Goal: Task Accomplishment & Management: Use online tool/utility

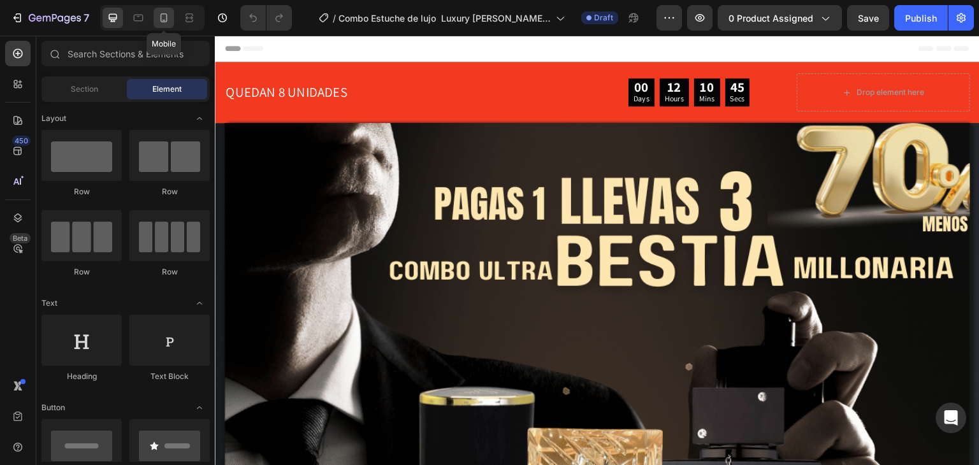
click at [159, 22] on icon at bounding box center [163, 17] width 13 height 13
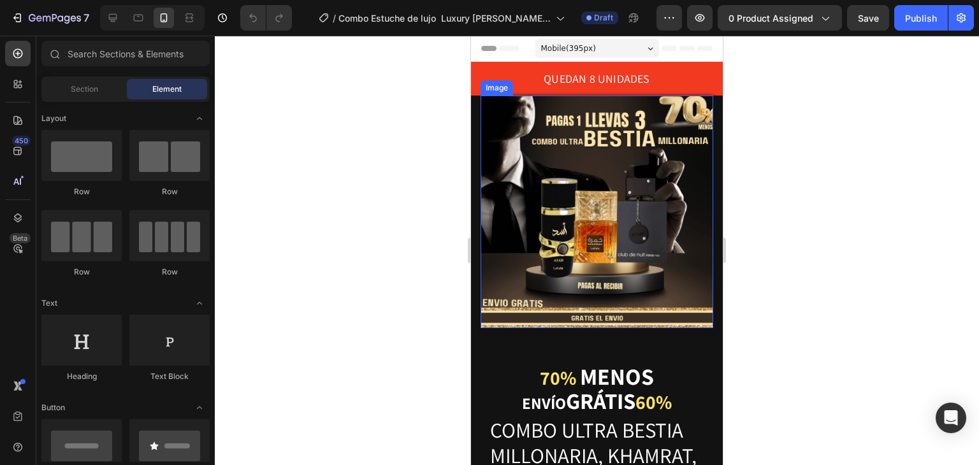
click at [644, 189] on img at bounding box center [596, 212] width 233 height 233
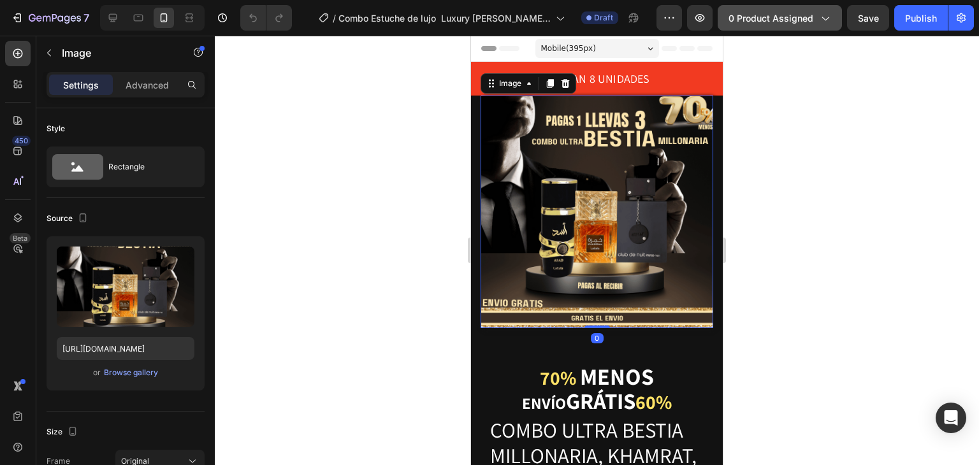
click at [822, 11] on icon "button" at bounding box center [824, 17] width 13 height 13
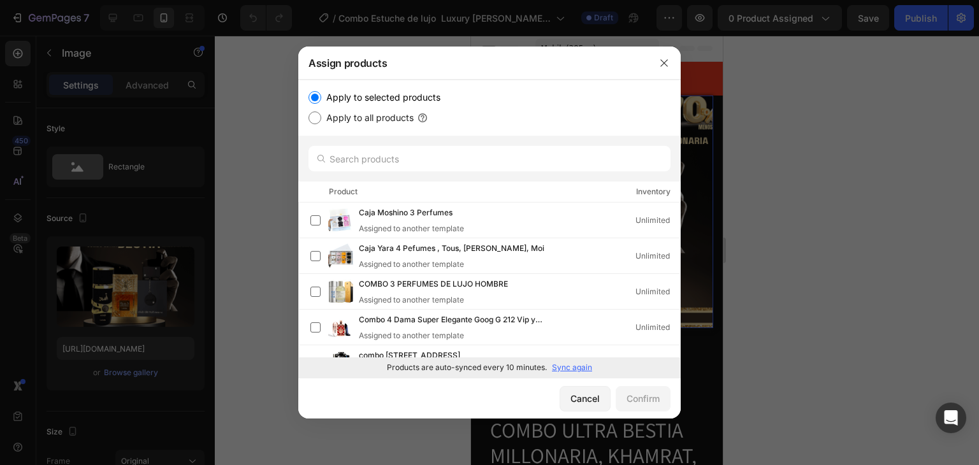
click at [582, 366] on p "Sync again" at bounding box center [572, 367] width 40 height 11
click at [491, 159] on input "text" at bounding box center [489, 158] width 362 height 25
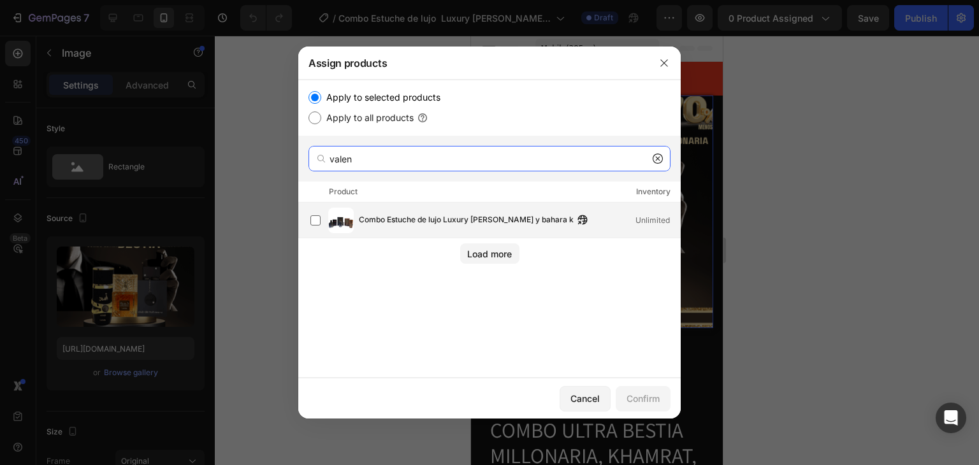
type input "valen"
click at [511, 217] on span "Combo Estuche de lujo Luxury [PERSON_NAME] y bahara k" at bounding box center [466, 220] width 215 height 14
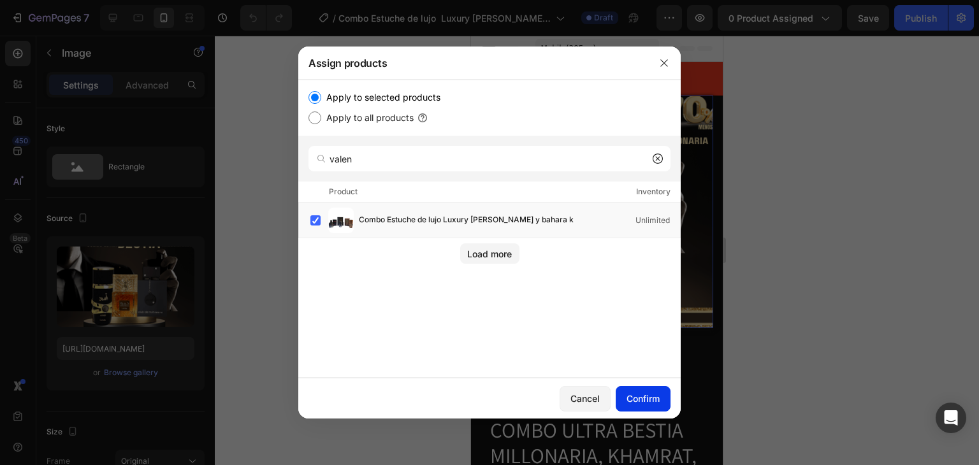
click at [635, 400] on div "Confirm" at bounding box center [642, 398] width 33 height 13
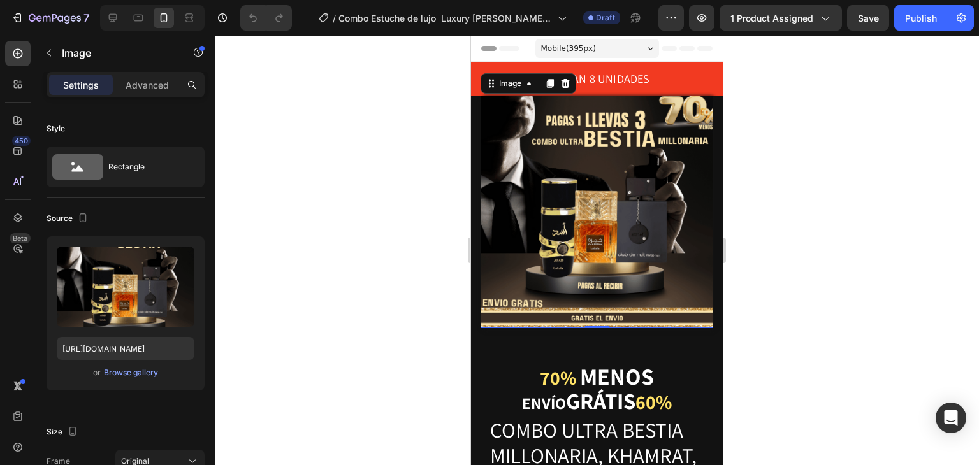
click at [642, 220] on img at bounding box center [596, 212] width 233 height 233
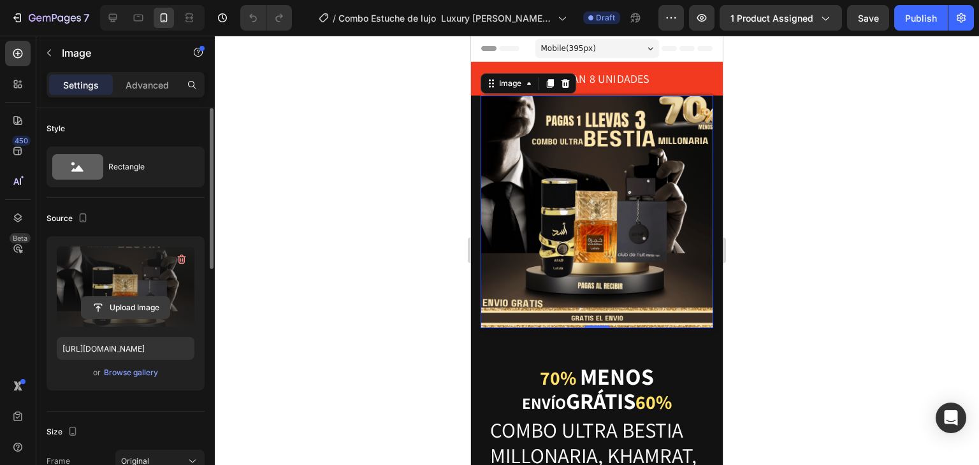
click at [141, 308] on input "file" at bounding box center [126, 308] width 88 height 22
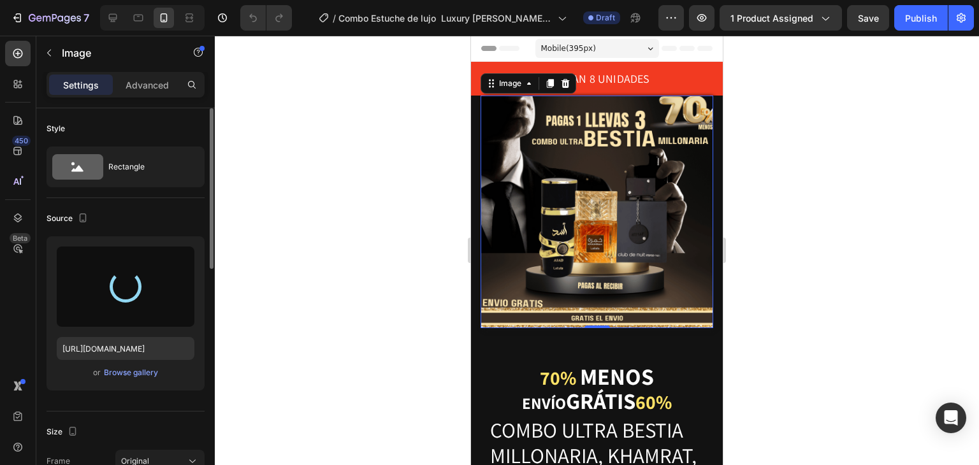
type input "[URL][DOMAIN_NAME]"
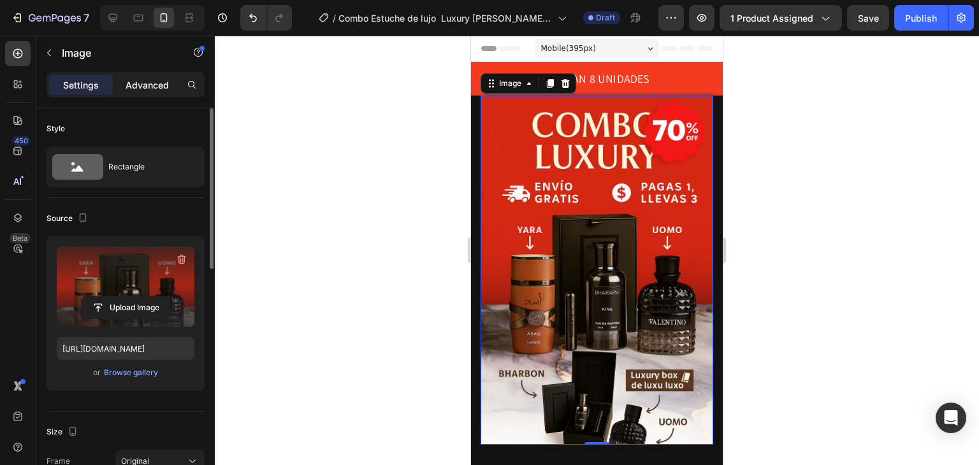
click at [160, 83] on p "Advanced" at bounding box center [147, 84] width 43 height 13
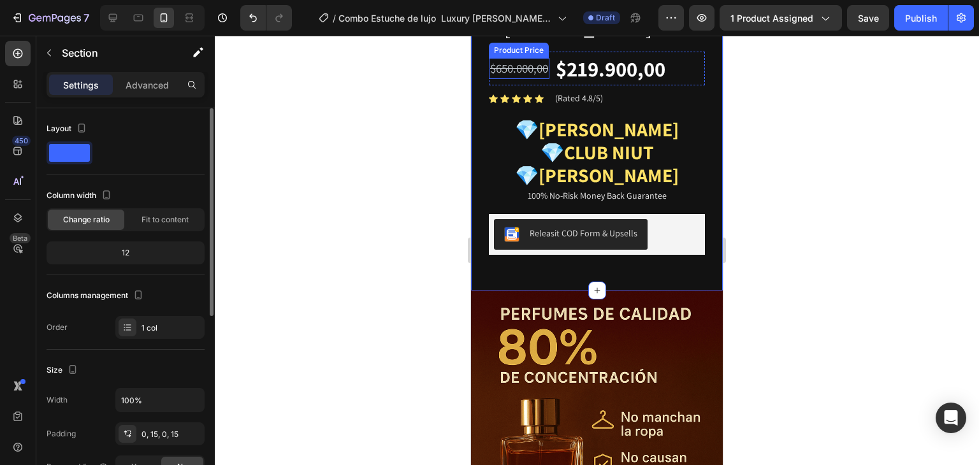
scroll to position [148, 0]
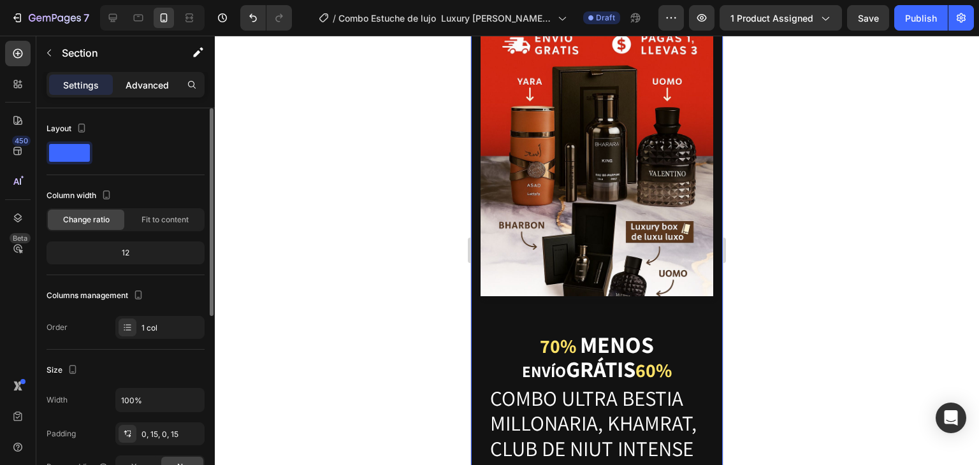
click at [155, 87] on p "Advanced" at bounding box center [147, 84] width 43 height 13
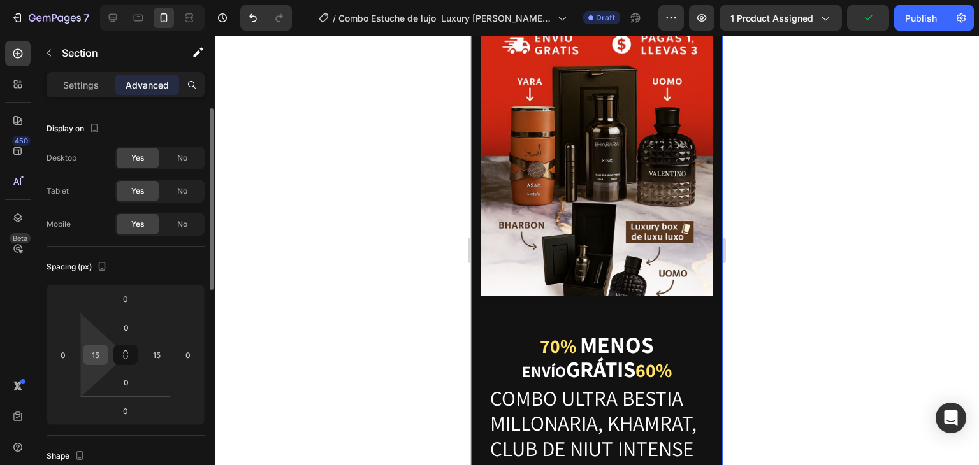
click at [96, 351] on input "15" at bounding box center [95, 354] width 19 height 19
type input "0"
click at [153, 357] on input "15" at bounding box center [156, 354] width 19 height 19
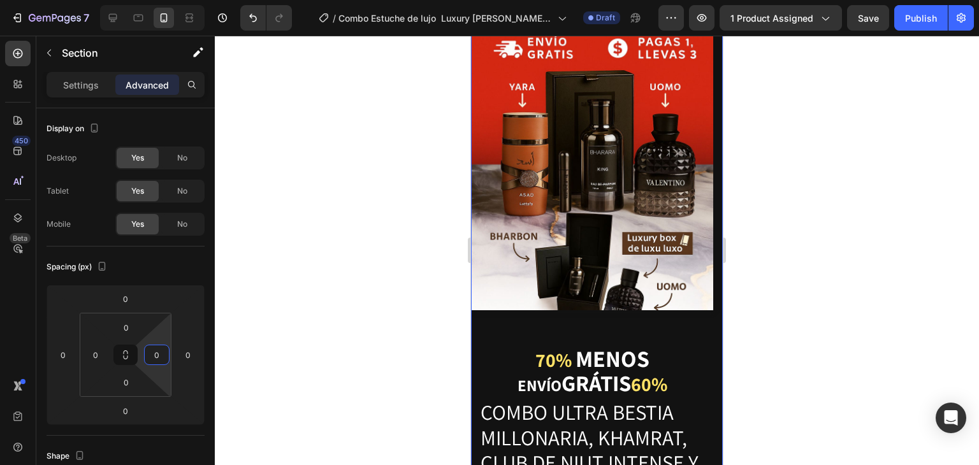
type input "0"
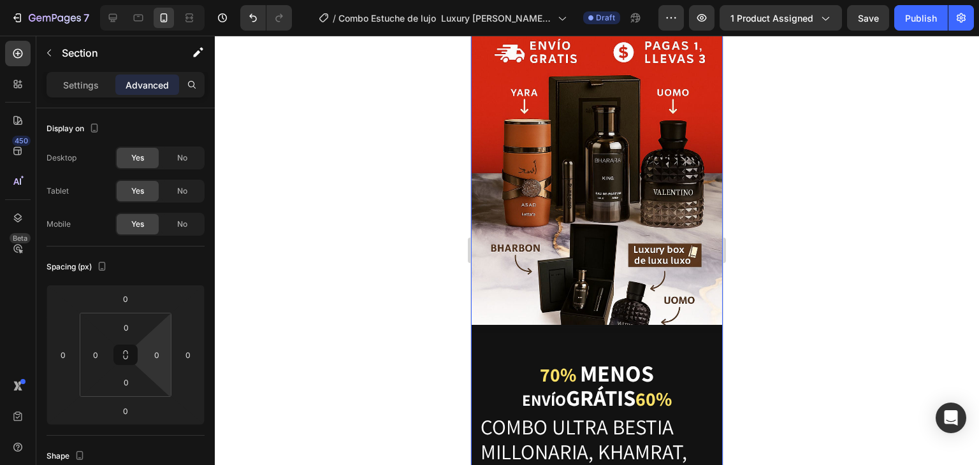
click at [752, 231] on div at bounding box center [597, 250] width 764 height 429
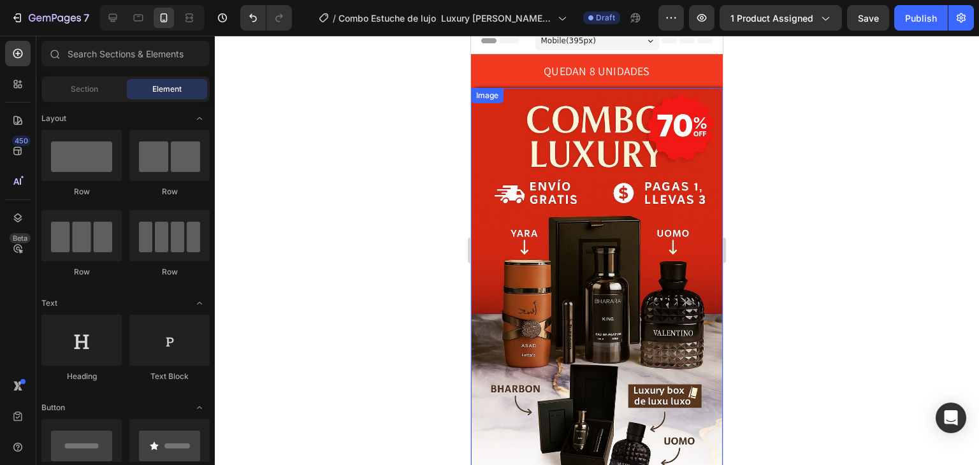
scroll to position [0, 0]
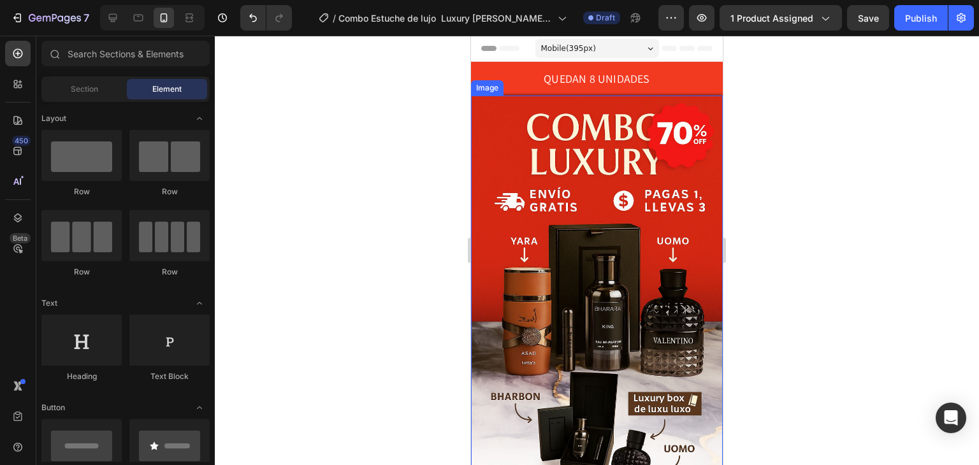
click at [621, 138] on img at bounding box center [597, 285] width 252 height 378
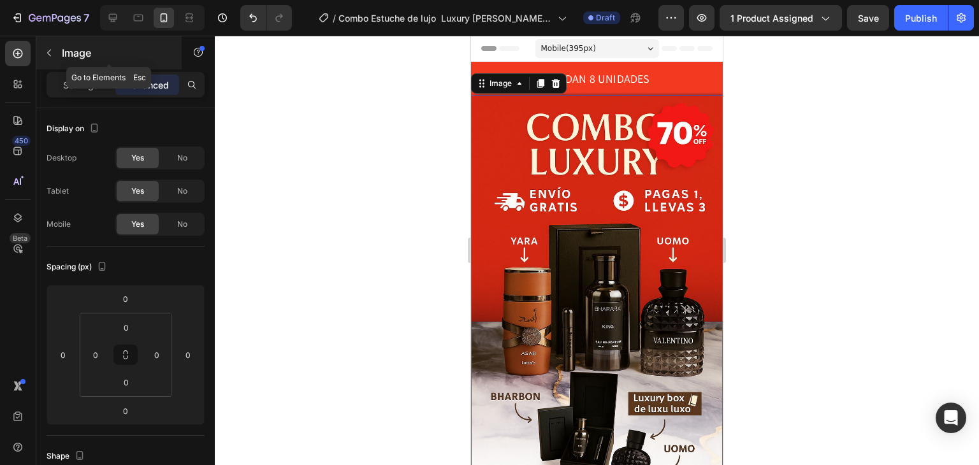
click at [48, 48] on icon "button" at bounding box center [49, 53] width 10 height 10
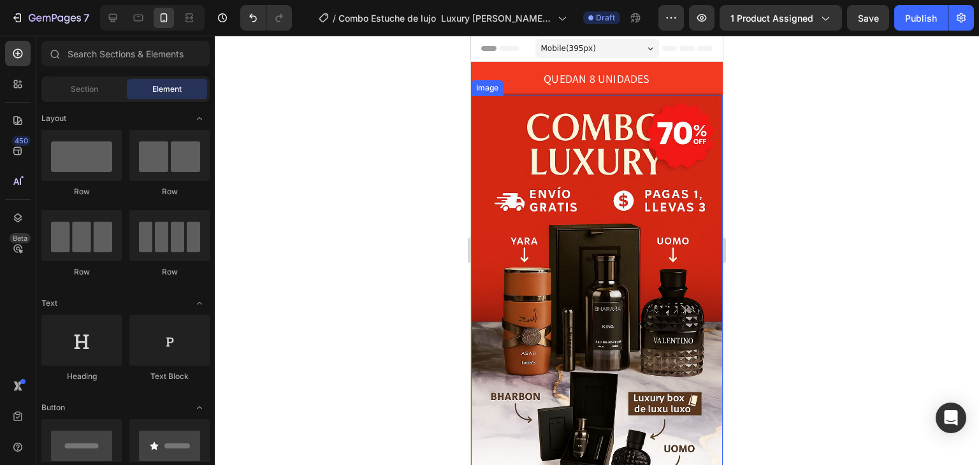
click at [585, 130] on img at bounding box center [597, 285] width 252 height 378
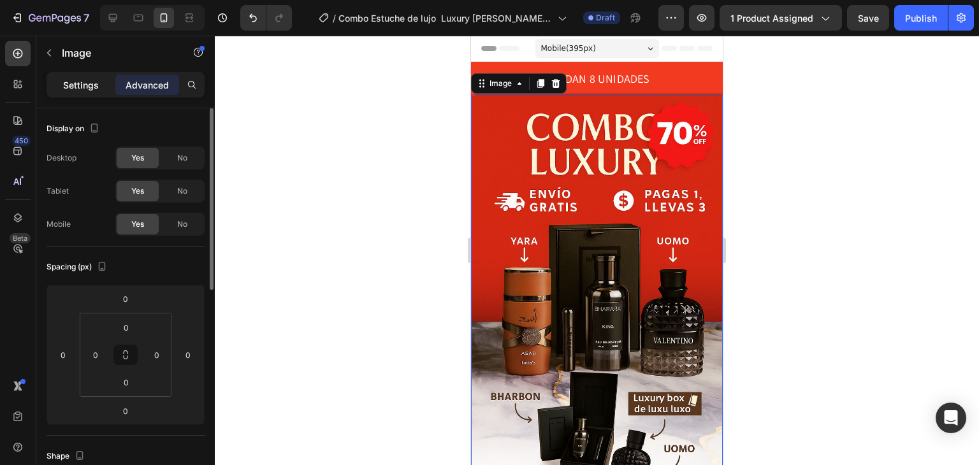
click at [85, 78] on p "Settings" at bounding box center [81, 84] width 36 height 13
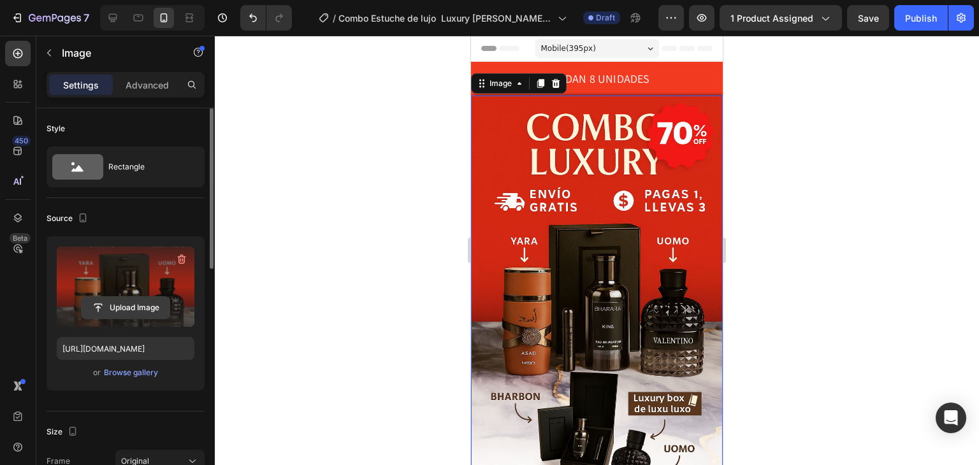
click at [127, 313] on input "file" at bounding box center [126, 308] width 88 height 22
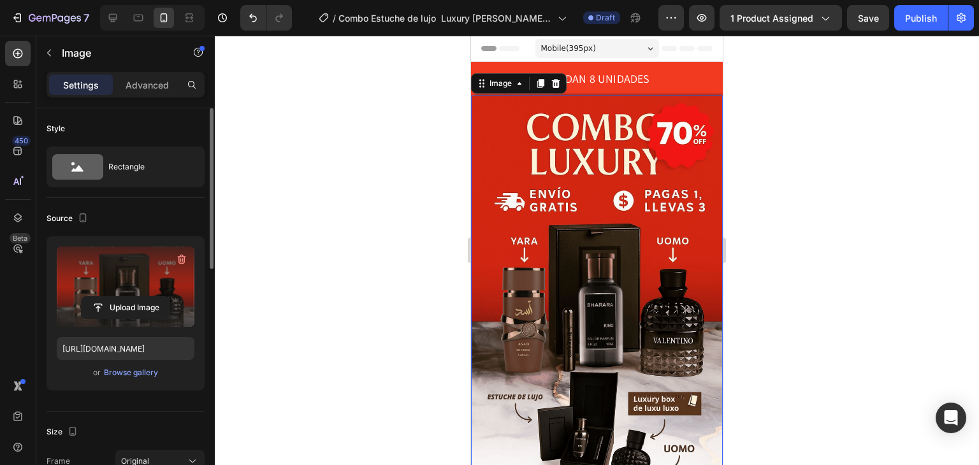
click at [513, 299] on img at bounding box center [597, 285] width 252 height 378
click at [524, 215] on img at bounding box center [597, 285] width 252 height 378
click at [153, 308] on input "file" at bounding box center [126, 308] width 88 height 22
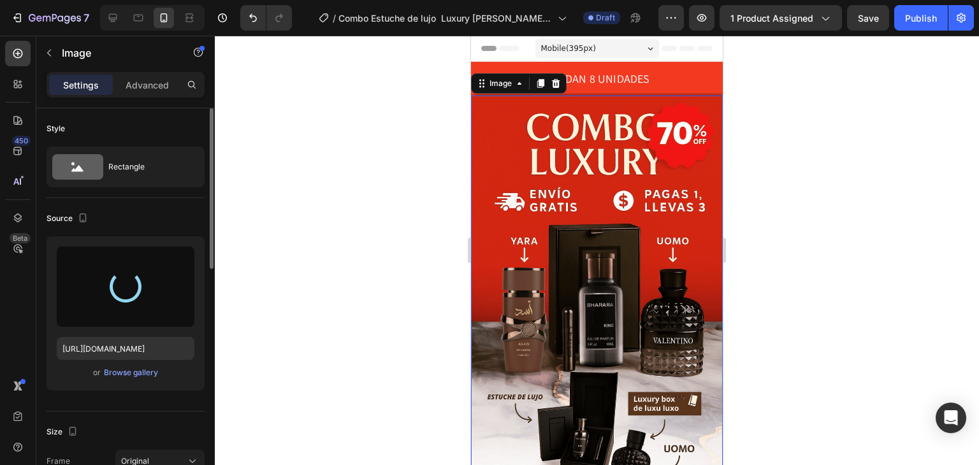
type input "[URL][DOMAIN_NAME]"
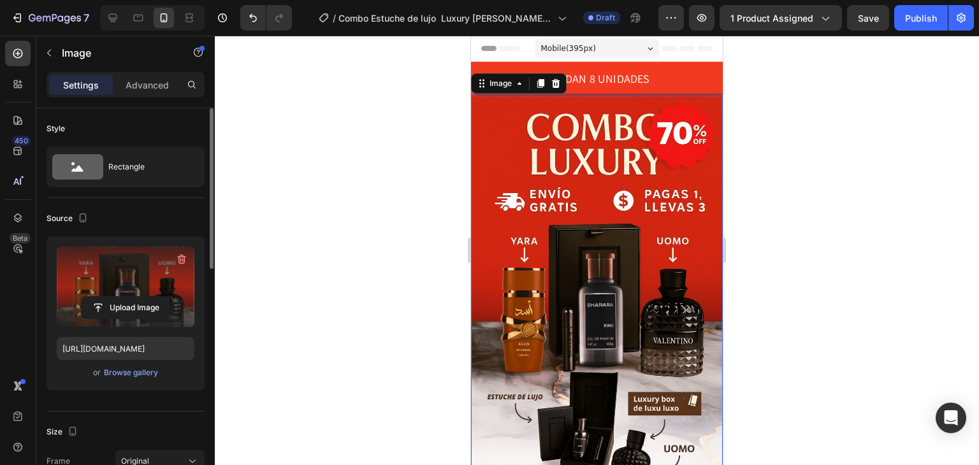
click at [917, 205] on div at bounding box center [597, 250] width 764 height 429
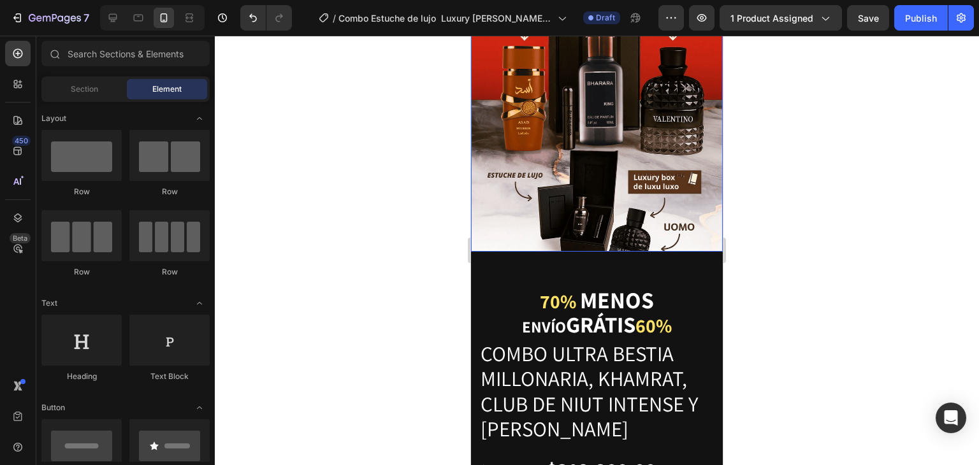
scroll to position [297, 0]
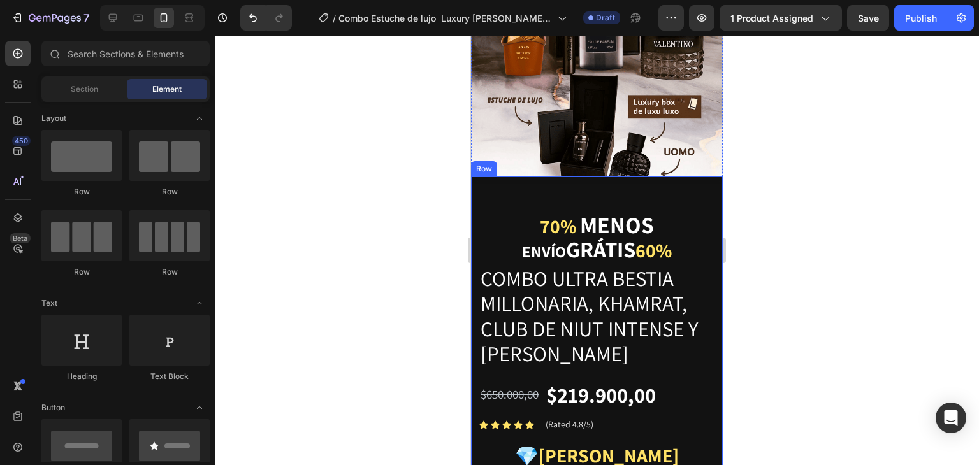
click at [668, 176] on div "Image Gemwine Heading 70% Menos envío grátis 60% Heading Combo Ultra Bestia Mil…" at bounding box center [597, 396] width 252 height 441
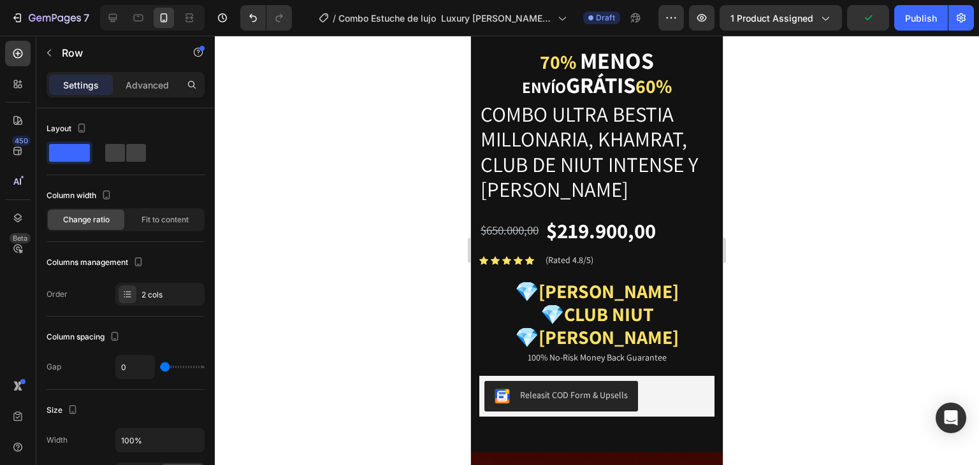
scroll to position [446, 0]
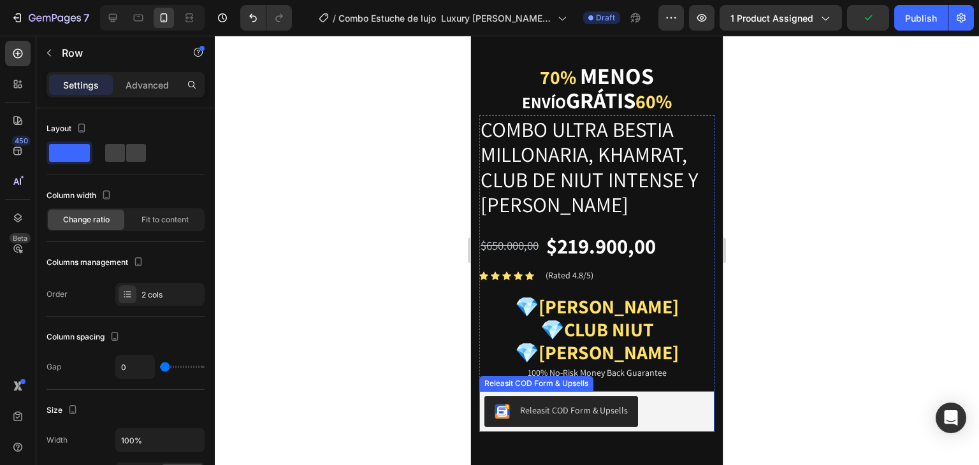
click at [556, 404] on div "Releasit COD Form & Upsells" at bounding box center [574, 410] width 108 height 13
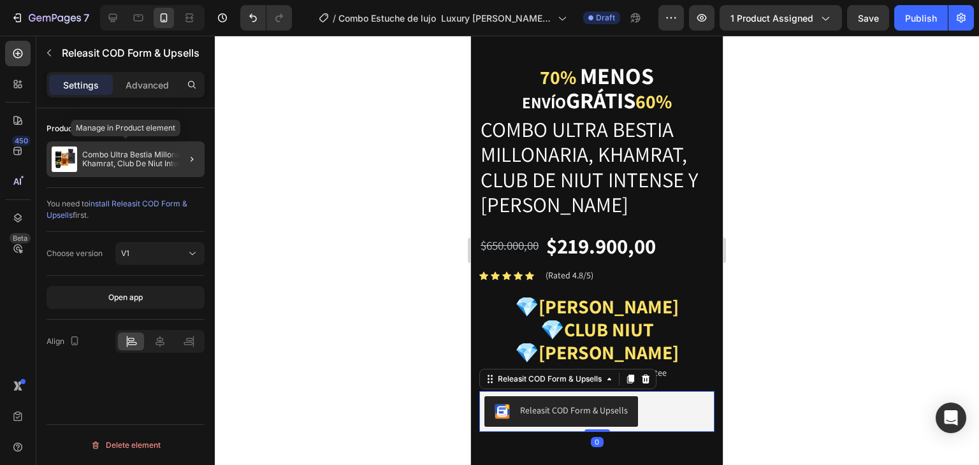
click at [127, 163] on p "Combo Ultra Bestia Millonaria, Khamrat, Club De Niut Intense y [PERSON_NAME]" at bounding box center [140, 159] width 117 height 18
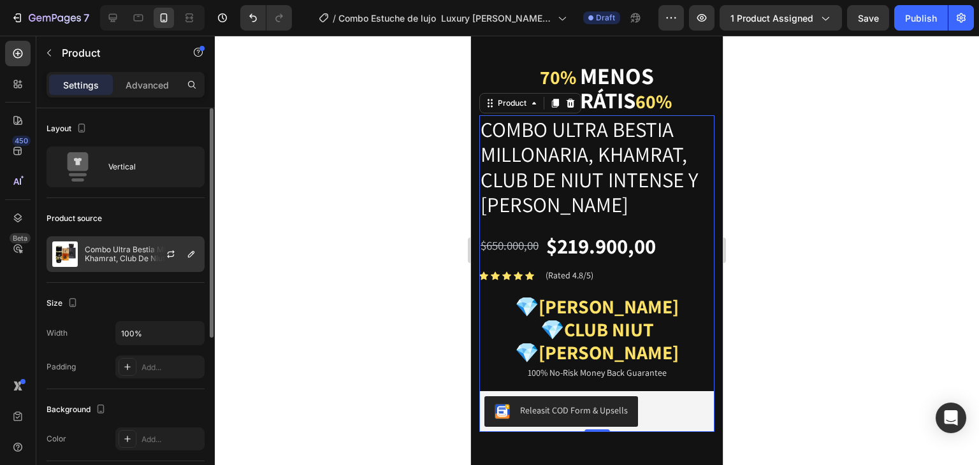
click at [123, 248] on p "Combo Ultra Bestia Millonaria, Khamrat, Club De Niut Intense y [PERSON_NAME]" at bounding box center [142, 254] width 114 height 18
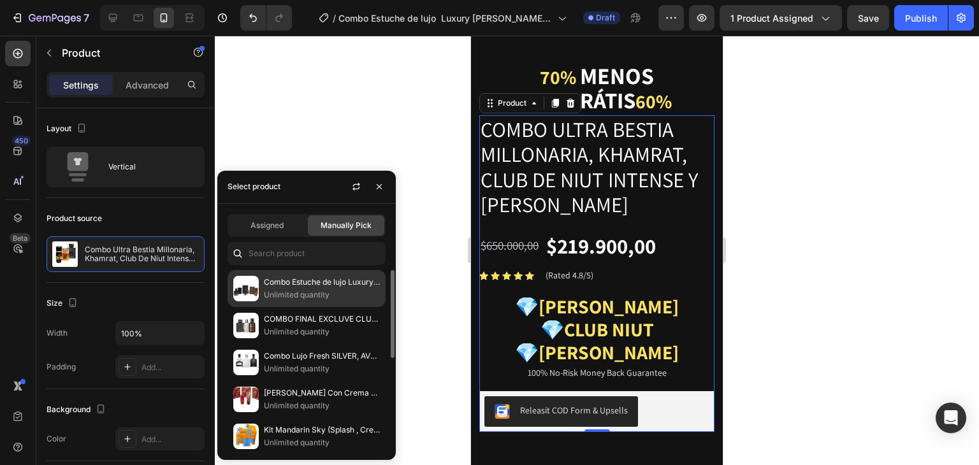
click at [278, 286] on p "Combo Estuche de lujo Luxury [PERSON_NAME] y bahara k" at bounding box center [322, 282] width 116 height 13
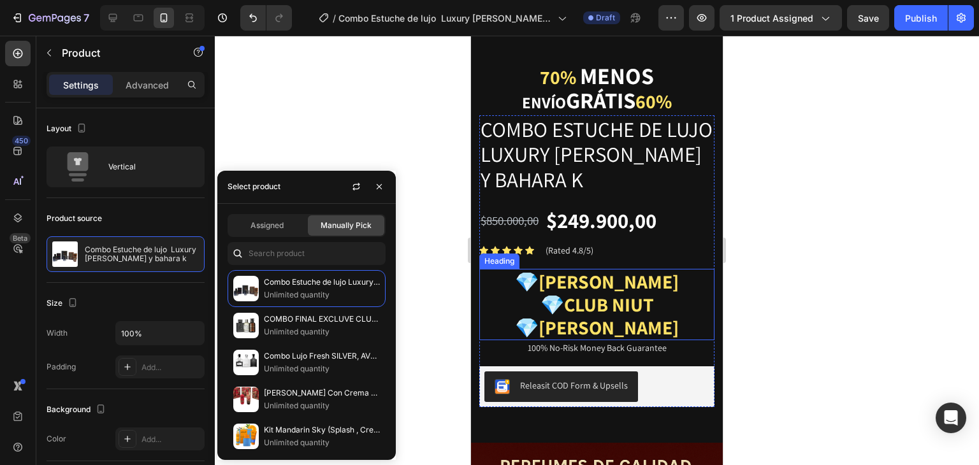
click at [609, 294] on span "💎[PERSON_NAME]" at bounding box center [597, 281] width 164 height 25
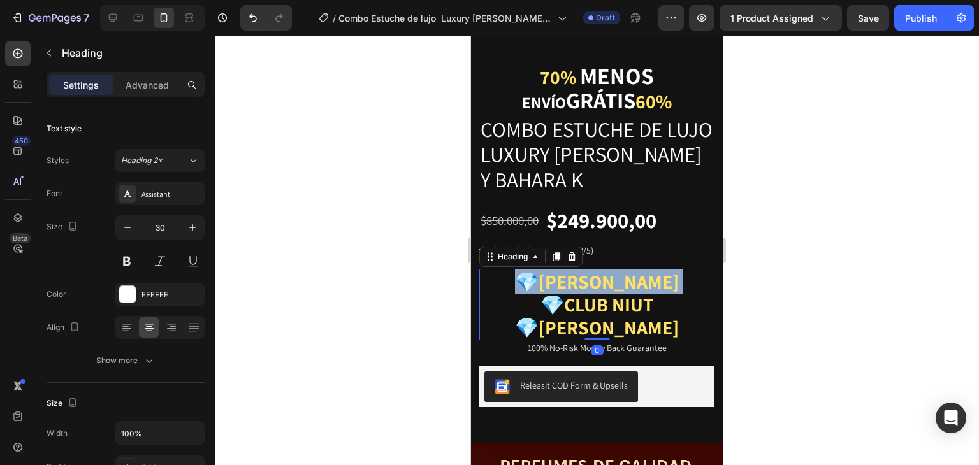
click at [609, 294] on span "💎[PERSON_NAME]" at bounding box center [597, 281] width 164 height 25
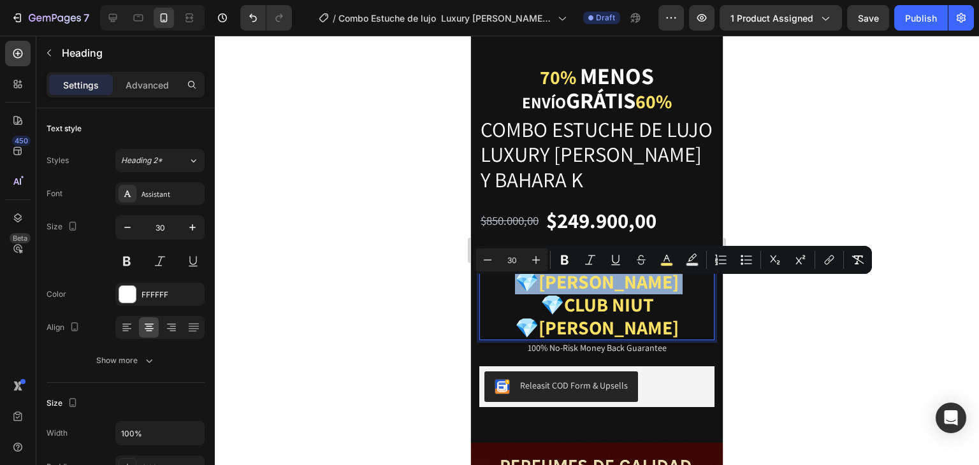
click at [580, 293] on span "💎[PERSON_NAME]" at bounding box center [597, 281] width 164 height 25
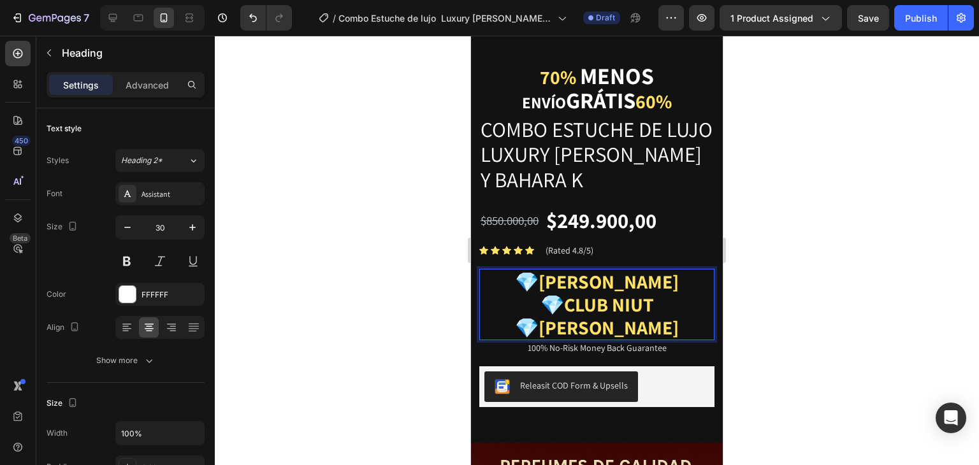
click at [566, 292] on span "💎[PERSON_NAME]" at bounding box center [597, 281] width 164 height 25
drag, startPoint x: 566, startPoint y: 292, endPoint x: 669, endPoint y: 292, distance: 103.2
click at [669, 292] on p "💎[PERSON_NAME] 💎CLUB NIUT 💎[PERSON_NAME]" at bounding box center [596, 304] width 233 height 69
click at [617, 315] on span "💎CLUB NIUT" at bounding box center [596, 304] width 113 height 25
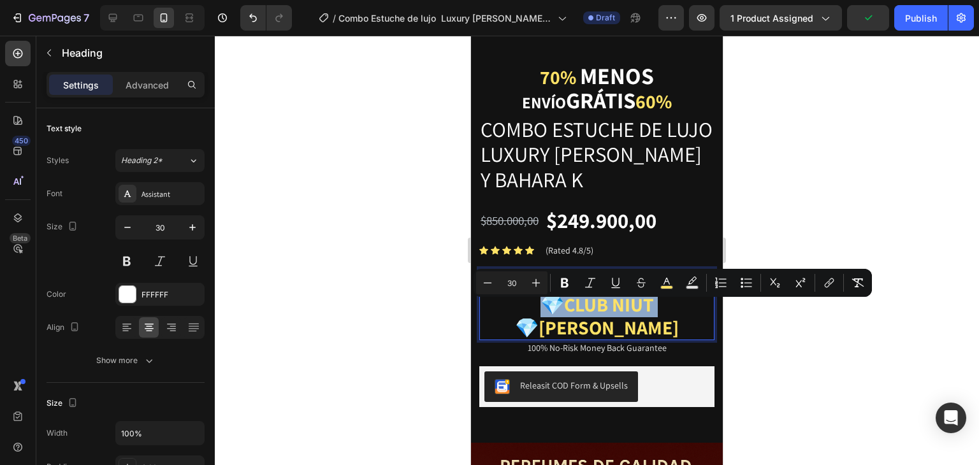
click at [617, 315] on span "💎CLUB NIUT" at bounding box center [596, 304] width 113 height 25
click at [601, 312] on span "💎CLUB NIUT" at bounding box center [596, 304] width 113 height 25
drag, startPoint x: 562, startPoint y: 319, endPoint x: 692, endPoint y: 315, distance: 130.0
click at [692, 315] on p "💎[PERSON_NAME] 💎CLUB NIUT 💎[PERSON_NAME]" at bounding box center [596, 304] width 233 height 69
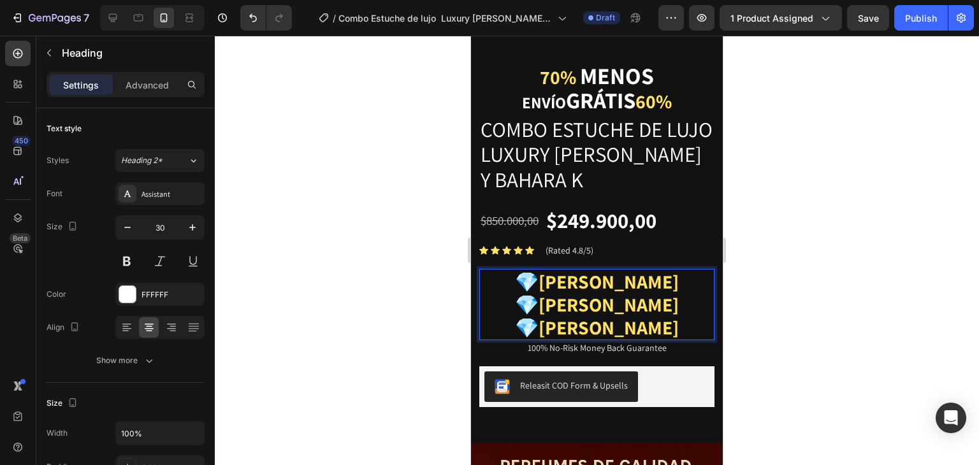
click at [608, 340] on span "💎[PERSON_NAME]" at bounding box center [597, 327] width 164 height 25
click at [577, 338] on span "💎baharara k" at bounding box center [596, 327] width 129 height 25
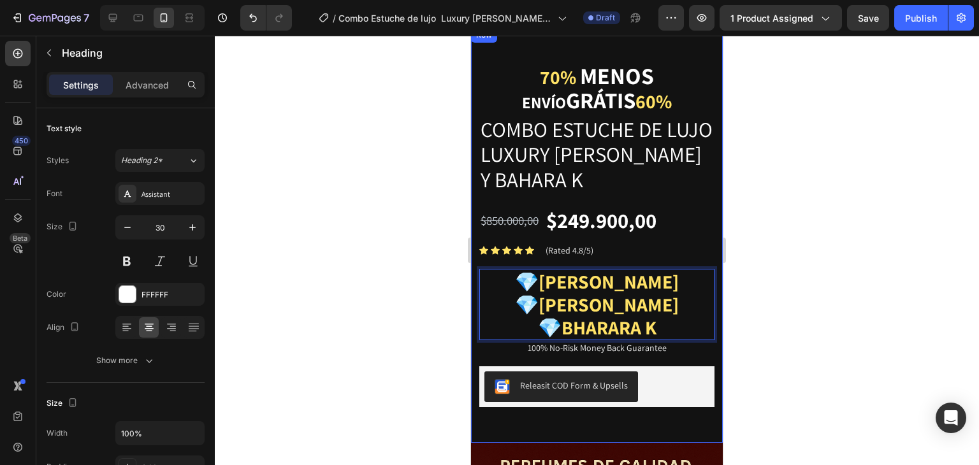
click at [774, 238] on div at bounding box center [597, 250] width 764 height 429
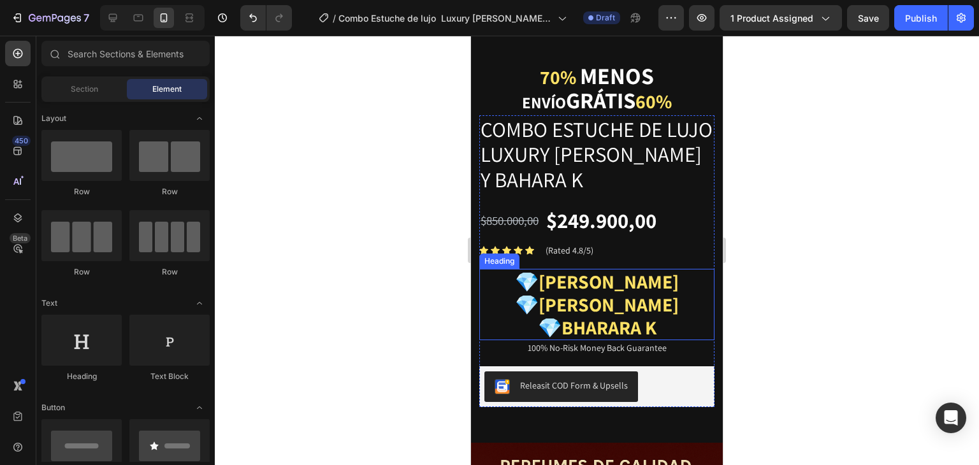
click at [652, 337] on span "💎bharara k" at bounding box center [597, 327] width 118 height 25
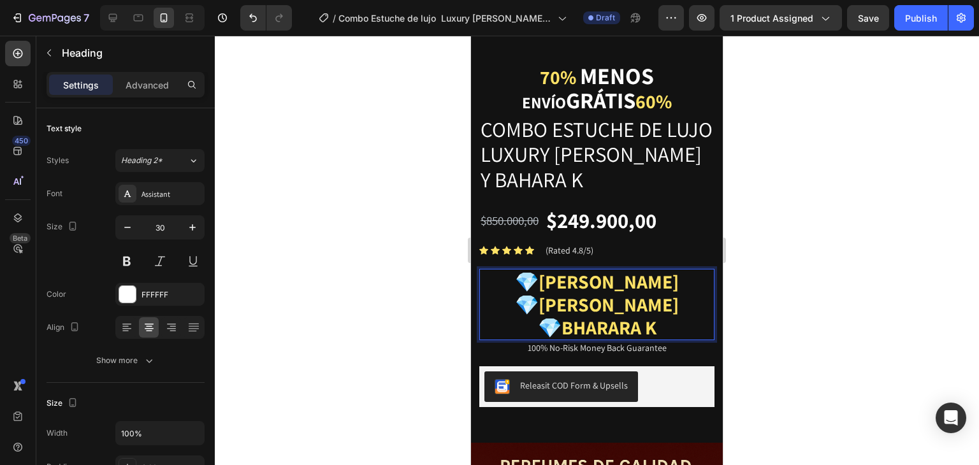
drag, startPoint x: 743, startPoint y: 268, endPoint x: 233, endPoint y: 250, distance: 510.0
click at [743, 268] on div at bounding box center [597, 250] width 764 height 429
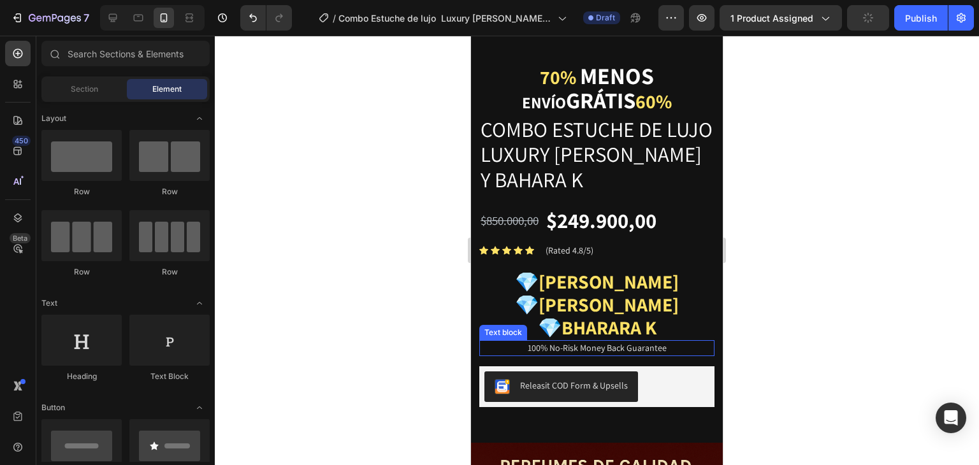
click at [624, 355] on p "100% No-Risk Money Back Guarantee" at bounding box center [596, 347] width 233 height 13
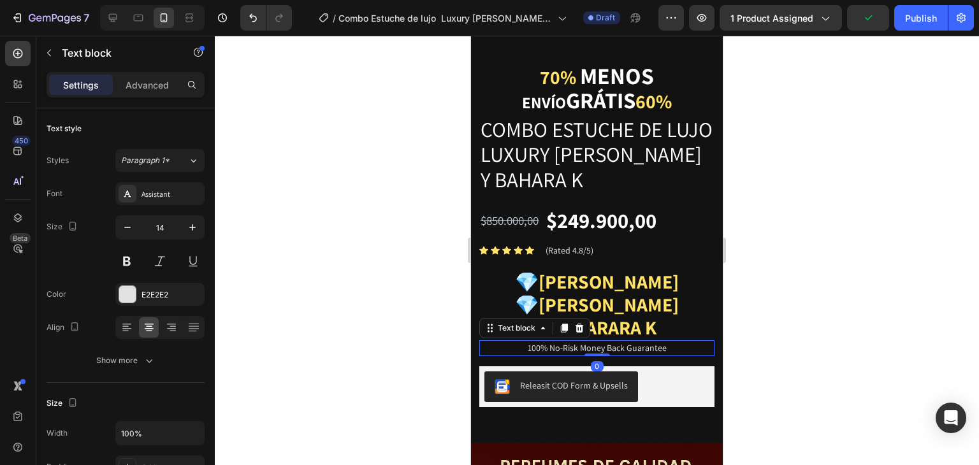
click at [592, 355] on p "100% No-Risk Money Back Guarantee" at bounding box center [596, 347] width 233 height 13
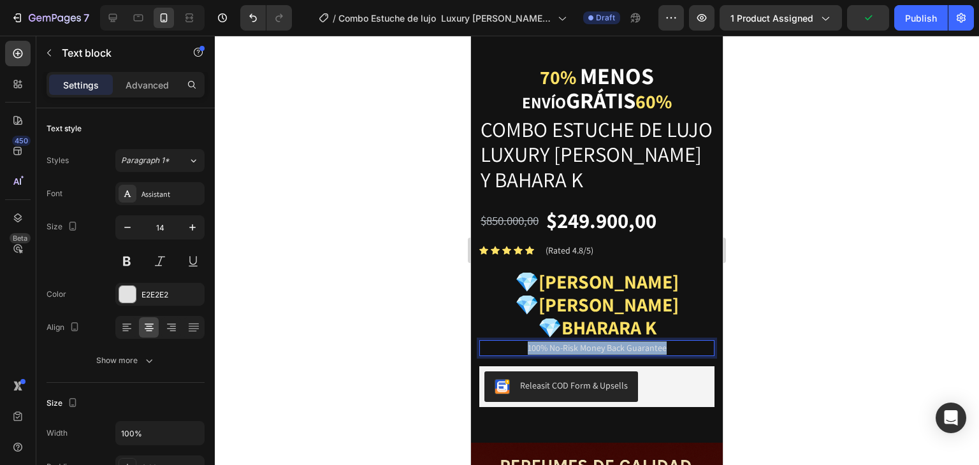
click at [592, 355] on p "100% No-Risk Money Back Guarantee" at bounding box center [596, 347] width 233 height 13
click at [796, 327] on div at bounding box center [597, 250] width 764 height 429
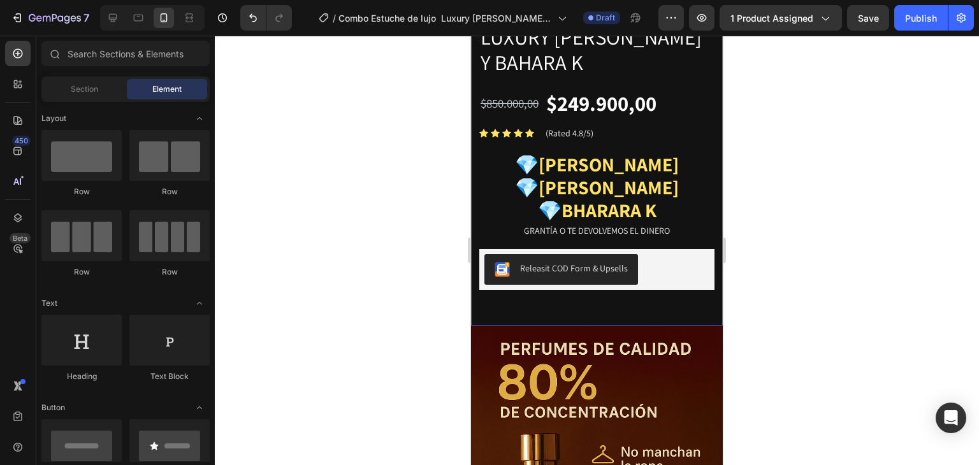
scroll to position [594, 0]
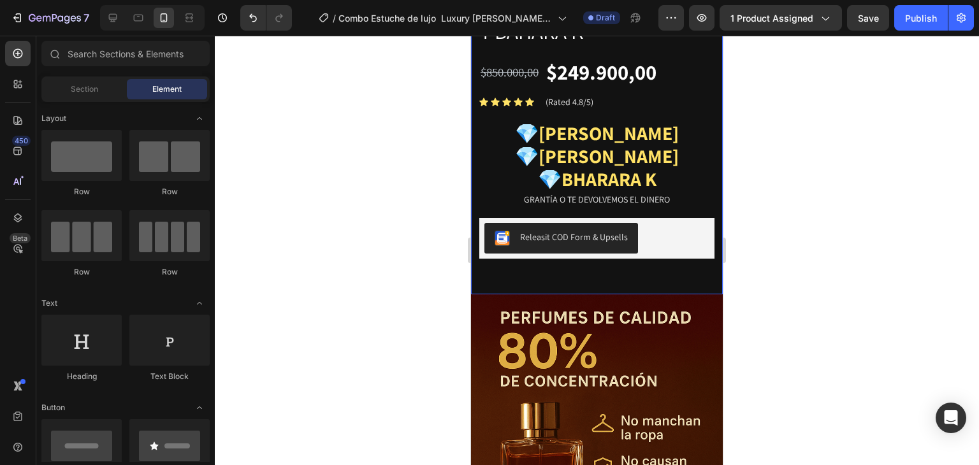
click at [614, 294] on div "Image Gemwine Heading 70% Menos envío grátis 60% Heading Combo Estuche de lujo …" at bounding box center [597, 86] width 252 height 415
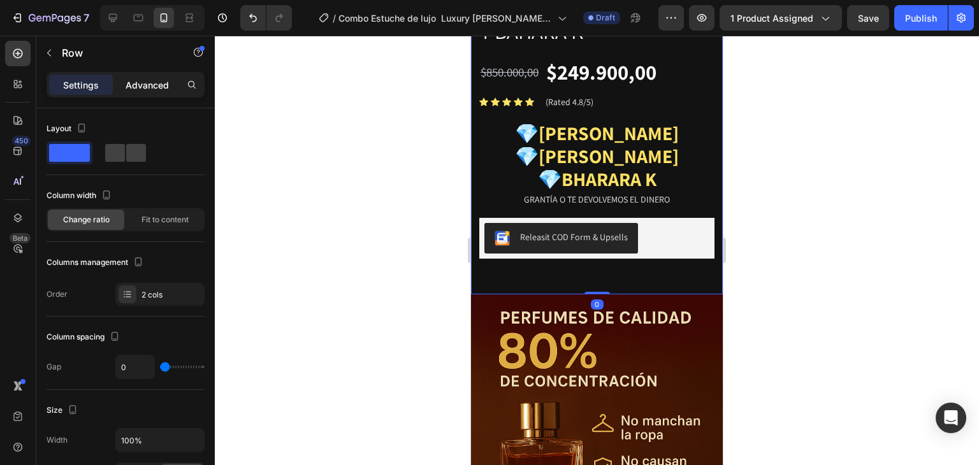
click at [154, 82] on p "Advanced" at bounding box center [147, 84] width 43 height 13
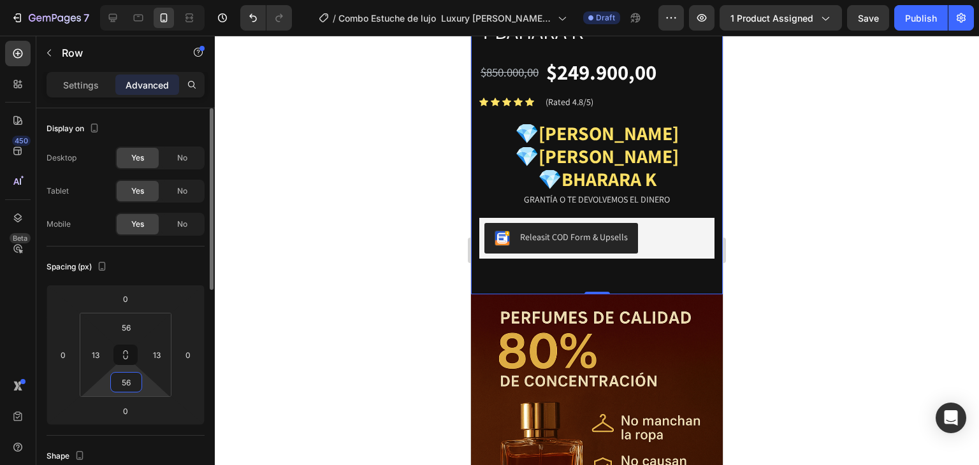
type input "0"
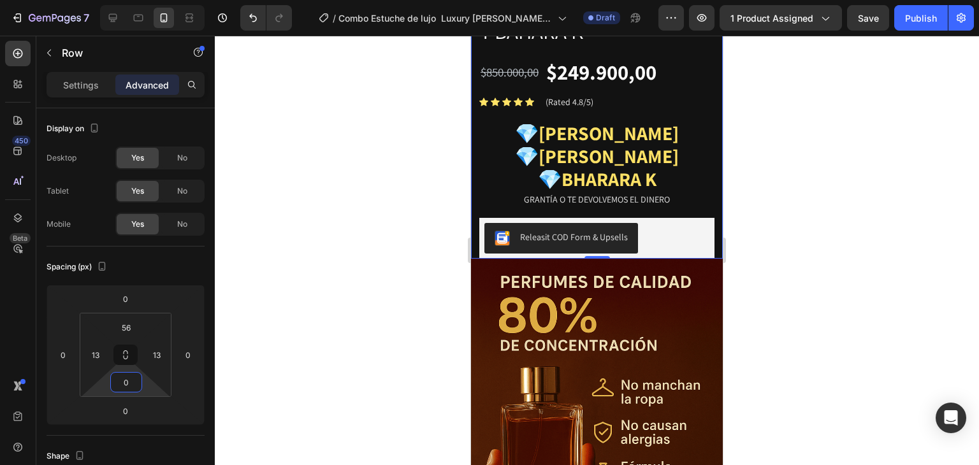
click at [823, 257] on div at bounding box center [597, 250] width 764 height 429
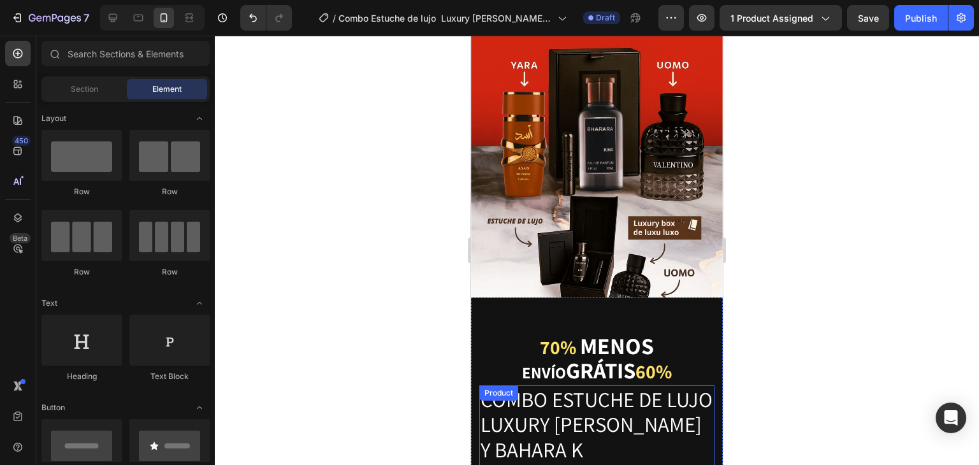
scroll to position [148, 0]
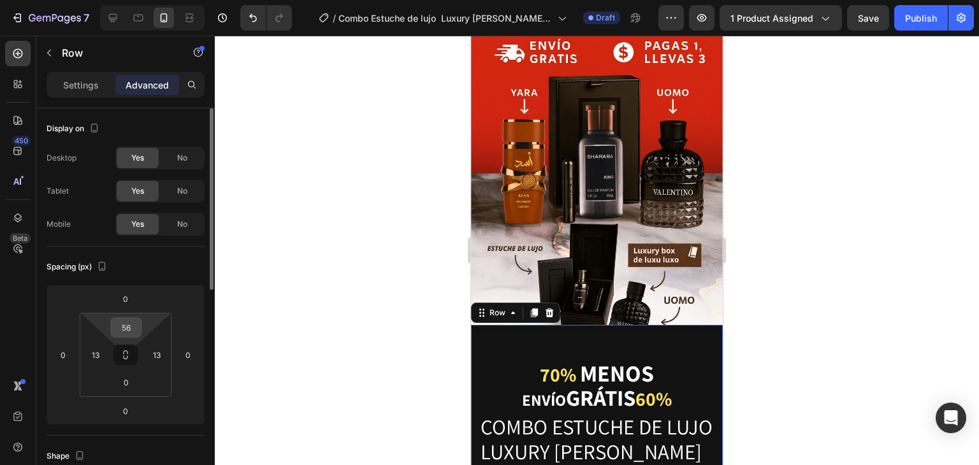
click at [133, 322] on input "56" at bounding box center [125, 327] width 25 height 19
type input "0"
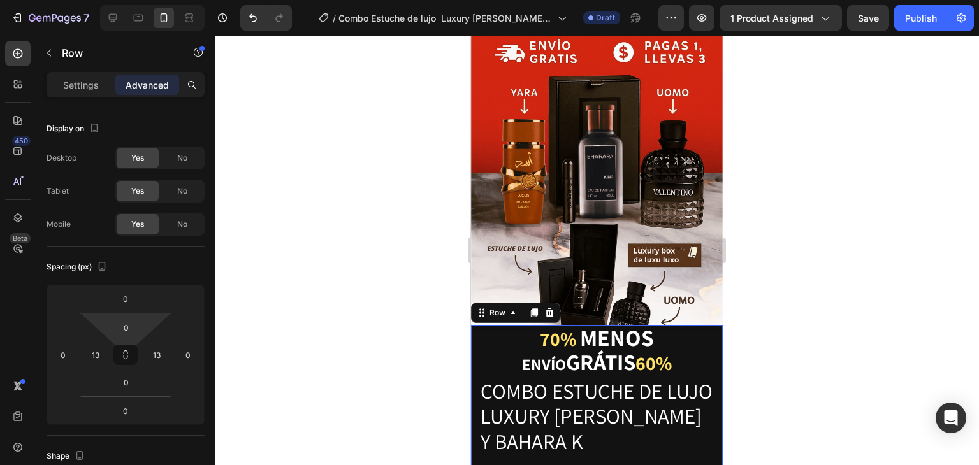
drag, startPoint x: 796, startPoint y: 205, endPoint x: 732, endPoint y: 207, distance: 64.4
click at [796, 205] on div at bounding box center [597, 250] width 764 height 429
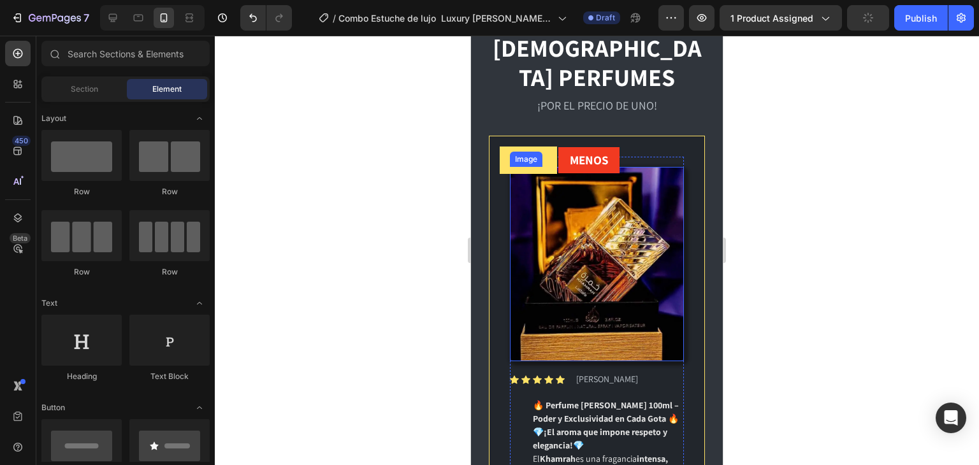
scroll to position [1338, 0]
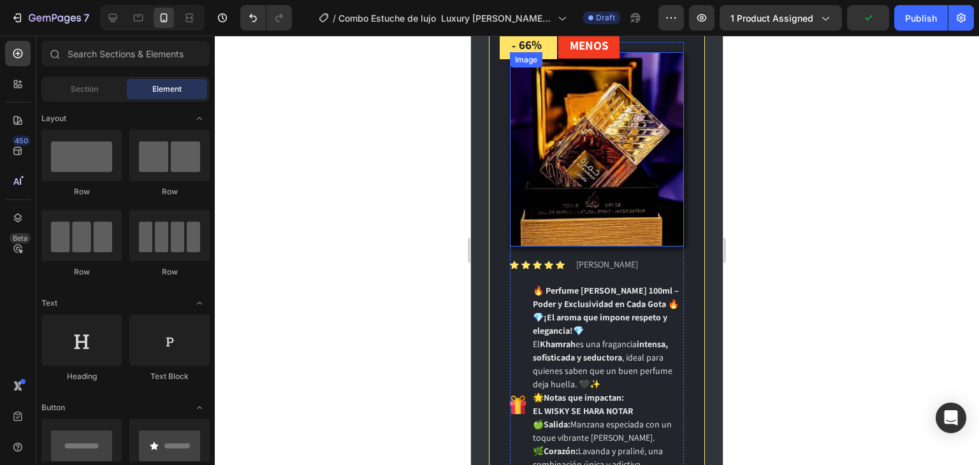
click at [577, 122] on img at bounding box center [597, 149] width 174 height 194
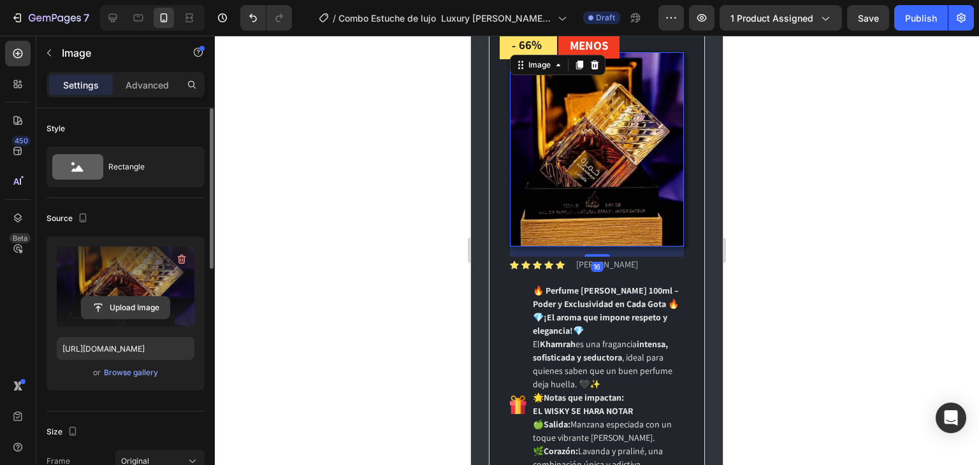
click at [111, 309] on input "file" at bounding box center [126, 308] width 88 height 22
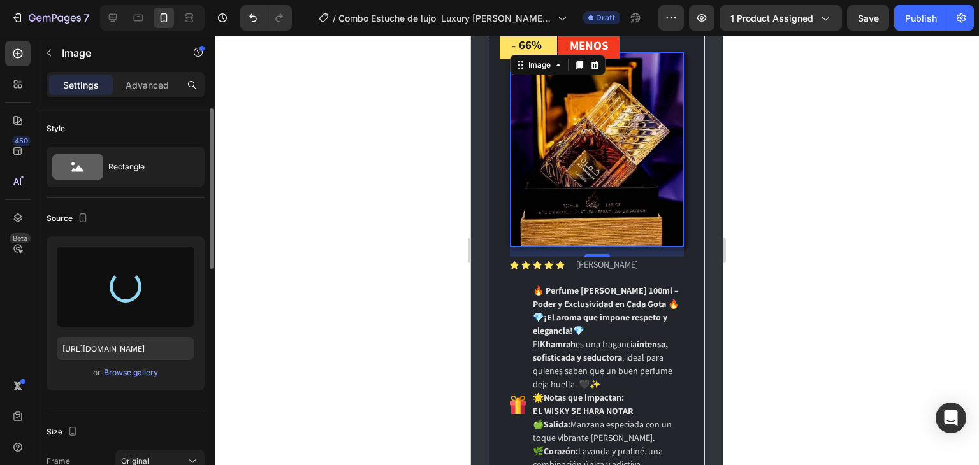
type input "[URL][DOMAIN_NAME]"
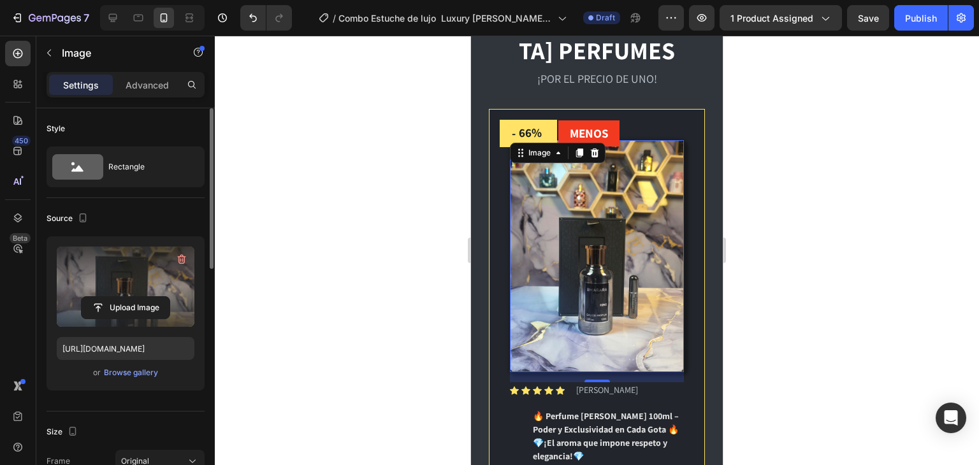
scroll to position [1189, 0]
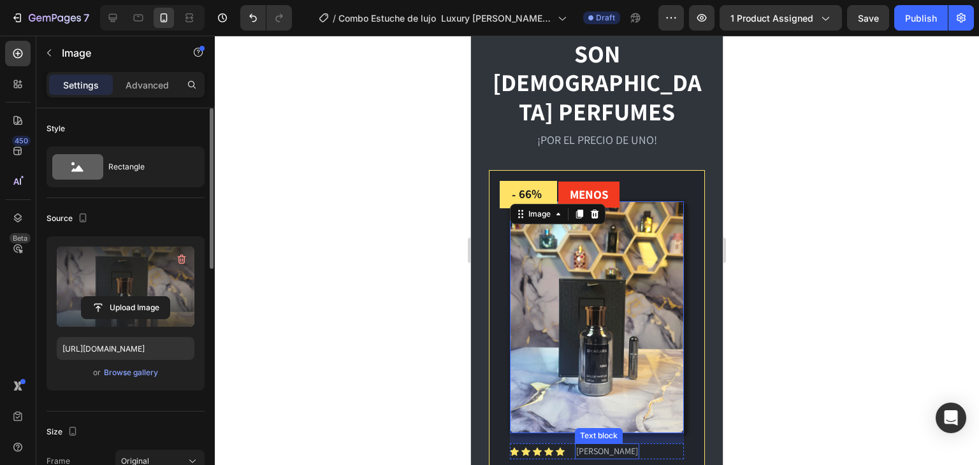
click at [603, 445] on p "[PERSON_NAME]" at bounding box center [607, 451] width 62 height 13
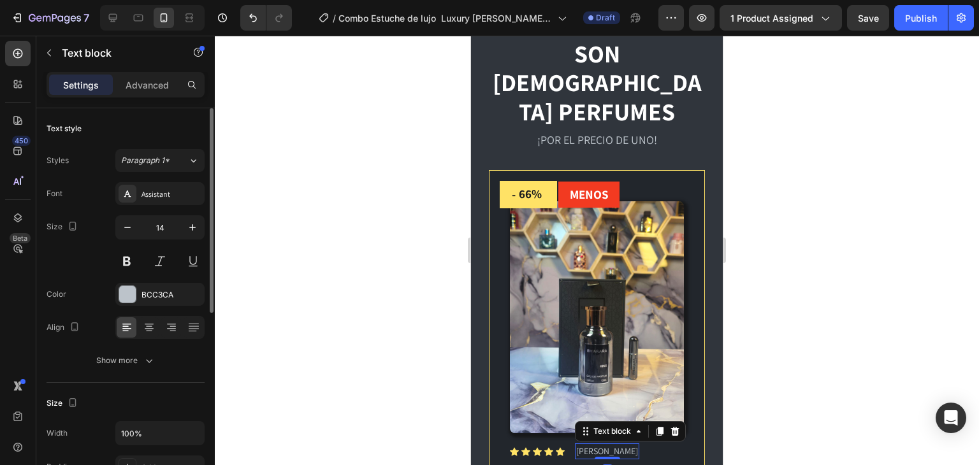
click at [603, 445] on p "[PERSON_NAME]" at bounding box center [607, 451] width 62 height 13
click at [802, 363] on div at bounding box center [597, 250] width 764 height 429
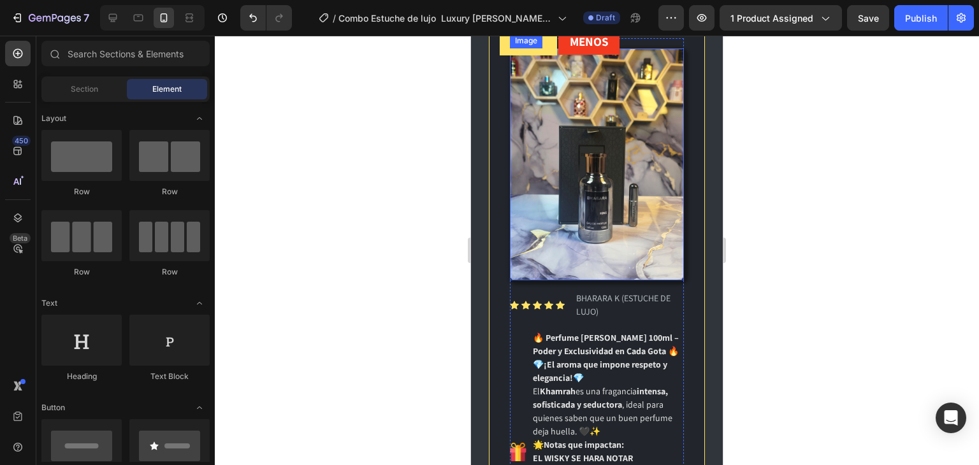
scroll to position [1338, 0]
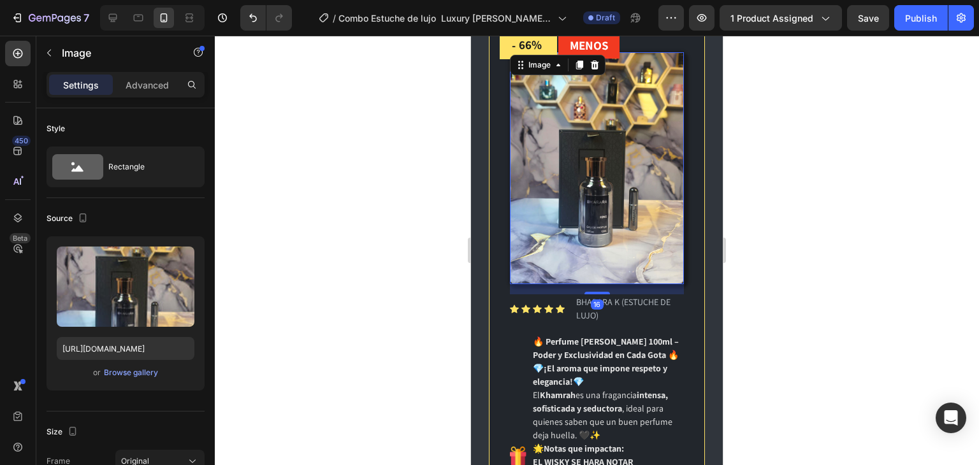
click at [612, 184] on img at bounding box center [597, 168] width 174 height 232
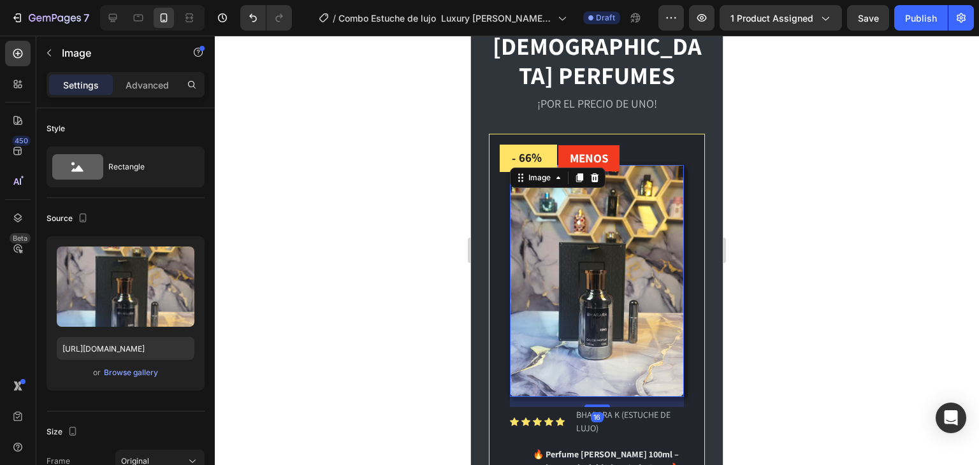
scroll to position [1189, 0]
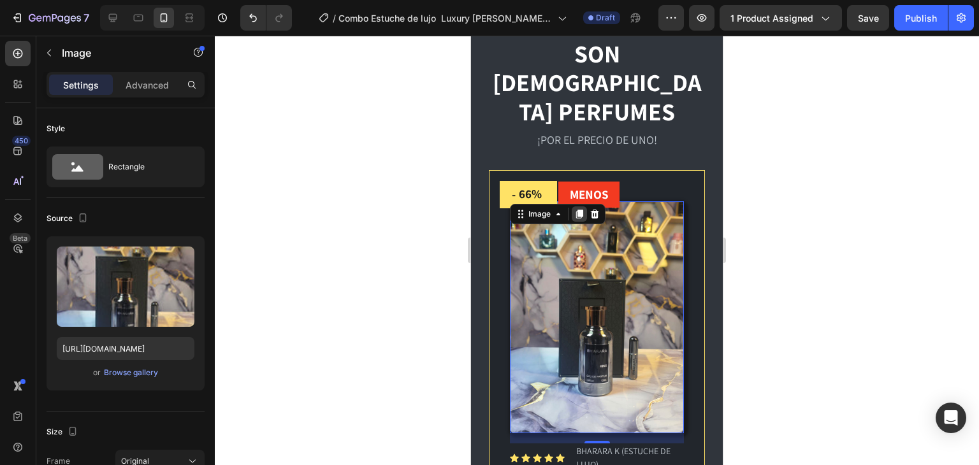
click at [577, 209] on icon at bounding box center [579, 214] width 10 height 10
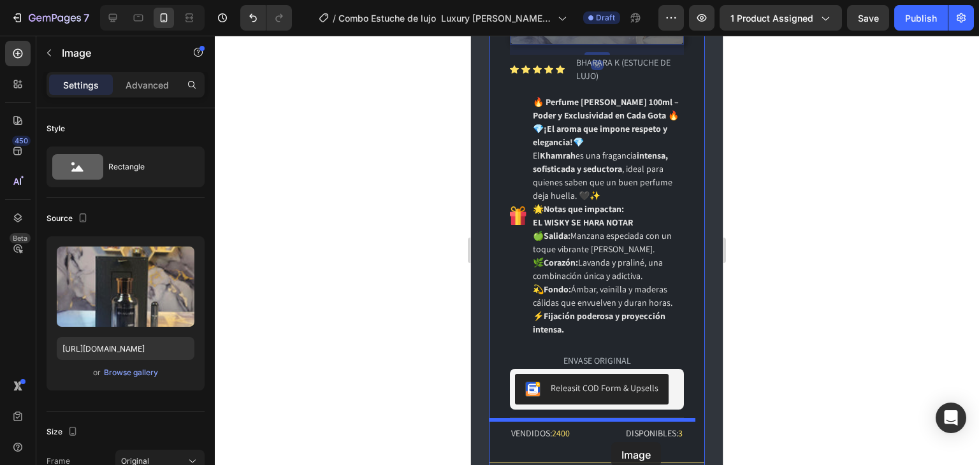
scroll to position [1822, 0]
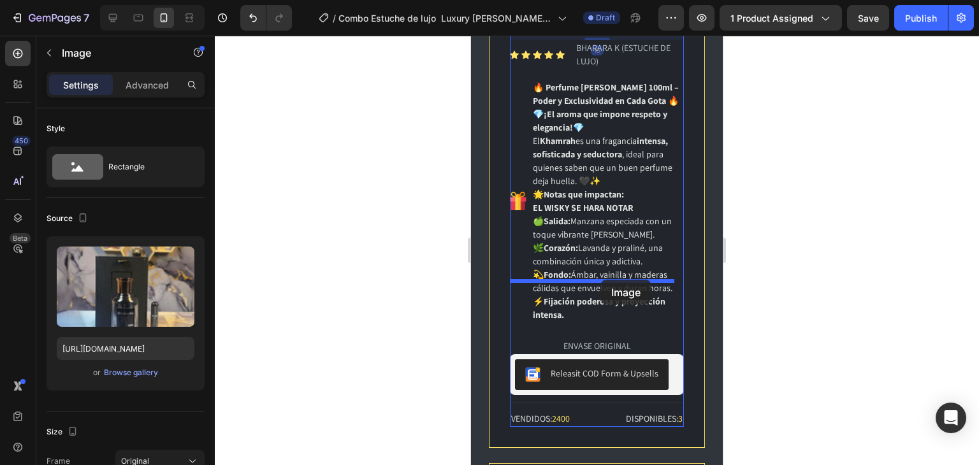
drag, startPoint x: 599, startPoint y: 210, endPoint x: 601, endPoint y: 280, distance: 70.1
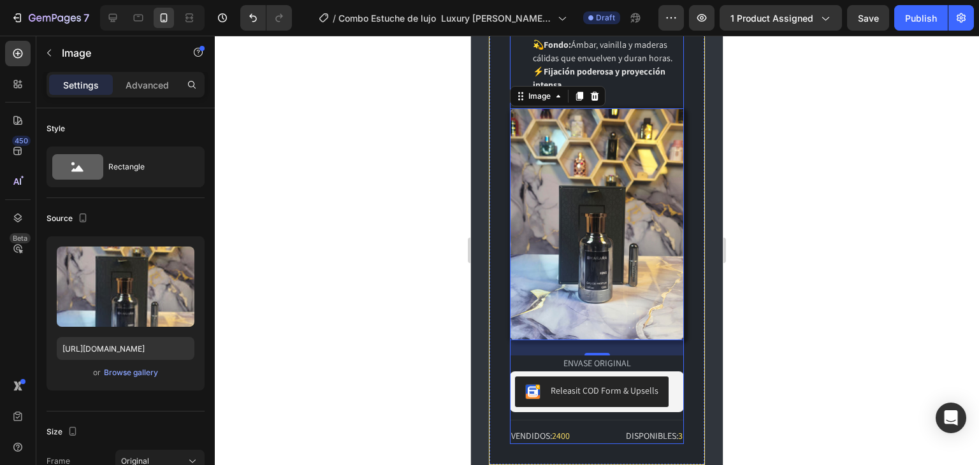
scroll to position [1593, 0]
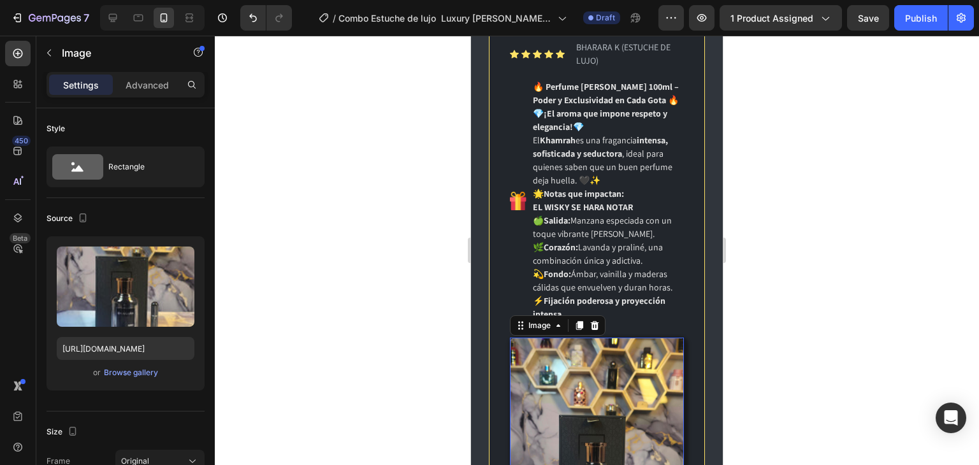
click at [594, 338] on img at bounding box center [597, 454] width 174 height 232
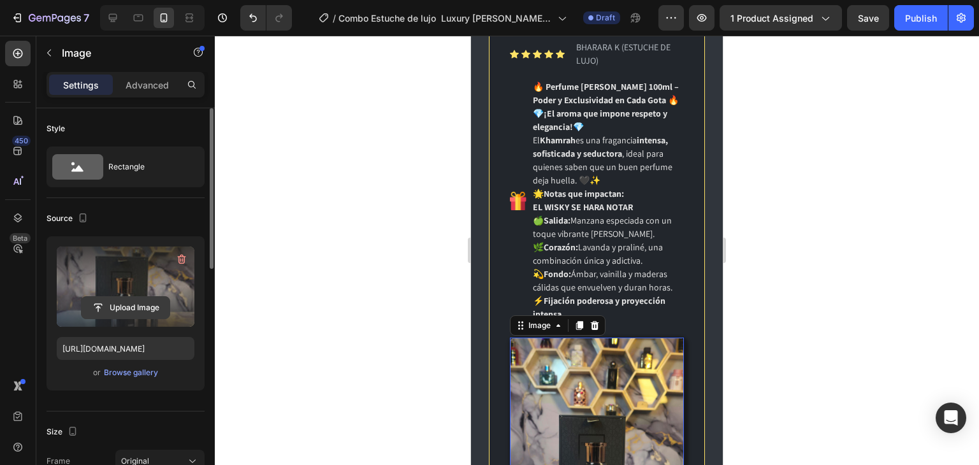
click at [130, 311] on input "file" at bounding box center [126, 308] width 88 height 22
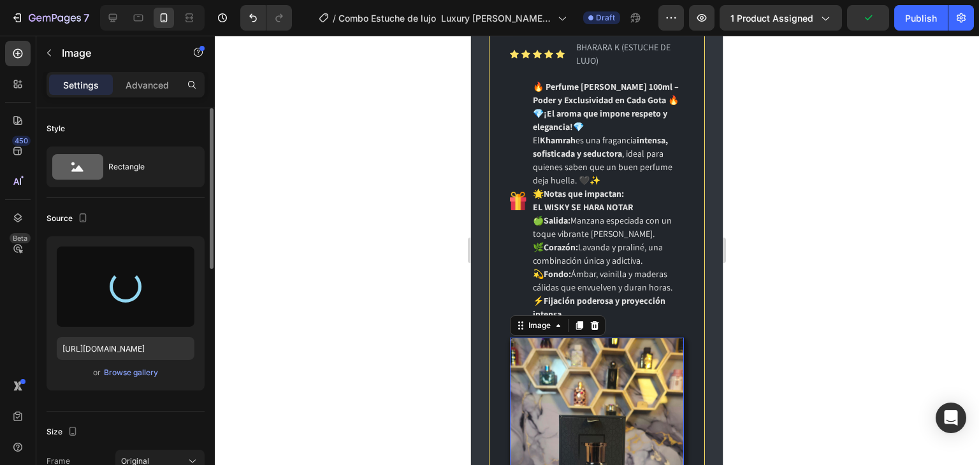
type input "[URL][DOMAIN_NAME]"
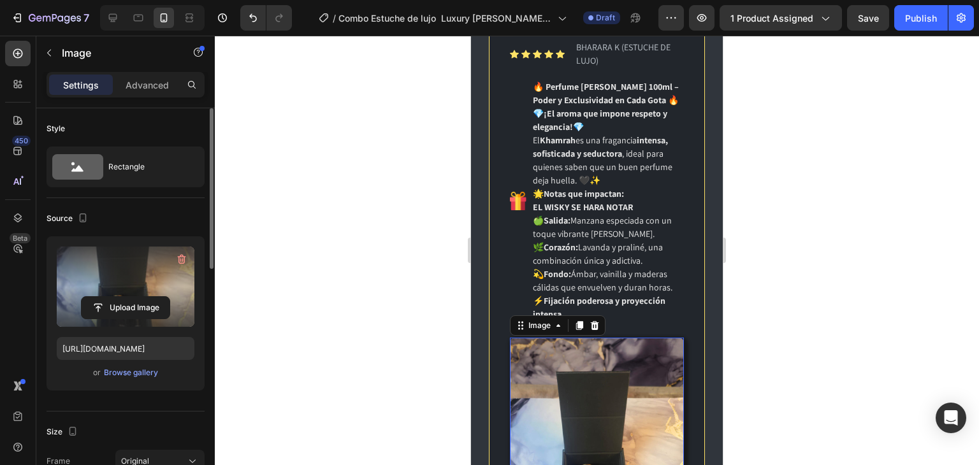
click at [788, 279] on div at bounding box center [597, 250] width 764 height 429
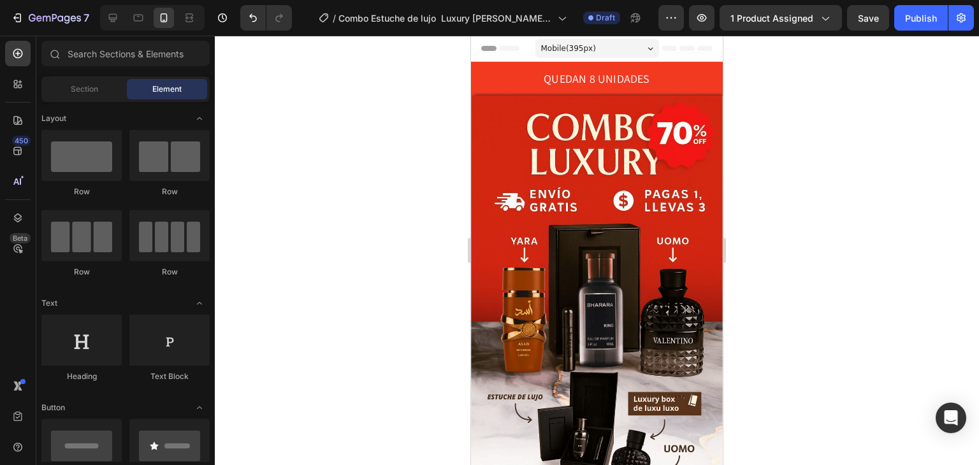
scroll to position [297, 0]
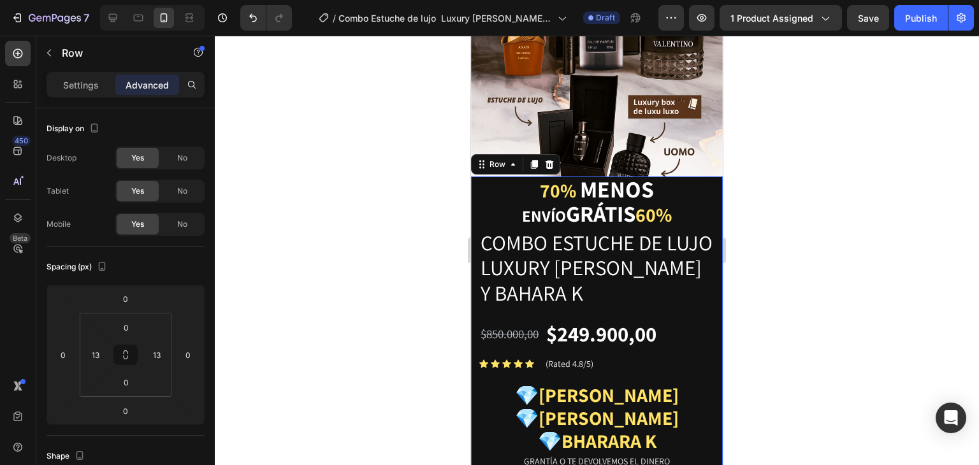
click at [707, 179] on div "Image Gemwine Heading 70% Menos envío grátis 60% Heading Combo Estuche de lujo …" at bounding box center [597, 348] width 252 height 344
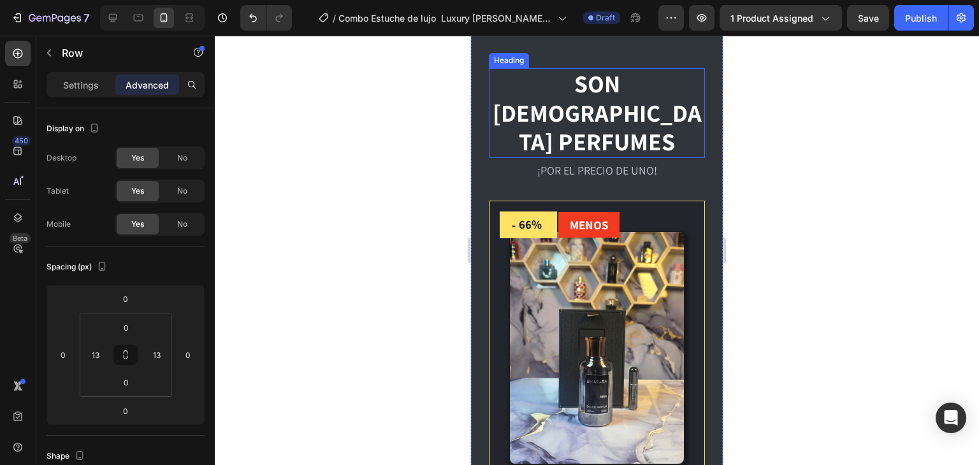
scroll to position [1189, 0]
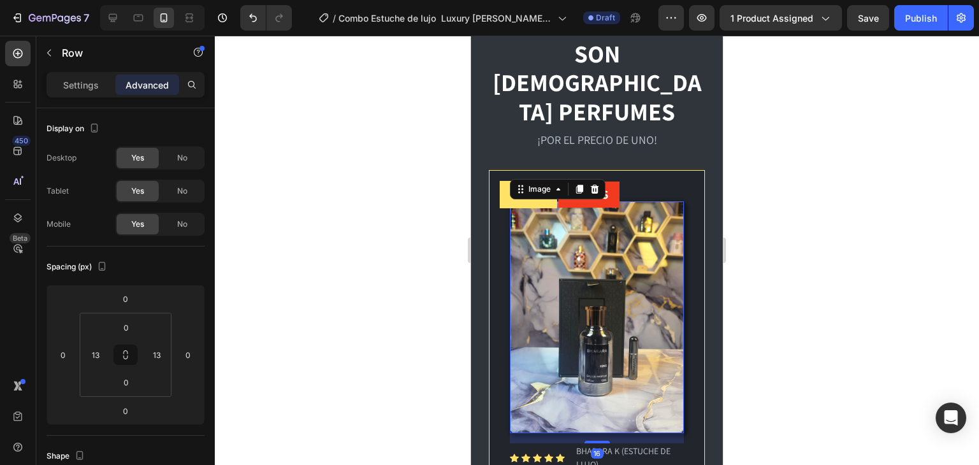
click at [606, 247] on img at bounding box center [597, 317] width 174 height 232
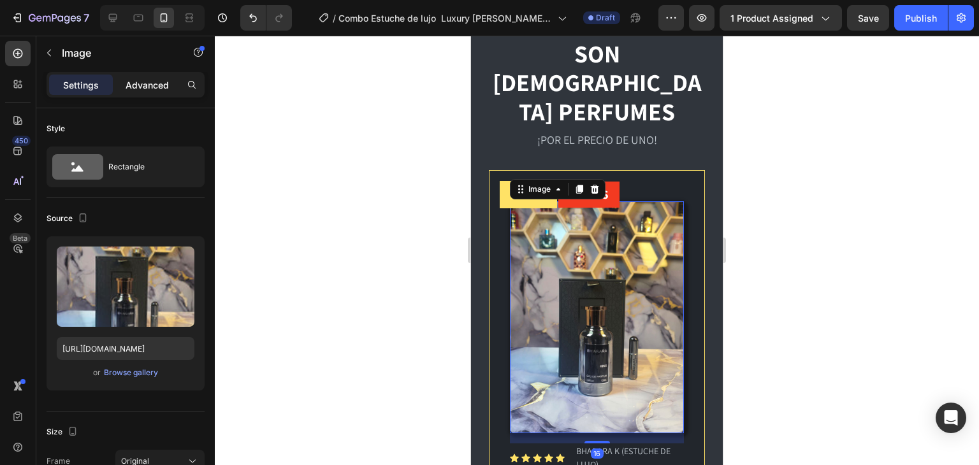
click at [143, 87] on p "Advanced" at bounding box center [147, 84] width 43 height 13
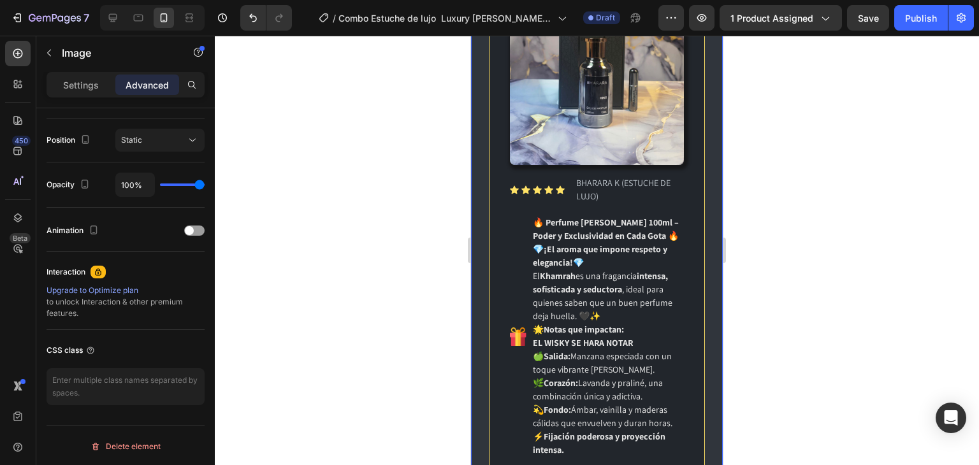
scroll to position [1486, 0]
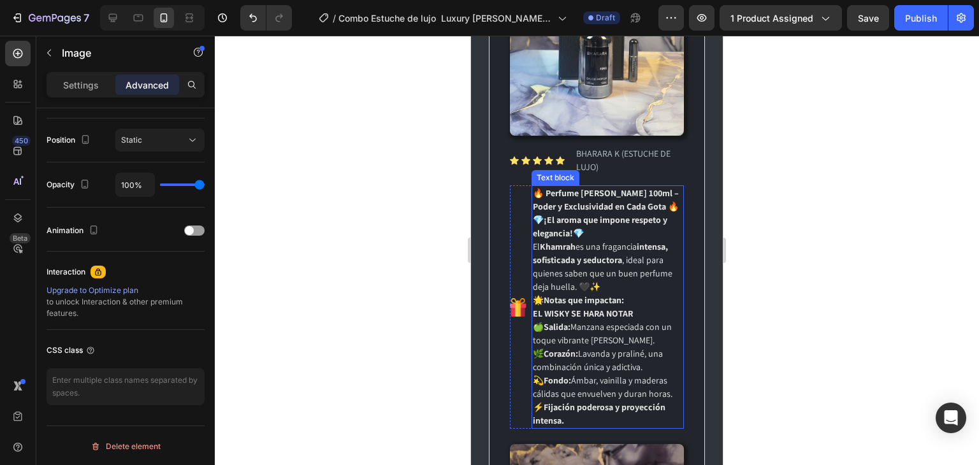
click at [599, 308] on strong "EL WISKY SE HARA NOTAR" at bounding box center [583, 313] width 100 height 11
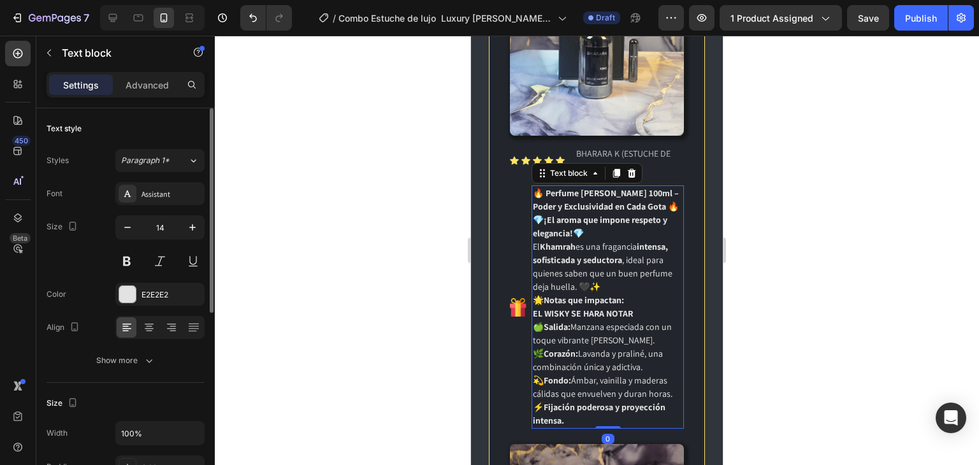
click at [599, 308] on strong "EL WISKY SE HARA NOTAR" at bounding box center [583, 313] width 100 height 11
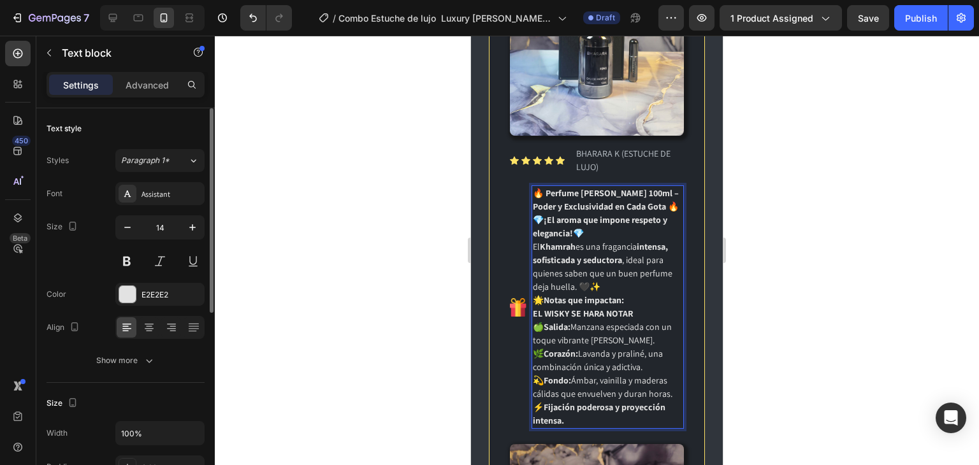
click at [573, 401] on strong "Fijación poderosa y proyección intensa." at bounding box center [599, 413] width 133 height 25
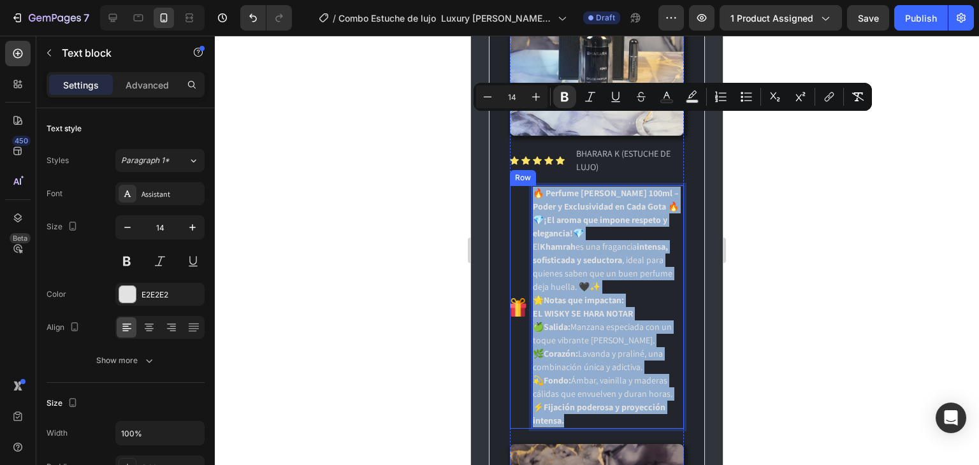
drag, startPoint x: 570, startPoint y: 362, endPoint x: 524, endPoint y: 127, distance: 240.1
click at [524, 185] on div "Image 🔥 Perfume [PERSON_NAME] 100ml – Poder y Exclusividad en Cada Gota 🔥 💎 ¡El…" at bounding box center [597, 306] width 174 height 243
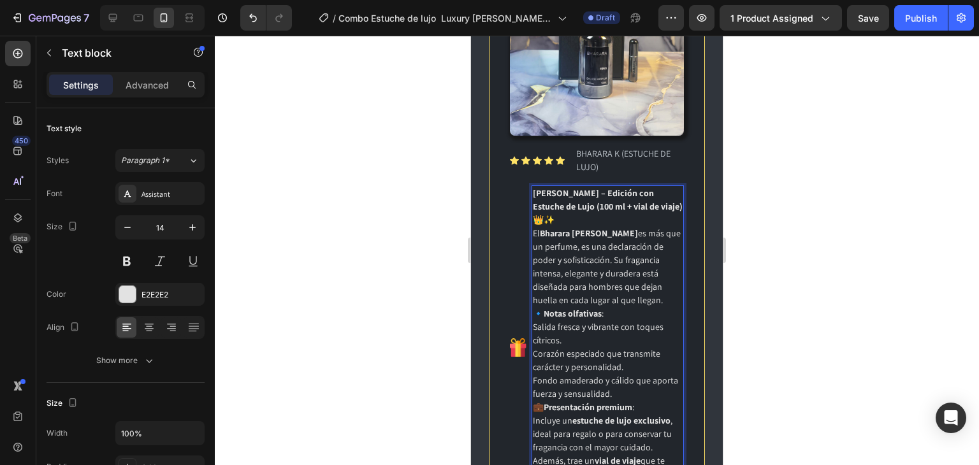
click at [783, 285] on div at bounding box center [597, 250] width 764 height 429
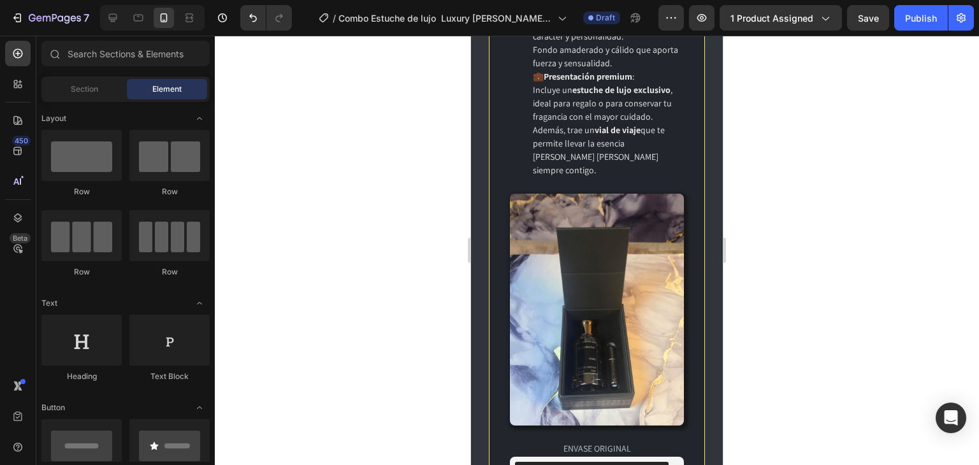
scroll to position [1932, 0]
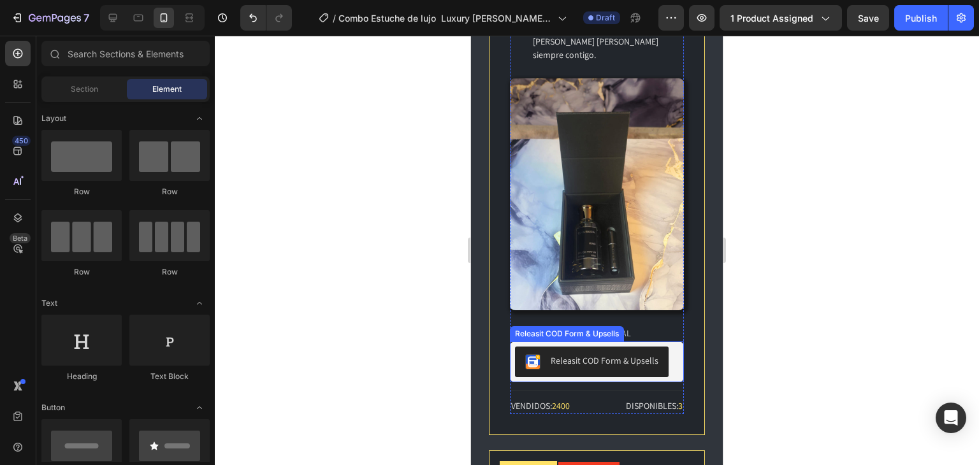
click at [622, 354] on div "Releasit COD Form & Upsells" at bounding box center [591, 361] width 133 height 15
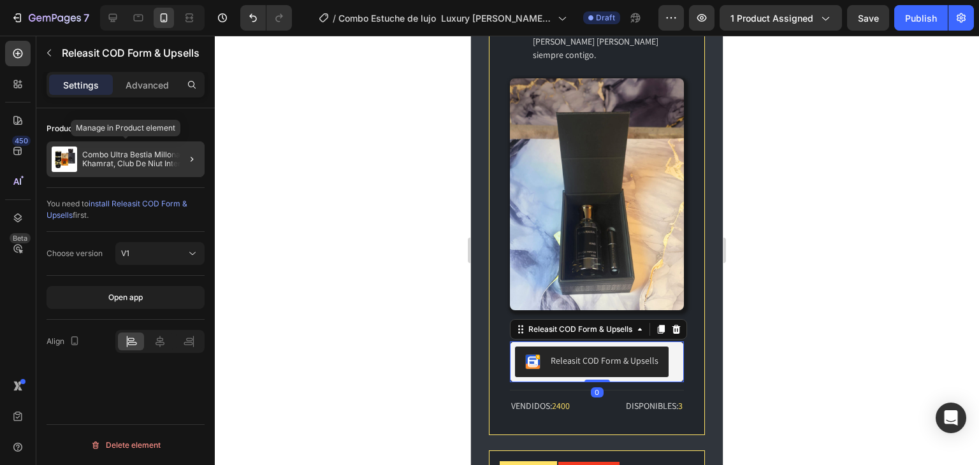
click at [134, 166] on p "Combo Ultra Bestia Millonaria, Khamrat, Club De Niut Intense y [PERSON_NAME]" at bounding box center [140, 159] width 117 height 18
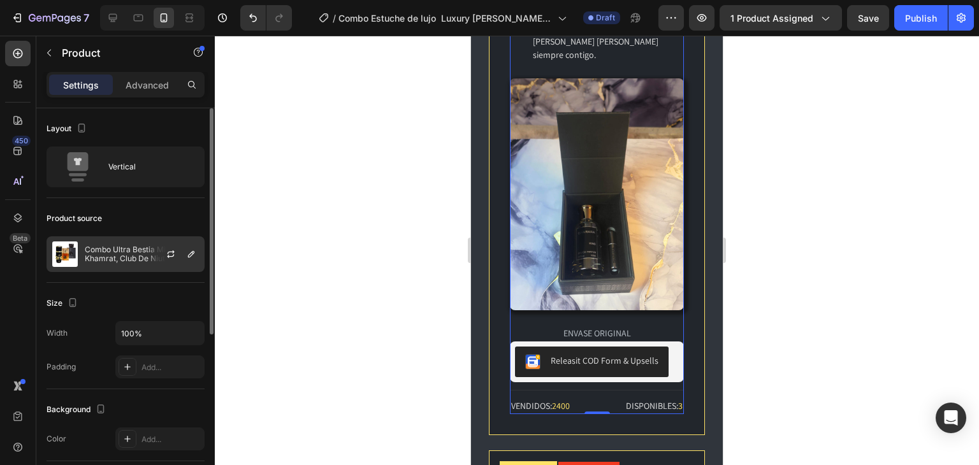
click at [129, 240] on div "Combo Ultra Bestia Millonaria, Khamrat, Club De Niut Intense y [PERSON_NAME]" at bounding box center [126, 254] width 158 height 36
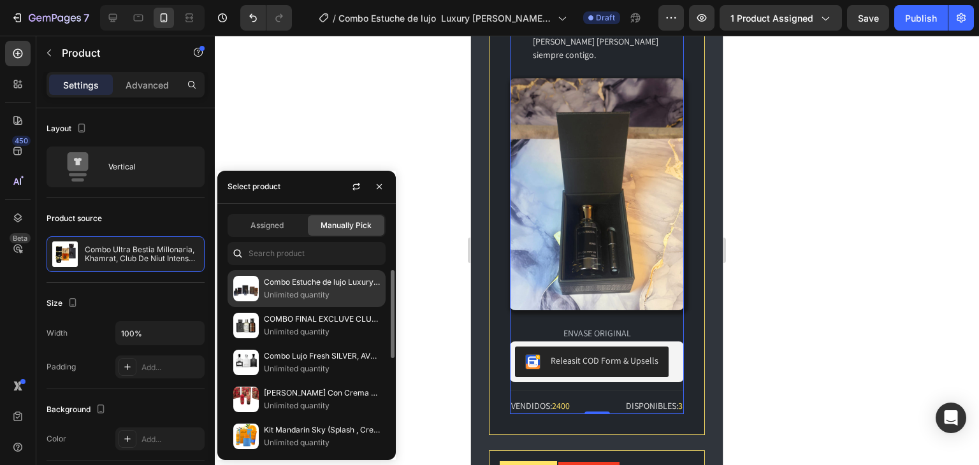
click at [273, 281] on p "Combo Estuche de lujo Luxury [PERSON_NAME] y bahara k" at bounding box center [322, 282] width 116 height 13
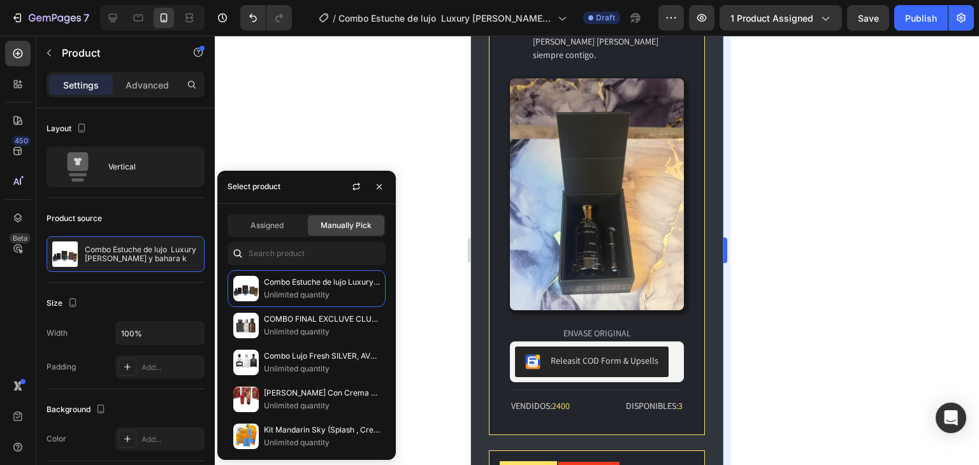
drag, startPoint x: 816, startPoint y: 203, endPoint x: 722, endPoint y: 204, distance: 94.3
click at [815, 203] on div at bounding box center [597, 250] width 764 height 429
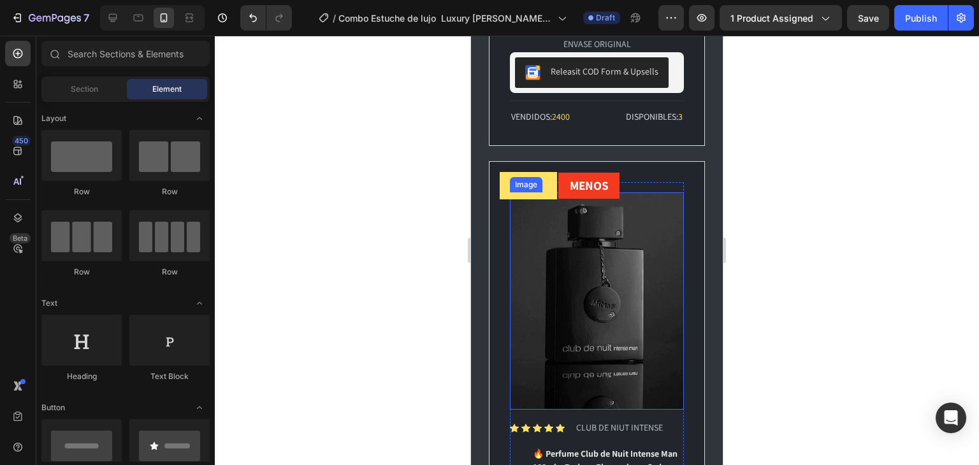
scroll to position [2230, 0]
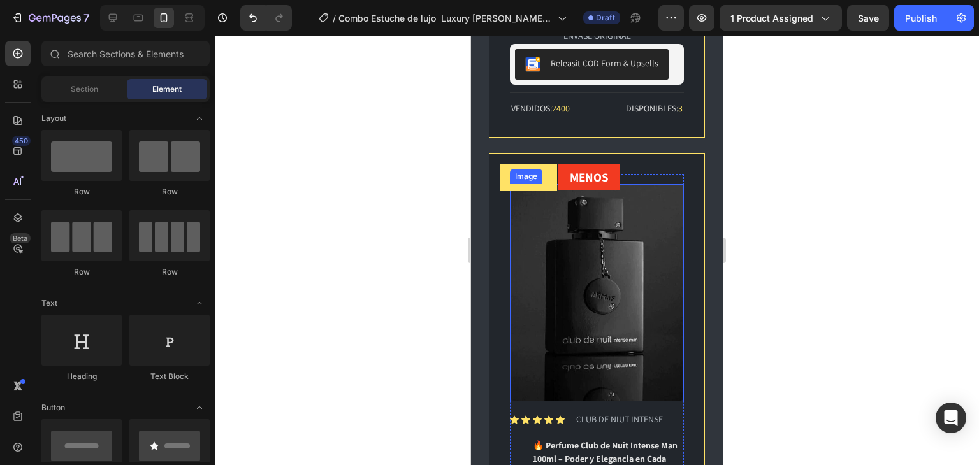
click at [594, 227] on img at bounding box center [597, 292] width 174 height 217
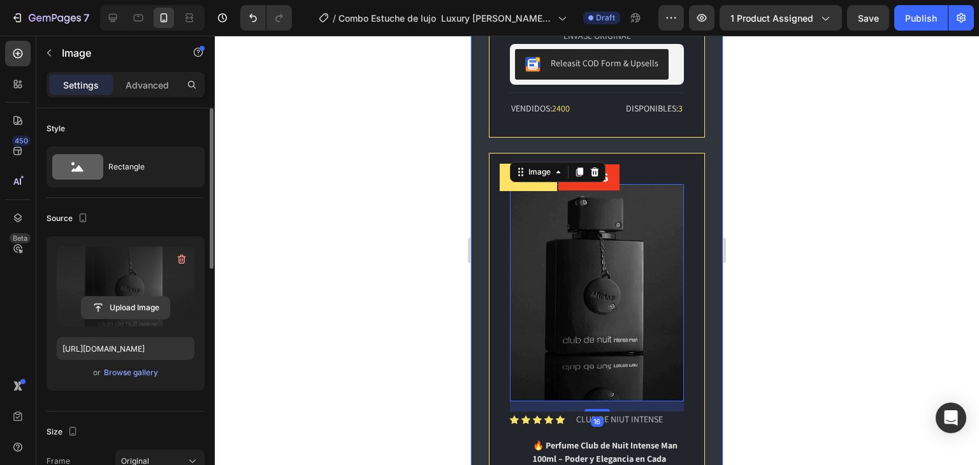
click at [142, 313] on input "file" at bounding box center [126, 308] width 88 height 22
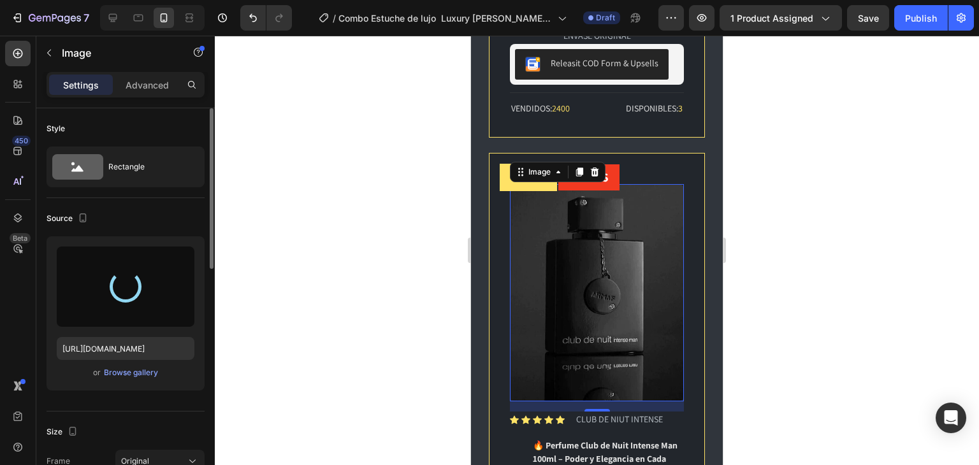
type input "[URL][DOMAIN_NAME]"
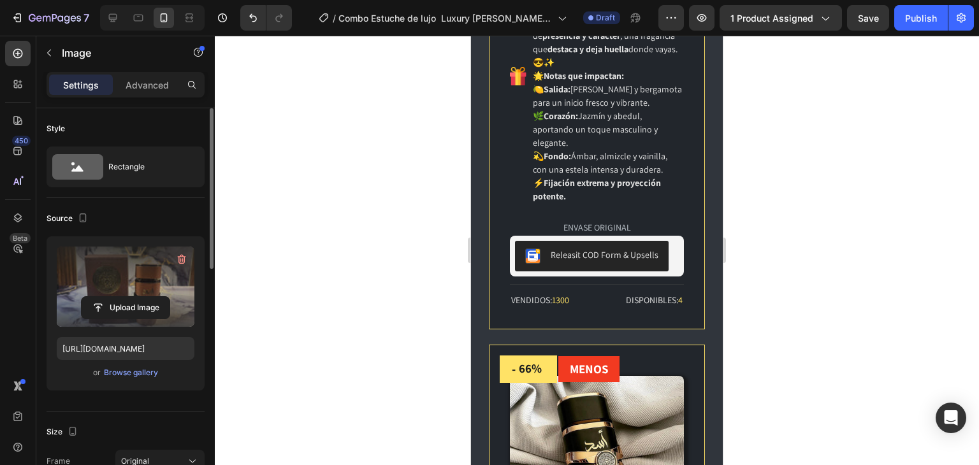
scroll to position [2824, 0]
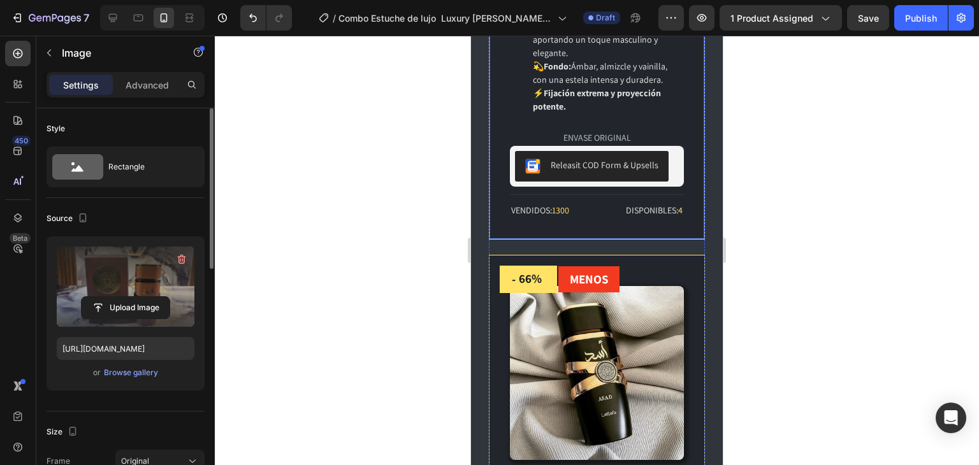
click at [552, 286] on img at bounding box center [597, 373] width 174 height 174
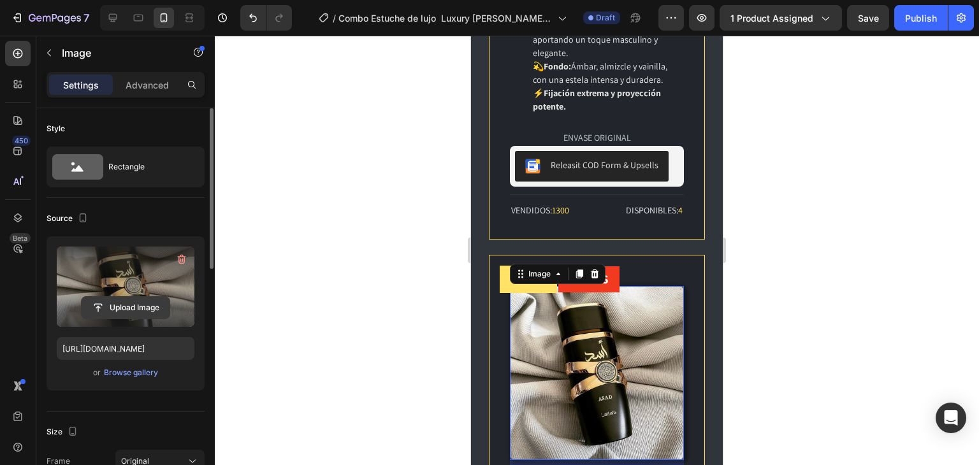
click at [134, 306] on input "file" at bounding box center [126, 308] width 88 height 22
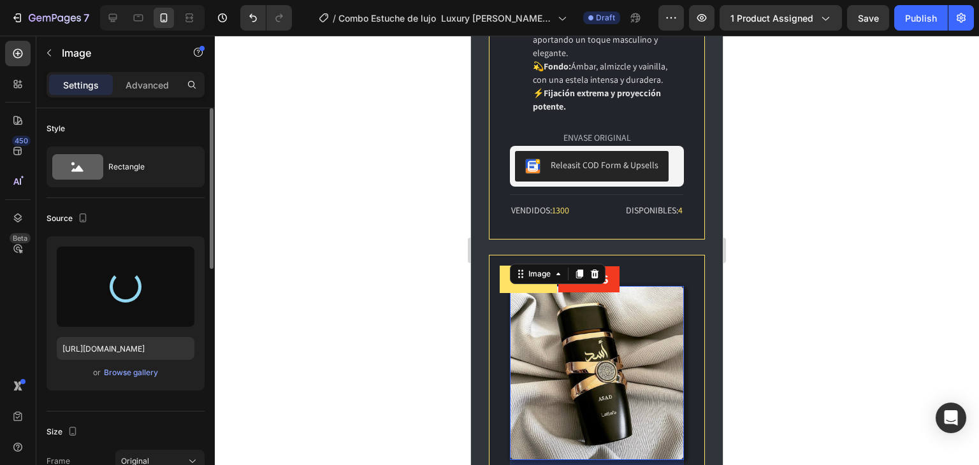
type input "[URL][DOMAIN_NAME]"
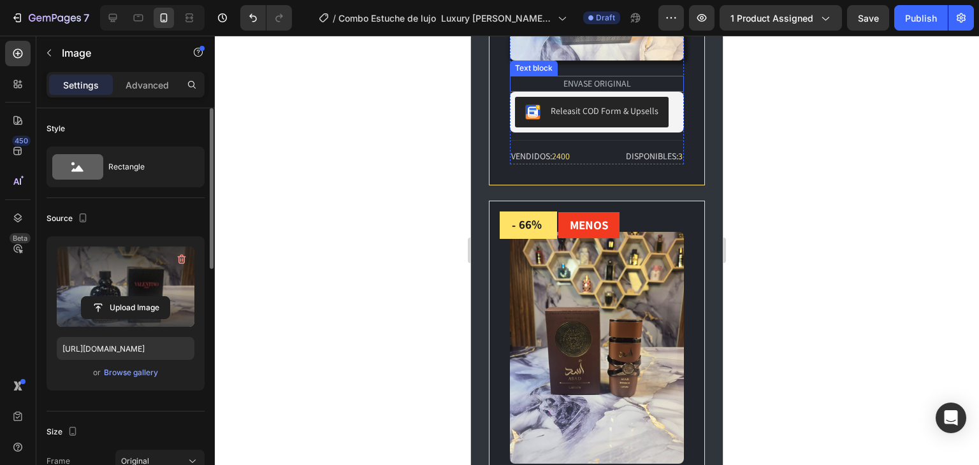
scroll to position [2230, 0]
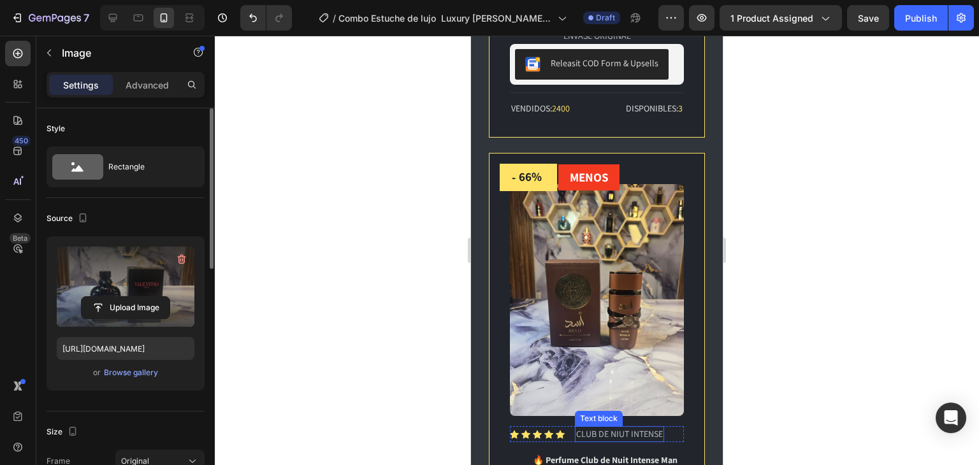
click at [599, 427] on p "CLUB DE NIUT INTENSE" at bounding box center [619, 433] width 87 height 13
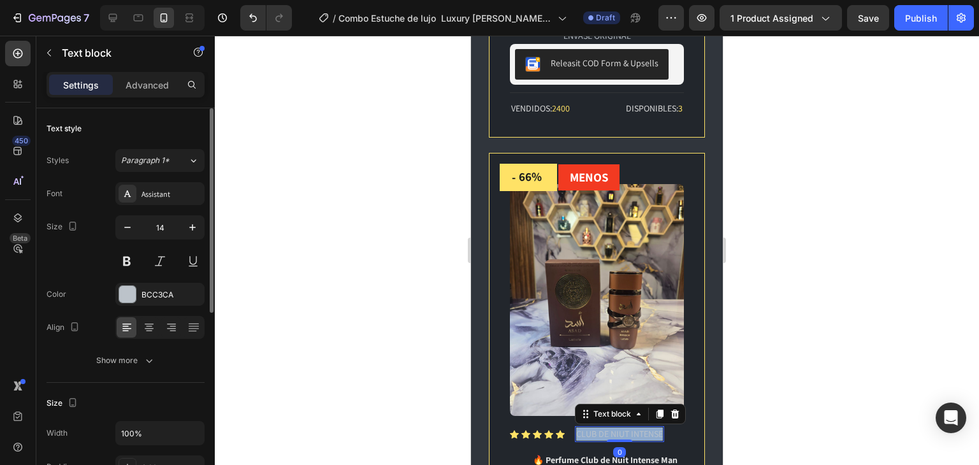
click at [599, 427] on p "CLUB DE NIUT INTENSE" at bounding box center [619, 433] width 87 height 13
click at [581, 427] on p "[PERSON_NAME]" at bounding box center [607, 433] width 62 height 13
click at [577, 427] on p "[PERSON_NAME]" at bounding box center [607, 433] width 62 height 13
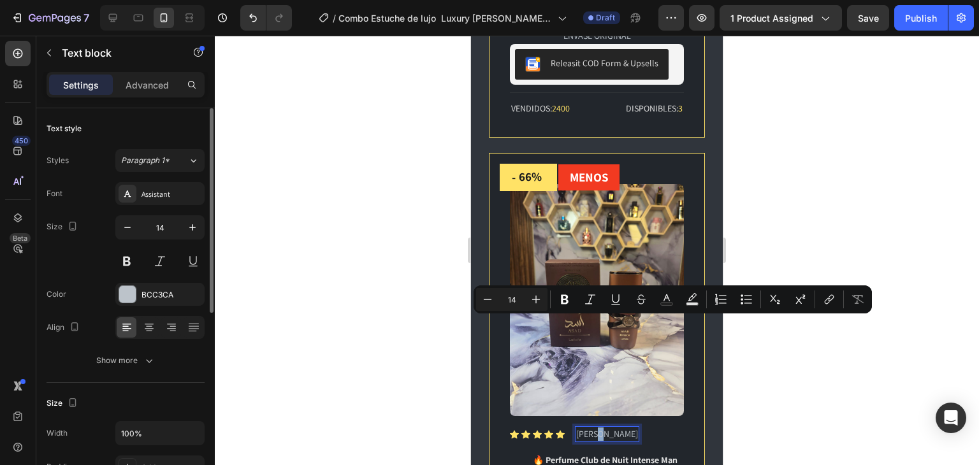
click at [596, 427] on p "[PERSON_NAME]" at bounding box center [607, 433] width 62 height 13
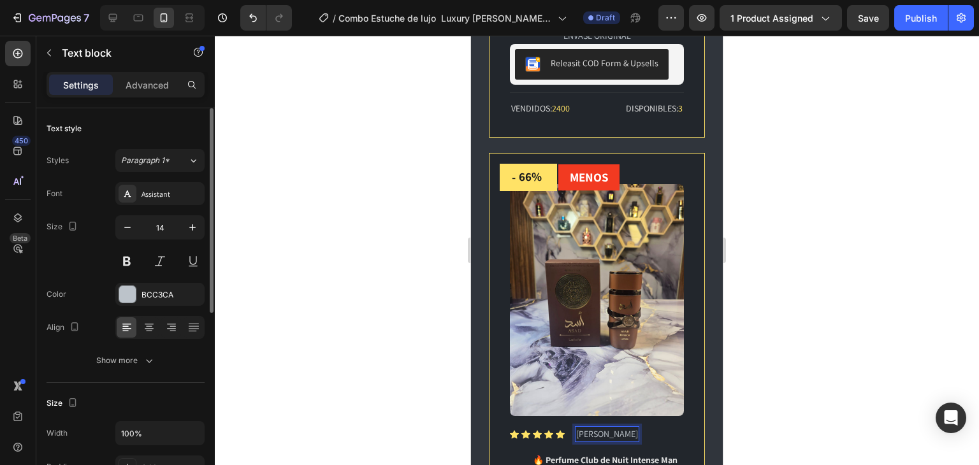
drag, startPoint x: 780, startPoint y: 301, endPoint x: 228, endPoint y: 266, distance: 553.4
click at [780, 301] on div at bounding box center [597, 250] width 764 height 429
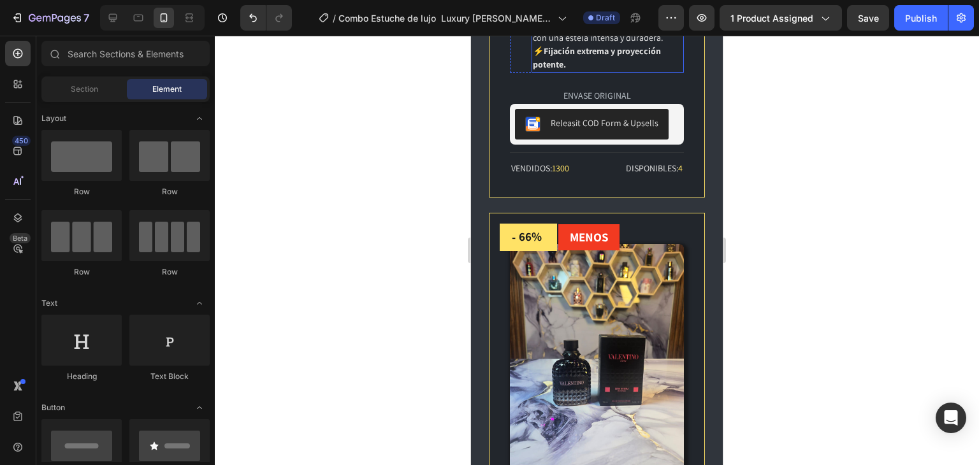
scroll to position [3122, 0]
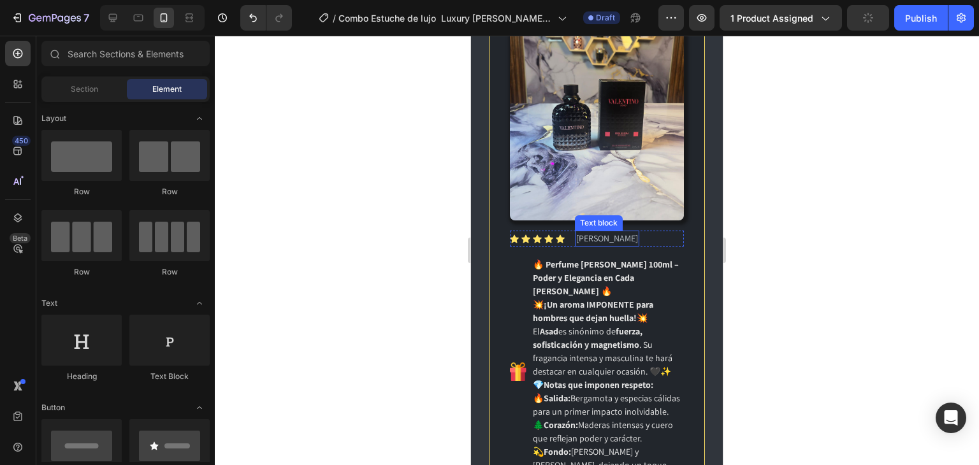
click at [586, 232] on p "[PERSON_NAME]" at bounding box center [607, 238] width 62 height 13
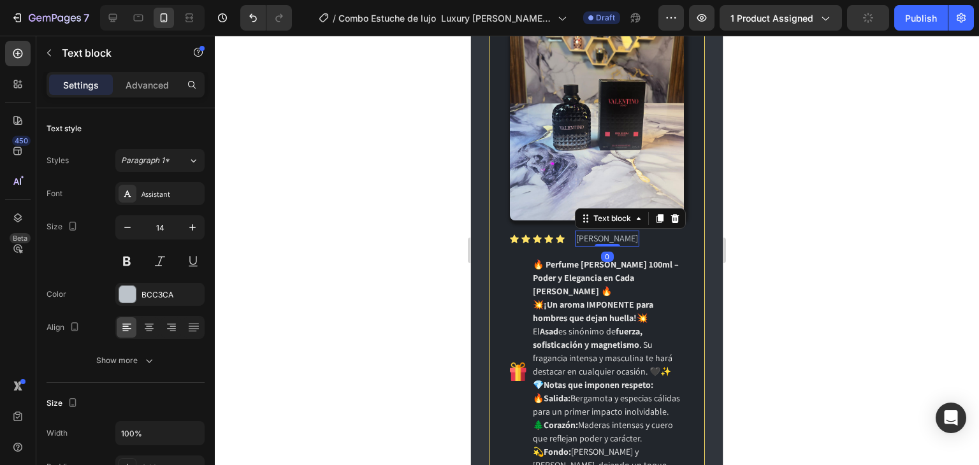
click at [586, 232] on p "[PERSON_NAME]" at bounding box center [607, 238] width 62 height 13
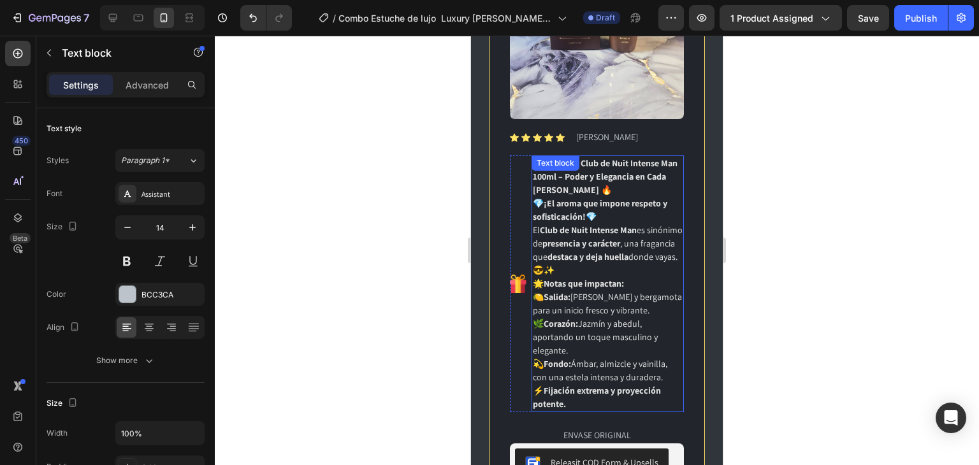
scroll to position [2378, 0]
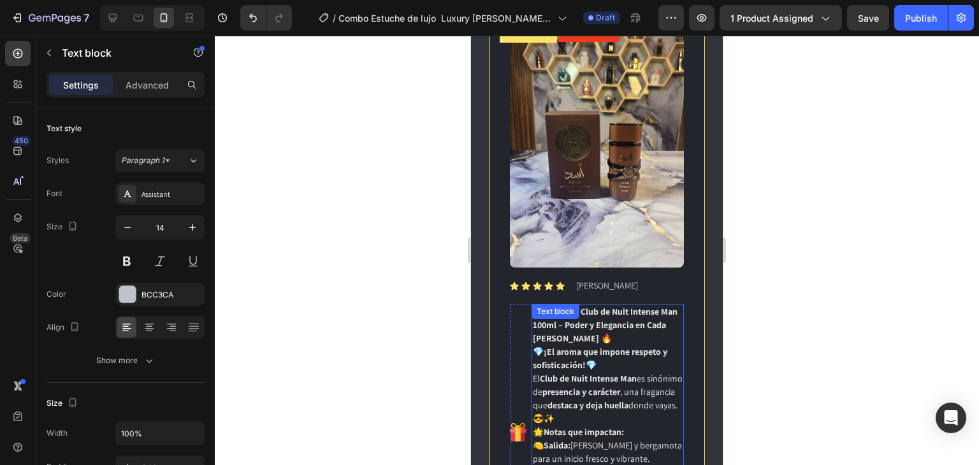
click at [585, 345] on p "💎 ¡El aroma que impone respeto y sofisticación! 💎 El Club de Nuit Intense Man e…" at bounding box center [608, 385] width 150 height 80
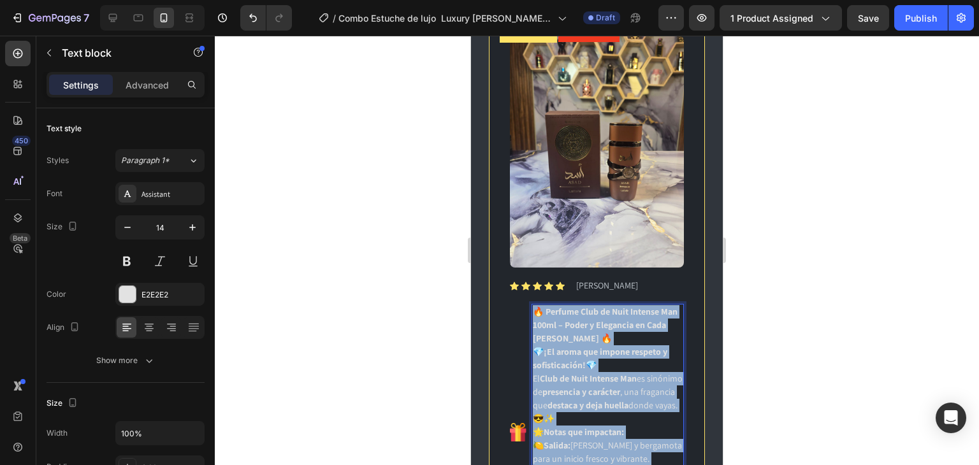
drag, startPoint x: 569, startPoint y: 444, endPoint x: 530, endPoint y: 201, distance: 245.8
click at [530, 304] on div "Image 🔥 Perfume Club de Nuit Intense Man 100ml – Poder y Elegancia en Cada [PER…" at bounding box center [597, 432] width 174 height 257
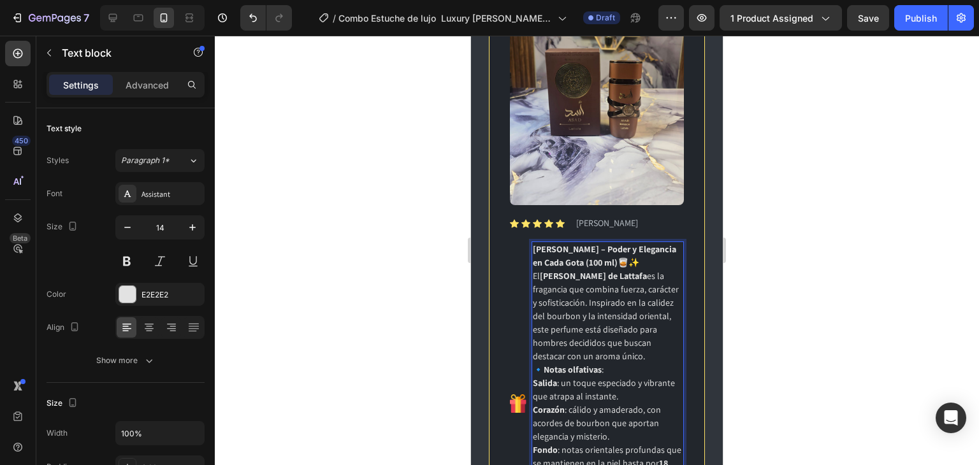
scroll to position [2441, 0]
click at [577, 443] on p "Fondo : notas orientales profundas que se mantienen en la piel hasta por 18 hor…" at bounding box center [608, 463] width 150 height 40
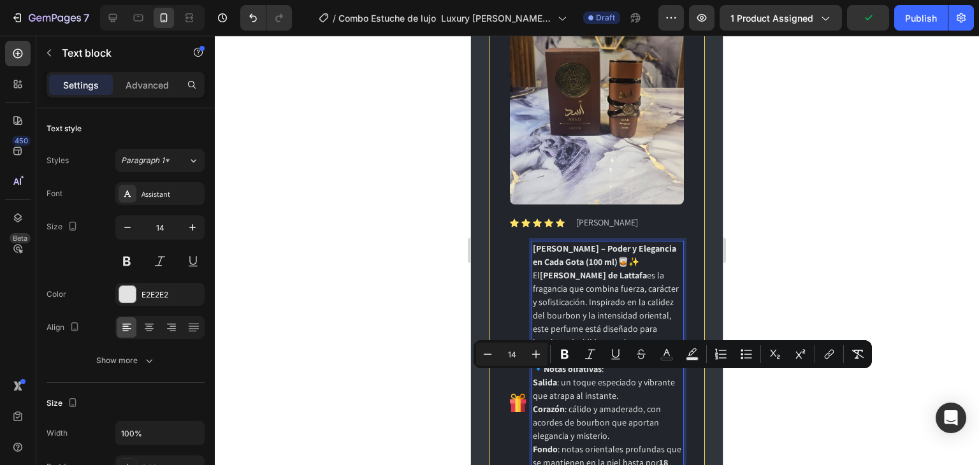
drag, startPoint x: 534, startPoint y: 378, endPoint x: 663, endPoint y: 447, distance: 145.1
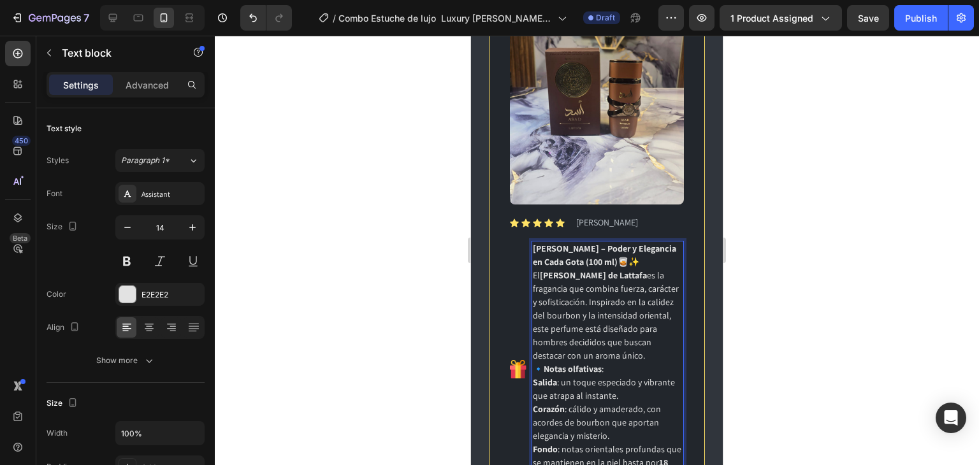
click at [828, 221] on div at bounding box center [597, 250] width 764 height 429
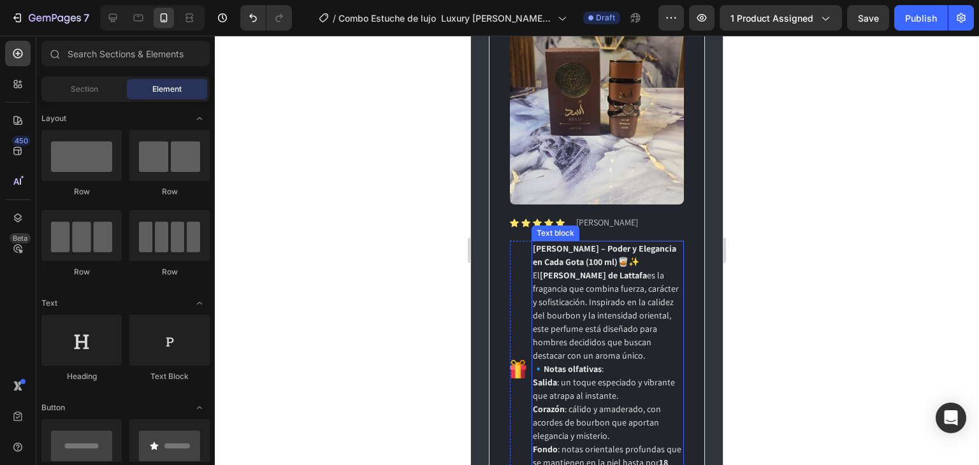
click at [642, 242] on p "[PERSON_NAME] – Poder y Elegancia en Cada Gota (100 ml) 🥃✨" at bounding box center [608, 255] width 150 height 27
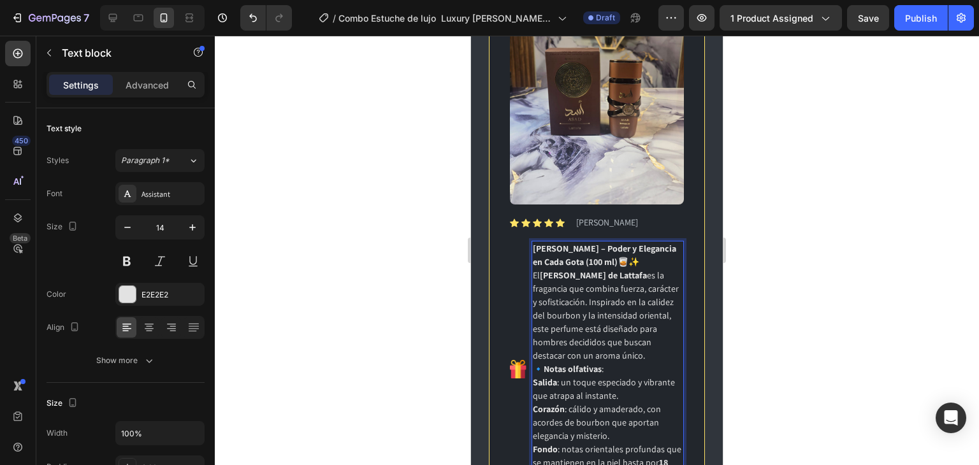
click at [640, 242] on p "[PERSON_NAME] – Poder y Elegancia en Cada Gota (100 ml) 🥃✨" at bounding box center [608, 255] width 150 height 27
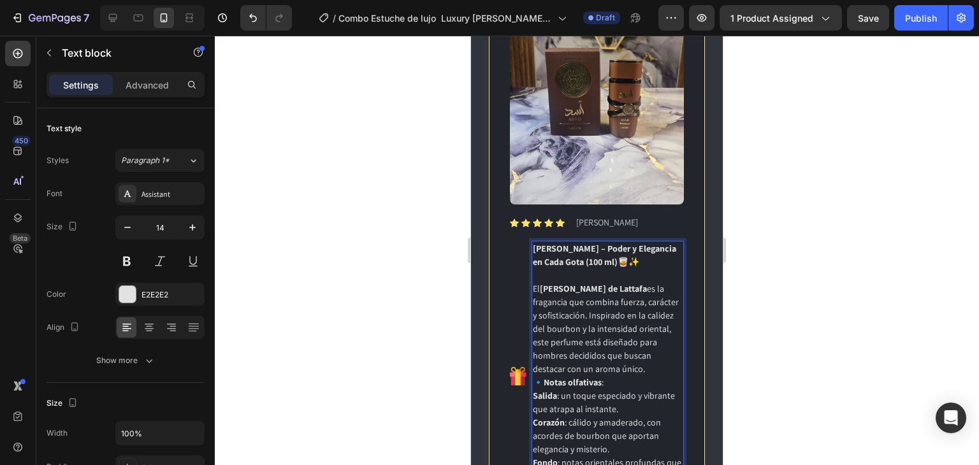
click at [641, 282] on p "El [PERSON_NAME] de Lattafa es la fragancia que combina fuerza, carácter y sofi…" at bounding box center [608, 329] width 150 height 94
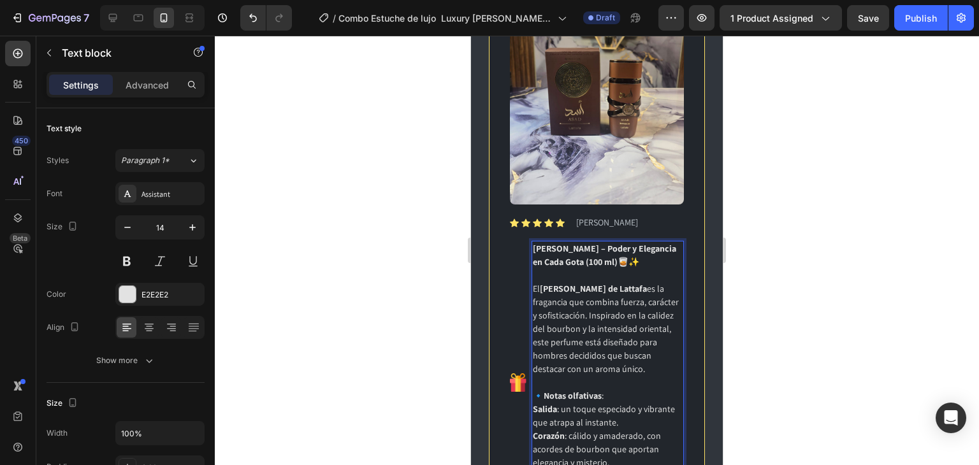
click at [850, 276] on div at bounding box center [597, 250] width 764 height 429
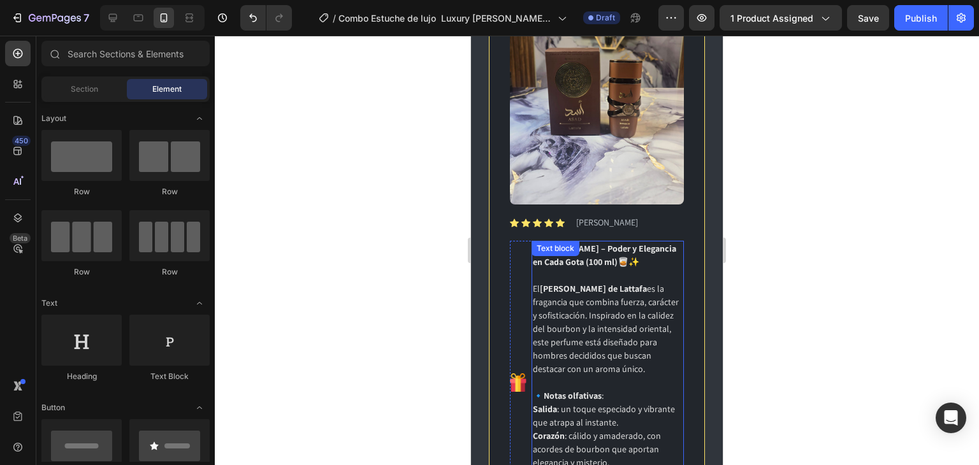
click at [619, 403] on p "Salida : un toque especiado y vibrante que atrapa al instante." at bounding box center [608, 416] width 150 height 27
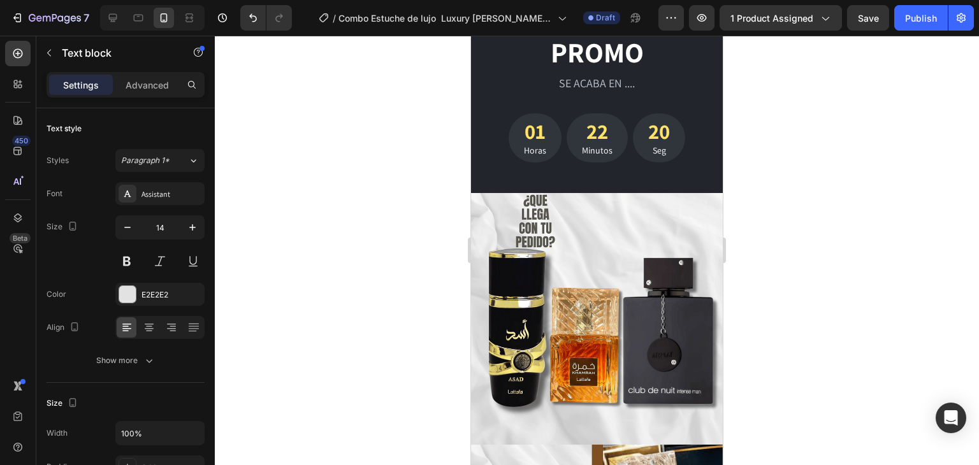
scroll to position [3779, 0]
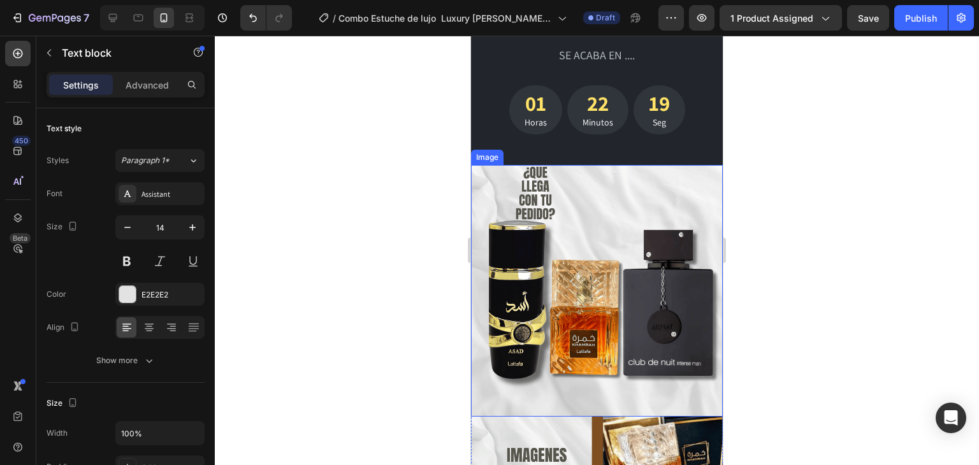
click at [657, 204] on img at bounding box center [597, 291] width 252 height 252
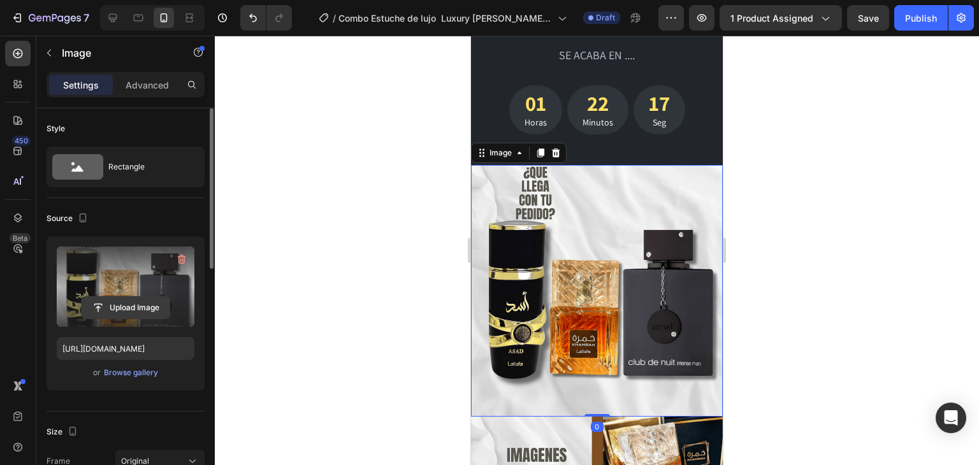
click at [122, 304] on input "file" at bounding box center [126, 308] width 88 height 22
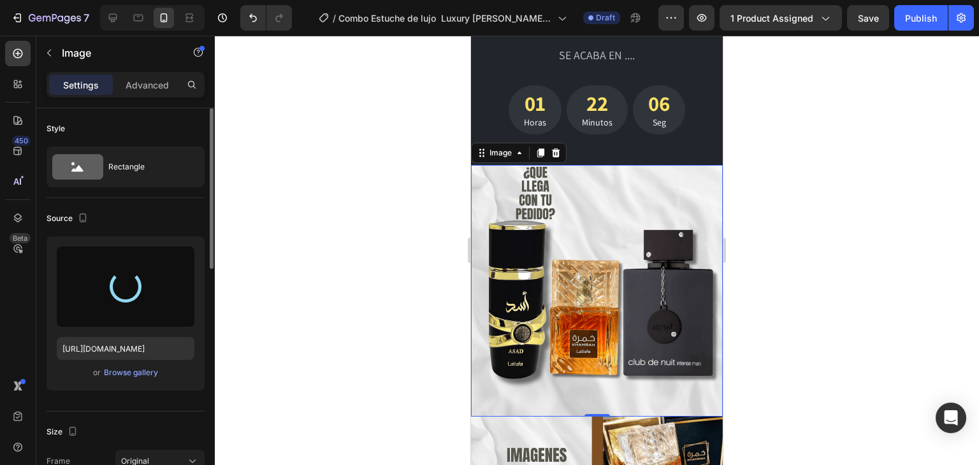
type input "[URL][DOMAIN_NAME]"
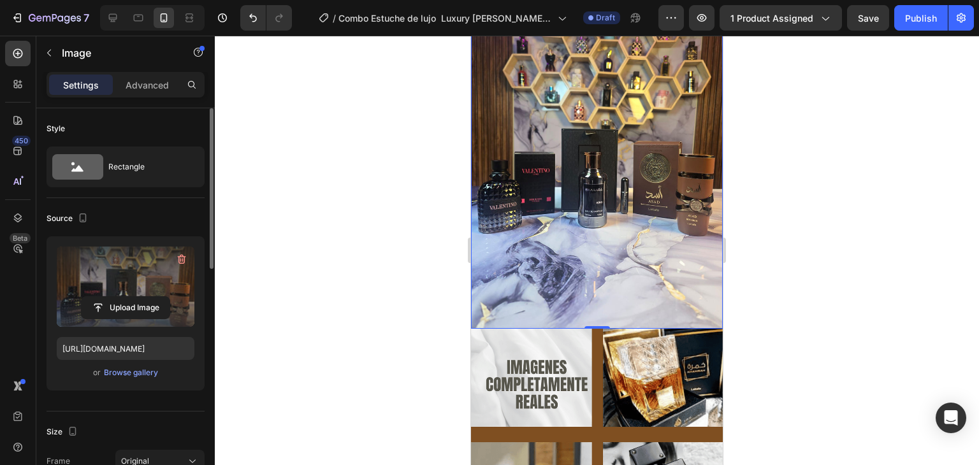
scroll to position [4077, 0]
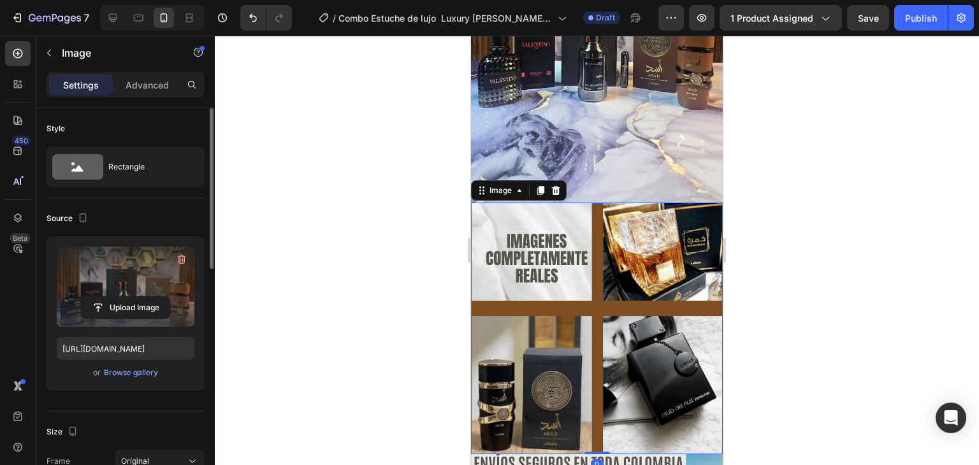
click at [545, 268] on img at bounding box center [597, 329] width 252 height 252
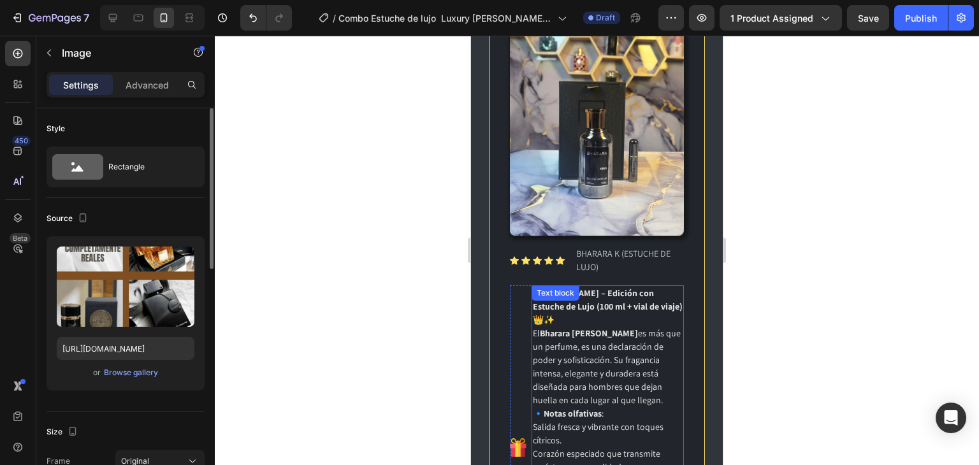
scroll to position [1401, 0]
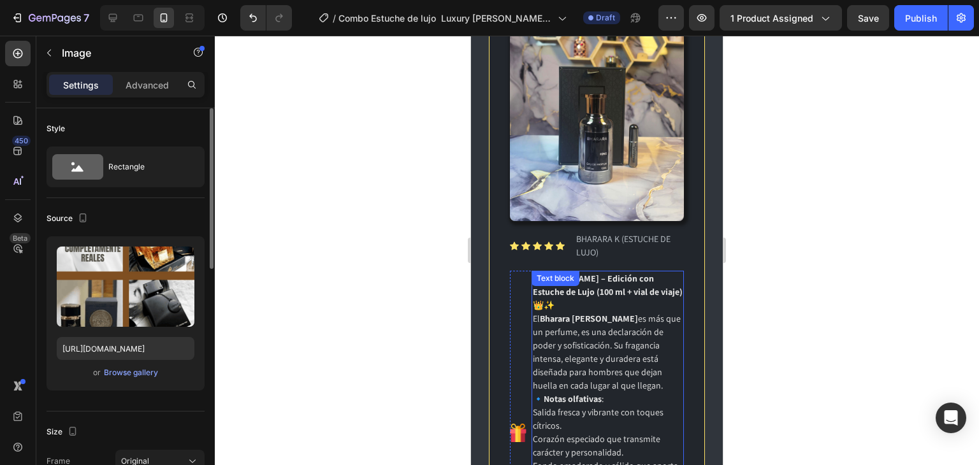
click at [603, 312] on p "El Bharara [PERSON_NAME] es más que un perfume, es una declaración de poder y s…" at bounding box center [608, 352] width 150 height 80
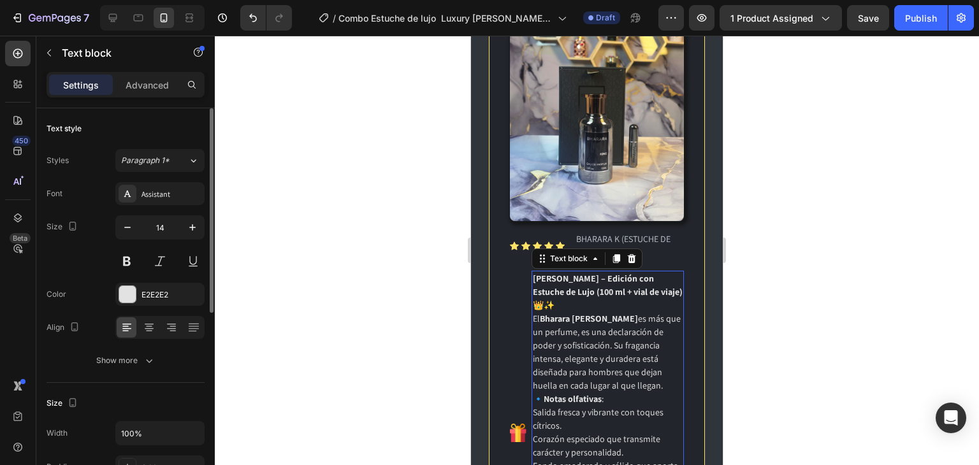
click at [609, 320] on p "El Bharara [PERSON_NAME] es más que un perfume, es una declaración de poder y s…" at bounding box center [608, 352] width 150 height 80
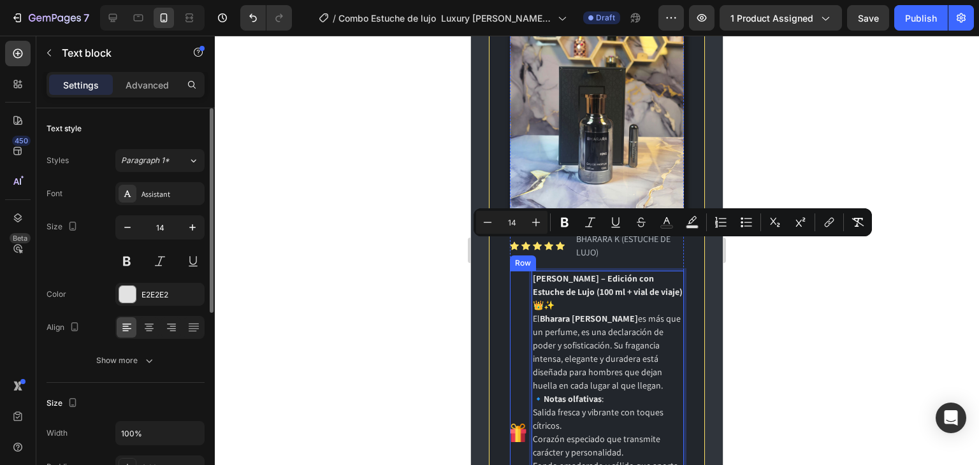
drag, startPoint x: 622, startPoint y: 315, endPoint x: 529, endPoint y: 250, distance: 113.3
click at [529, 271] on div "Image [PERSON_NAME] – Edición con Estuche de Lujo (100 ml + vial de viaje) 👑✨ E…" at bounding box center [597, 433] width 174 height 324
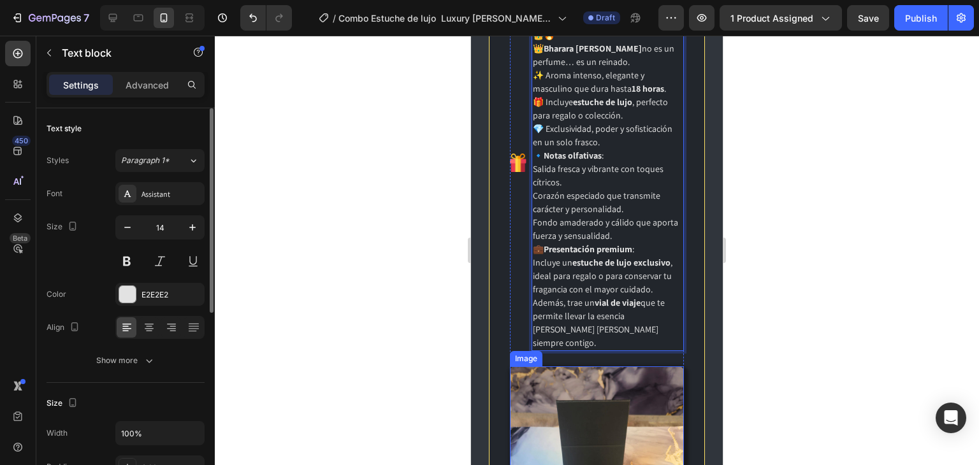
scroll to position [1549, 0]
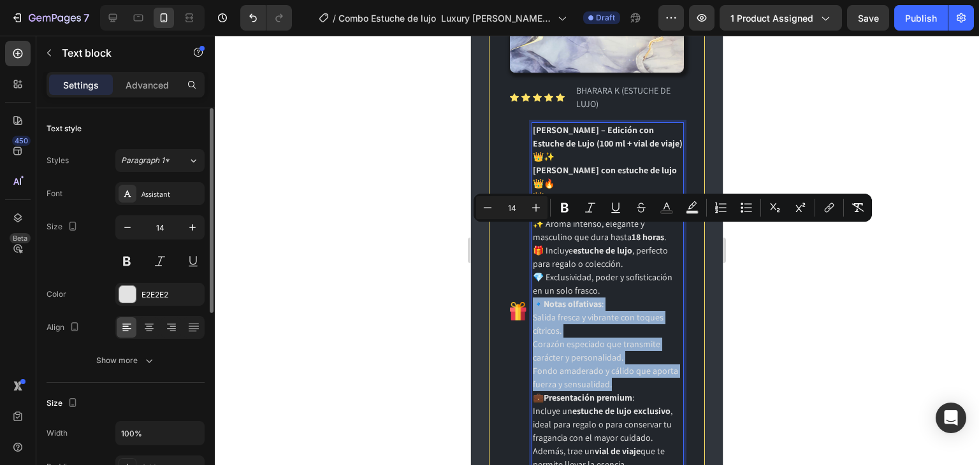
drag, startPoint x: 641, startPoint y: 312, endPoint x: 533, endPoint y: 237, distance: 131.8
click at [533, 237] on div "[PERSON_NAME] – Edición con Estuche de Lujo (100 ml + vial de viaje) 👑✨ [PERSON…" at bounding box center [607, 310] width 152 height 377
click at [581, 364] on p "Fondo amaderado y cálido que aporta fuerza y sensualidad." at bounding box center [608, 377] width 150 height 27
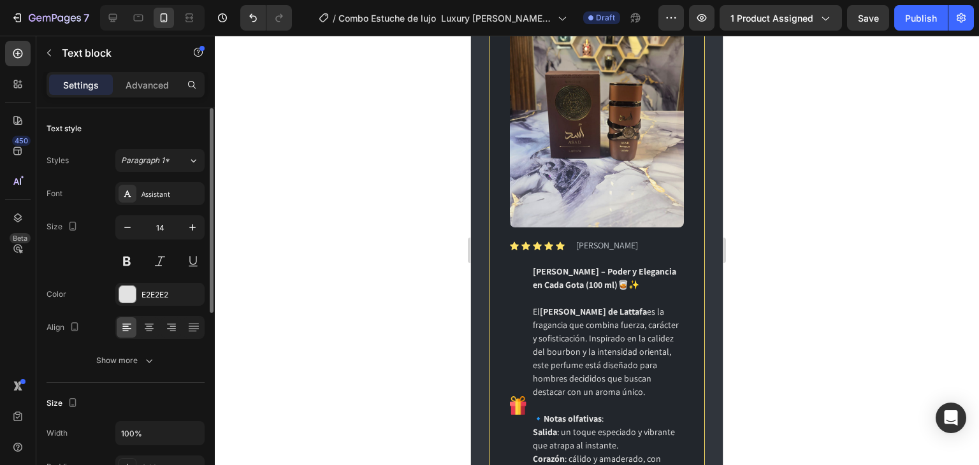
scroll to position [2441, 0]
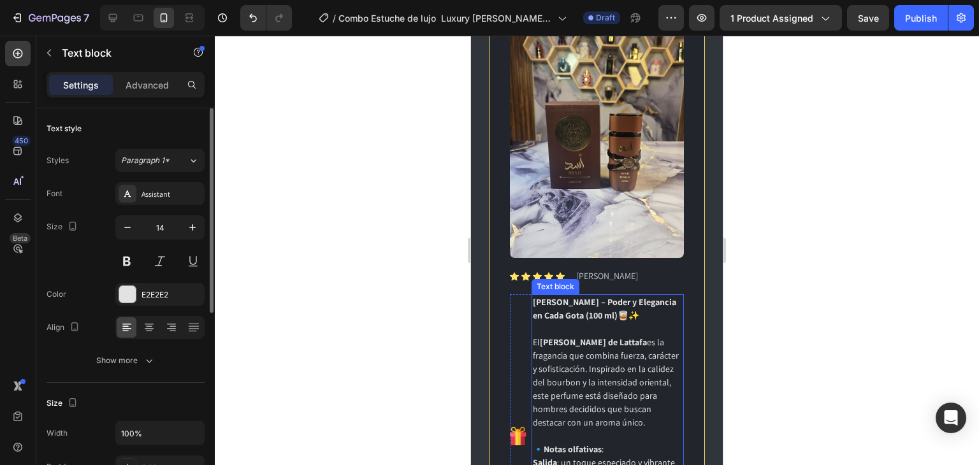
click at [598, 336] on p "El [PERSON_NAME] de Lattafa es la fragancia que combina fuerza, carácter y sofi…" at bounding box center [608, 383] width 150 height 94
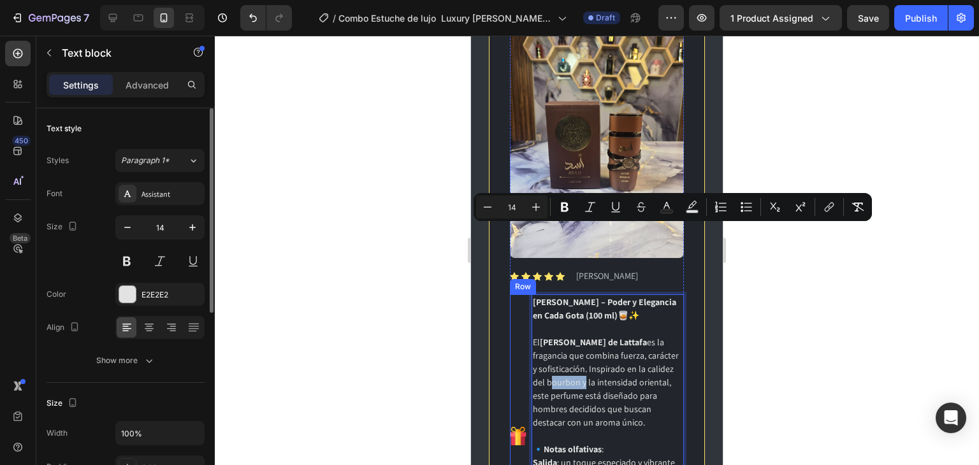
drag, startPoint x: 642, startPoint y: 312, endPoint x: 527, endPoint y: 226, distance: 142.4
click at [527, 294] on div "Image [PERSON_NAME] – Poder y Elegancia en Cada Gota (100 ml) 🥃✨ El [PERSON_NAM…" at bounding box center [597, 435] width 174 height 283
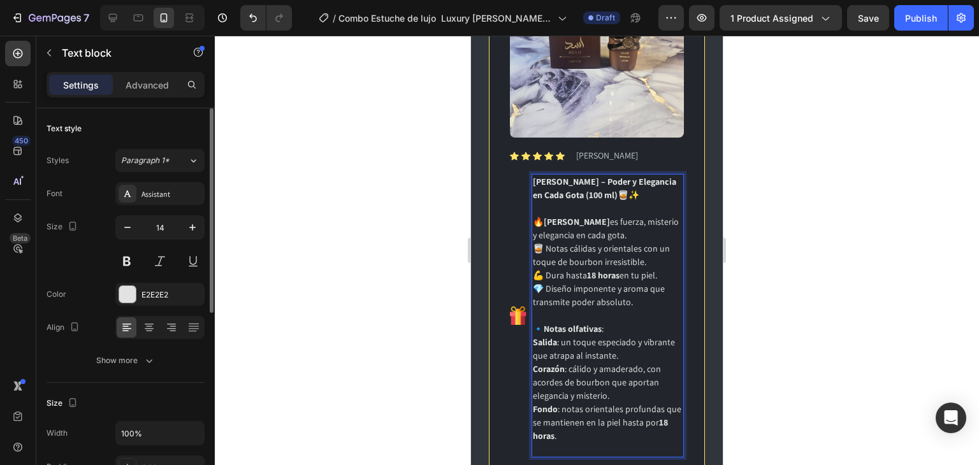
scroll to position [2590, 0]
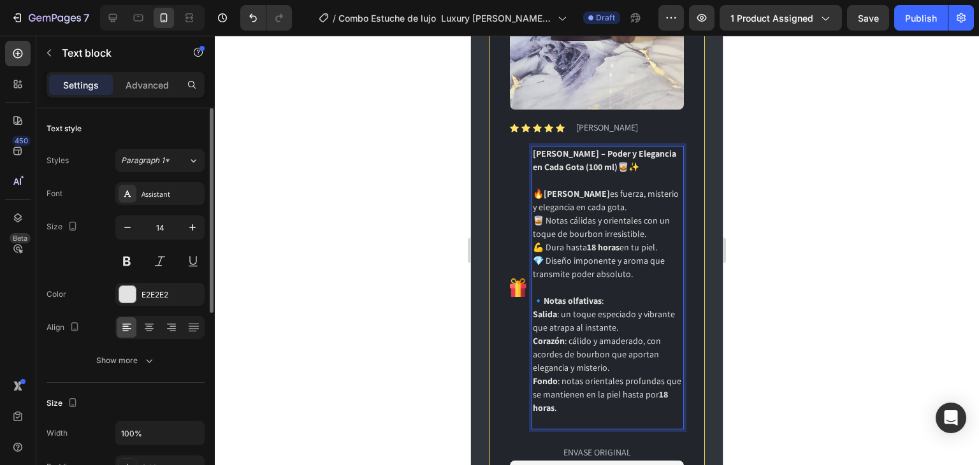
click at [785, 269] on div at bounding box center [597, 250] width 764 height 429
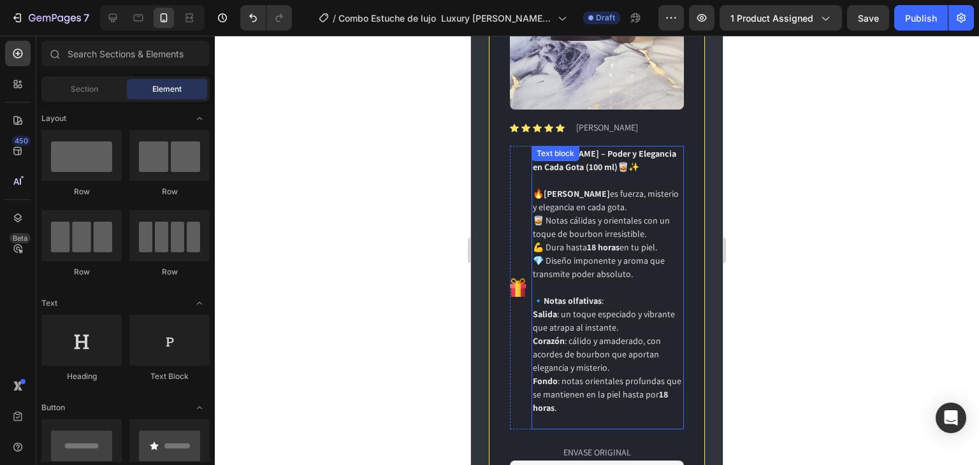
click at [557, 375] on p "Fondo : notas orientales profundas que se mantienen en la piel hasta por 18 hor…" at bounding box center [608, 395] width 150 height 40
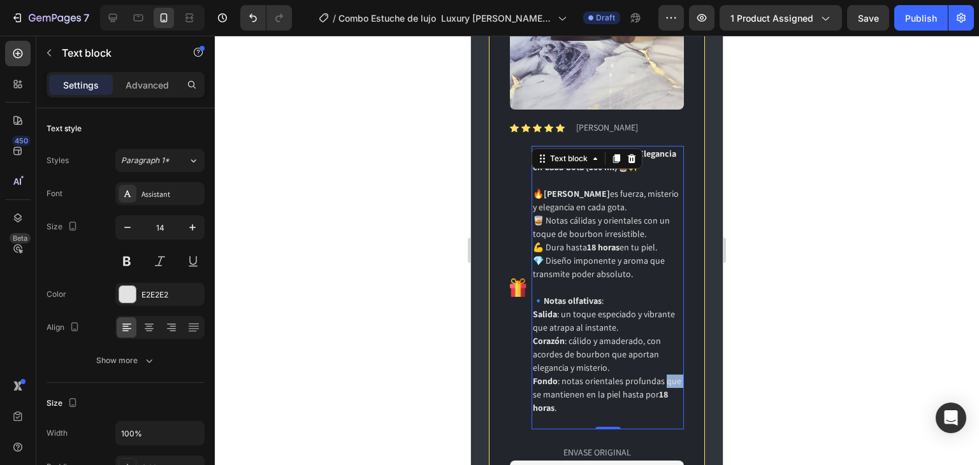
click at [535, 375] on p "Fondo : notas orientales profundas que se mantienen en la piel hasta por 18 hor…" at bounding box center [608, 395] width 150 height 40
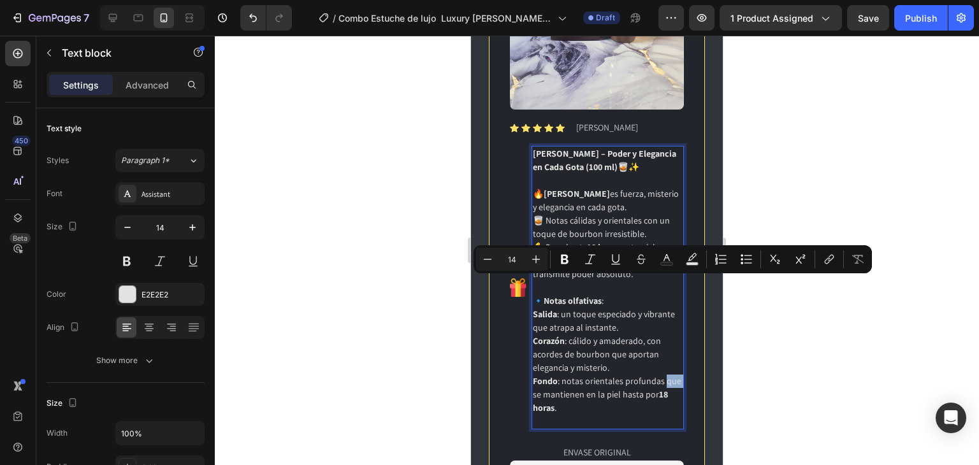
click at [536, 375] on p "Fondo : notas orientales profundas que se mantienen en la piel hasta por 18 hor…" at bounding box center [608, 395] width 150 height 40
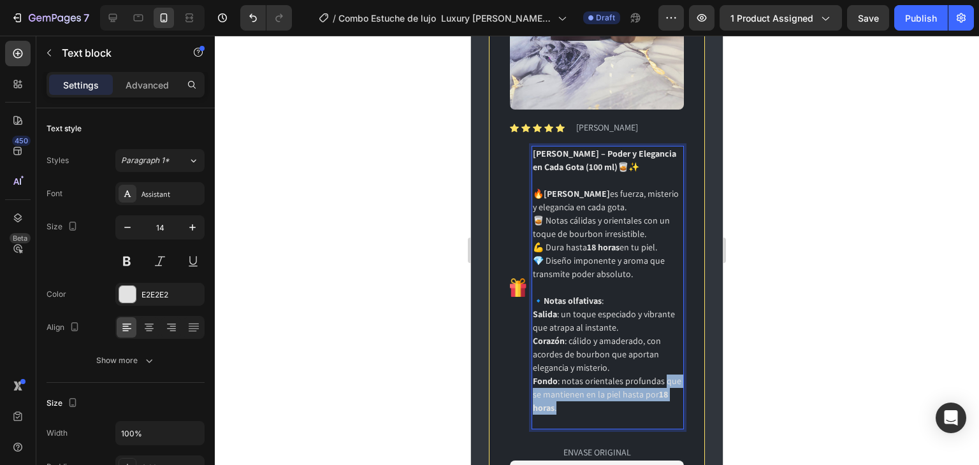
drag, startPoint x: 534, startPoint y: 285, endPoint x: 574, endPoint y: 301, distance: 43.2
click at [575, 375] on p "Fondo : notas orientales profundas que se mantienen en la piel hasta por 18 hor…" at bounding box center [608, 395] width 150 height 40
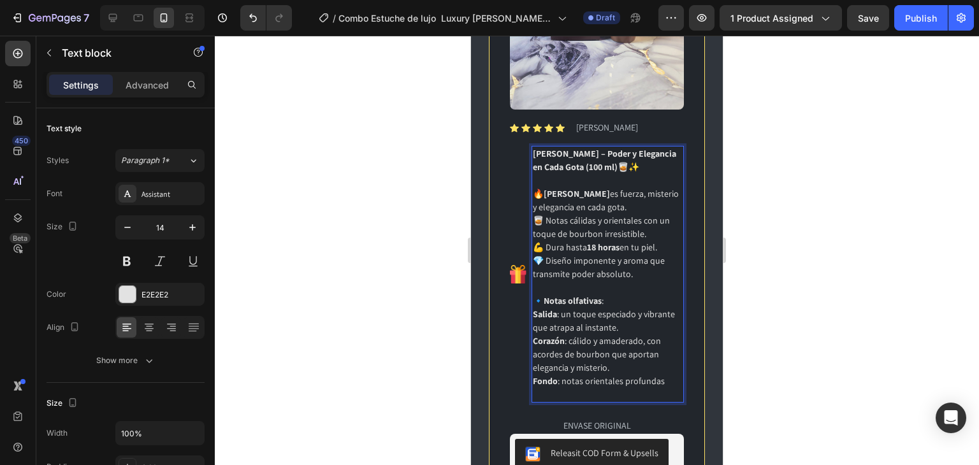
click at [973, 199] on div at bounding box center [597, 250] width 764 height 429
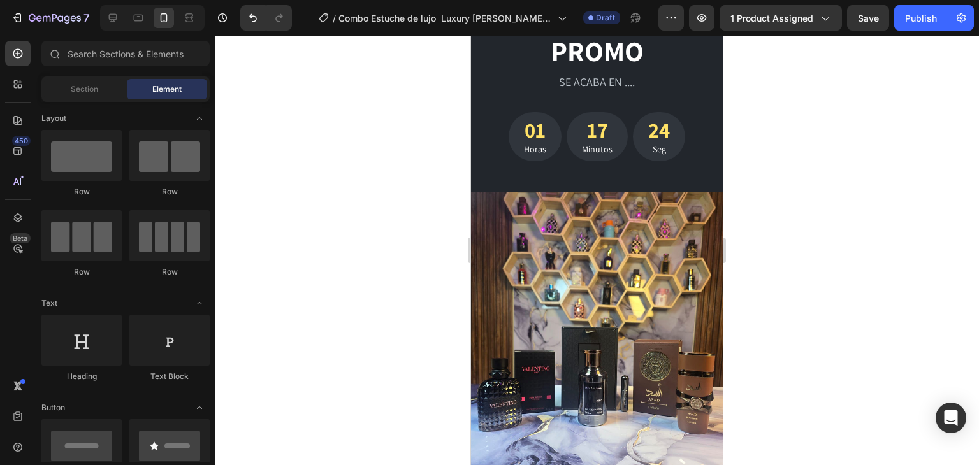
scroll to position [4077, 0]
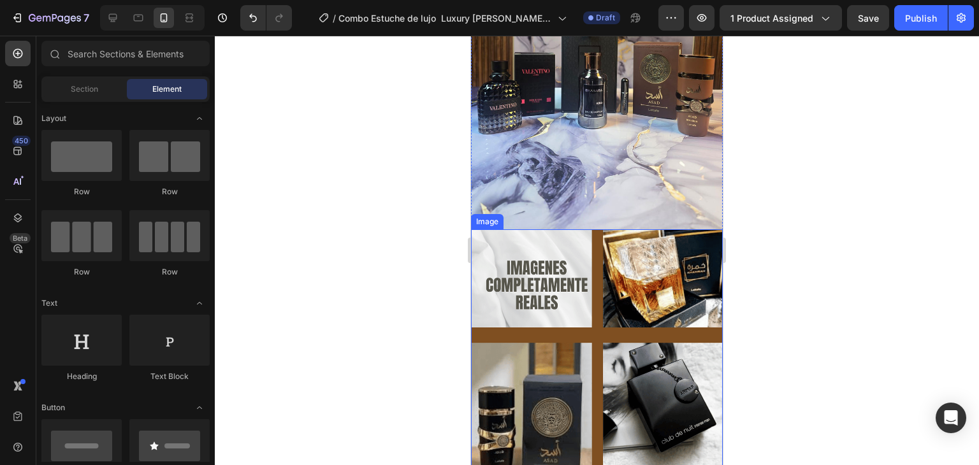
click at [598, 306] on img at bounding box center [597, 355] width 252 height 252
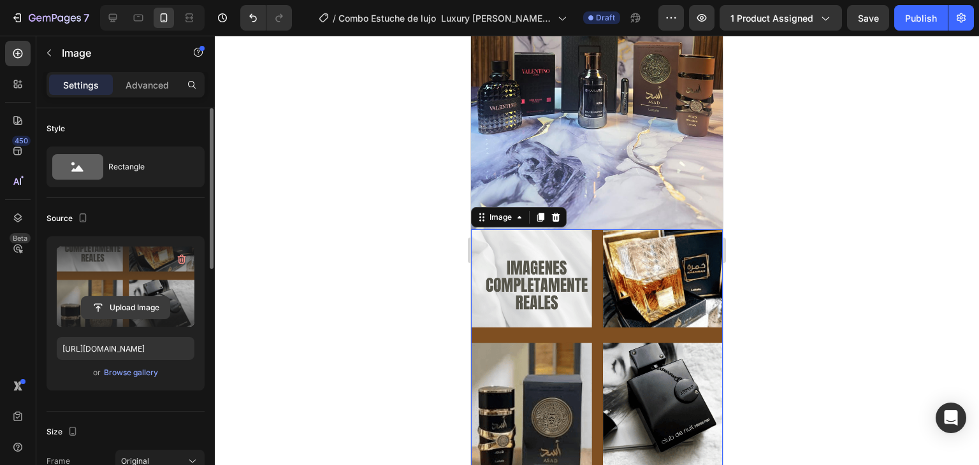
click at [140, 304] on input "file" at bounding box center [126, 308] width 88 height 22
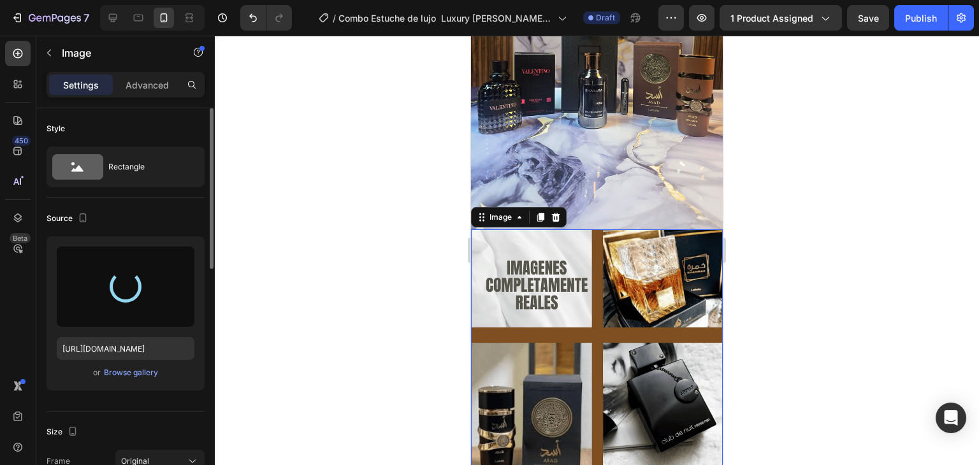
type input "[URL][DOMAIN_NAME]"
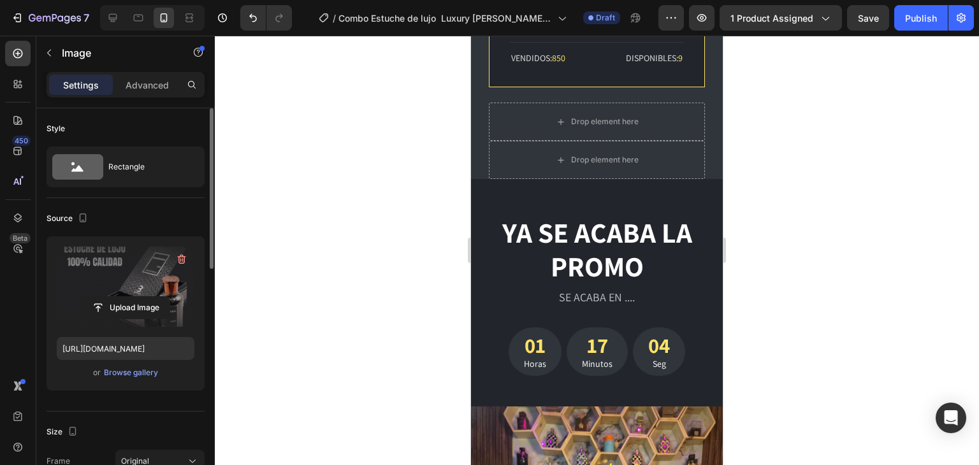
scroll to position [3482, 0]
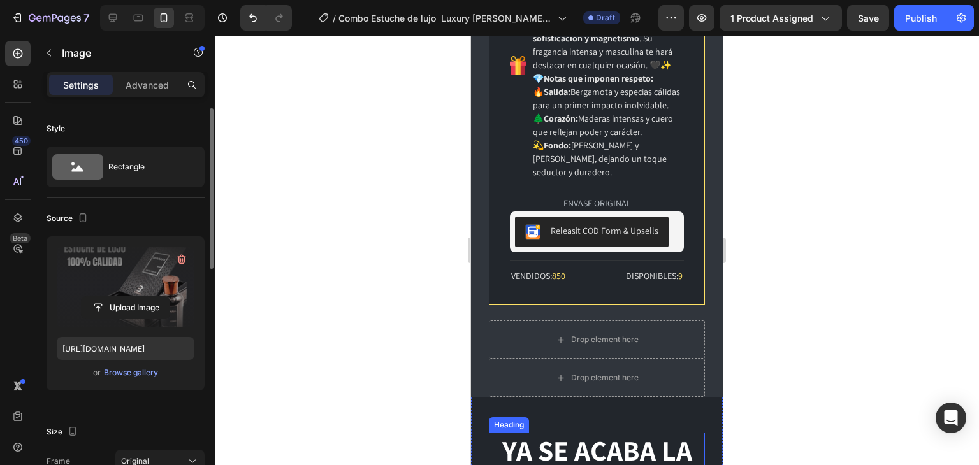
click at [601, 433] on h2 "YA SE ACABA LA PROMO" at bounding box center [597, 468] width 216 height 70
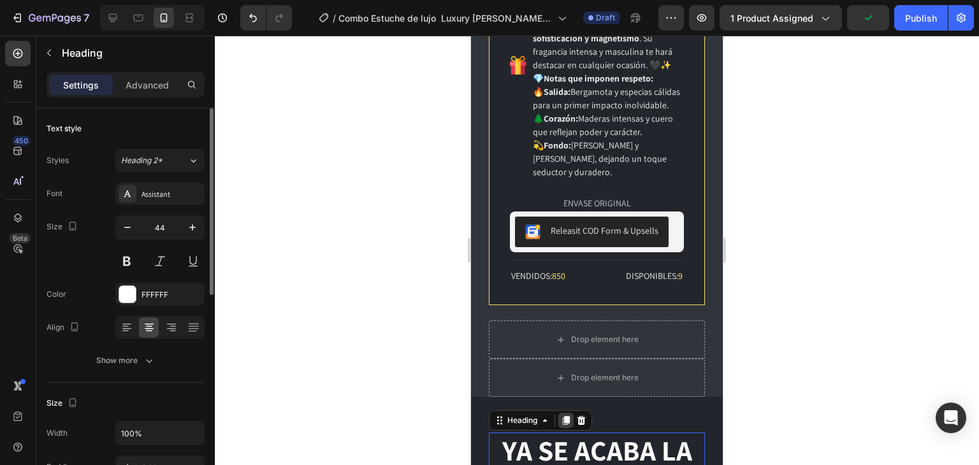
click at [567, 416] on icon at bounding box center [566, 420] width 7 height 9
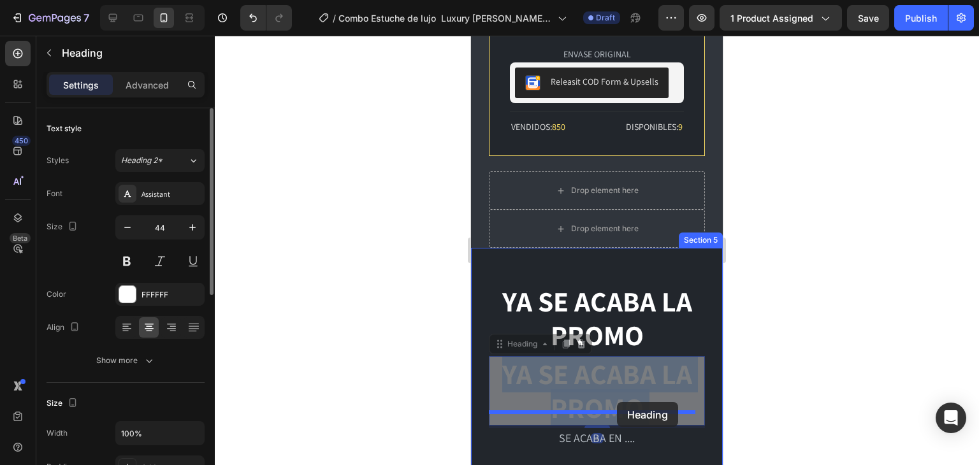
drag, startPoint x: 595, startPoint y: 238, endPoint x: 614, endPoint y: 402, distance: 165.5
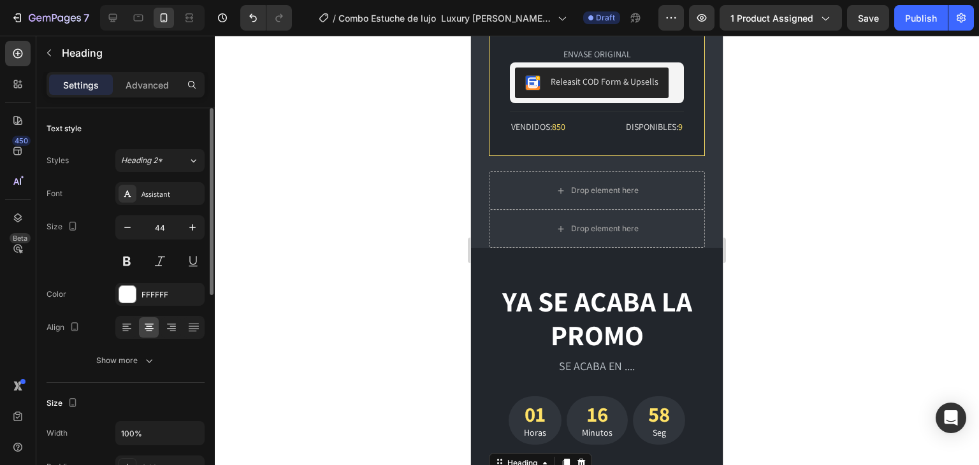
click at [803, 355] on div at bounding box center [597, 250] width 764 height 429
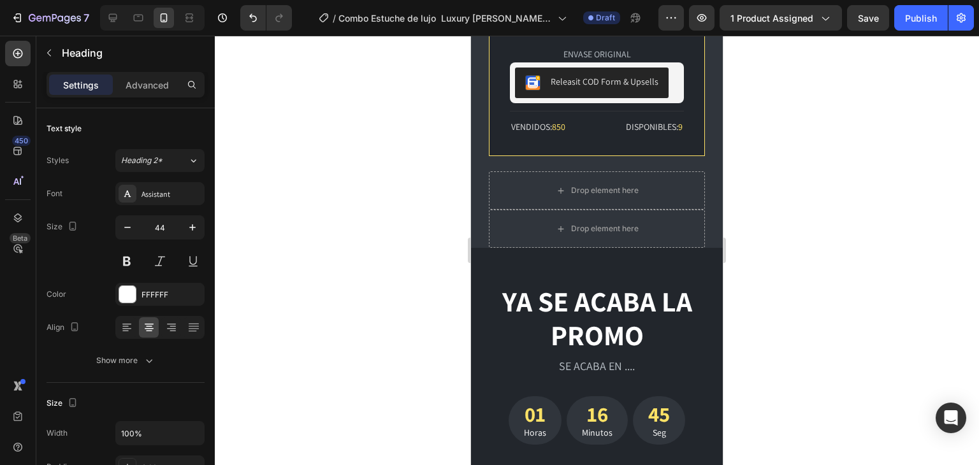
click at [803, 328] on div at bounding box center [597, 250] width 764 height 429
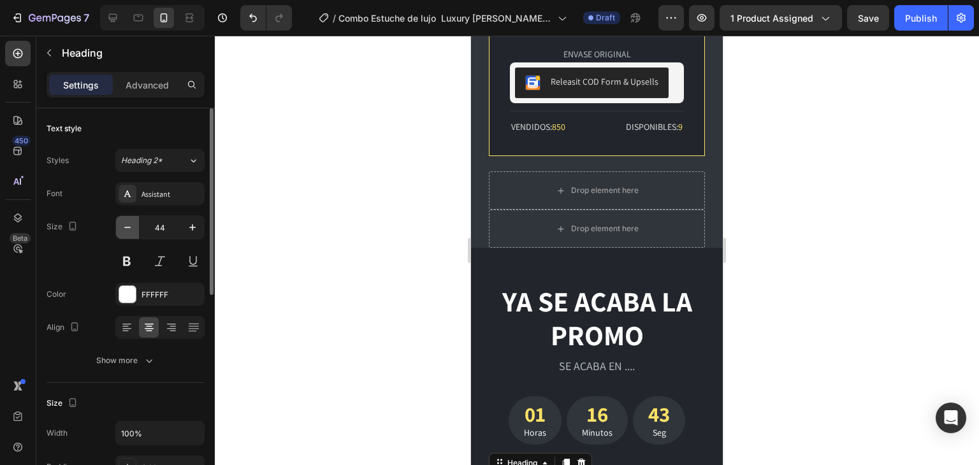
click at [122, 227] on icon "button" at bounding box center [127, 227] width 13 height 13
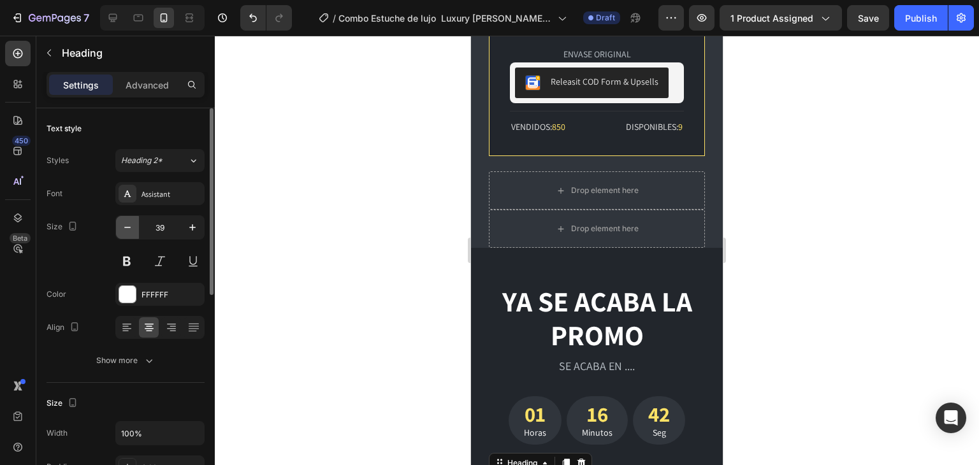
click at [122, 227] on icon "button" at bounding box center [127, 227] width 13 height 13
type input "37"
click at [863, 289] on div at bounding box center [597, 250] width 764 height 429
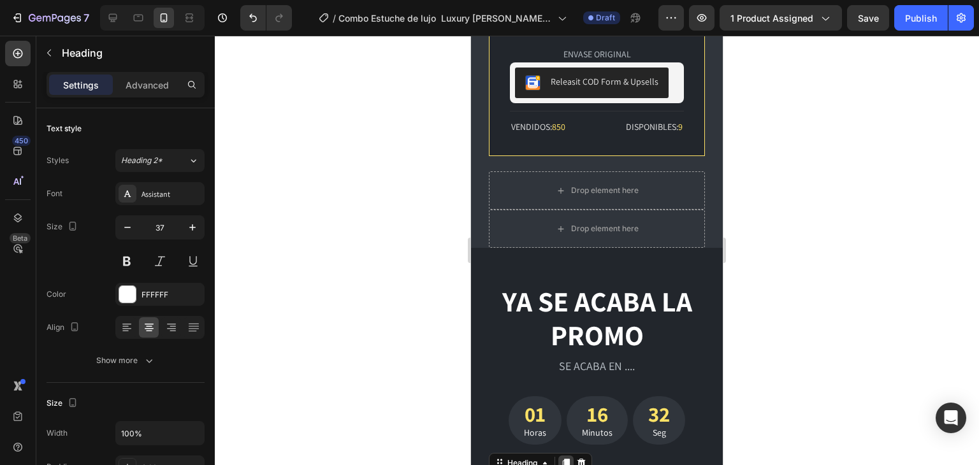
click at [568, 459] on icon at bounding box center [566, 463] width 7 height 9
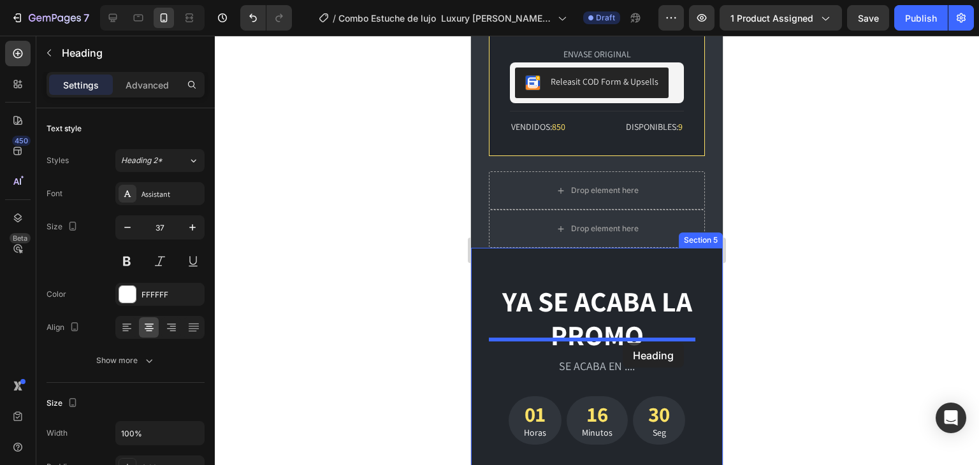
drag, startPoint x: 626, startPoint y: 415, endPoint x: 622, endPoint y: 343, distance: 72.1
click at [622, 343] on div "Mobile ( 395 px) iPhone 13 Mini iPhone 13 Pro iPhone 11 Pro Max iPhone 15 Pro M…" at bounding box center [597, 69] width 252 height 7329
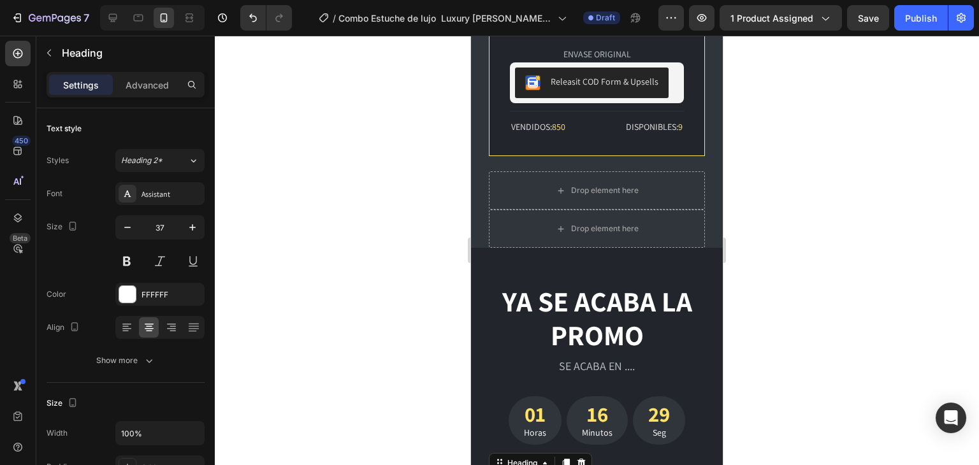
drag, startPoint x: 791, startPoint y: 355, endPoint x: 782, endPoint y: 356, distance: 8.4
click at [791, 355] on div at bounding box center [597, 250] width 764 height 429
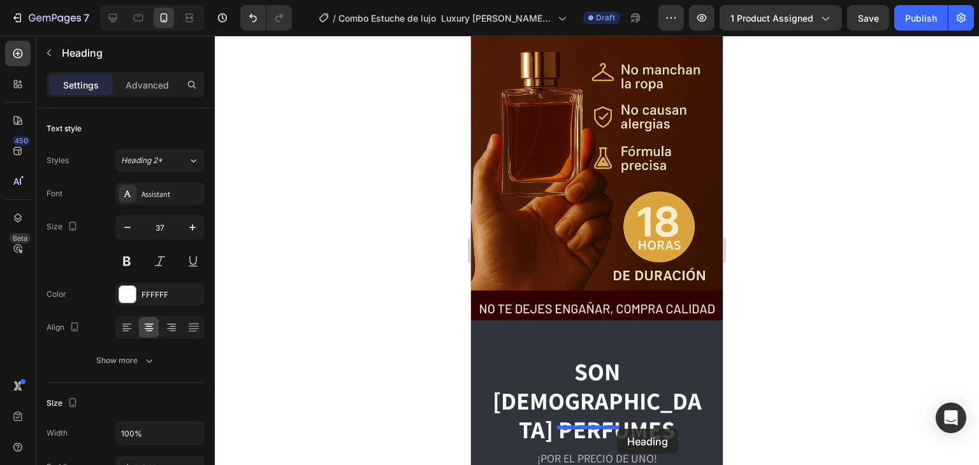
scroll to position [931, 0]
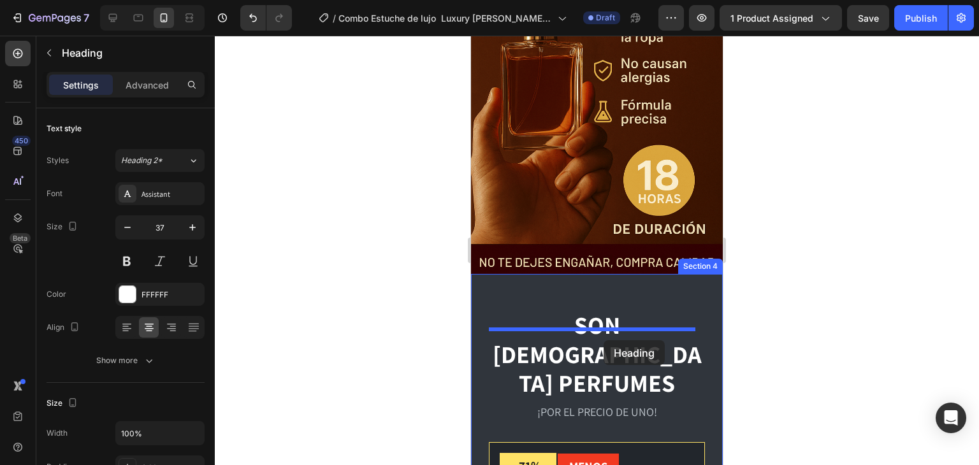
drag, startPoint x: 644, startPoint y: 424, endPoint x: 603, endPoint y: 340, distance: 92.9
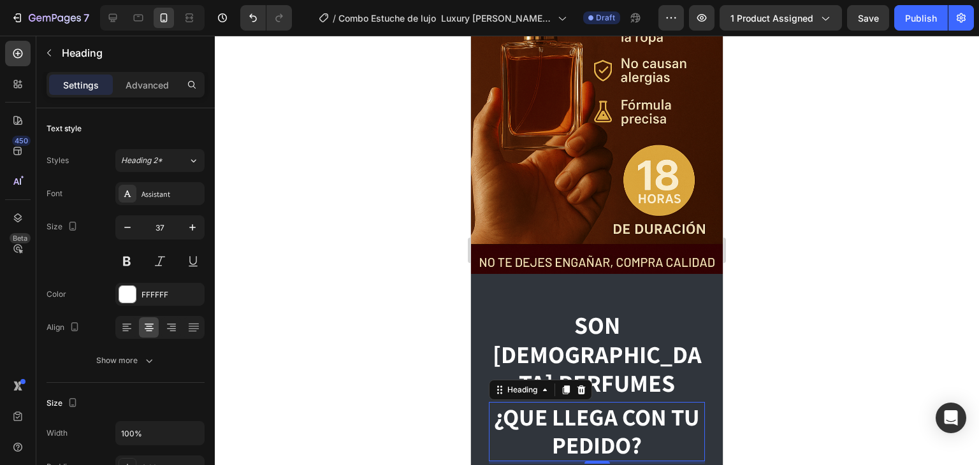
click at [594, 402] on h2 "¿QUE LLEGA CON TU PEDIDO?" at bounding box center [597, 431] width 216 height 59
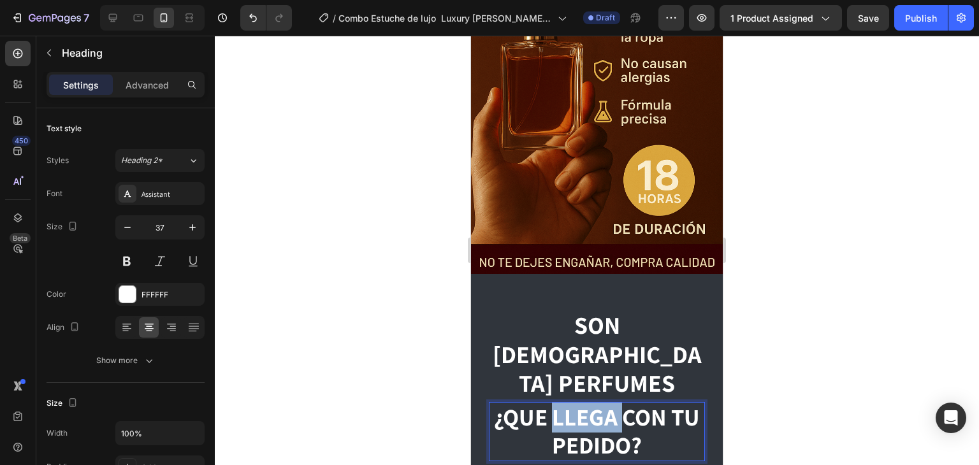
click at [594, 403] on p "¿QUE LLEGA CON TU PEDIDO?" at bounding box center [596, 431] width 213 height 57
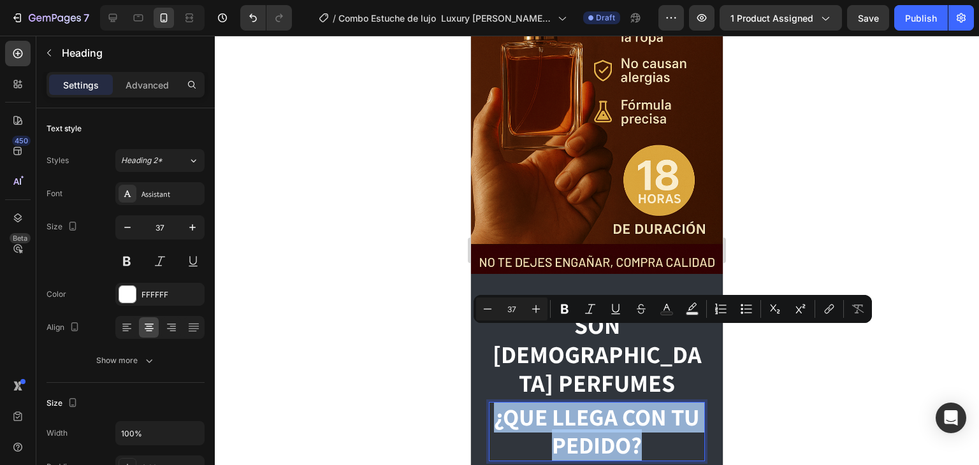
click at [594, 403] on p "¿QUE LLEGA CON TU PEDIDO?" at bounding box center [596, 431] width 213 height 57
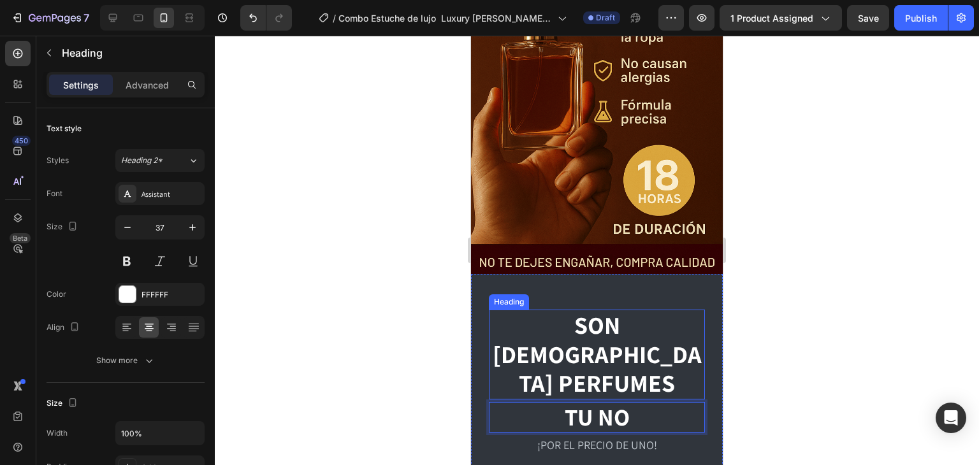
click at [591, 310] on h2 "SON [DEMOGRAPHIC_DATA] PERFUMES" at bounding box center [597, 355] width 216 height 90
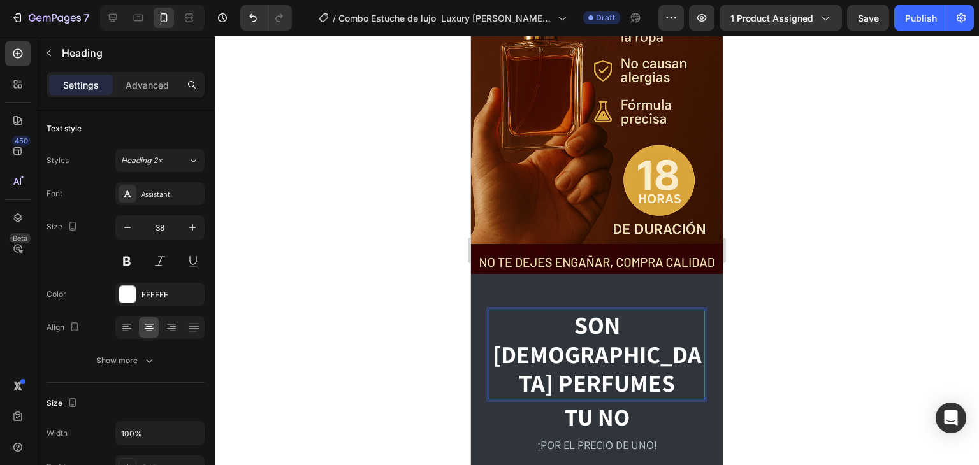
click at [591, 310] on h2 "SON [DEMOGRAPHIC_DATA] PERFUMES" at bounding box center [597, 355] width 216 height 90
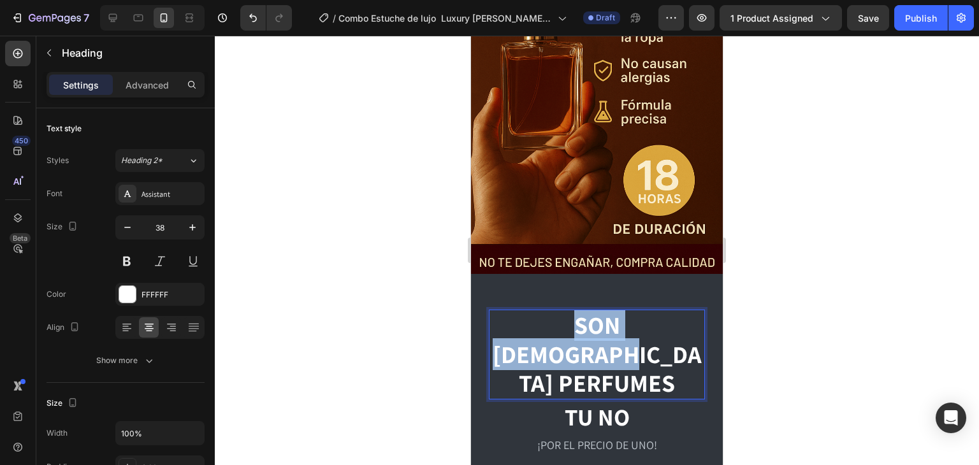
click at [591, 311] on p "SON [DEMOGRAPHIC_DATA] PERFUMES" at bounding box center [596, 354] width 213 height 87
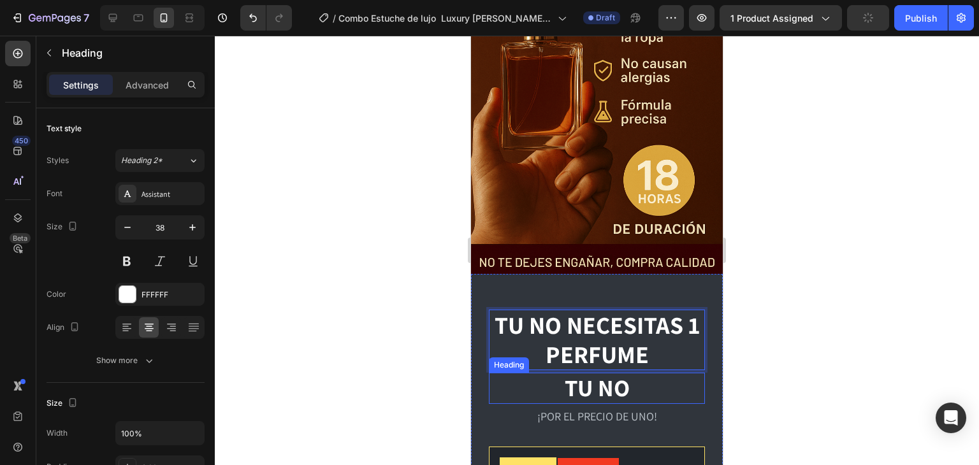
click at [583, 379] on p "TU NO" at bounding box center [596, 388] width 213 height 28
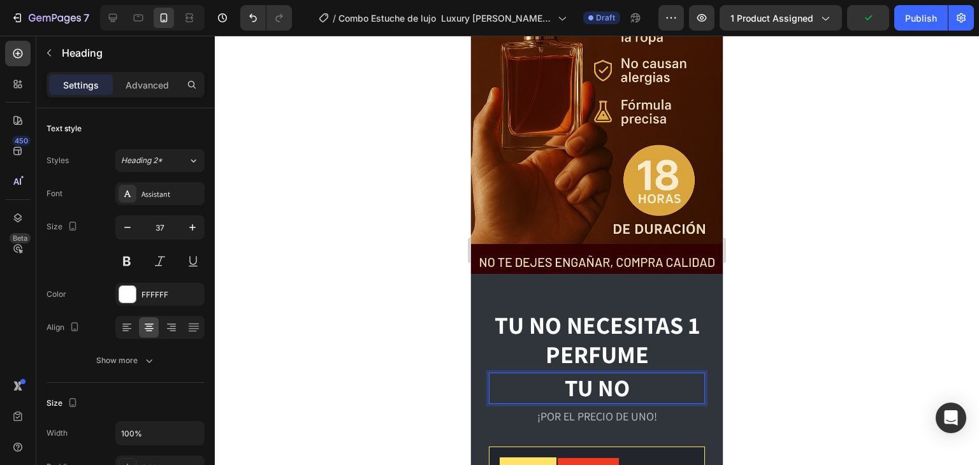
click at [583, 379] on p "TU NO" at bounding box center [596, 388] width 213 height 28
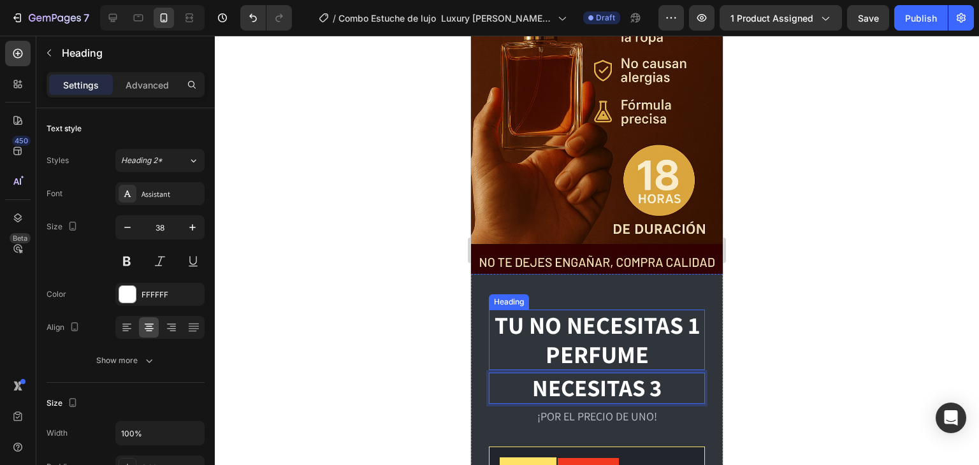
click at [596, 339] on p "TU NO NECESITAS 1 PERFUME" at bounding box center [596, 340] width 213 height 58
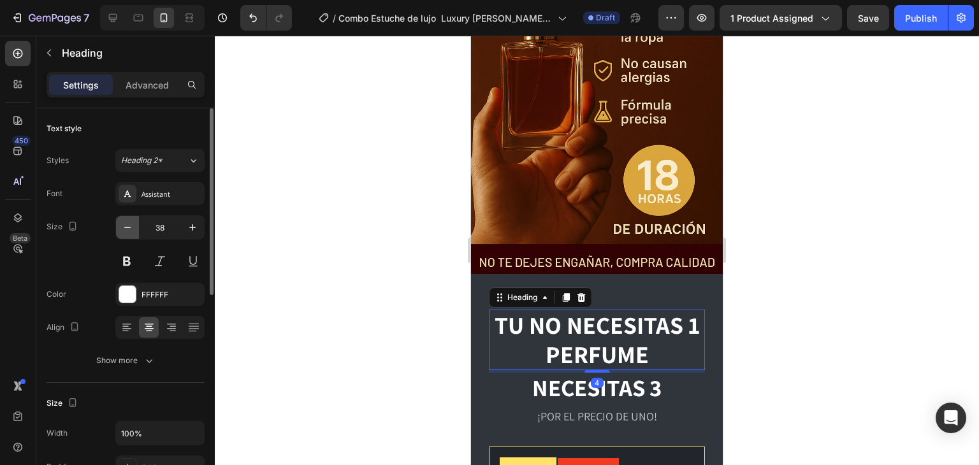
click at [125, 234] on button "button" at bounding box center [127, 227] width 23 height 23
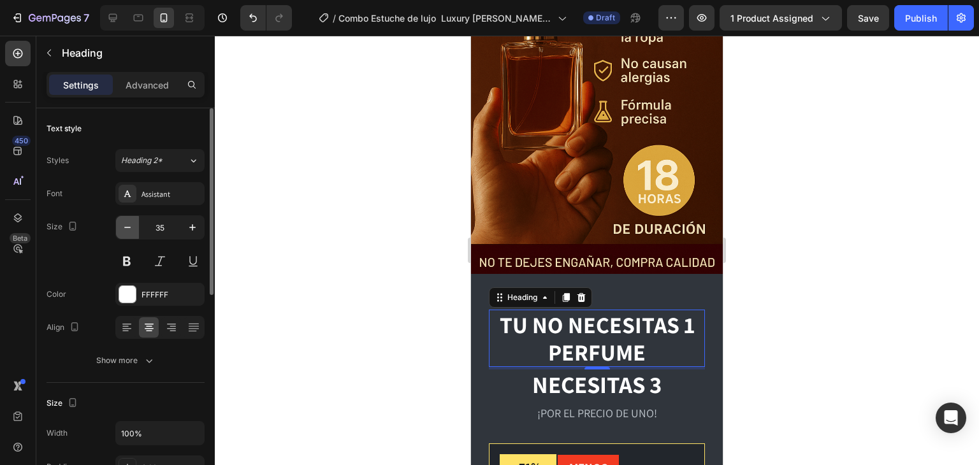
click at [125, 234] on button "button" at bounding box center [127, 227] width 23 height 23
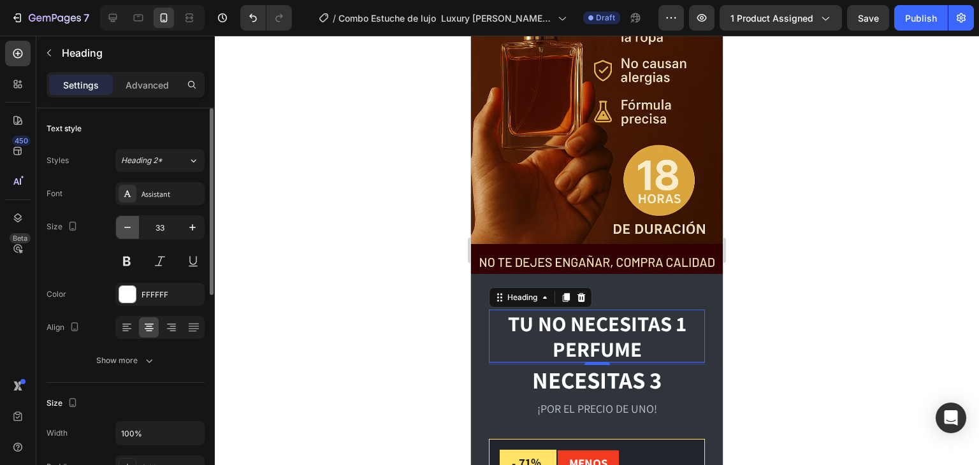
click at [125, 234] on button "button" at bounding box center [127, 227] width 23 height 23
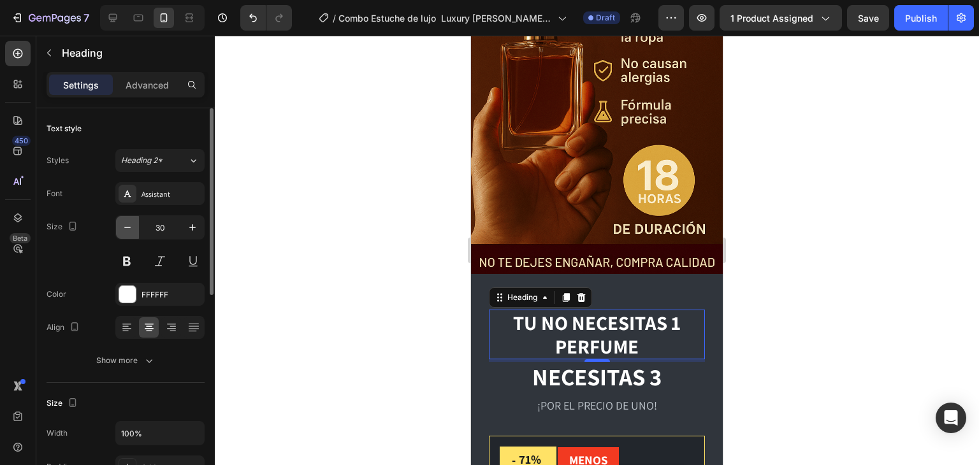
click at [125, 234] on button "button" at bounding box center [127, 227] width 23 height 23
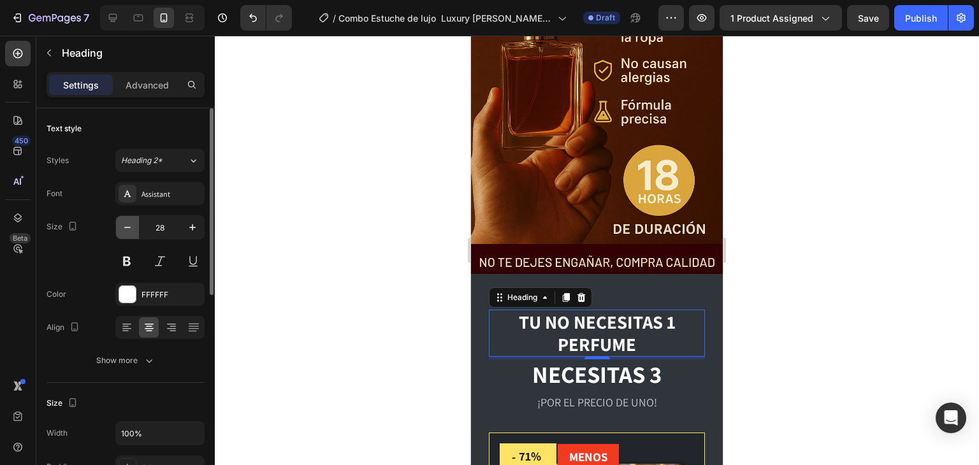
click at [125, 234] on button "button" at bounding box center [127, 227] width 23 height 23
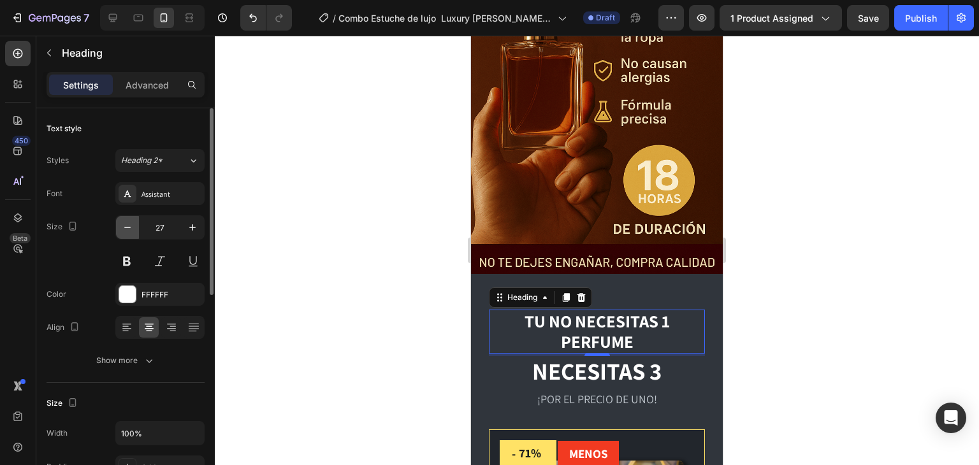
click at [125, 234] on button "button" at bounding box center [127, 227] width 23 height 23
type input "26"
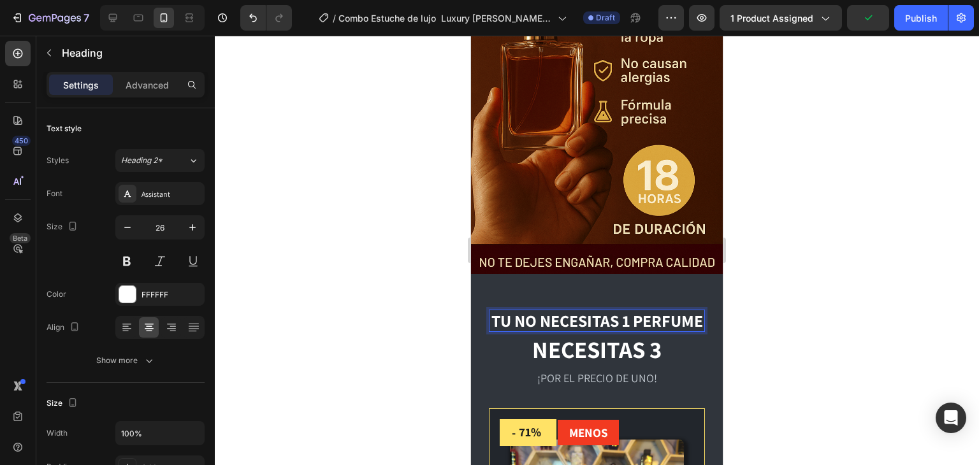
click at [655, 311] on p "TU NO NECESITAS 1 PERFUME" at bounding box center [596, 321] width 213 height 20
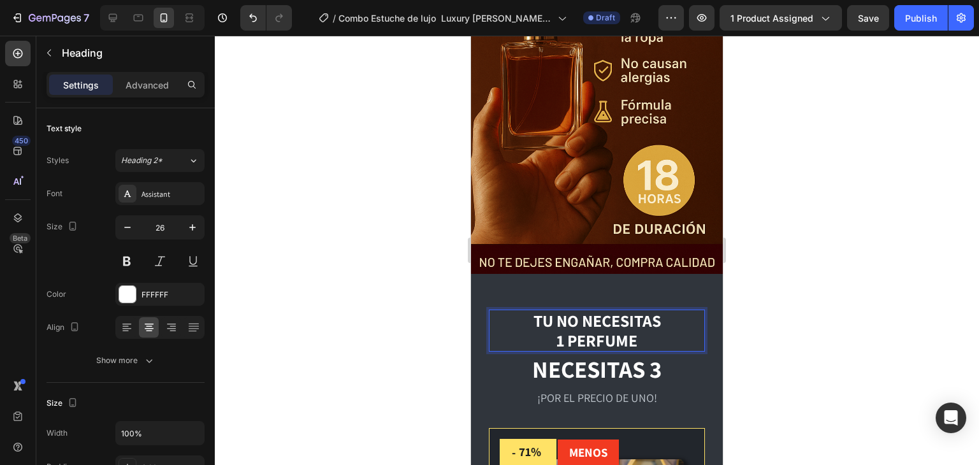
click at [847, 294] on div at bounding box center [597, 250] width 764 height 429
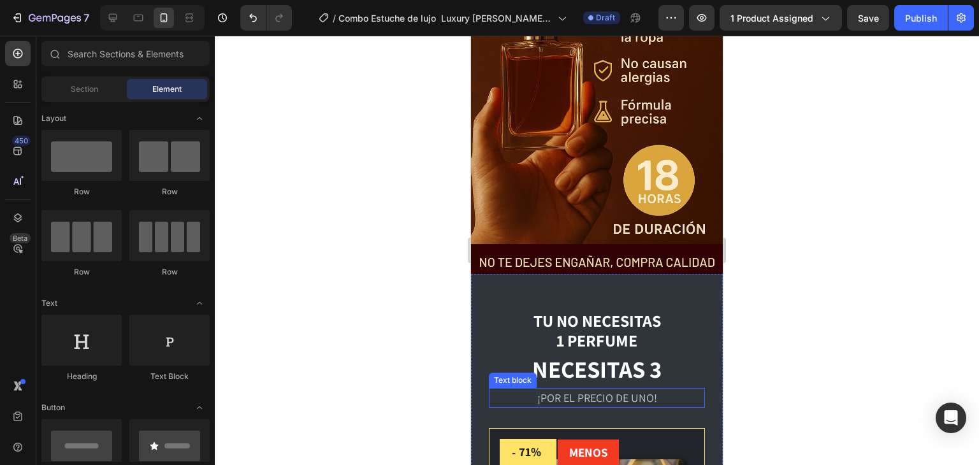
click at [529, 389] on p "¡POR EL PRECIO DE UNO!" at bounding box center [596, 397] width 213 height 17
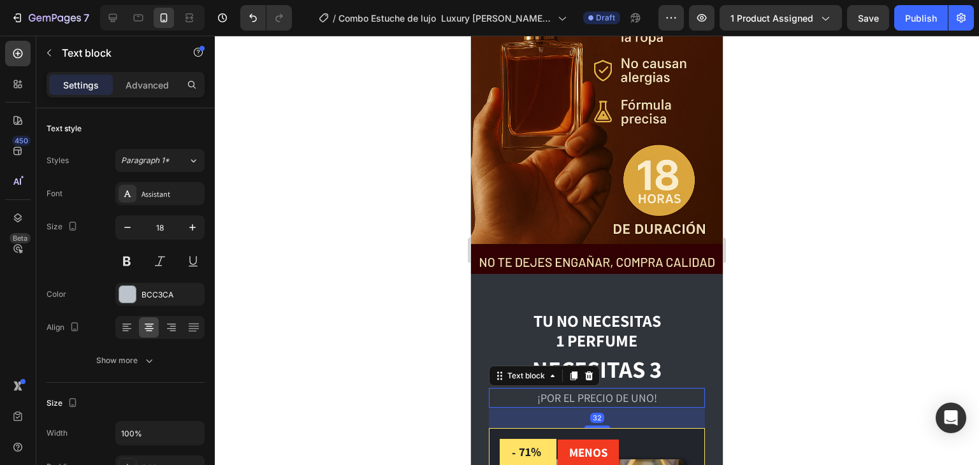
click at [531, 389] on p "¡POR EL PRECIO DE UNO!" at bounding box center [596, 397] width 213 height 17
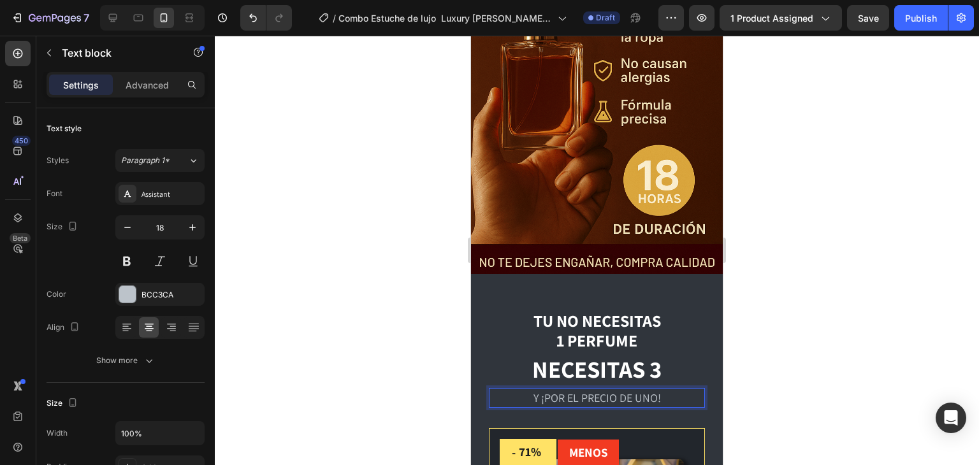
click at [885, 338] on div at bounding box center [597, 250] width 764 height 429
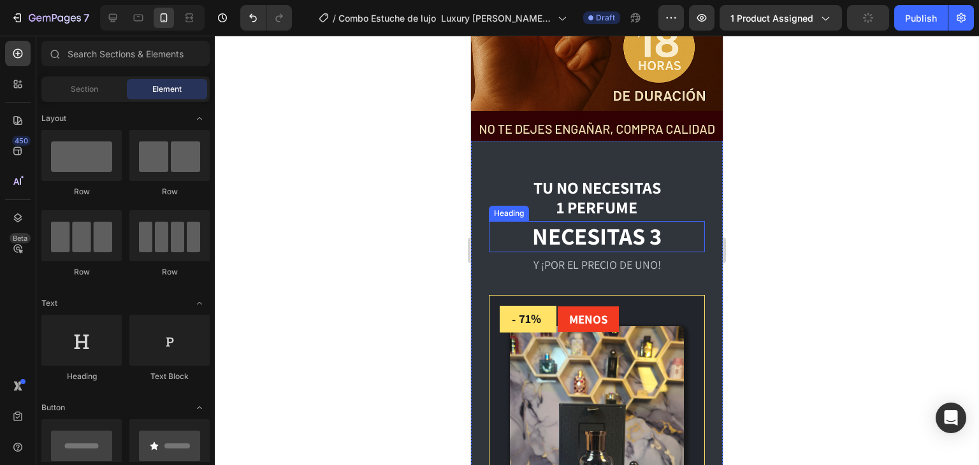
scroll to position [1080, 0]
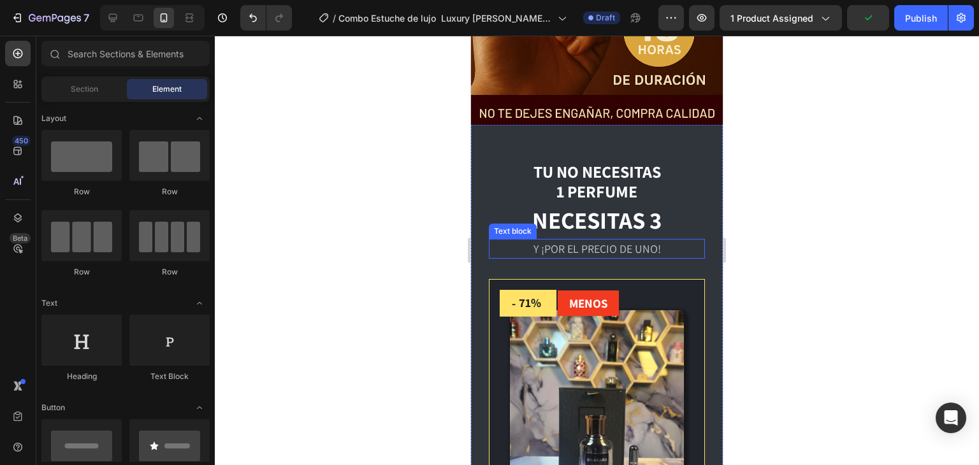
click at [655, 240] on p "Y ¡POR EL PRECIO DE UNO!" at bounding box center [596, 248] width 213 height 17
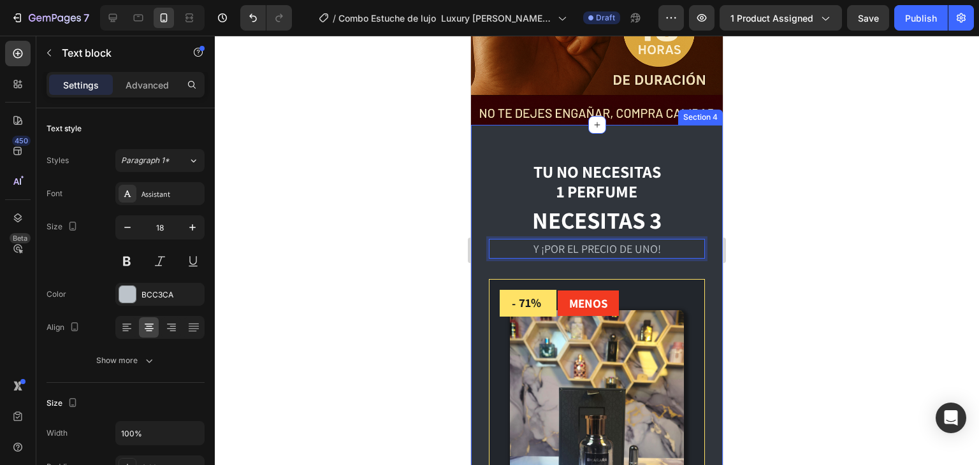
click at [787, 223] on div at bounding box center [597, 250] width 764 height 429
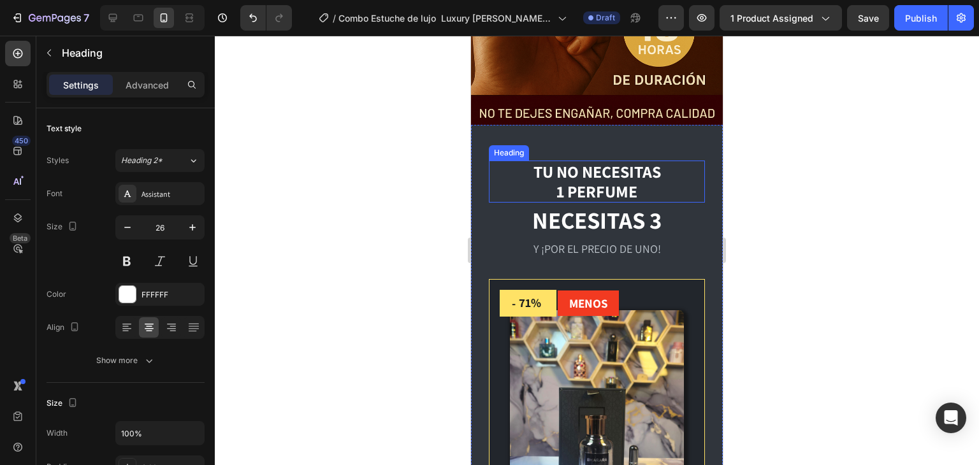
click at [606, 164] on p "TU NO NECESITAS 1 PERFUME" at bounding box center [596, 181] width 213 height 39
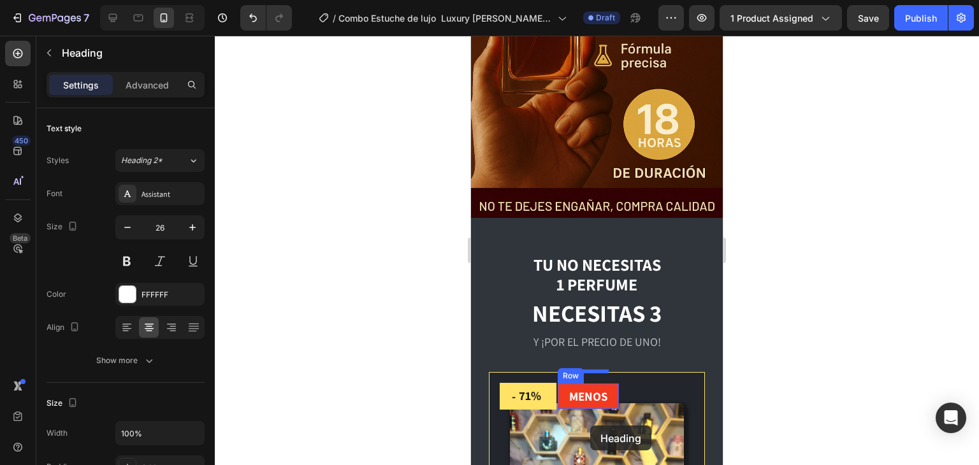
scroll to position [990, 0]
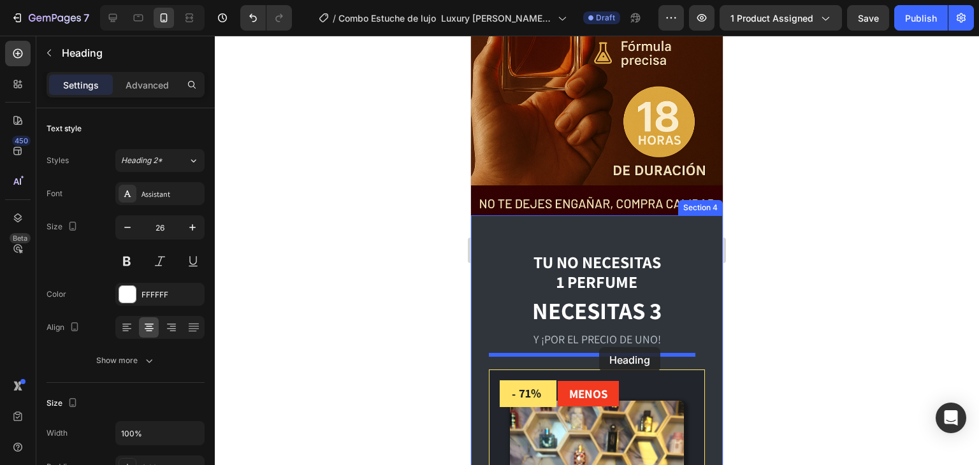
drag, startPoint x: 611, startPoint y: 95, endPoint x: 599, endPoint y: 347, distance: 252.6
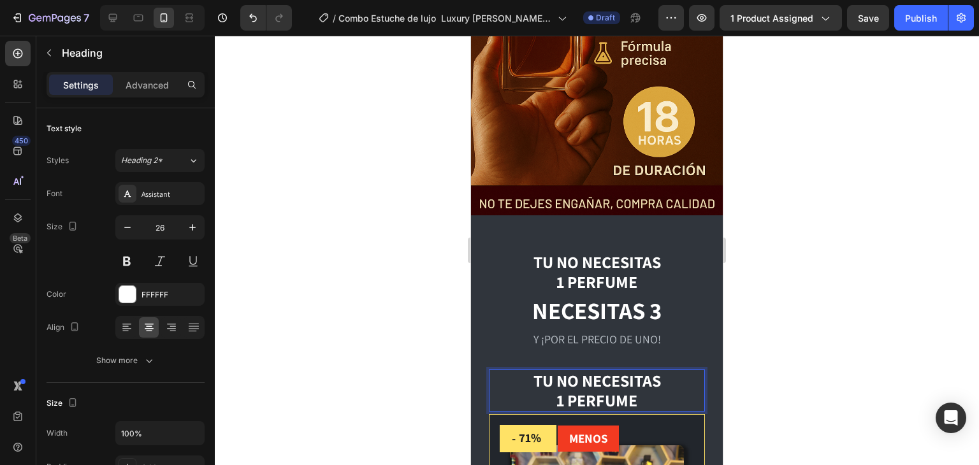
click at [596, 383] on p "TU NO NECESITAS 1 PERFUME" at bounding box center [596, 390] width 213 height 39
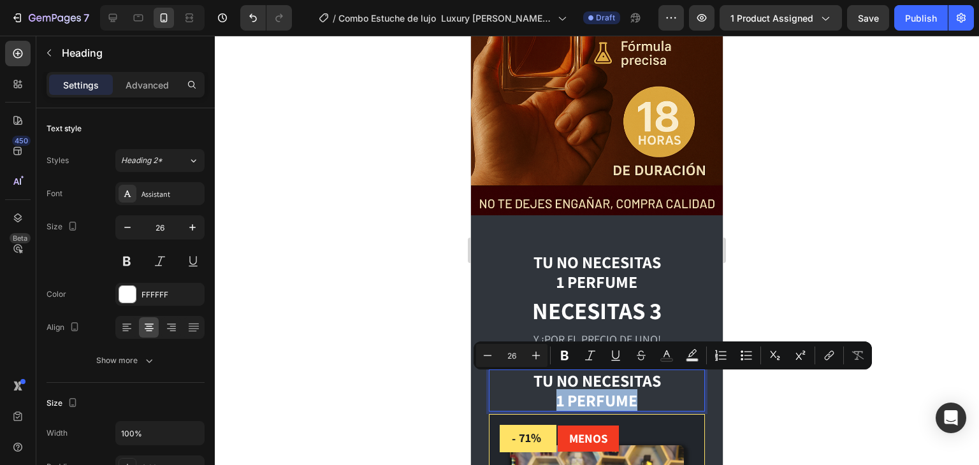
click at [637, 379] on p "TU NO NECESITAS 1 PERFUME" at bounding box center [596, 390] width 213 height 39
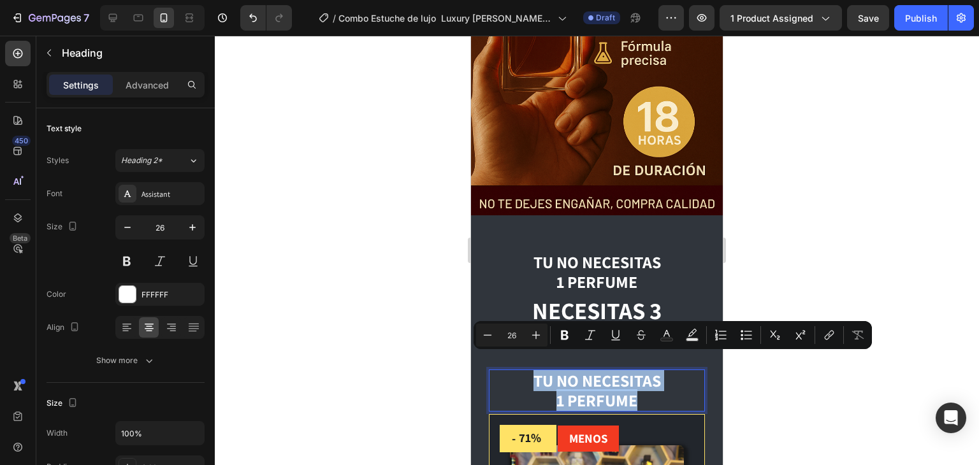
drag, startPoint x: 632, startPoint y: 387, endPoint x: 515, endPoint y: 361, distance: 120.1
click at [515, 371] on p "TU NO NECESITAS 1 PERFUME" at bounding box center [596, 390] width 213 height 39
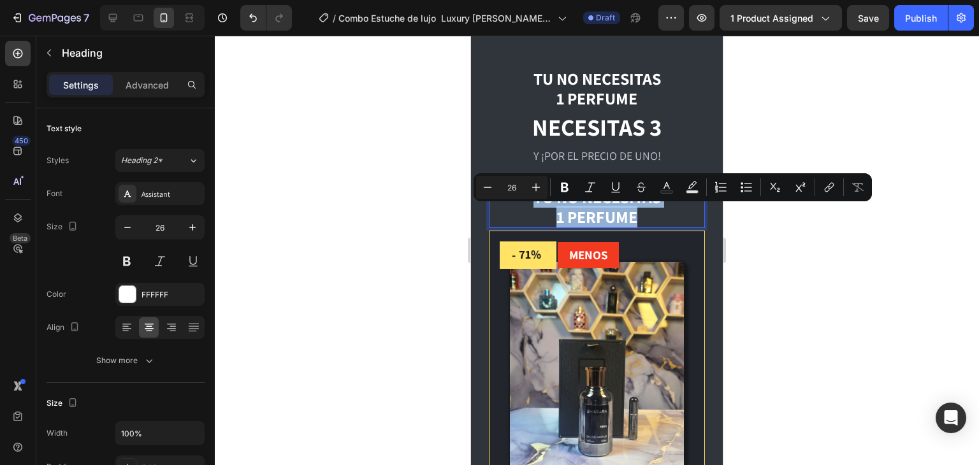
scroll to position [1138, 0]
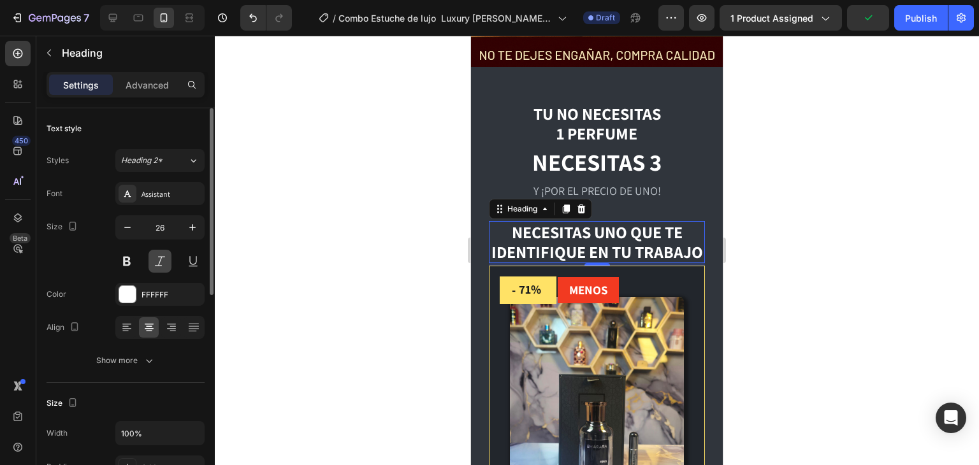
click at [154, 256] on button at bounding box center [159, 261] width 23 height 23
click at [133, 261] on button at bounding box center [126, 261] width 23 height 23
click at [129, 259] on button at bounding box center [126, 261] width 23 height 23
click at [124, 230] on icon "button" at bounding box center [127, 227] width 13 height 13
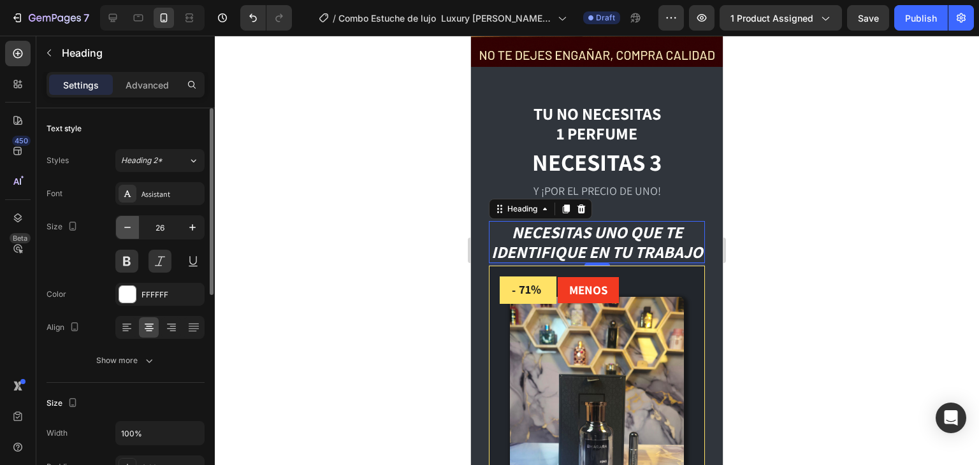
click at [124, 229] on icon "button" at bounding box center [127, 227] width 13 height 13
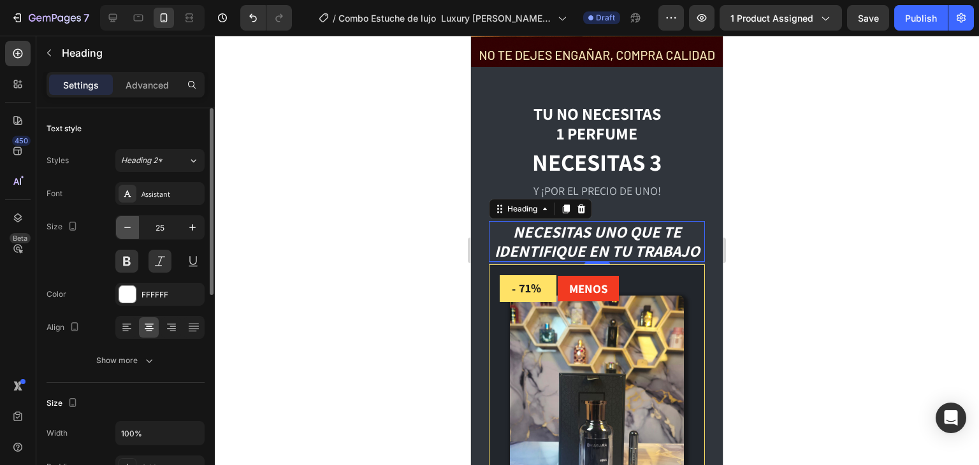
click at [124, 229] on icon "button" at bounding box center [127, 227] width 13 height 13
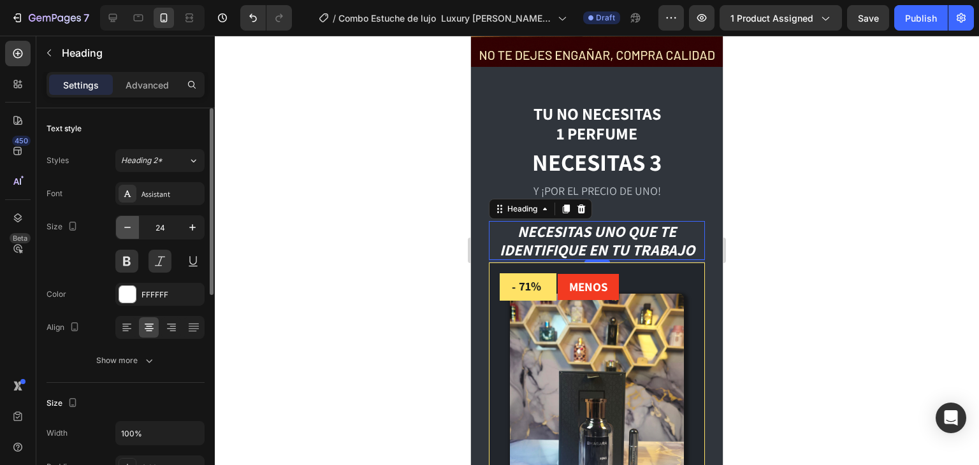
click at [124, 229] on icon "button" at bounding box center [127, 227] width 13 height 13
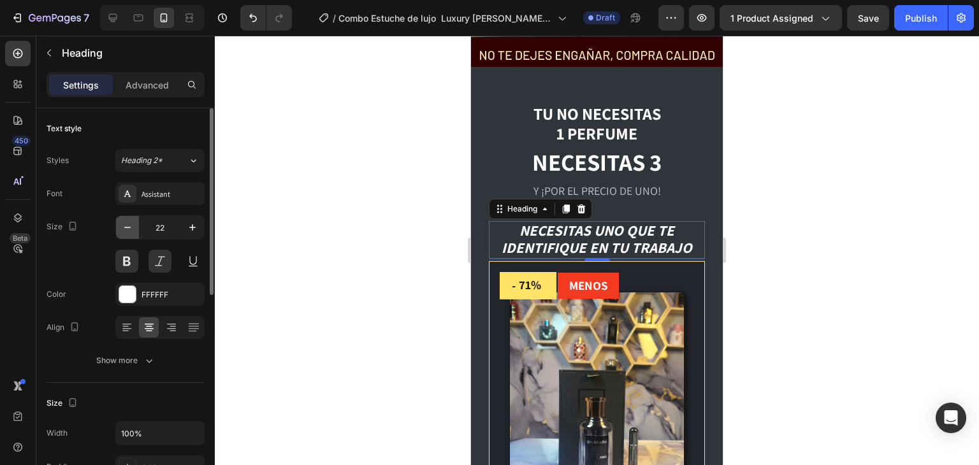
click at [124, 229] on icon "button" at bounding box center [127, 227] width 13 height 13
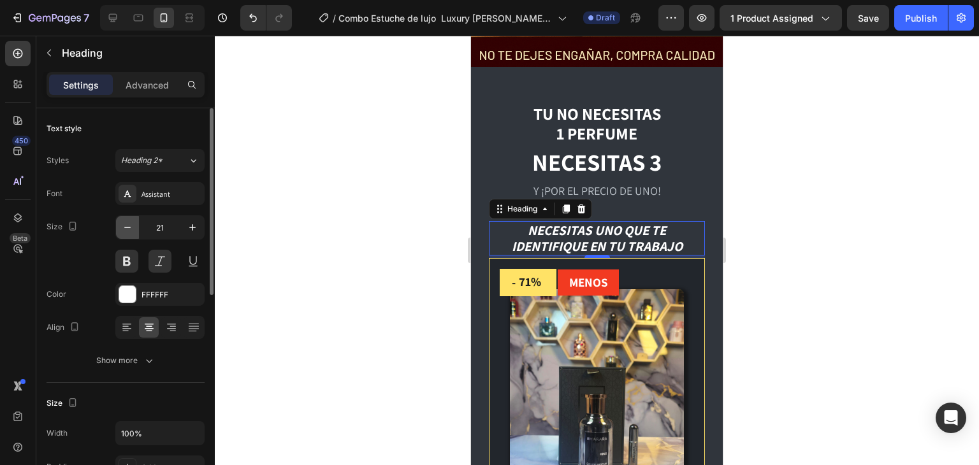
click at [124, 229] on icon "button" at bounding box center [127, 227] width 13 height 13
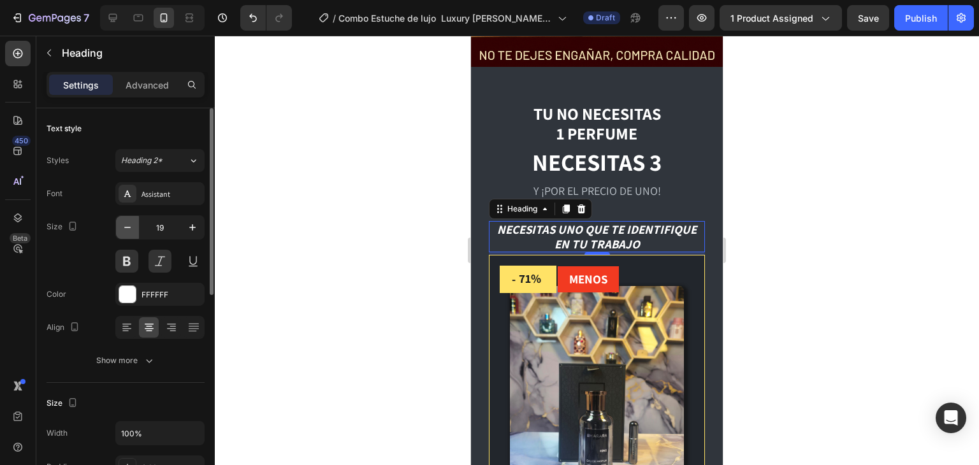
click at [124, 229] on icon "button" at bounding box center [127, 227] width 13 height 13
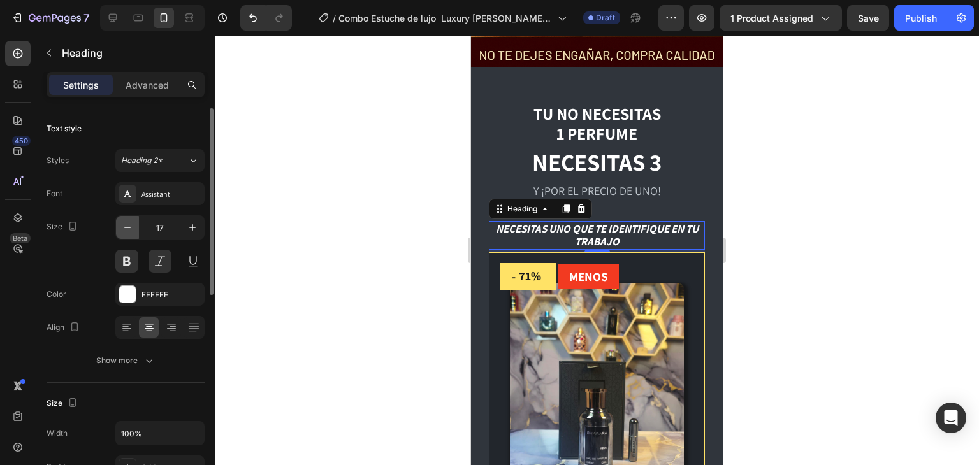
click at [124, 229] on icon "button" at bounding box center [127, 227] width 13 height 13
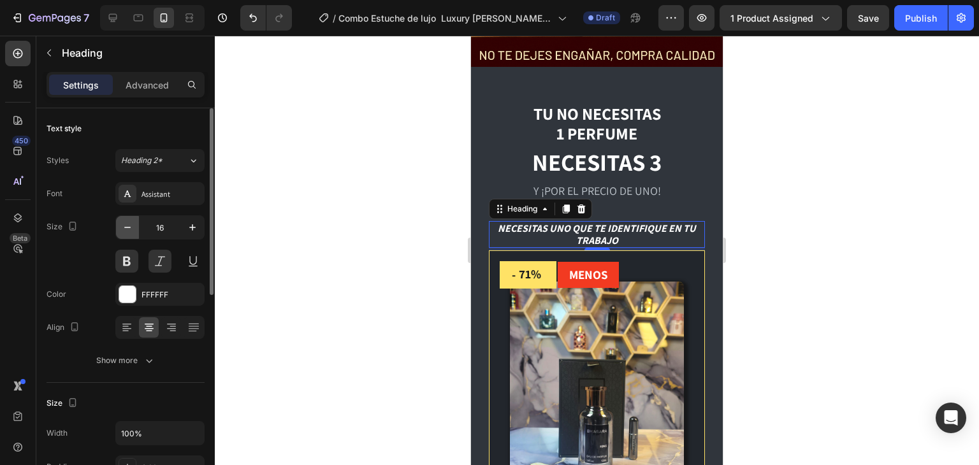
click at [124, 229] on icon "button" at bounding box center [127, 227] width 13 height 13
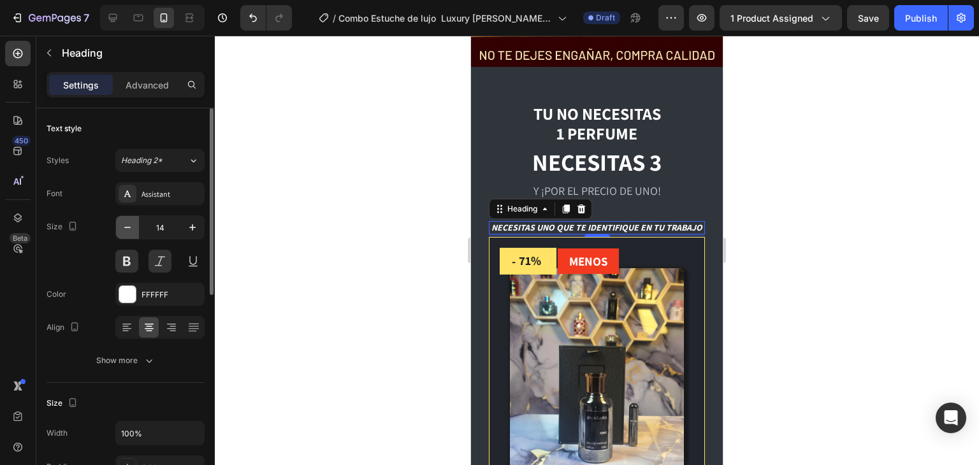
click at [124, 229] on icon "button" at bounding box center [127, 227] width 13 height 13
type input "13"
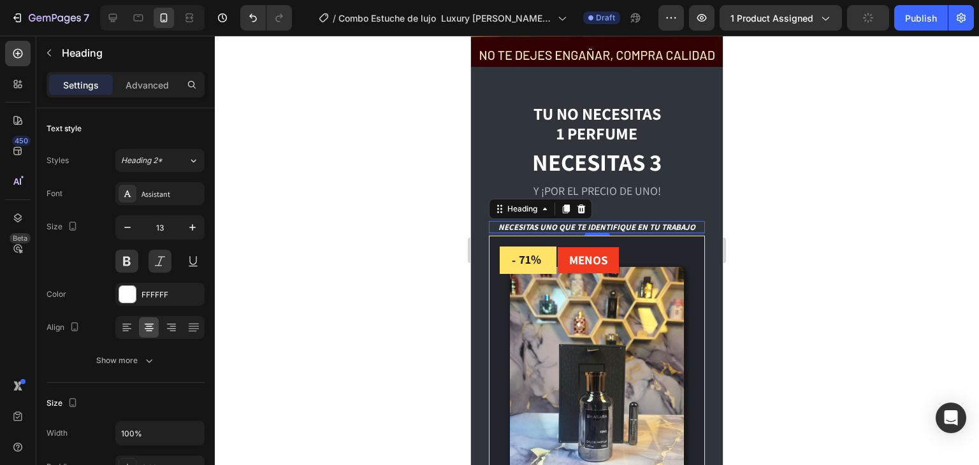
click at [768, 198] on div at bounding box center [597, 250] width 764 height 429
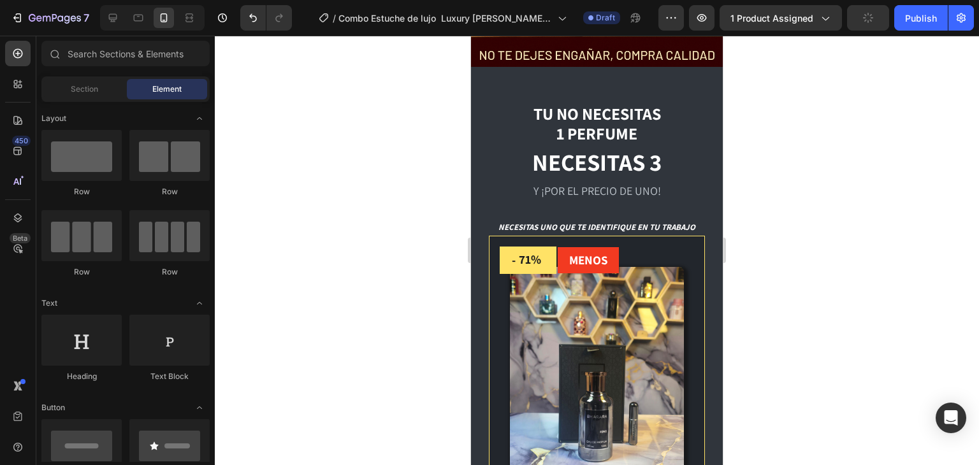
click at [768, 198] on div at bounding box center [597, 250] width 764 height 429
click at [653, 222] on p "NECESITAS UNO QUE TE IDENTIFIQUE EN TU TRABAJO" at bounding box center [596, 227] width 213 height 10
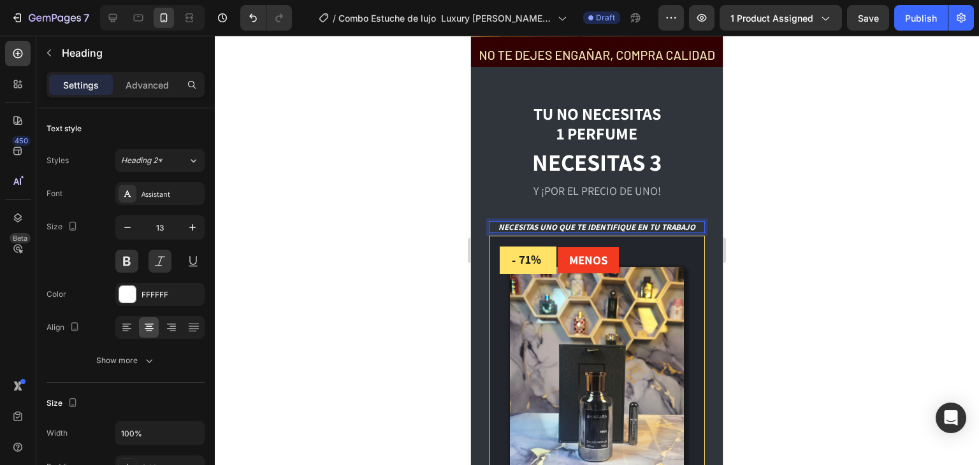
click at [670, 222] on p "NECESITAS UNO QUE TE IDENTIFIQUE EN TU TRABAJO" at bounding box center [596, 227] width 213 height 10
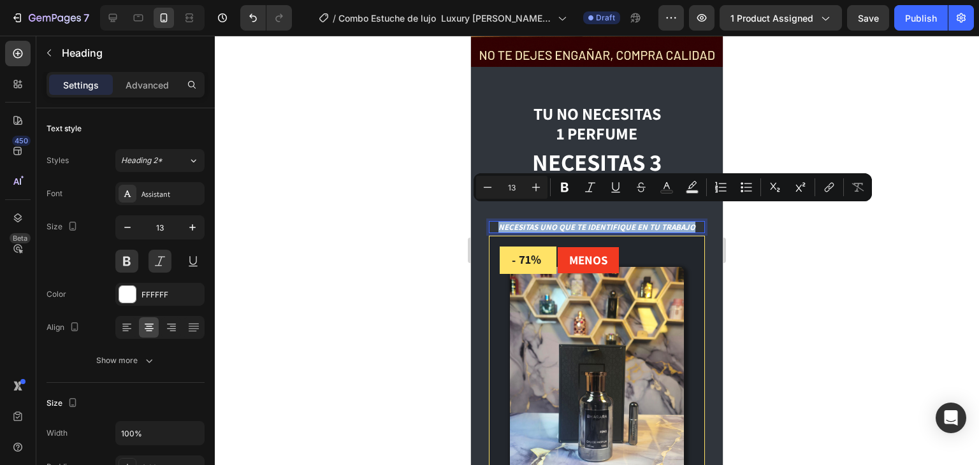
click at [670, 222] on p "NECESITAS UNO QUE TE IDENTIFIQUE EN TU TRABAJO" at bounding box center [596, 227] width 213 height 10
click at [157, 262] on button at bounding box center [159, 261] width 23 height 23
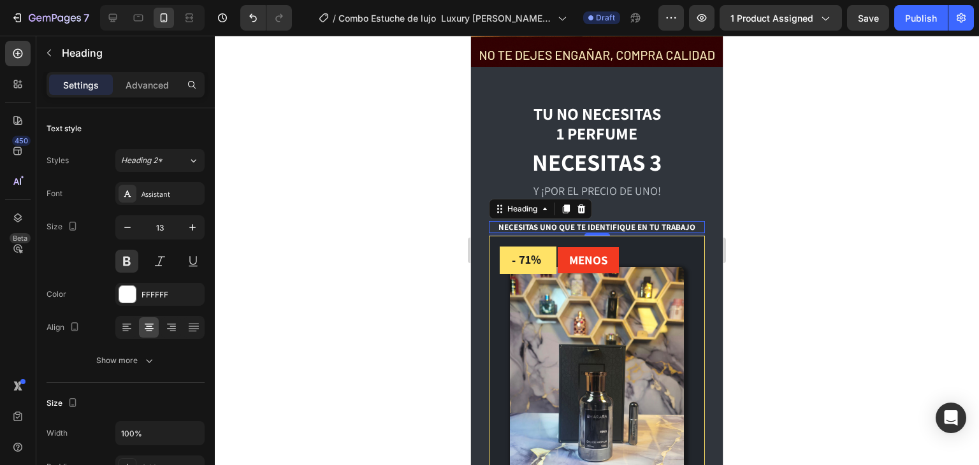
click at [803, 252] on div at bounding box center [597, 250] width 764 height 429
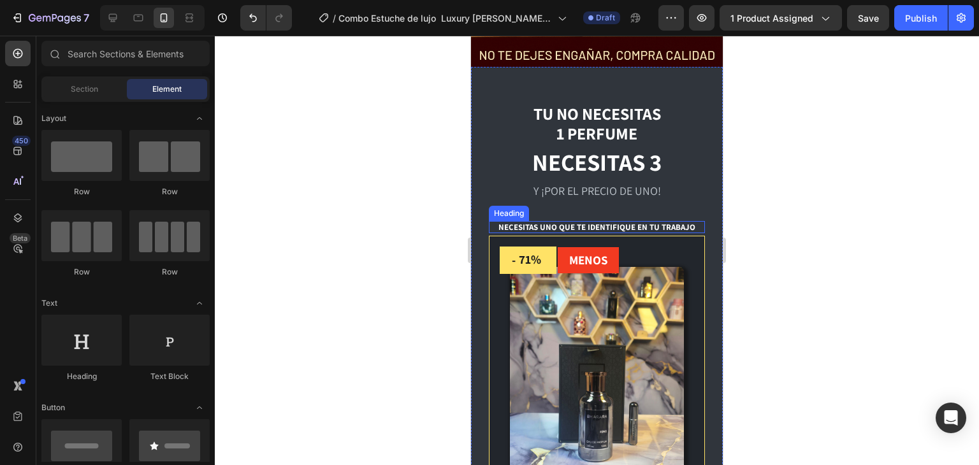
click at [657, 222] on p "NECESITAS UNO QUE TE IDENTIFIQUE EN TU TRABAJO" at bounding box center [596, 227] width 213 height 10
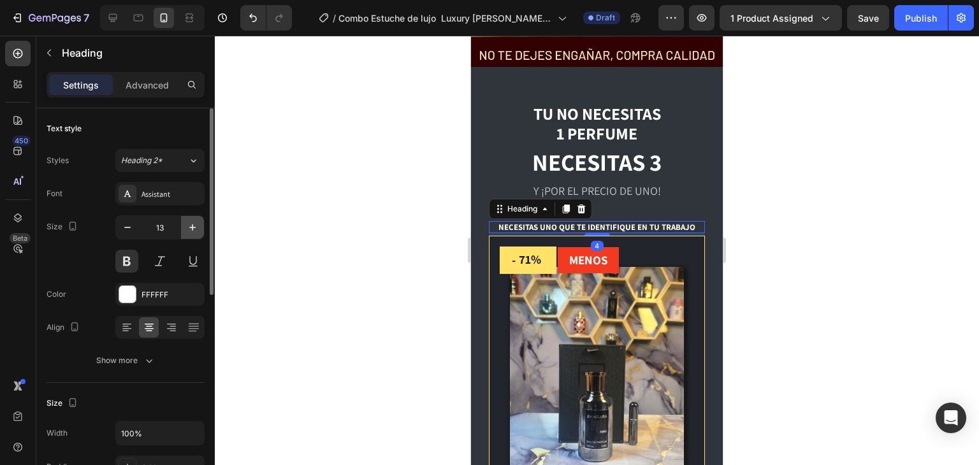
click at [192, 227] on icon "button" at bounding box center [192, 227] width 6 height 6
type input "15"
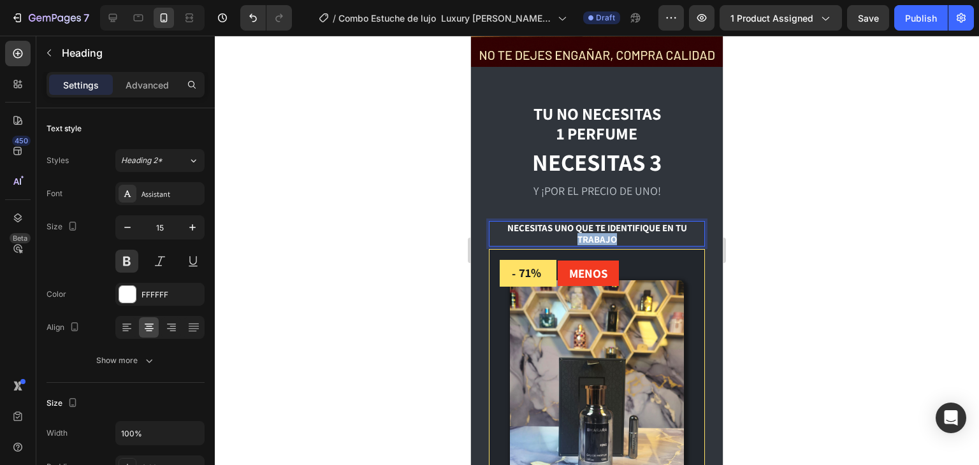
click at [589, 224] on p "NECESITAS UNO QUE TE IDENTIFIQUE EN TU TRABAJO" at bounding box center [596, 233] width 213 height 23
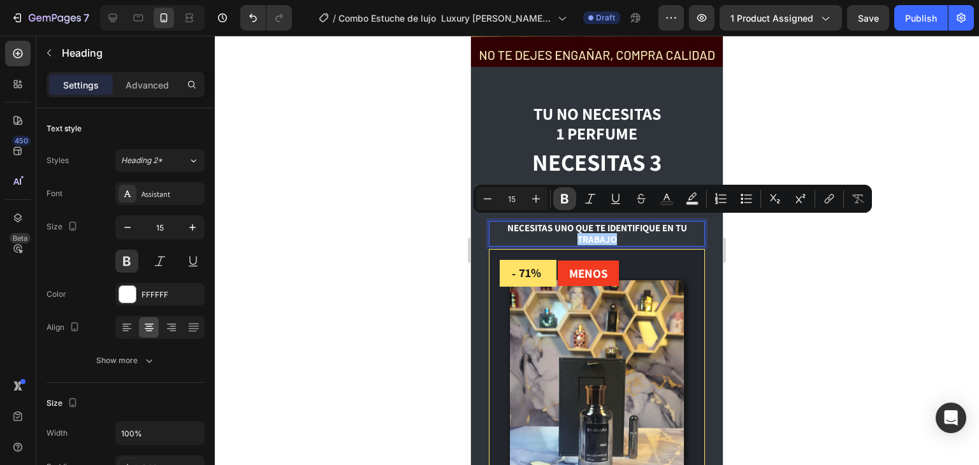
click at [563, 199] on icon "Editor contextual toolbar" at bounding box center [565, 199] width 8 height 10
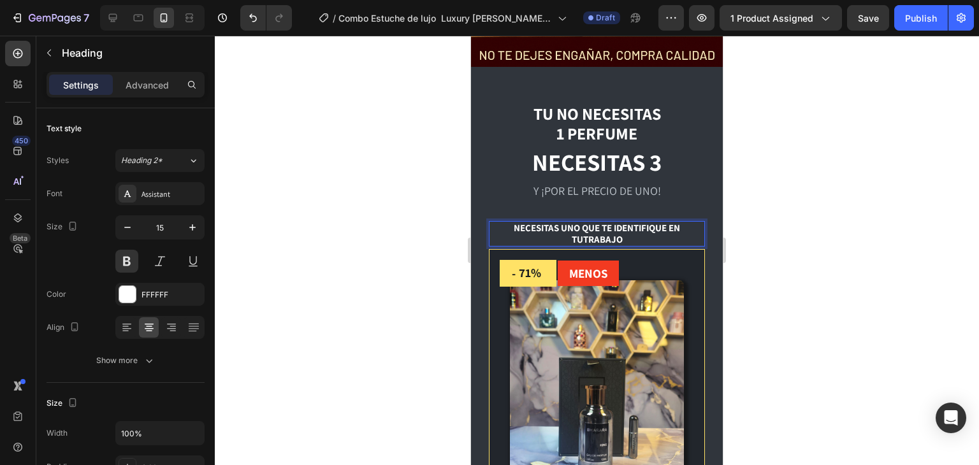
click at [819, 259] on div at bounding box center [597, 250] width 764 height 429
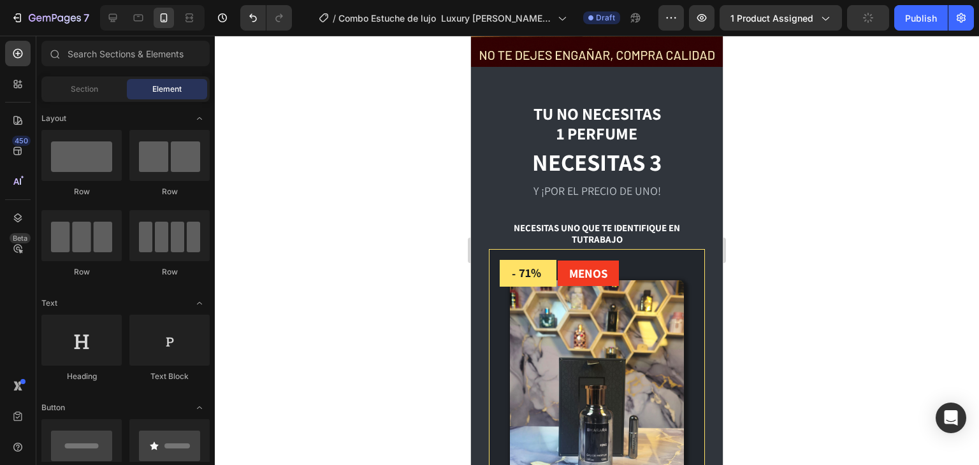
click at [819, 259] on div at bounding box center [597, 250] width 764 height 429
click at [656, 222] on p "NECESITAS UNO QUE TE IDENTIFIQUE EN TU TRABAJO" at bounding box center [596, 233] width 213 height 23
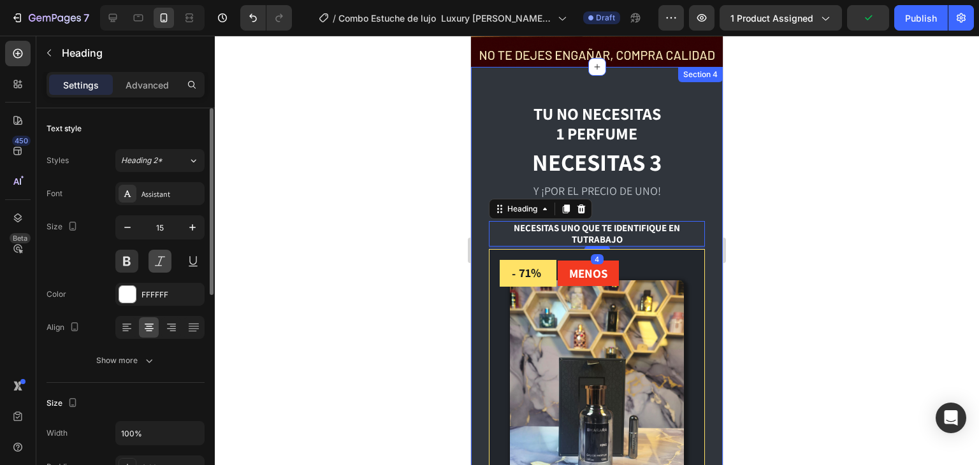
click at [162, 256] on button at bounding box center [159, 261] width 23 height 23
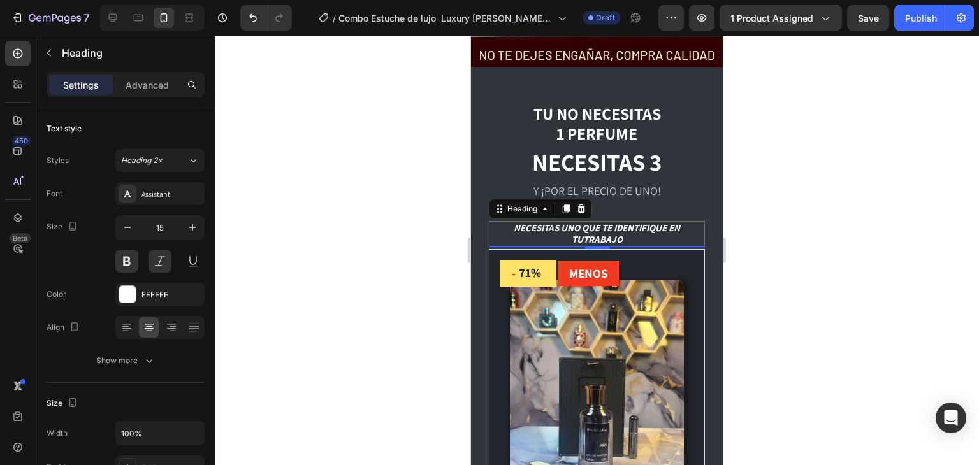
click at [787, 255] on div at bounding box center [597, 250] width 764 height 429
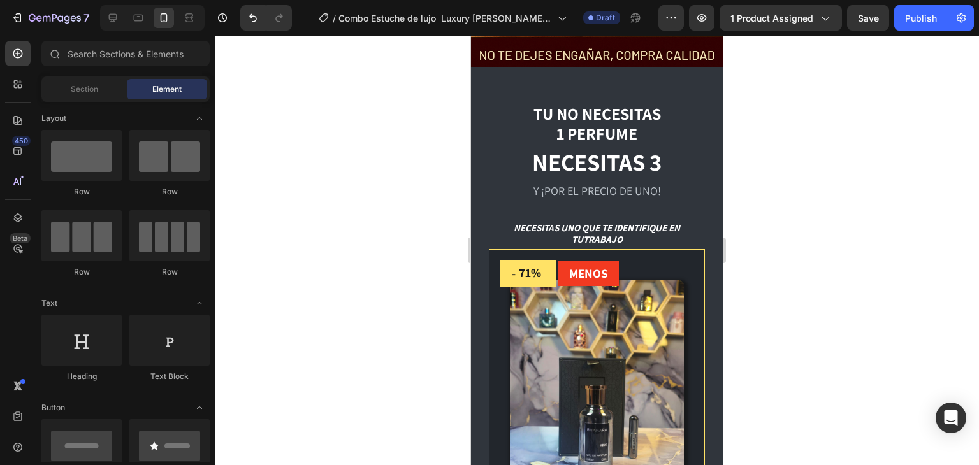
click at [787, 255] on div at bounding box center [597, 250] width 764 height 429
click at [631, 222] on p "NECESITAS UNO QUE TE IDENTIFIQUE EN TU TRABAJO" at bounding box center [596, 233] width 213 height 23
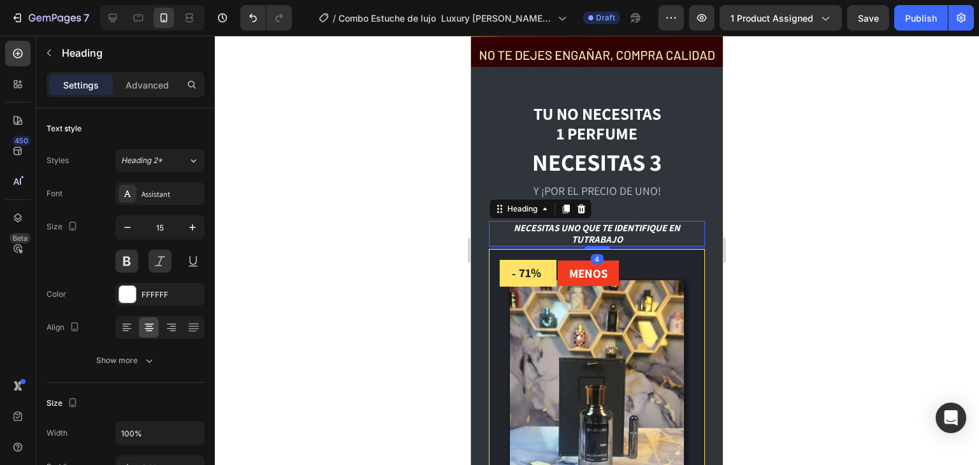
click at [564, 204] on icon at bounding box center [566, 209] width 10 height 10
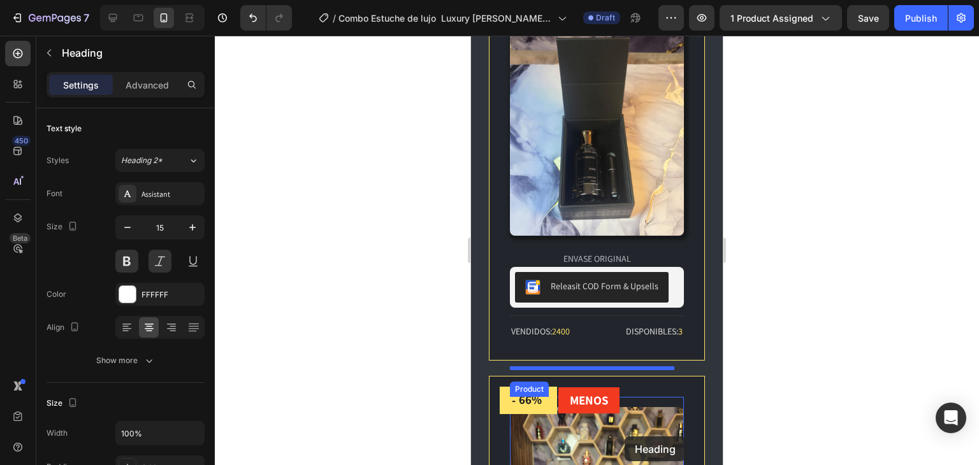
scroll to position [2171, 0]
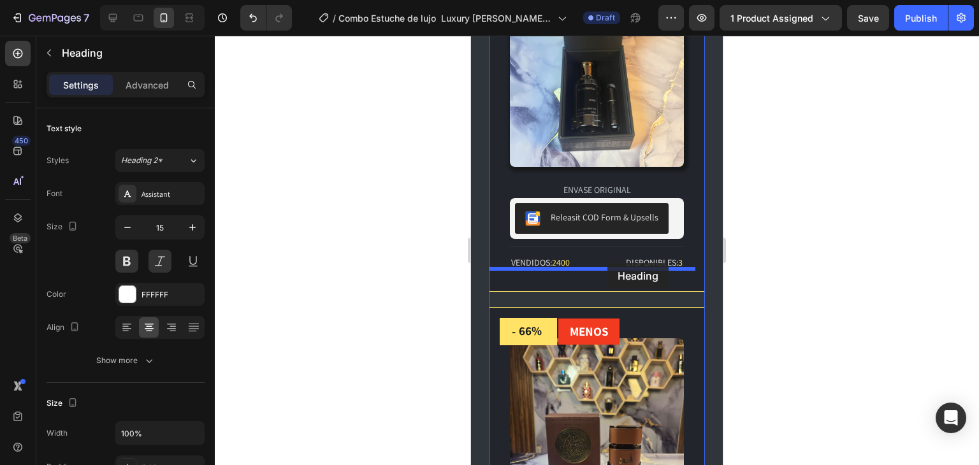
drag, startPoint x: 624, startPoint y: 245, endPoint x: 607, endPoint y: 263, distance: 24.3
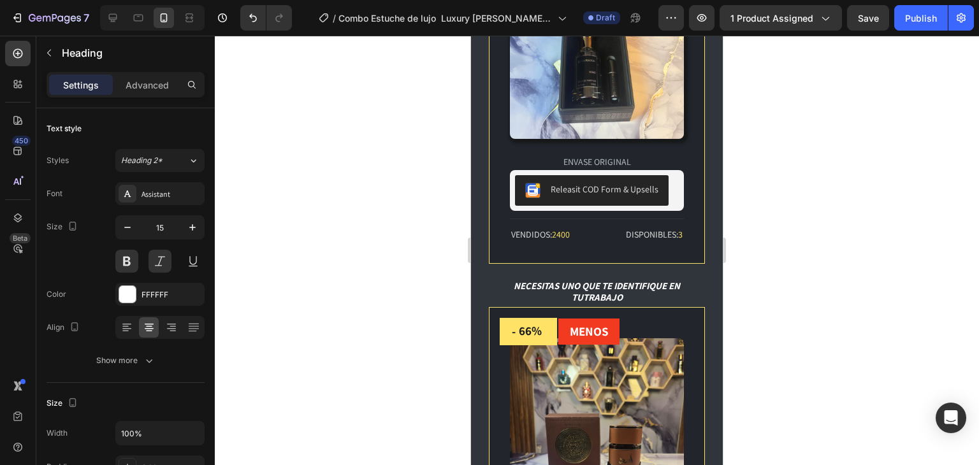
scroll to position [2143, 0]
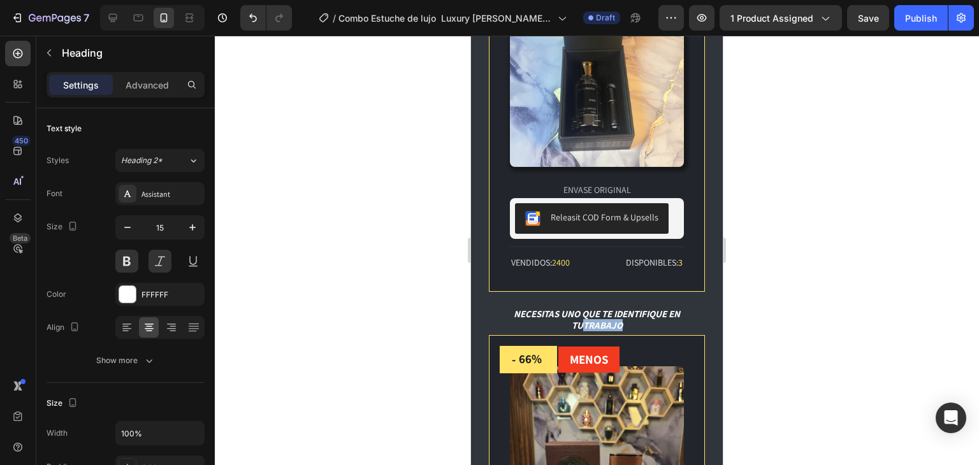
click at [601, 319] on strong "TRABAJO" at bounding box center [602, 325] width 39 height 12
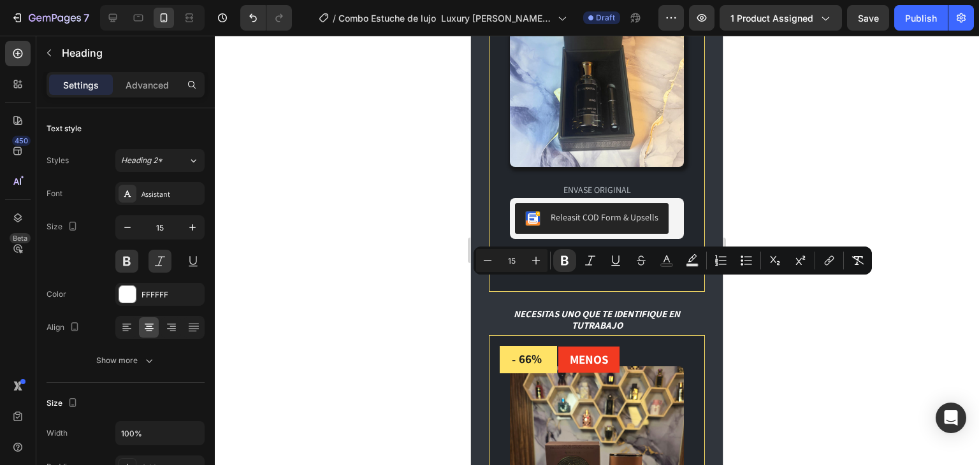
click at [591, 308] on p "NECESITAS UNO QUE TE IDENTIFIQUE EN TU TRABAJO" at bounding box center [596, 319] width 213 height 23
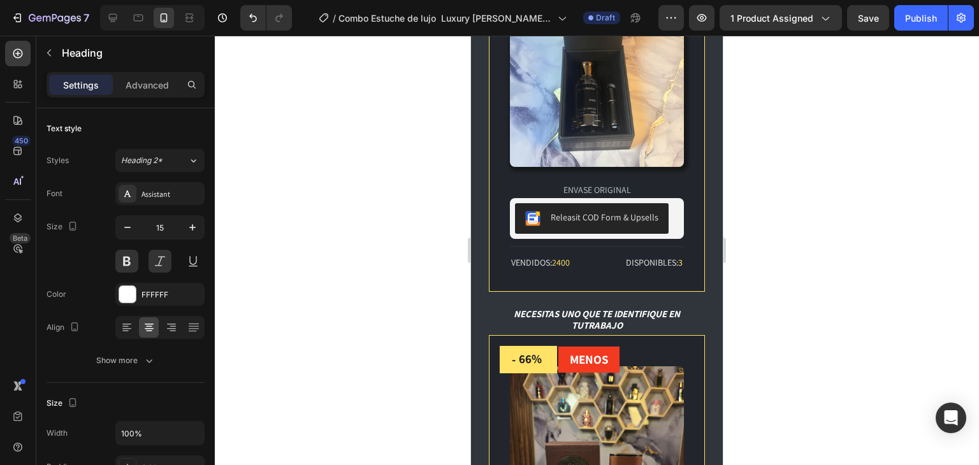
click at [570, 308] on p "NECESITAS UNO QUE TE IDENTIFIQUE EN TU TRABAJO" at bounding box center [596, 319] width 213 height 23
drag, startPoint x: 573, startPoint y: 275, endPoint x: 619, endPoint y: 285, distance: 47.6
click at [624, 308] on p "NECESITAS UNO QUE TE IDENTIFIQUE EN TU TRABAJO" at bounding box center [596, 319] width 213 height 23
click at [612, 308] on p "NECESITAS UNO QUE TE IDENTIFIQUE EN TU TRABAJO" at bounding box center [596, 319] width 213 height 23
drag, startPoint x: 610, startPoint y: 286, endPoint x: 572, endPoint y: 274, distance: 39.5
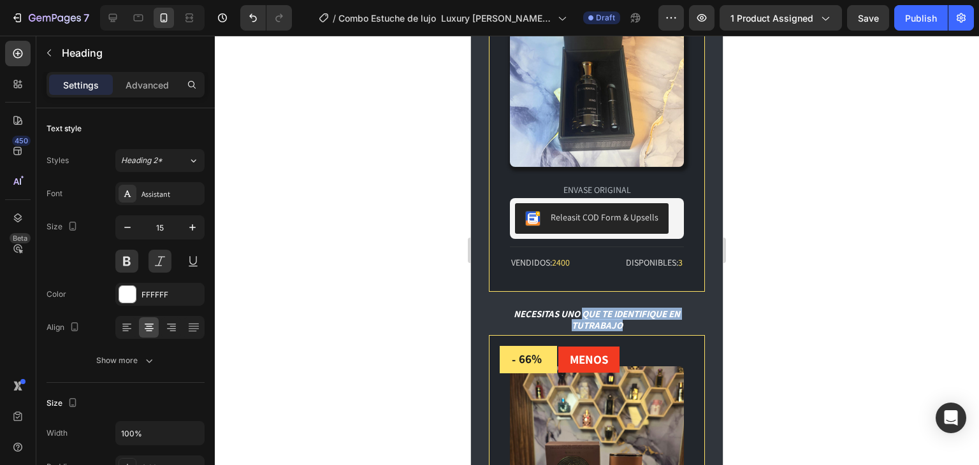
click at [572, 308] on p "NECESITAS UNO QUE TE IDENTIFIQUE EN TU TRABAJO" at bounding box center [596, 319] width 213 height 23
click at [847, 297] on div at bounding box center [597, 250] width 764 height 429
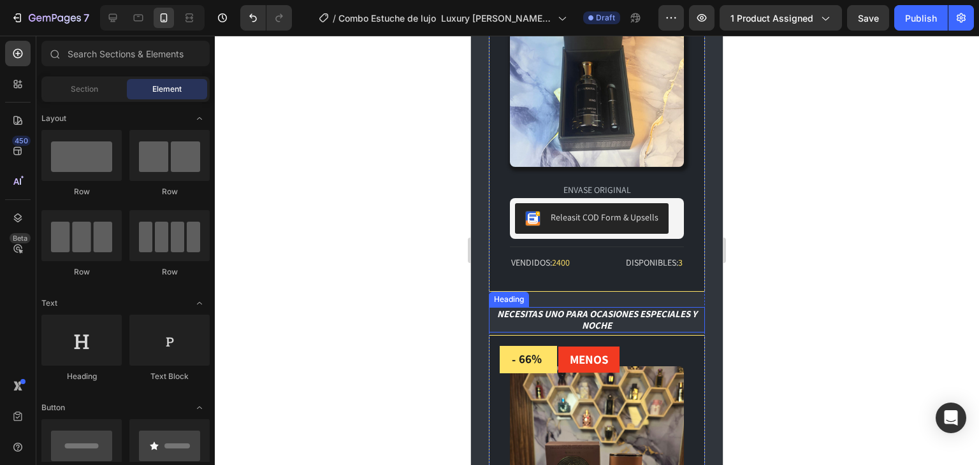
click at [652, 308] on p "NECESITAS UNO PARA OCASIONES ESPECIALES Y NOCHE" at bounding box center [596, 319] width 213 height 23
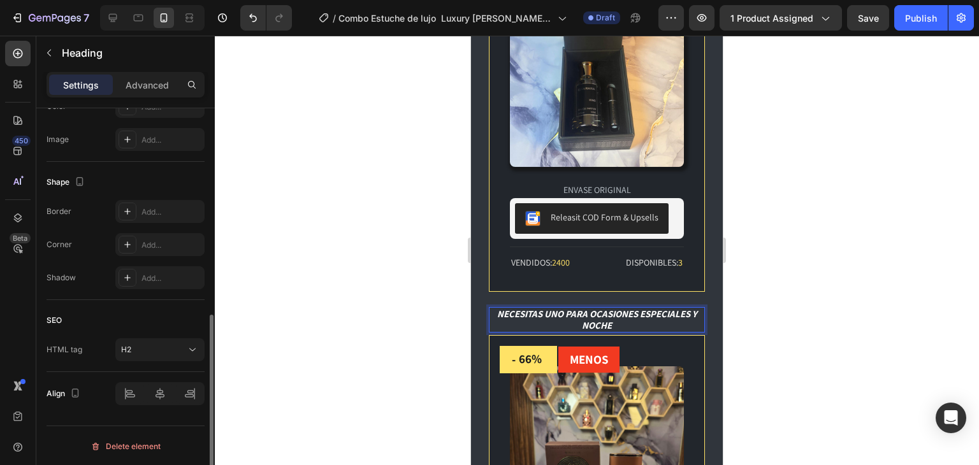
scroll to position [0, 0]
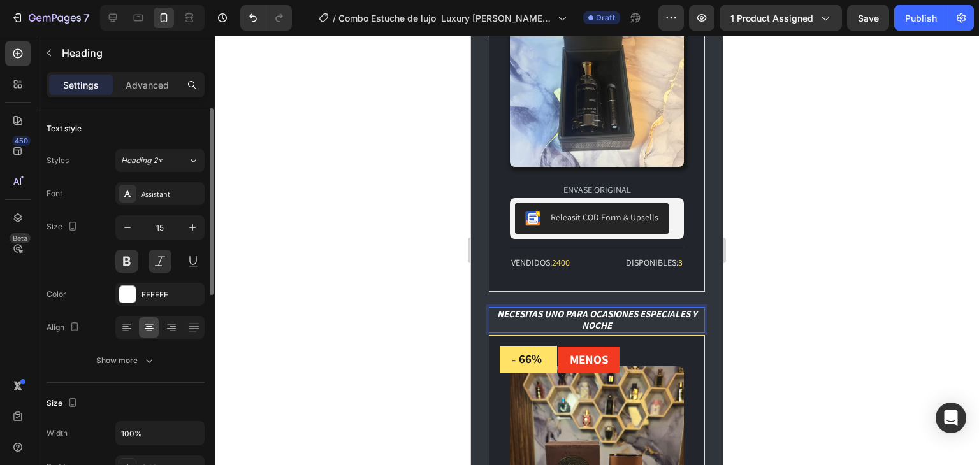
click at [601, 308] on p "NECESITAS UNO PARA OCASIONES ESPECIALES Y NOCHE" at bounding box center [596, 319] width 213 height 23
click at [605, 308] on p "NECESITAS UNO PARA OCASIONES ESPECIALES Y NOCHE" at bounding box center [596, 319] width 213 height 23
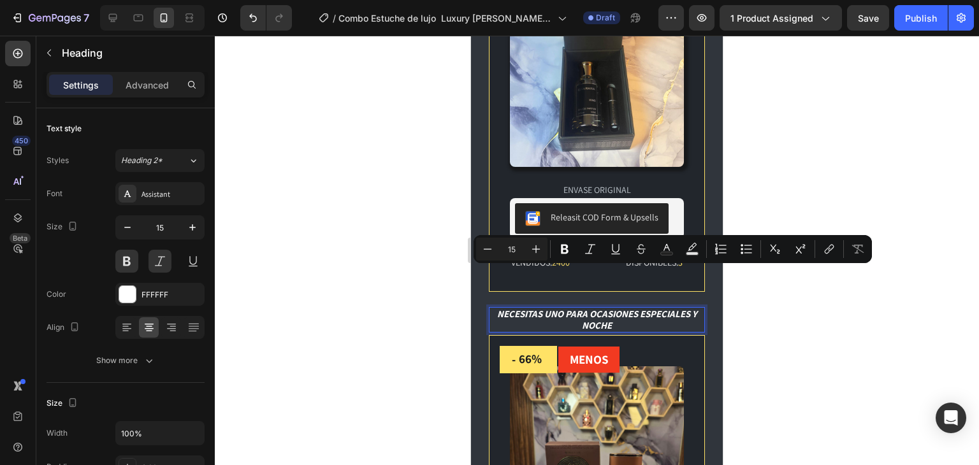
click at [605, 308] on p "NECESITAS UNO PARA OCASIONES ESPECIALES Y NOCHE" at bounding box center [596, 319] width 213 height 23
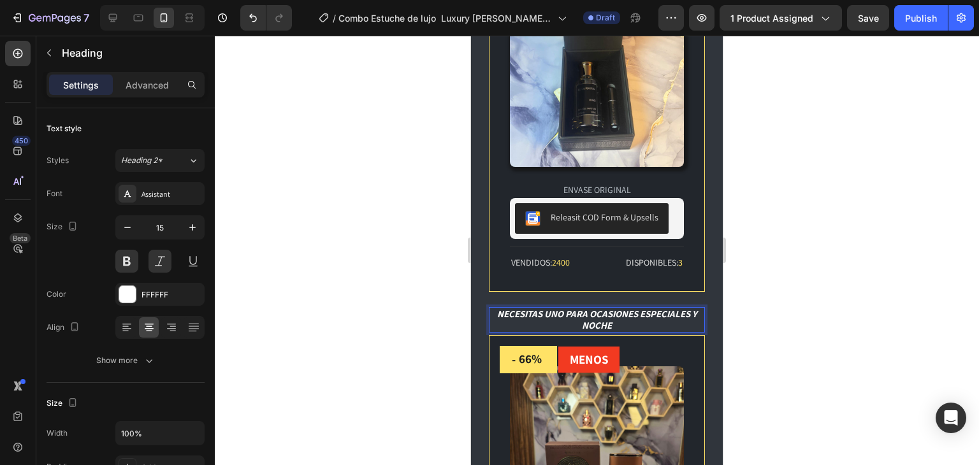
click at [605, 308] on p "NECESITAS UNO PARA OCASIONES ESPECIALES Y NOCHE" at bounding box center [596, 319] width 213 height 23
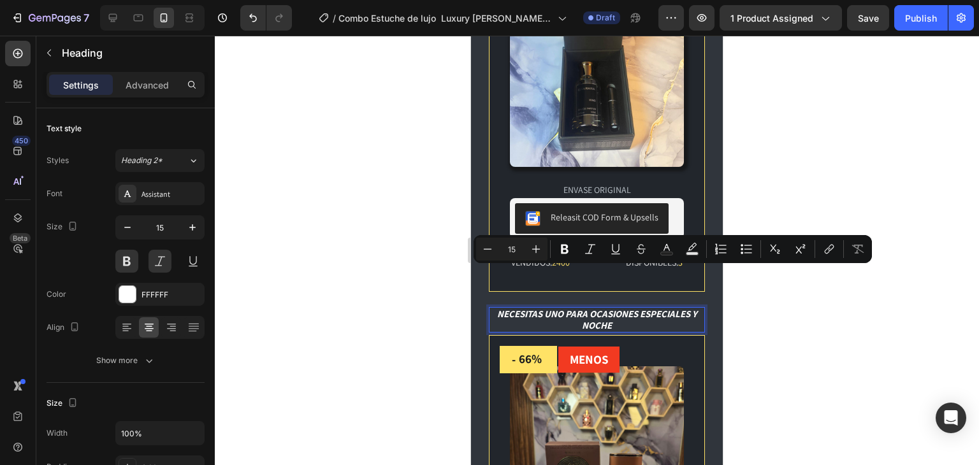
click at [795, 305] on div at bounding box center [597, 250] width 764 height 429
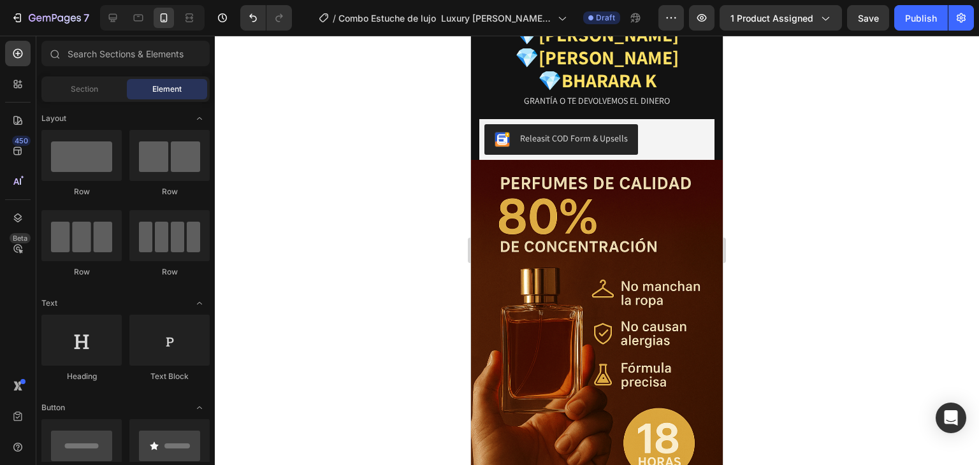
scroll to position [1103, 0]
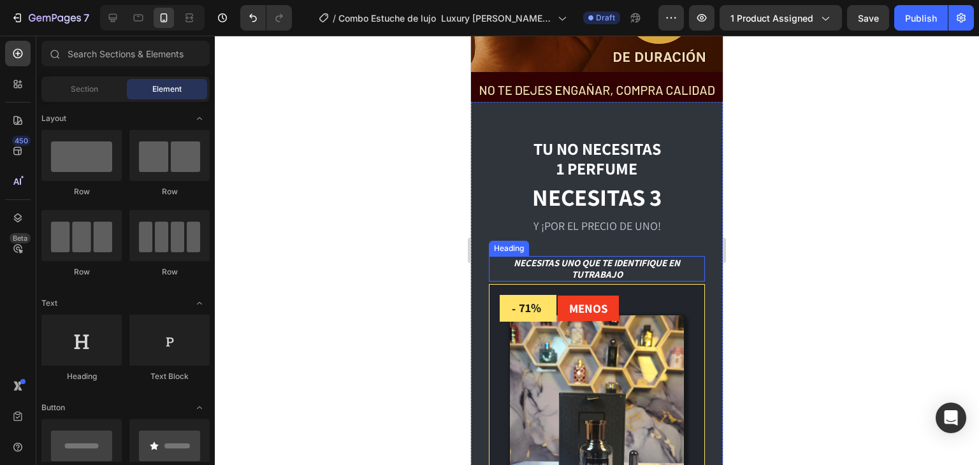
click at [624, 257] on h2 "NECESITAS UNO QUE TE IDENTIFIQUE EN TU TRABAJO" at bounding box center [597, 268] width 216 height 25
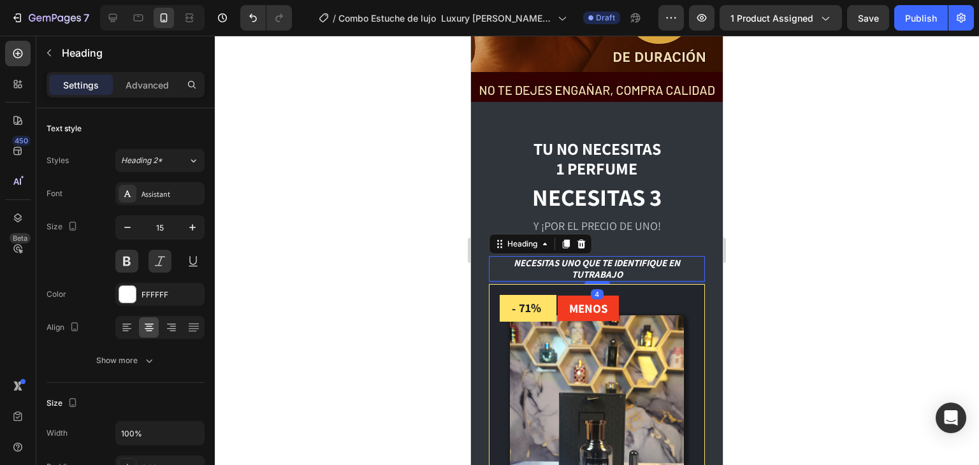
click at [621, 257] on h2 "NECESITAS UNO QUE TE IDENTIFIQUE EN TU TRABAJO" at bounding box center [597, 268] width 216 height 25
click at [770, 256] on div at bounding box center [597, 250] width 764 height 429
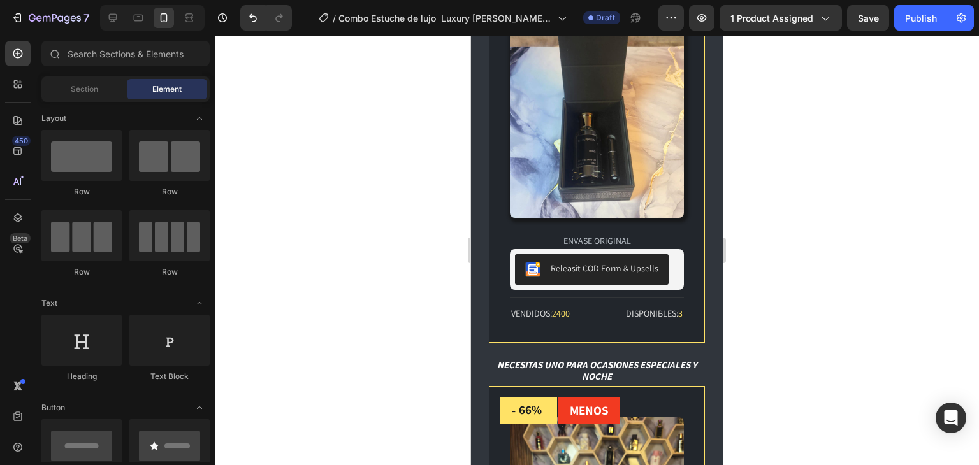
scroll to position [2143, 0]
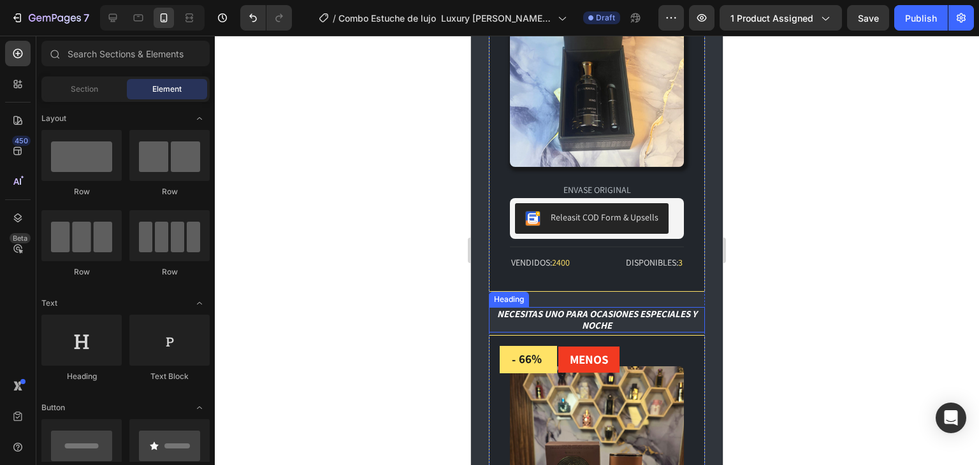
click at [612, 307] on h2 "NECESITAS UNO PARA OCASIONES ESPECIALES Y NOCHE" at bounding box center [597, 319] width 216 height 25
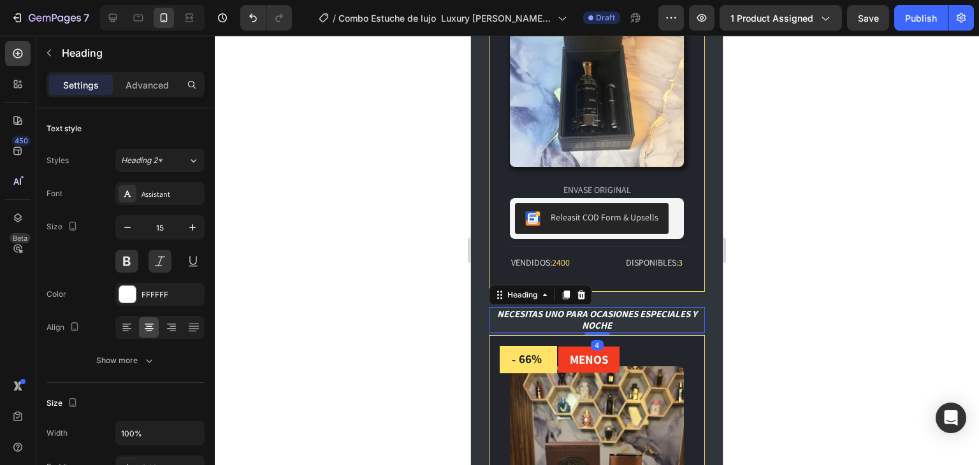
click at [612, 307] on h2 "NECESITAS UNO PARA OCASIONES ESPECIALES Y NOCHE" at bounding box center [597, 319] width 216 height 25
click at [638, 308] on p "NECESITAS UNO PARA OCASIONES ESPECIALES Y NOCHE 👇" at bounding box center [596, 319] width 213 height 23
click at [784, 269] on div at bounding box center [597, 250] width 764 height 429
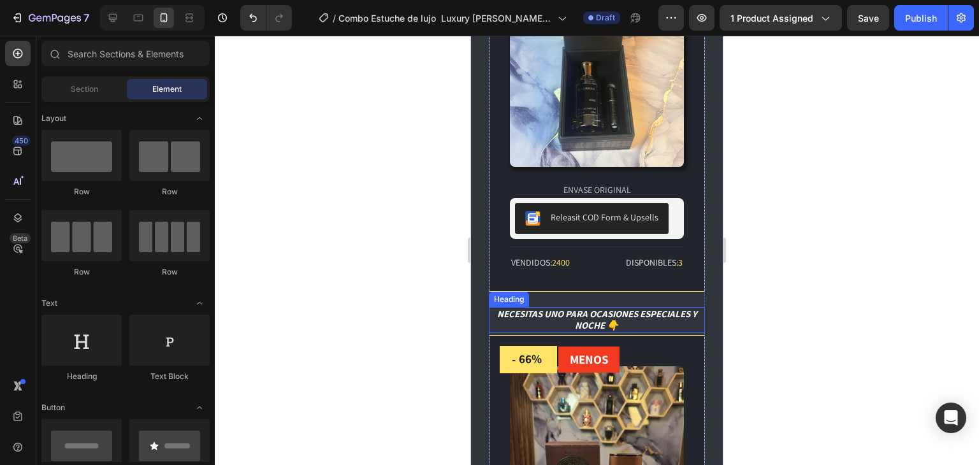
click at [675, 308] on p "NECESITAS UNO PARA OCASIONES ESPECIALES Y NOCHE 👇" at bounding box center [596, 319] width 213 height 23
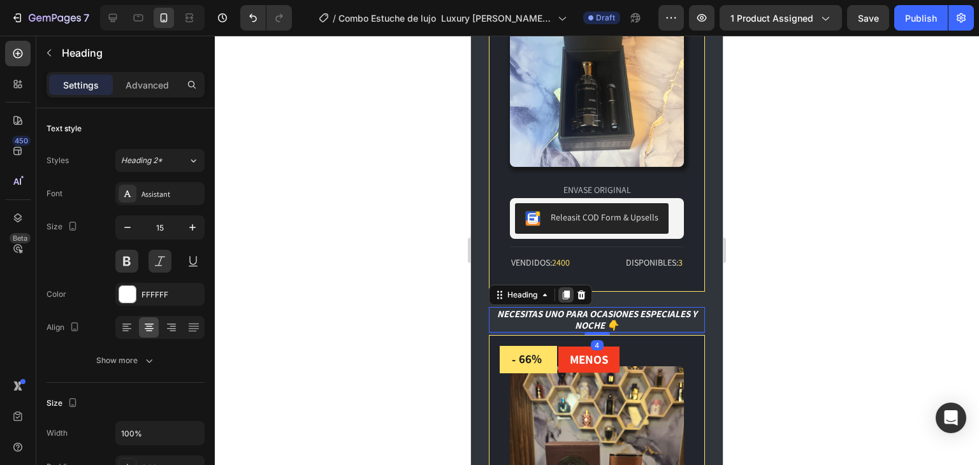
click at [566, 291] on icon at bounding box center [566, 295] width 7 height 9
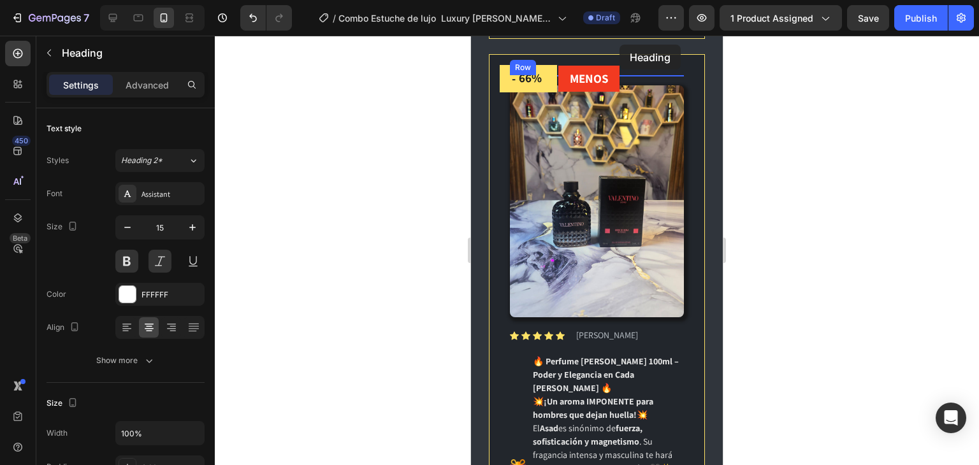
scroll to position [3063, 0]
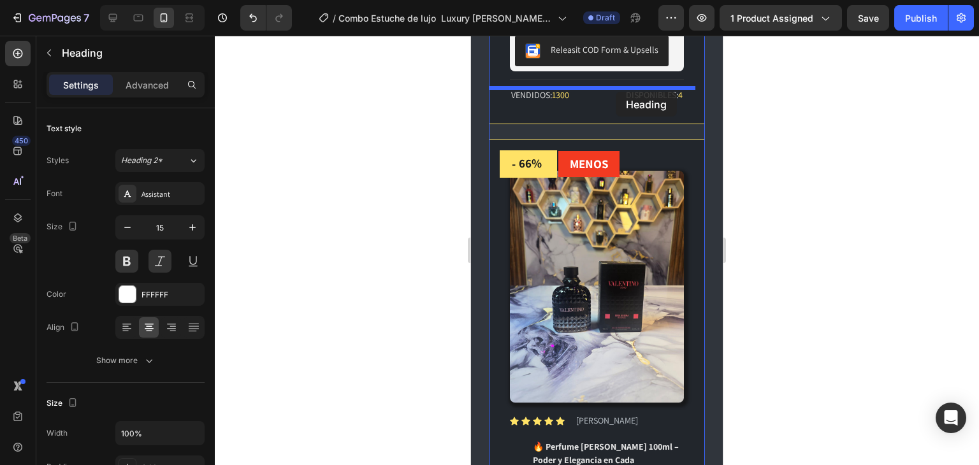
drag, startPoint x: 606, startPoint y: 307, endPoint x: 615, endPoint y: 92, distance: 215.5
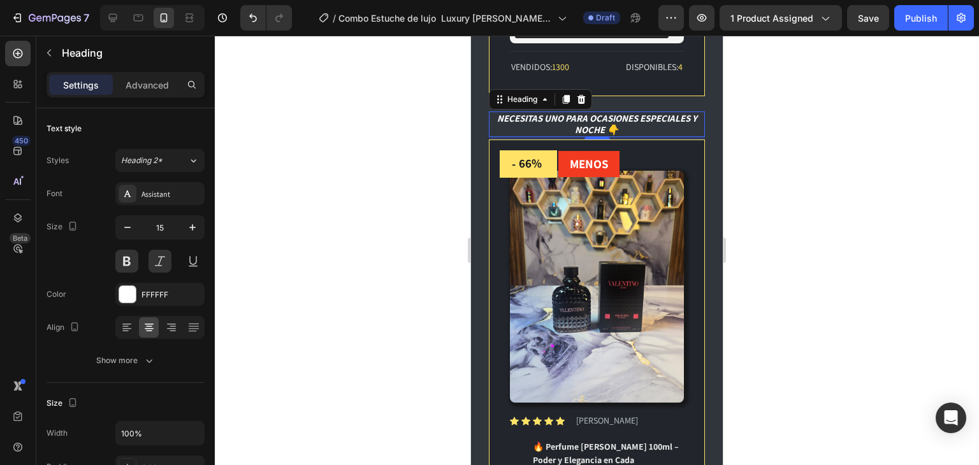
scroll to position [3035, 0]
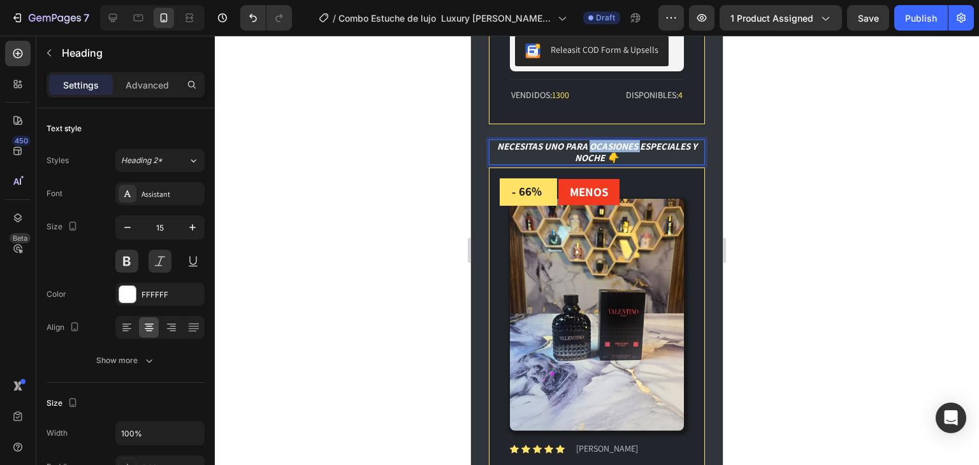
click at [604, 141] on p "NECESITAS UNO PARA OCASIONES ESPECIALES Y NOCHE 👇" at bounding box center [596, 152] width 213 height 23
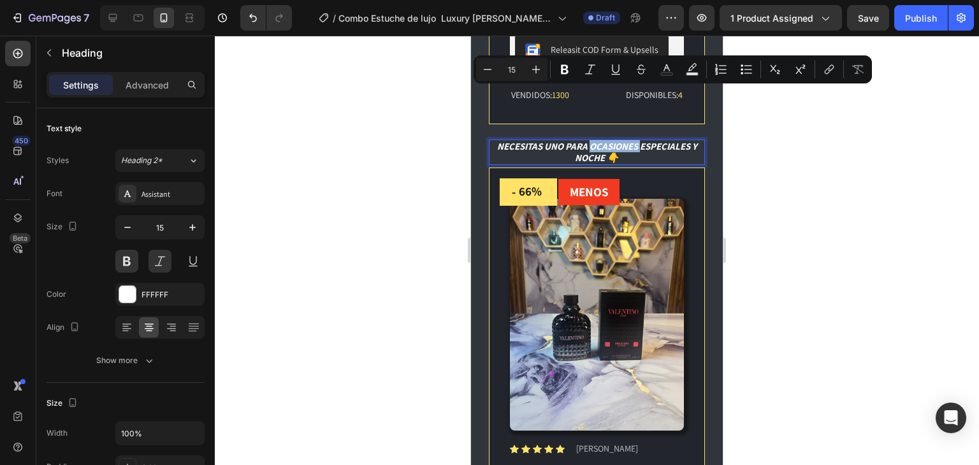
click at [585, 141] on p "NECESITAS UNO PARA OCASIONES ESPECIALES Y NOCHE 👇" at bounding box center [596, 152] width 213 height 23
drag, startPoint x: 599, startPoint y: 108, endPoint x: 561, endPoint y: 95, distance: 40.3
click at [561, 141] on p "NECESITAS UNO PARA OCASIONES ESPECIALES Y NOCHE 👇" at bounding box center [596, 152] width 213 height 23
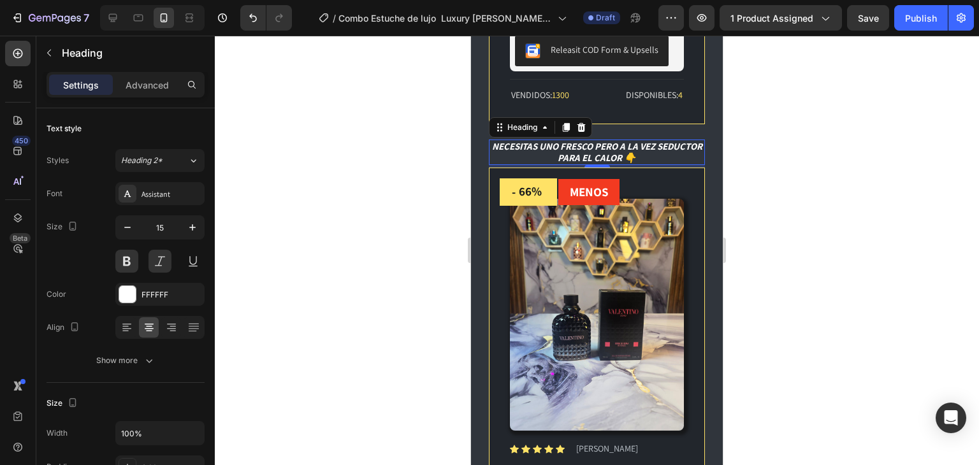
click at [831, 179] on div at bounding box center [597, 250] width 764 height 429
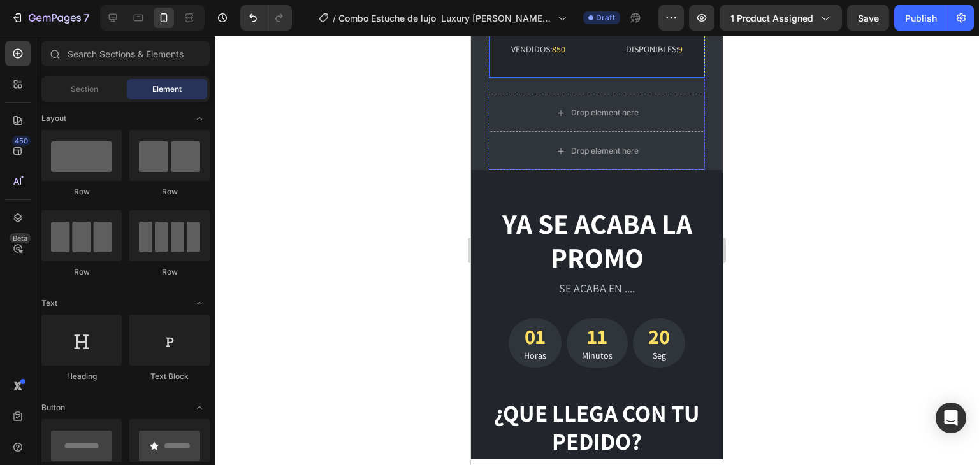
scroll to position [3629, 0]
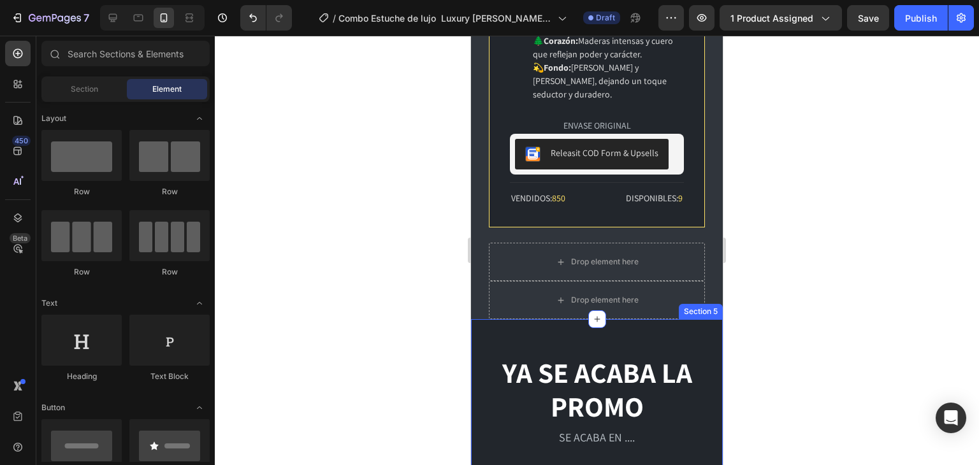
click at [577, 319] on div "YA SE ACABA LA PROMO Heading SE ACABA EN .... Text block 01 Horas 11 Minutos 19…" at bounding box center [597, 463] width 252 height 289
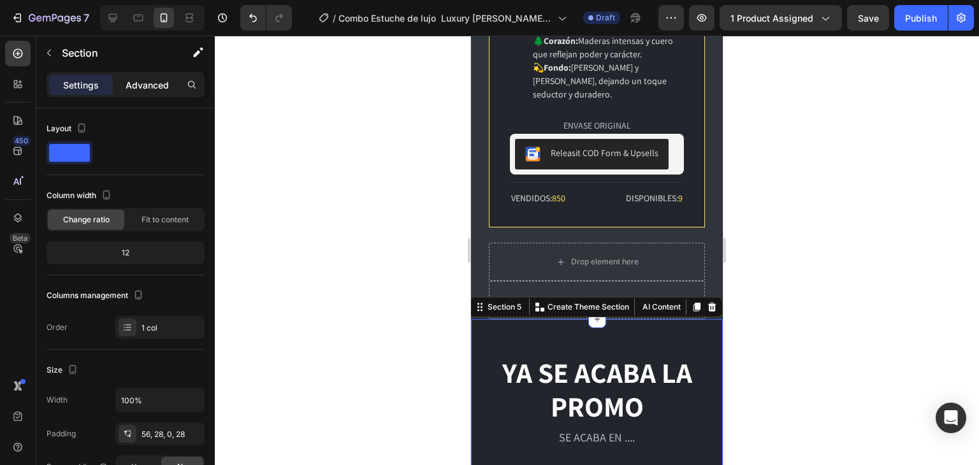
click at [155, 83] on p "Advanced" at bounding box center [147, 84] width 43 height 13
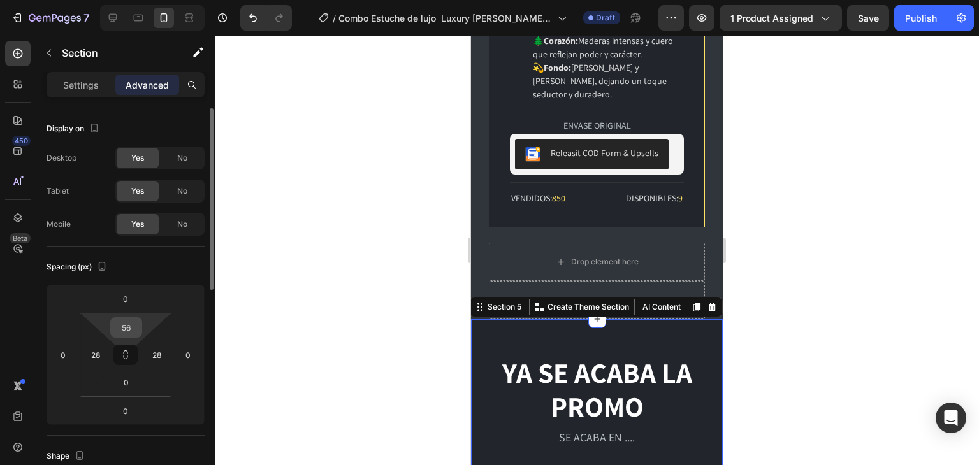
click at [125, 324] on input "56" at bounding box center [125, 327] width 25 height 19
type input "0"
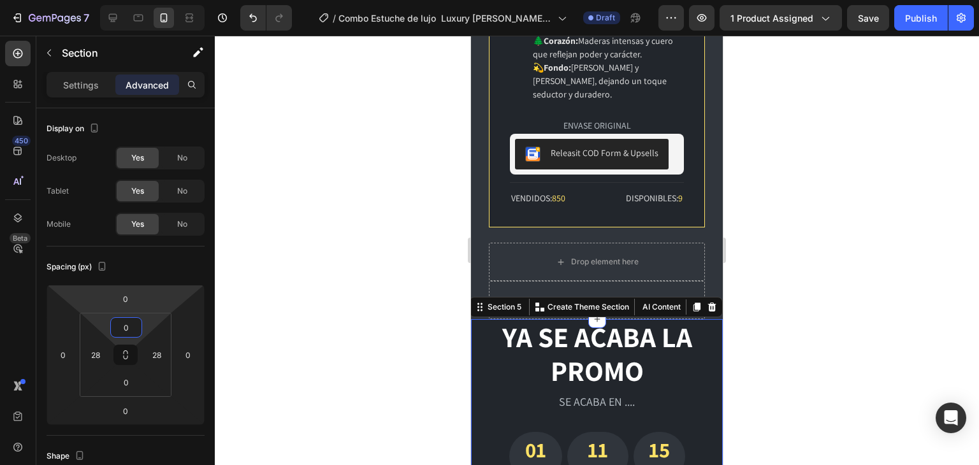
click at [810, 193] on div at bounding box center [597, 250] width 764 height 429
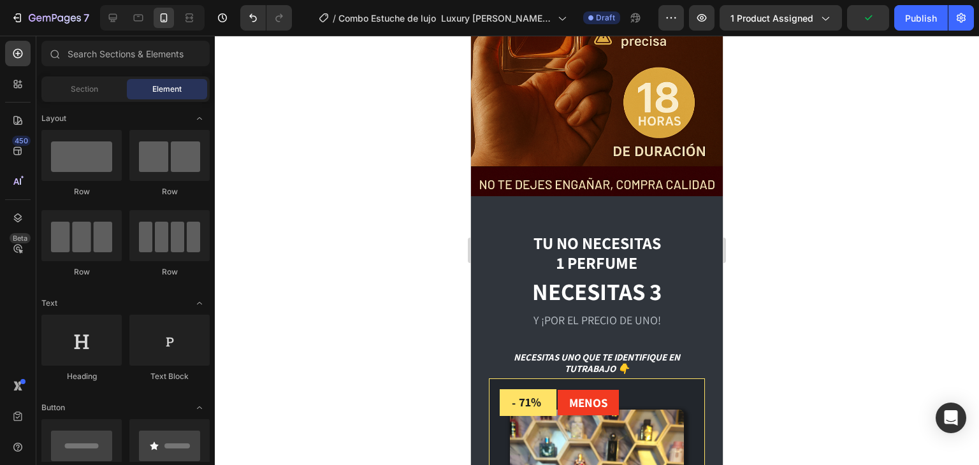
scroll to position [1040, 0]
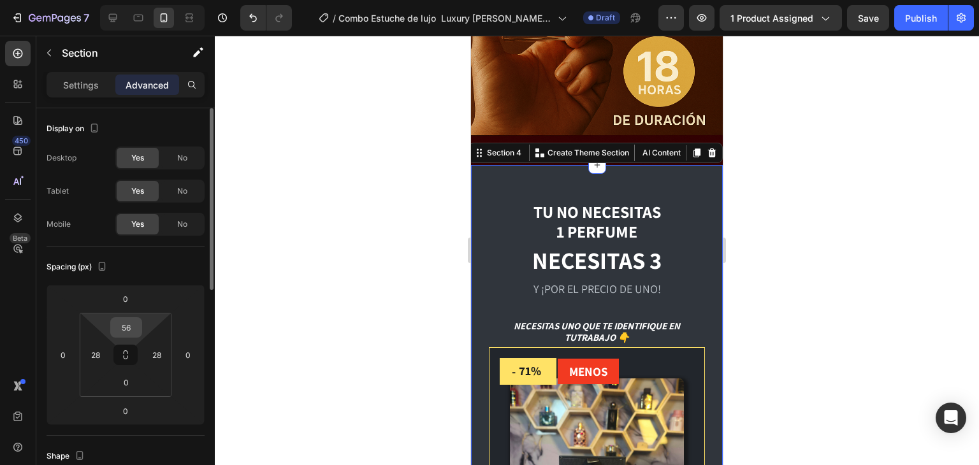
click at [120, 329] on input "56" at bounding box center [125, 327] width 25 height 19
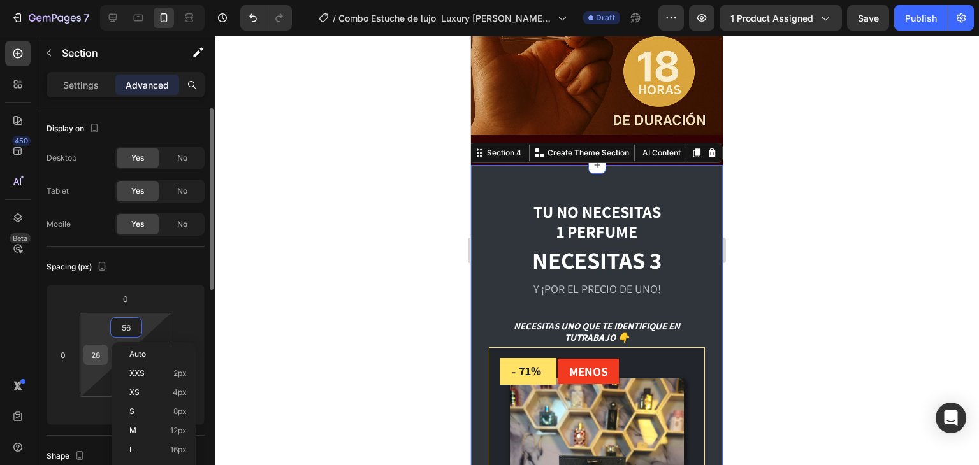
type input "0"
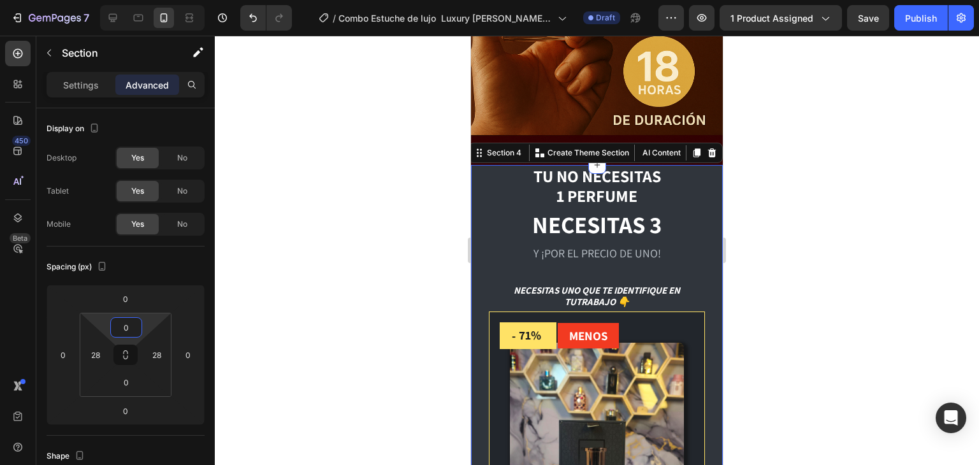
click at [420, 306] on div at bounding box center [597, 250] width 764 height 429
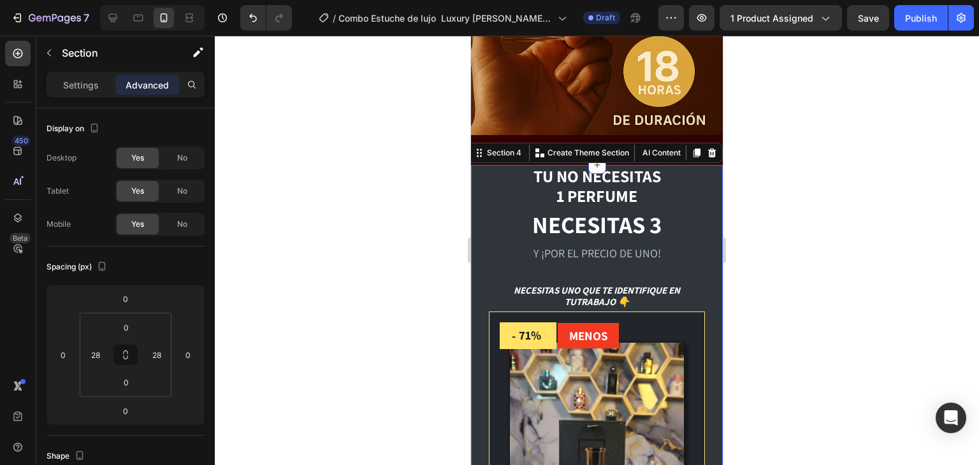
click at [833, 203] on div at bounding box center [597, 250] width 764 height 429
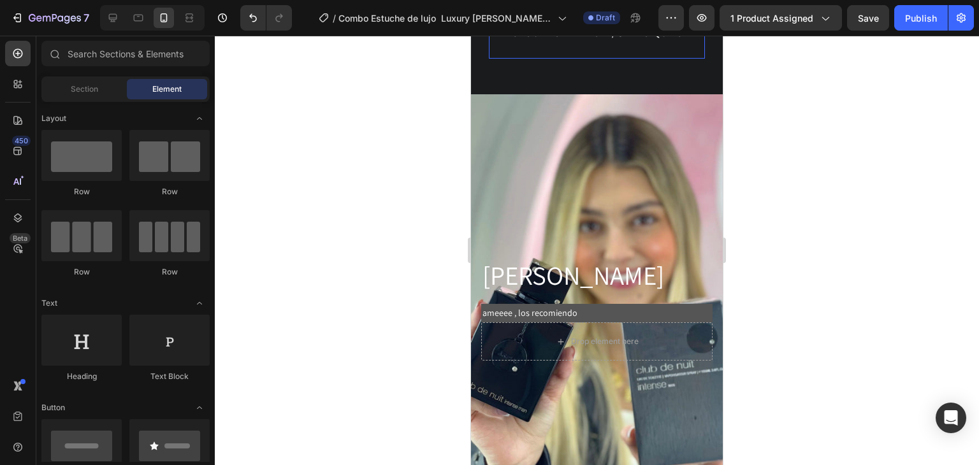
scroll to position [5202, 0]
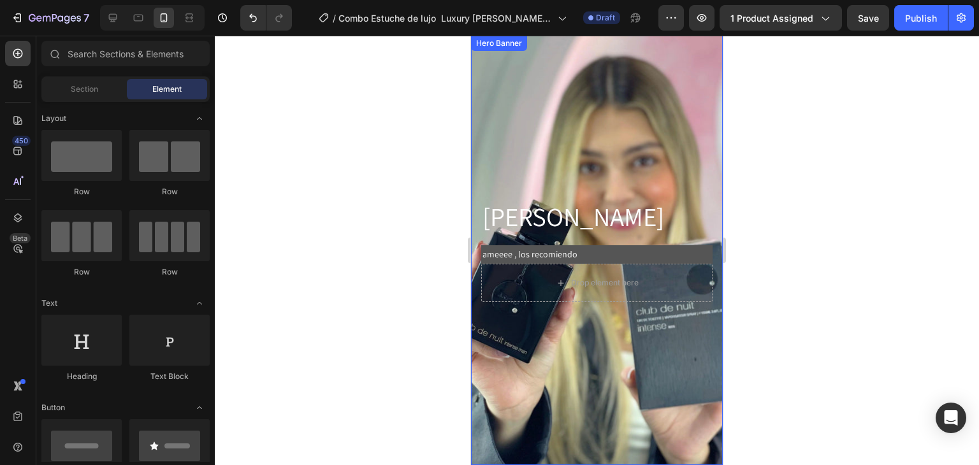
click at [568, 87] on div "Background Image" at bounding box center [597, 250] width 252 height 429
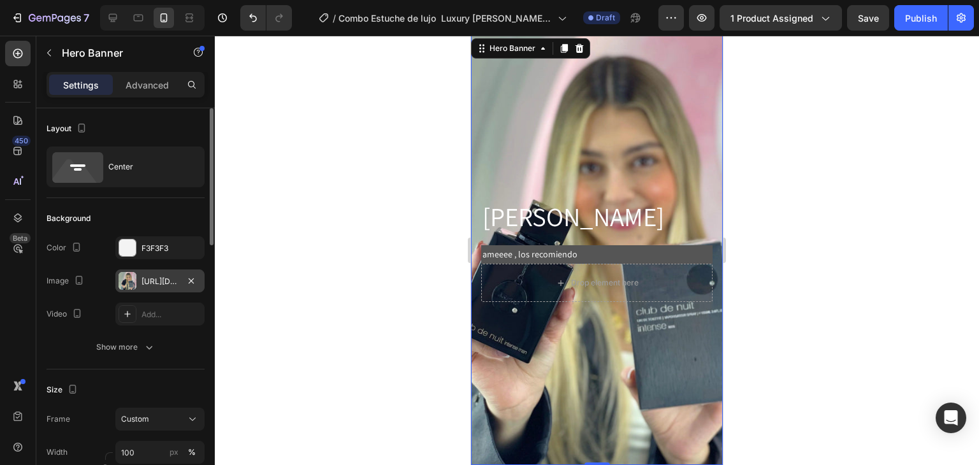
click at [163, 282] on div "[URL][DOMAIN_NAME]" at bounding box center [159, 281] width 37 height 11
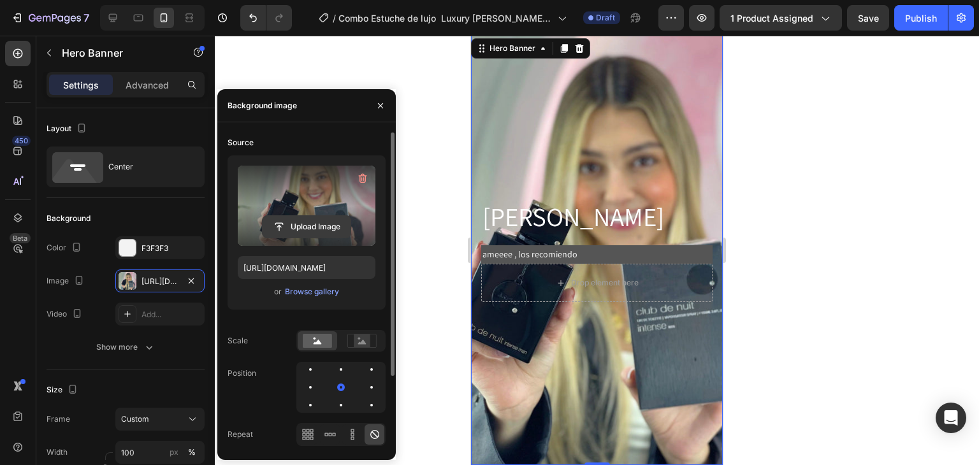
click at [292, 230] on input "file" at bounding box center [306, 227] width 88 height 22
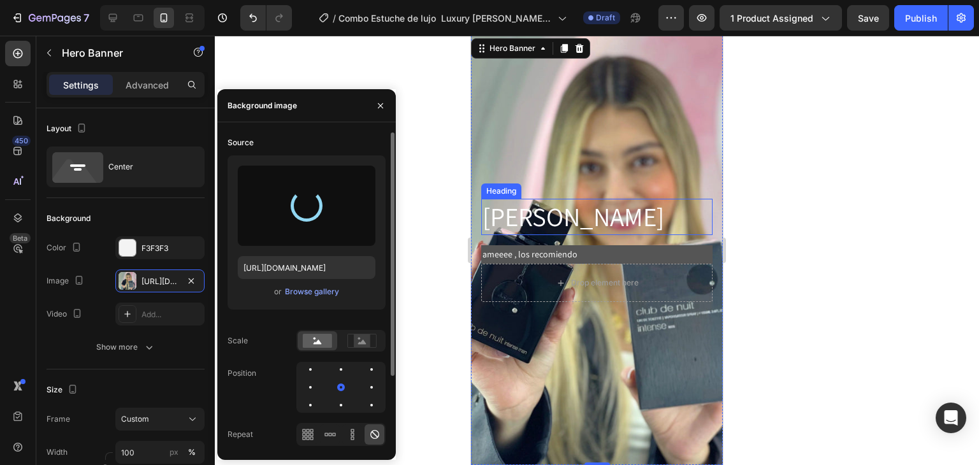
type input "[URL][DOMAIN_NAME]"
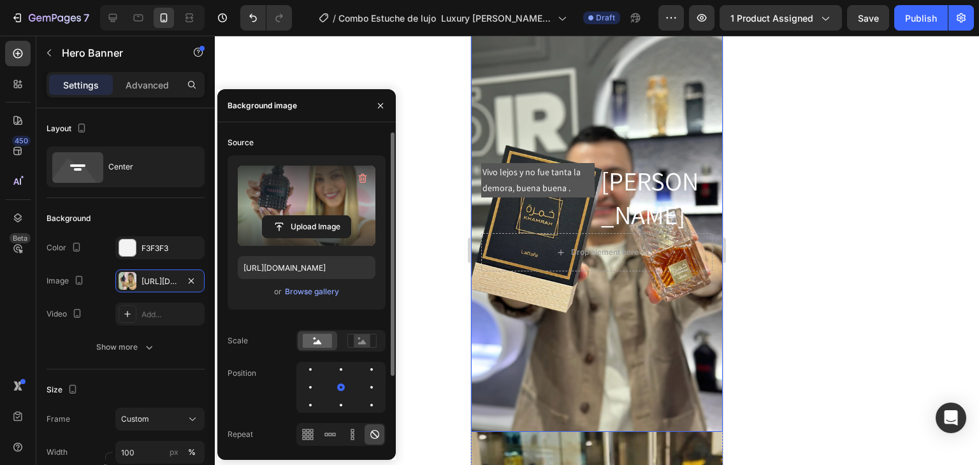
scroll to position [5648, 0]
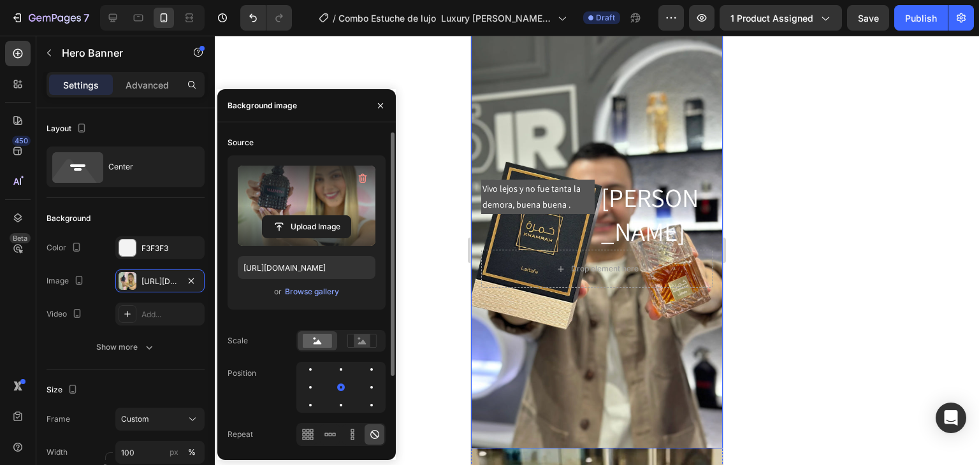
click at [568, 127] on div "Background Image" at bounding box center [597, 233] width 252 height 429
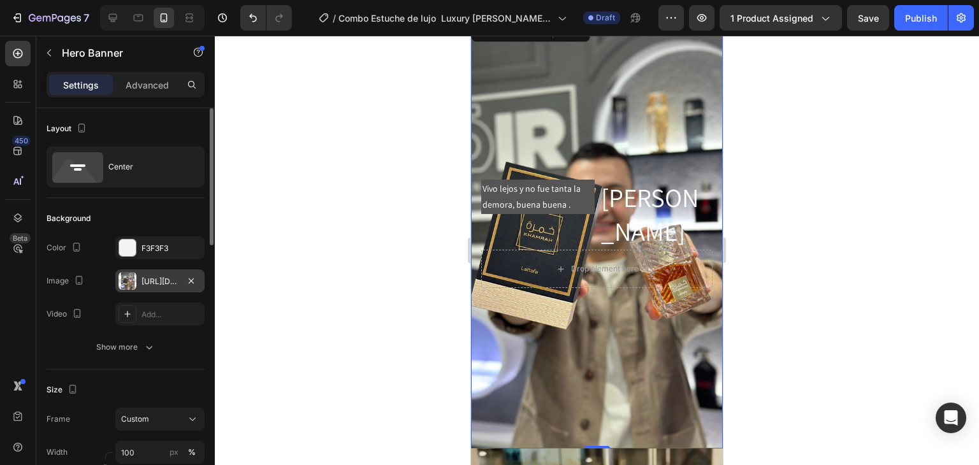
click at [161, 278] on div "[URL][DOMAIN_NAME]" at bounding box center [159, 281] width 37 height 11
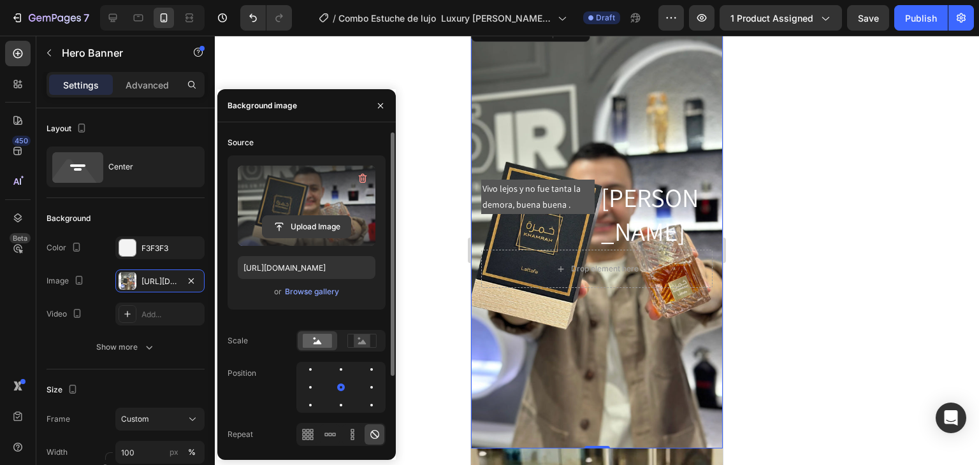
click at [296, 224] on input "file" at bounding box center [306, 227] width 88 height 22
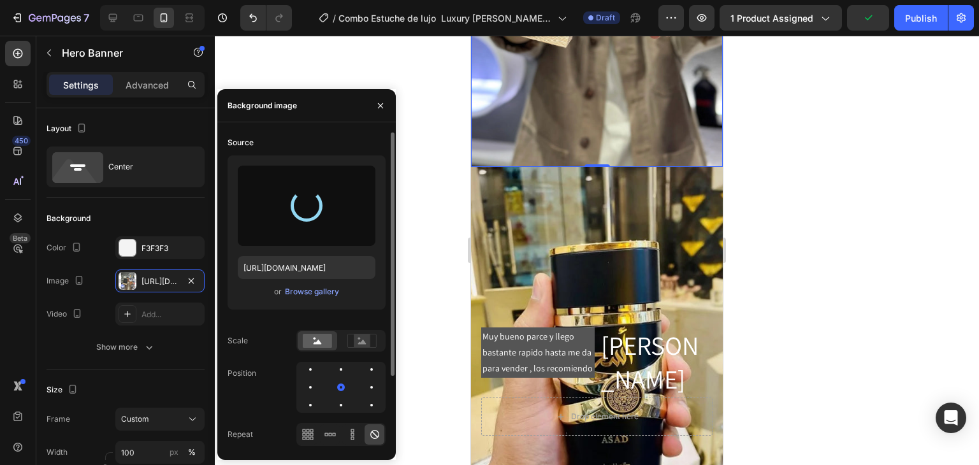
scroll to position [5946, 0]
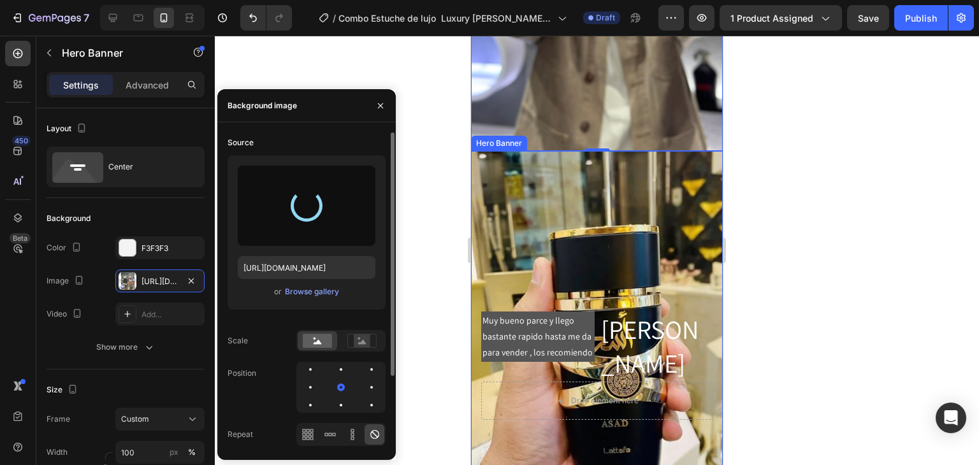
type input "[URL][DOMAIN_NAME]"
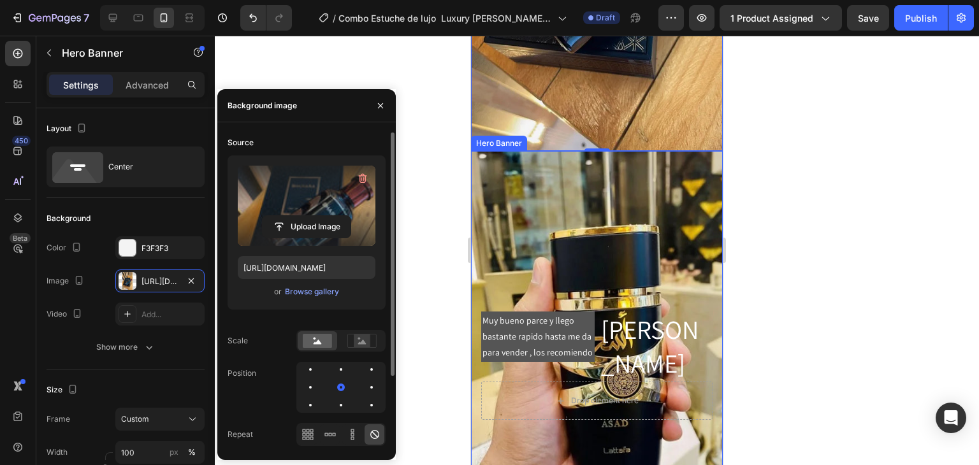
click at [573, 200] on div "Background Image" at bounding box center [597, 365] width 252 height 429
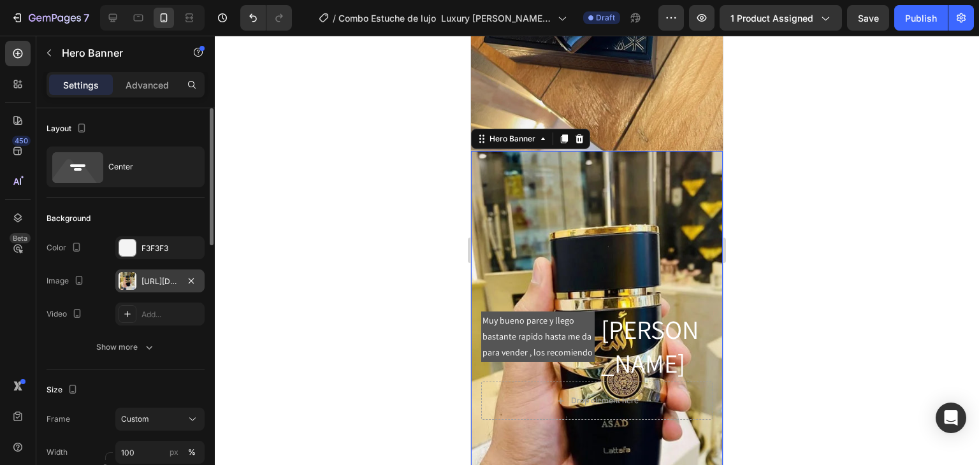
click at [155, 283] on div "[URL][DOMAIN_NAME]" at bounding box center [159, 281] width 37 height 11
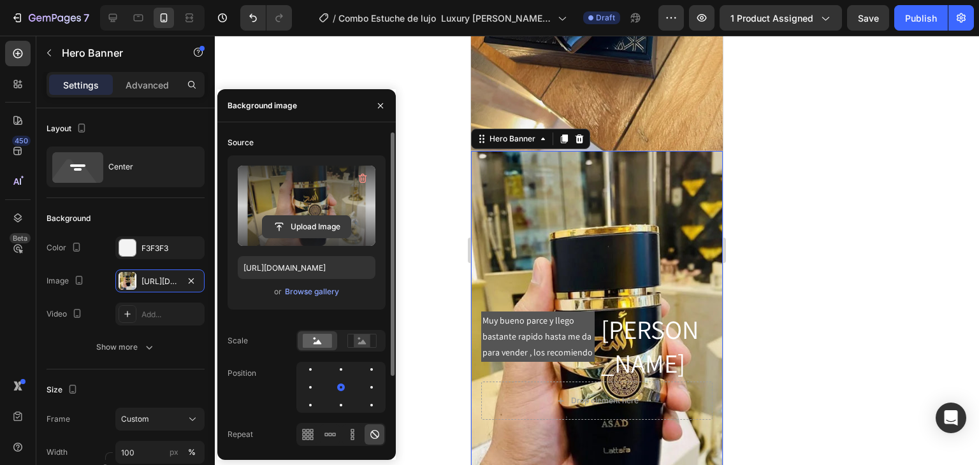
click at [296, 230] on input "file" at bounding box center [306, 227] width 88 height 22
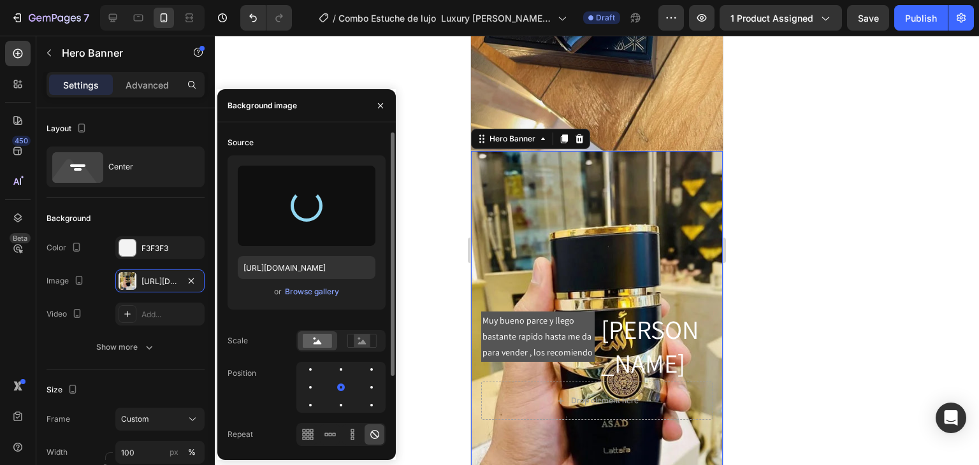
type input "[URL][DOMAIN_NAME]"
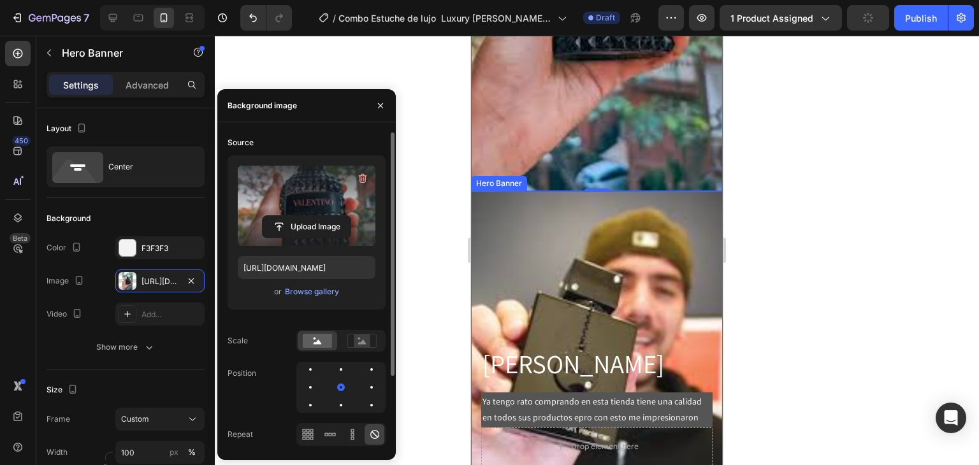
scroll to position [6392, 0]
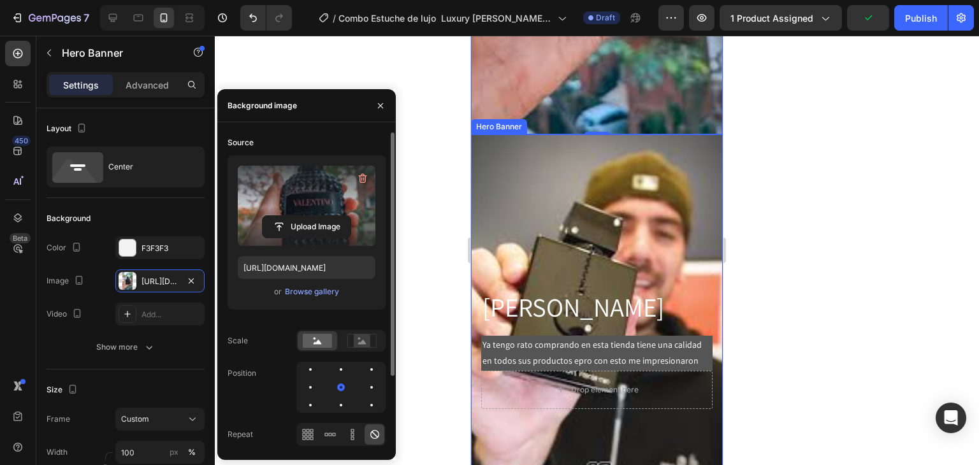
click at [647, 240] on div "Background Image" at bounding box center [597, 348] width 252 height 429
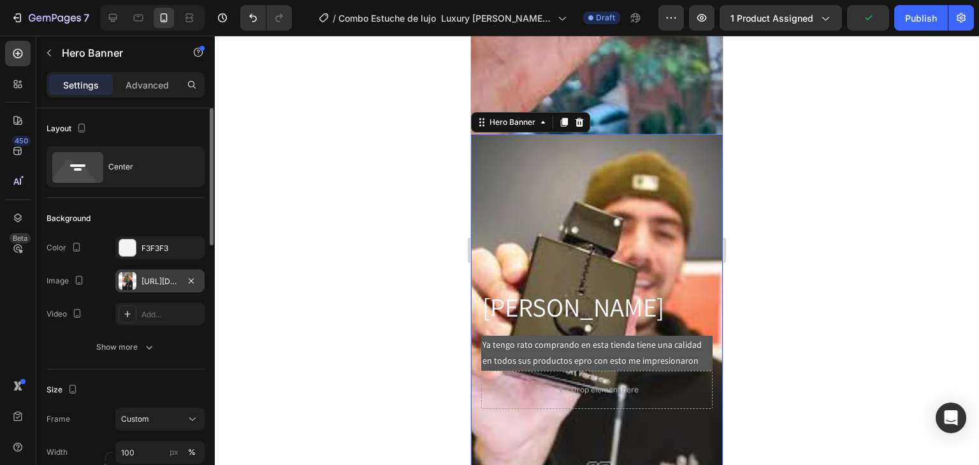
click at [144, 277] on div "[URL][DOMAIN_NAME]" at bounding box center [159, 281] width 37 height 11
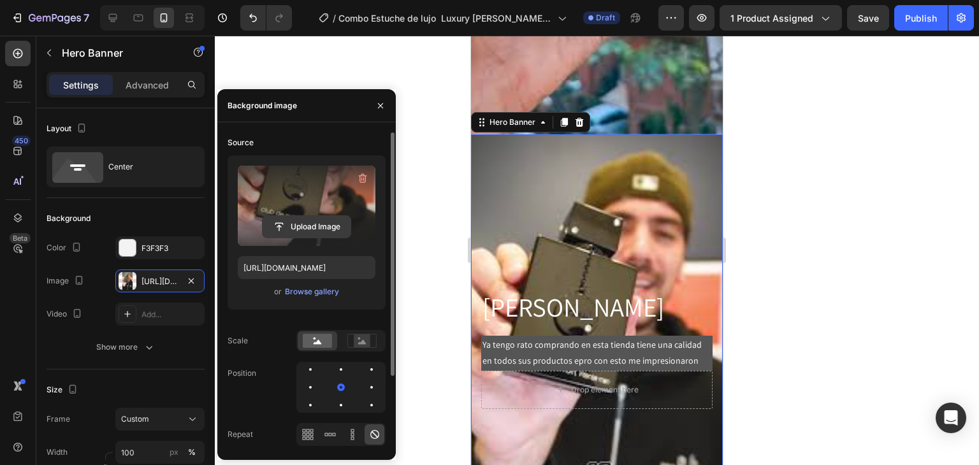
click at [275, 227] on input "file" at bounding box center [306, 227] width 88 height 22
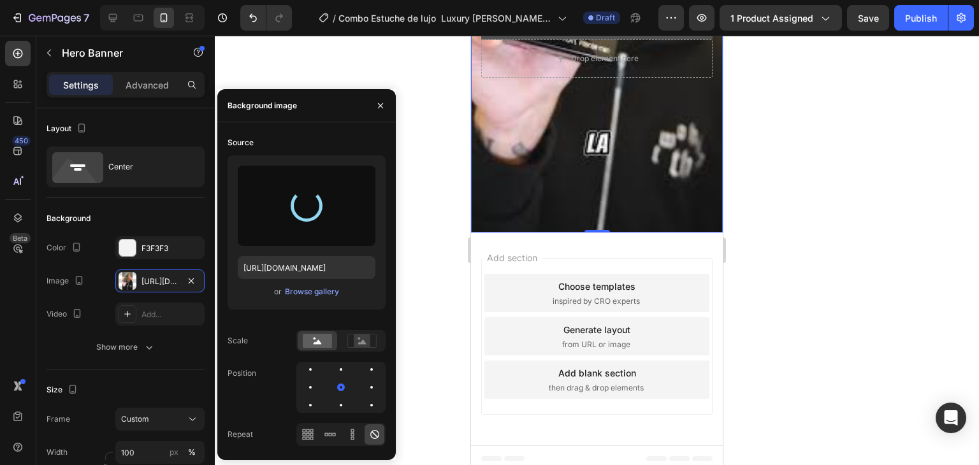
scroll to position [5970, 0]
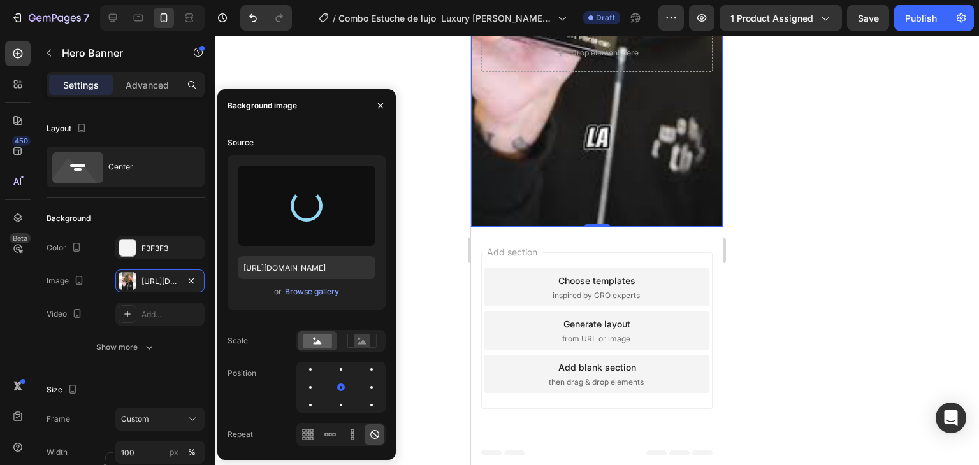
type input "https://cdn.shopify.com/s/files/1/0685/2241/0223/files/gempages_497888878590428…"
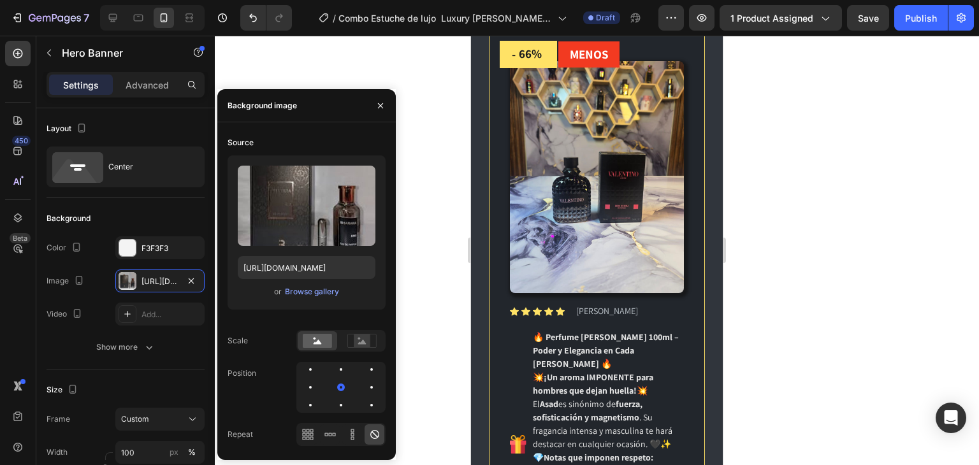
scroll to position [2105, 0]
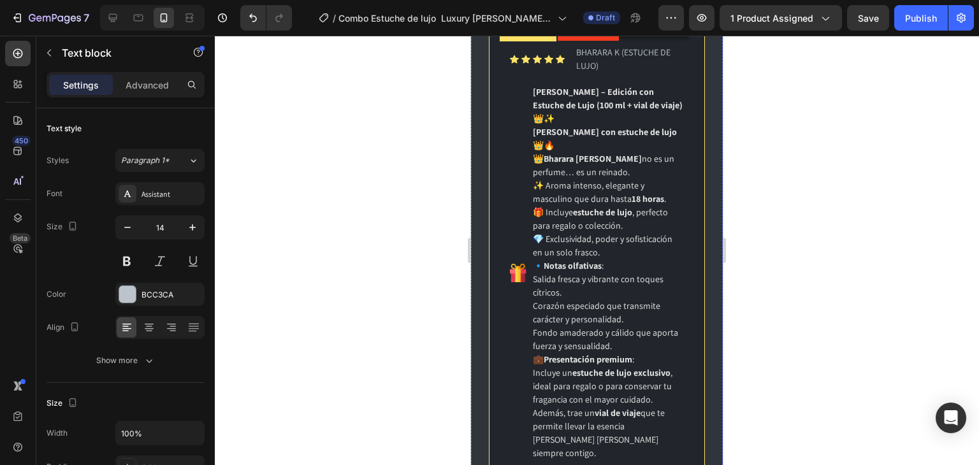
scroll to position [1361, 0]
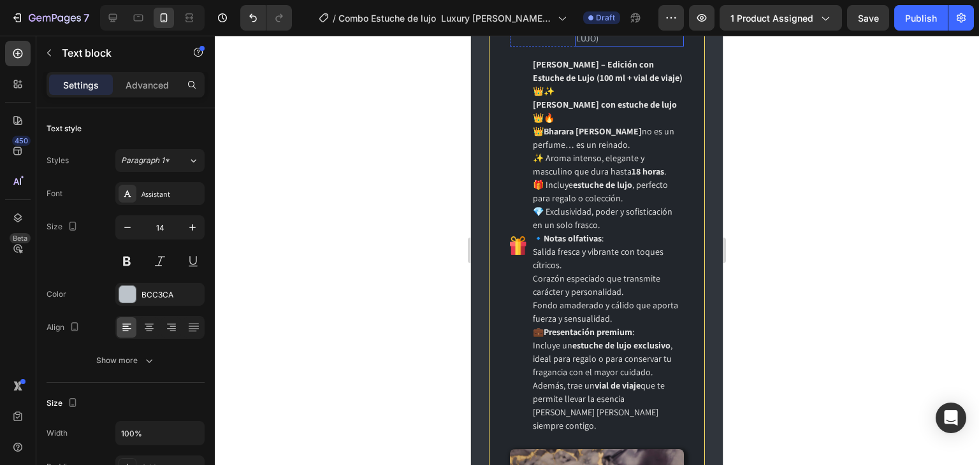
click at [595, 45] on p "BHARARA K (ESTUCHE DE LUJO)" at bounding box center [629, 31] width 106 height 27
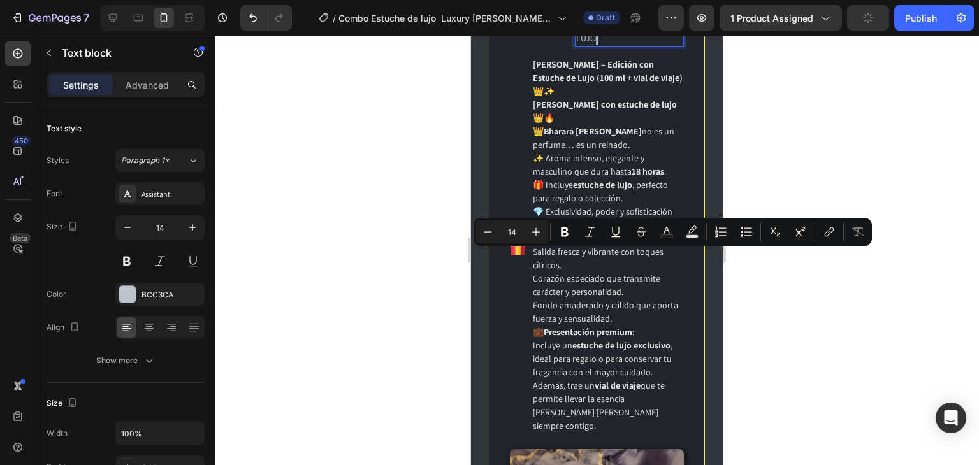
click at [596, 45] on p "BHARARA K (ESTUCHE DE LUJO)" at bounding box center [629, 31] width 106 height 27
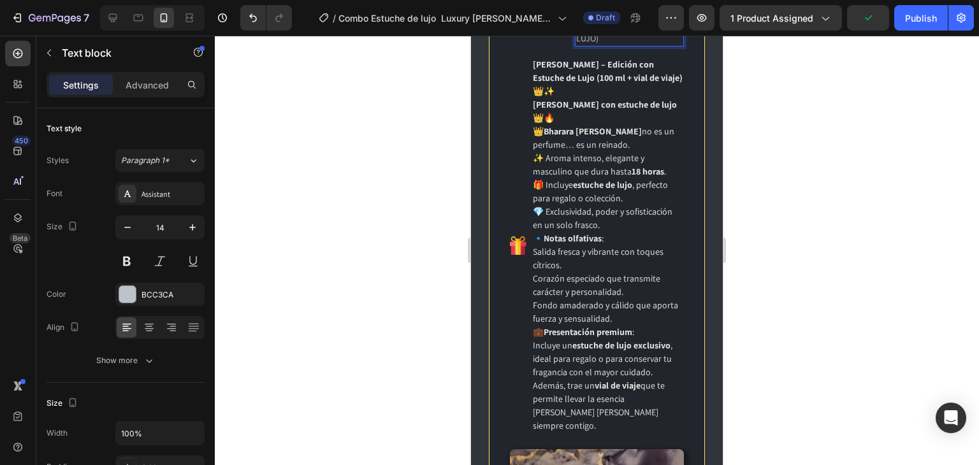
click at [618, 45] on p "BHARARA K (ESTUCHE DE LUJO)" at bounding box center [629, 31] width 106 height 27
click at [752, 247] on div at bounding box center [597, 250] width 764 height 429
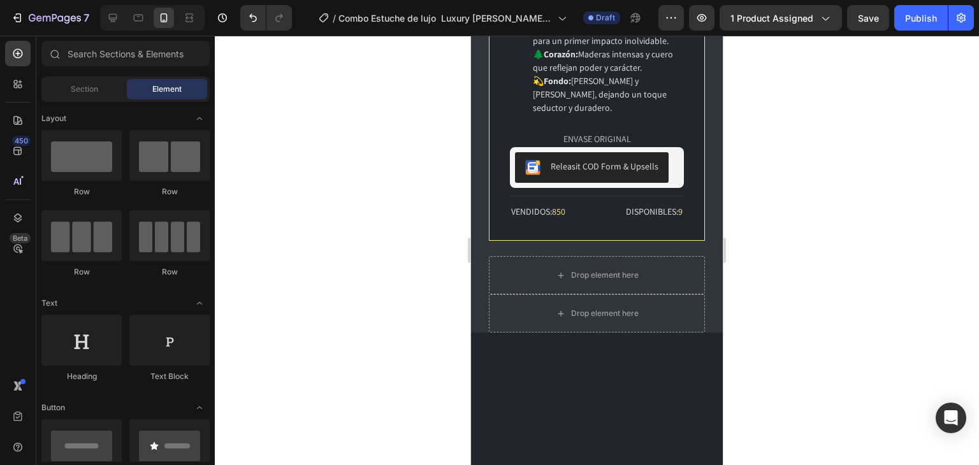
scroll to position [3145, 0]
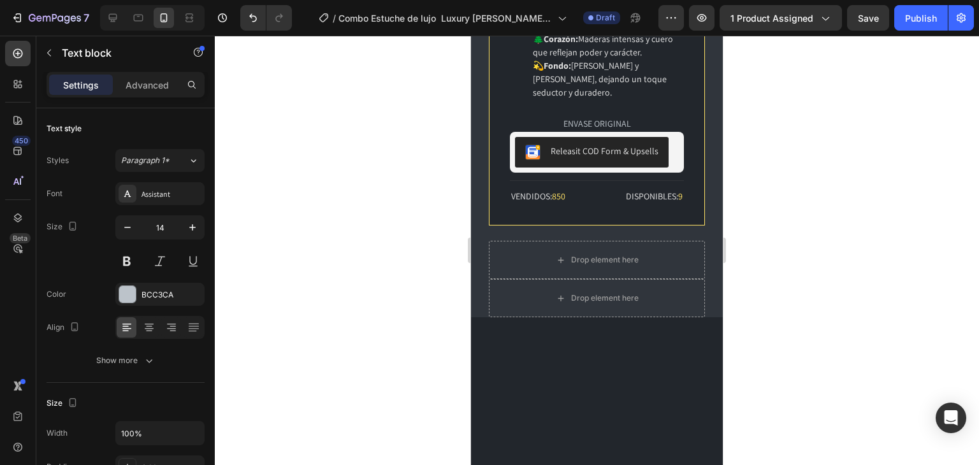
click at [831, 227] on div at bounding box center [597, 250] width 764 height 429
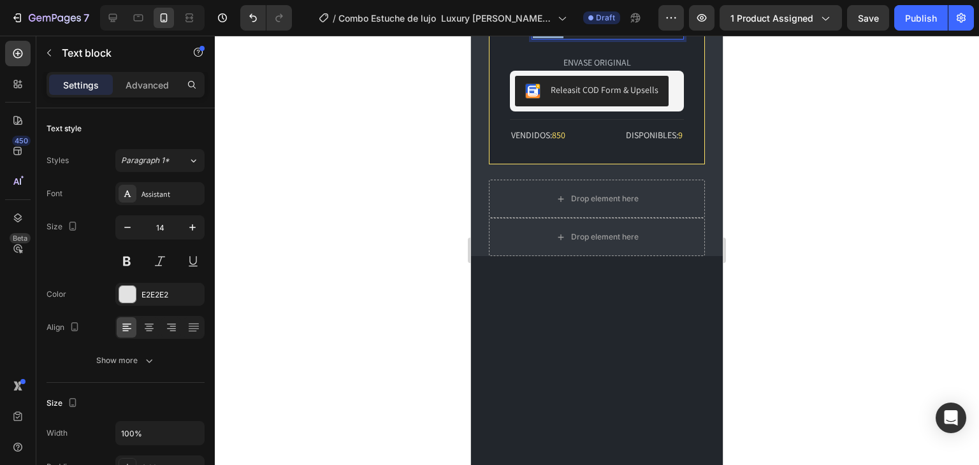
scroll to position [3294, 0]
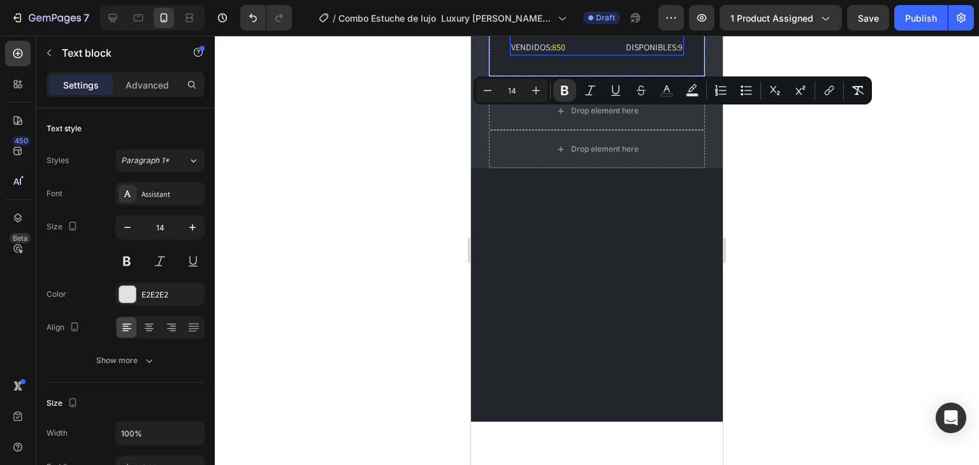
drag, startPoint x: 536, startPoint y: 264, endPoint x: 649, endPoint y: 327, distance: 129.2
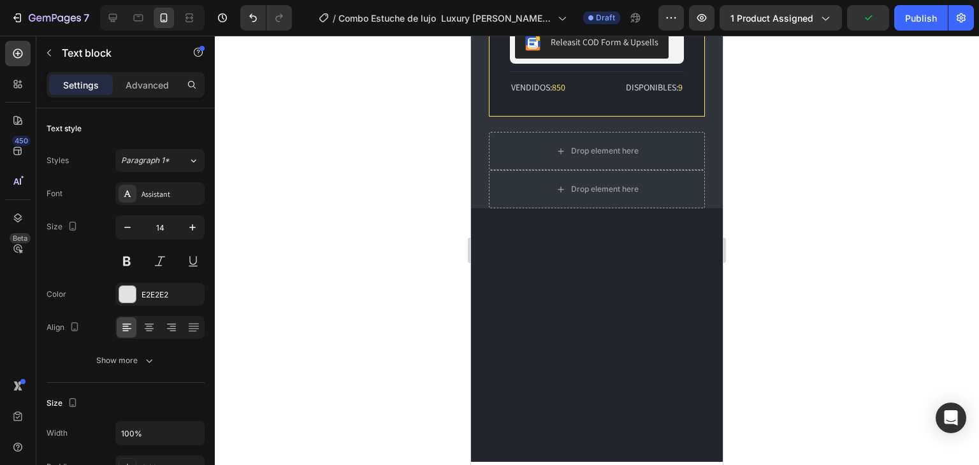
click at [815, 265] on div at bounding box center [597, 250] width 764 height 429
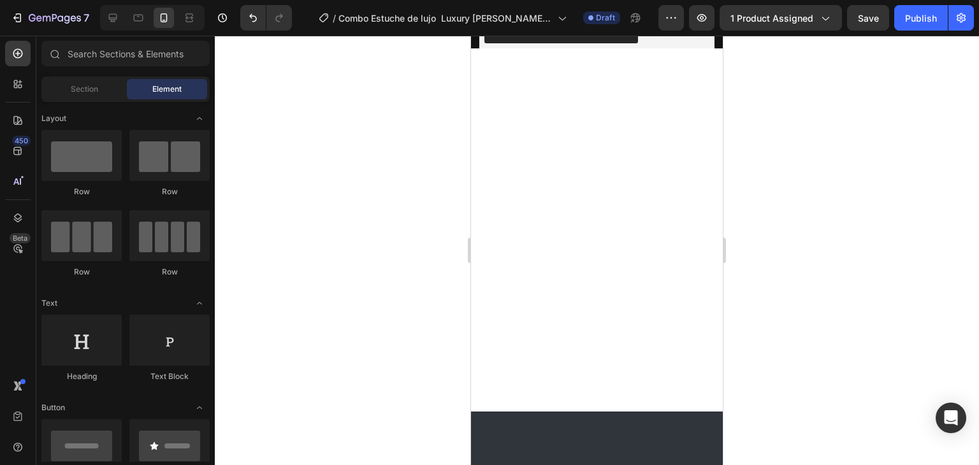
scroll to position [0, 0]
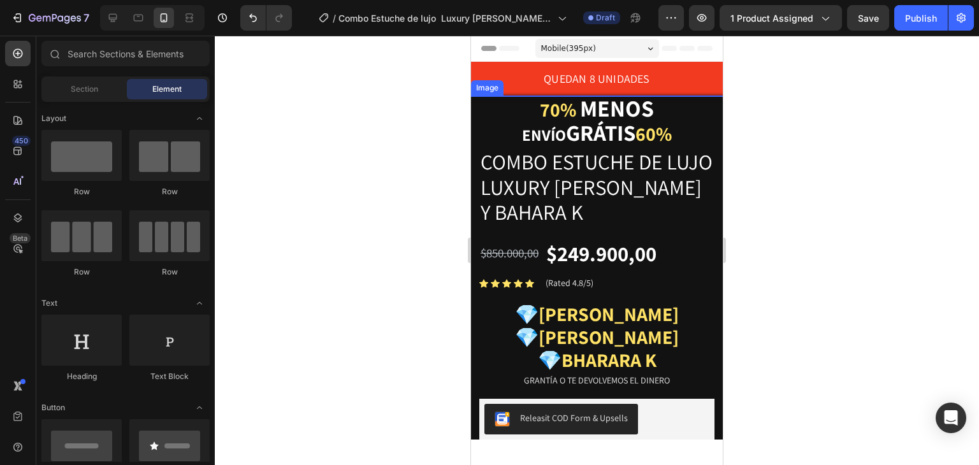
click at [548, 123] on img at bounding box center [597, 285] width 252 height 378
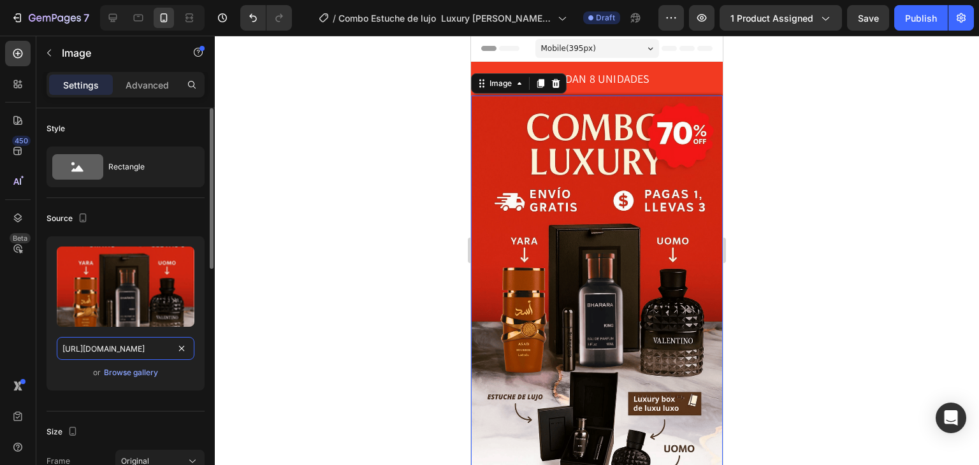
click at [105, 347] on input "[URL][DOMAIN_NAME]" at bounding box center [126, 348] width 138 height 23
click at [115, 18] on icon at bounding box center [113, 18] width 8 height 8
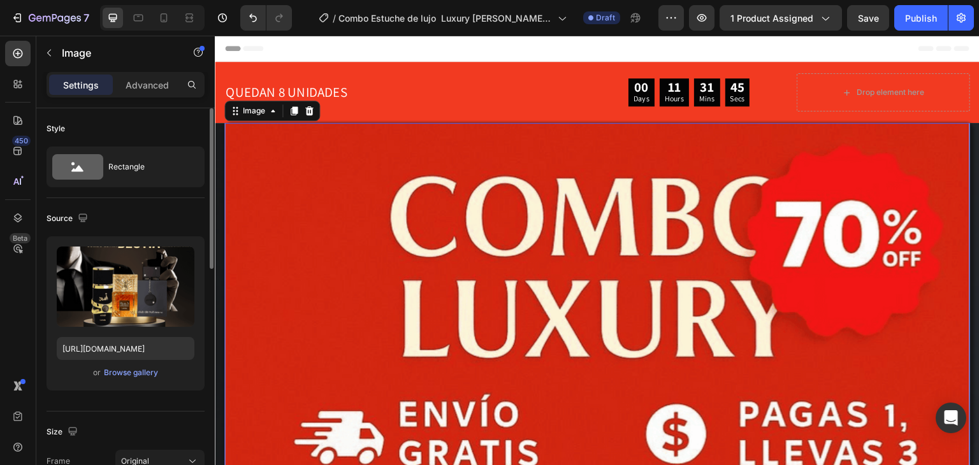
scroll to position [43, 0]
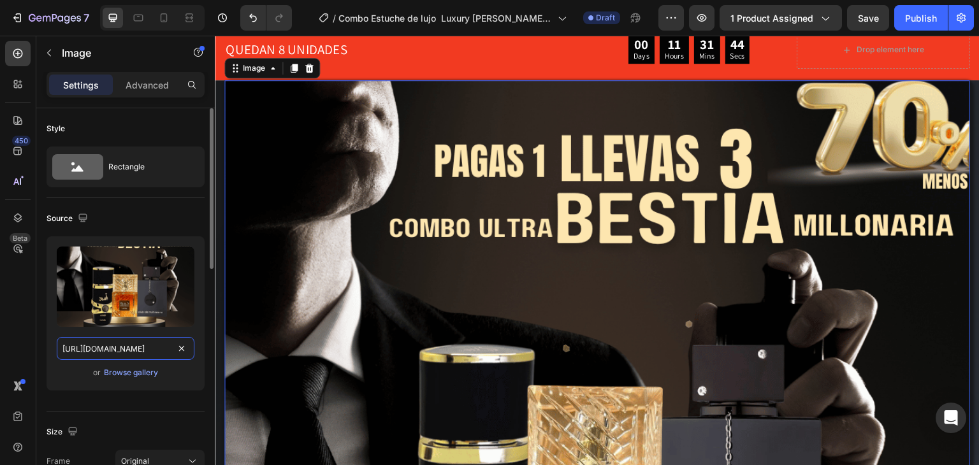
click at [140, 354] on input "[URL][DOMAIN_NAME]" at bounding box center [126, 348] width 138 height 23
paste input "c6ac8354-2077-4274-9b52-4ea5e89cc68c"
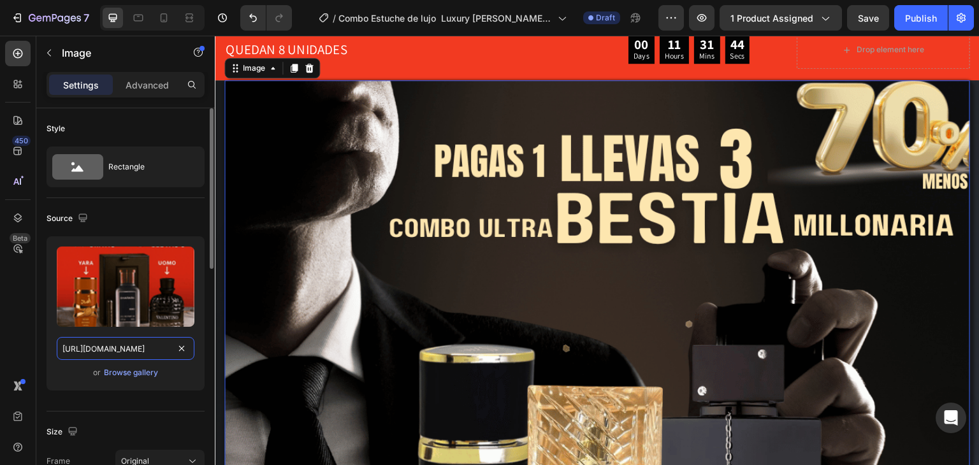
scroll to position [0, 398]
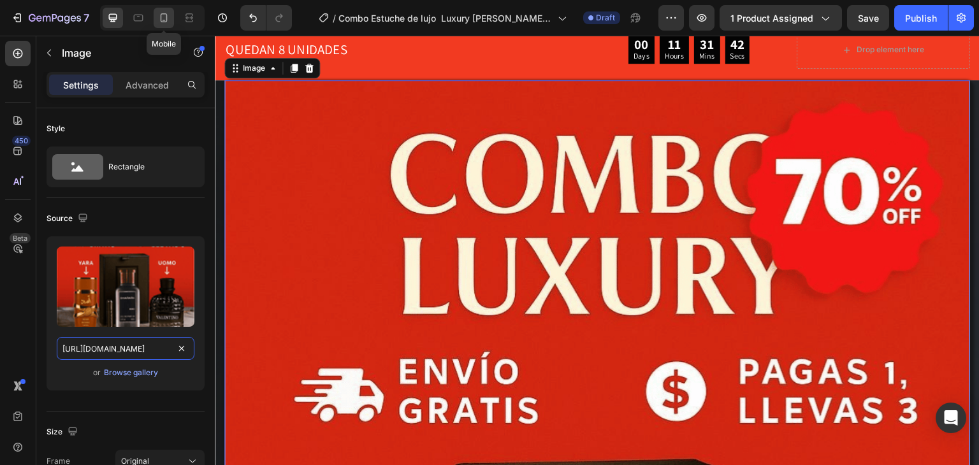
type input "[URL][DOMAIN_NAME]"
click at [160, 19] on icon at bounding box center [163, 17] width 13 height 13
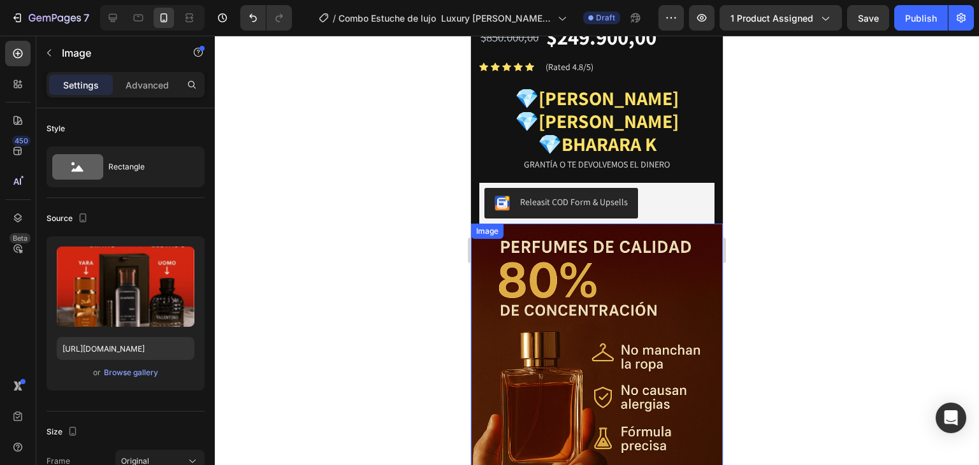
scroll to position [610, 0]
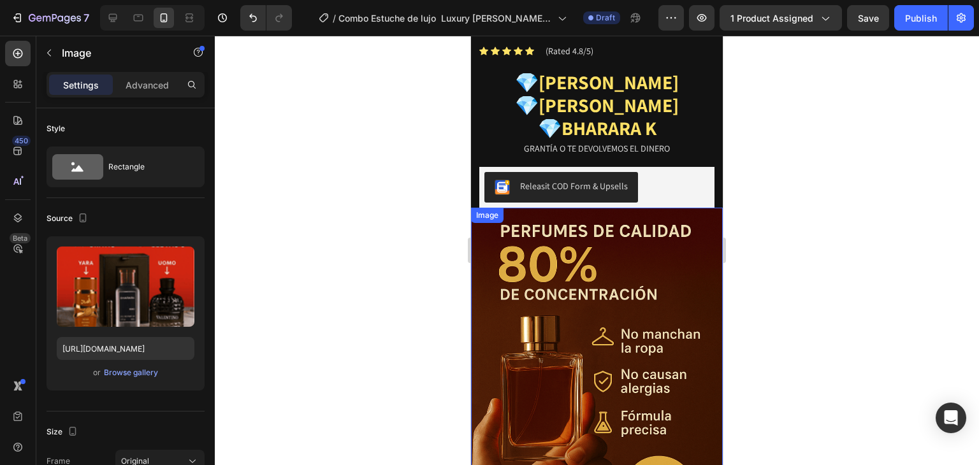
click at [589, 271] on img at bounding box center [597, 397] width 252 height 378
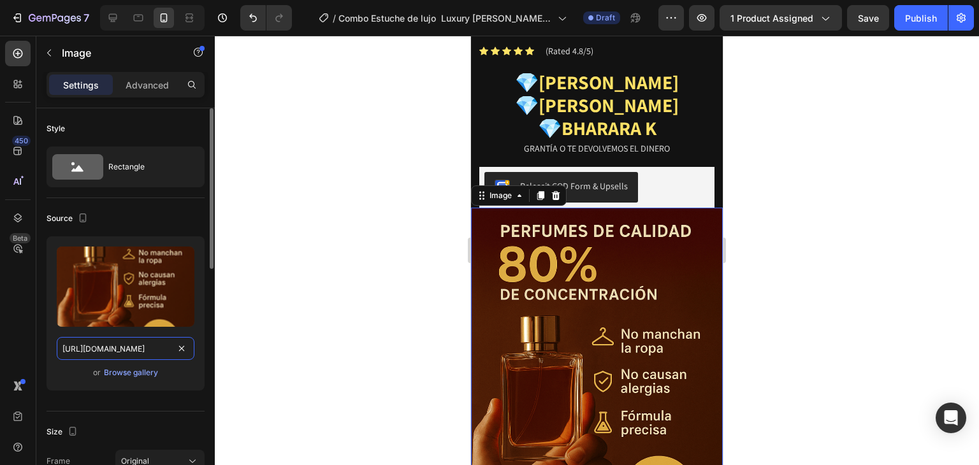
click at [133, 350] on input "https://cdn.shopify.com/s/files/1/0685/2241/0223/files/gempages_497888878590428…" at bounding box center [126, 348] width 138 height 23
click at [113, 19] on icon at bounding box center [113, 18] width 8 height 8
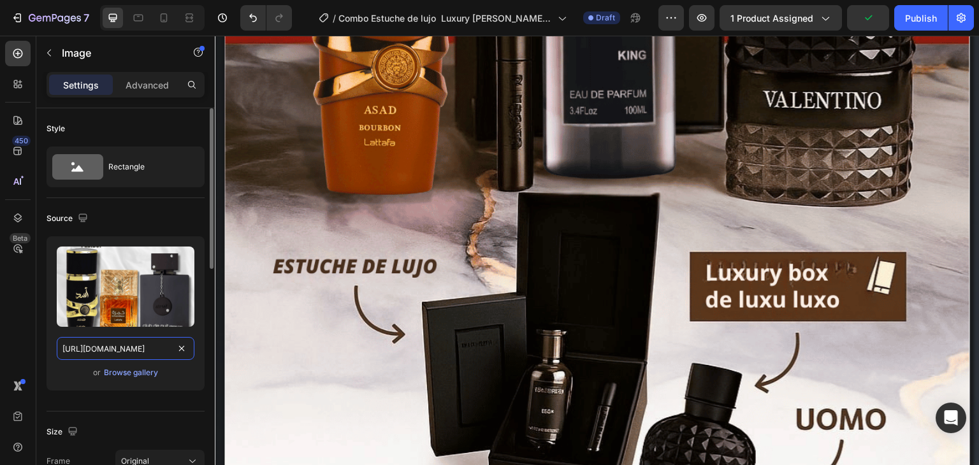
click at [138, 343] on input "[URL][DOMAIN_NAME]" at bounding box center [126, 348] width 138 height 23
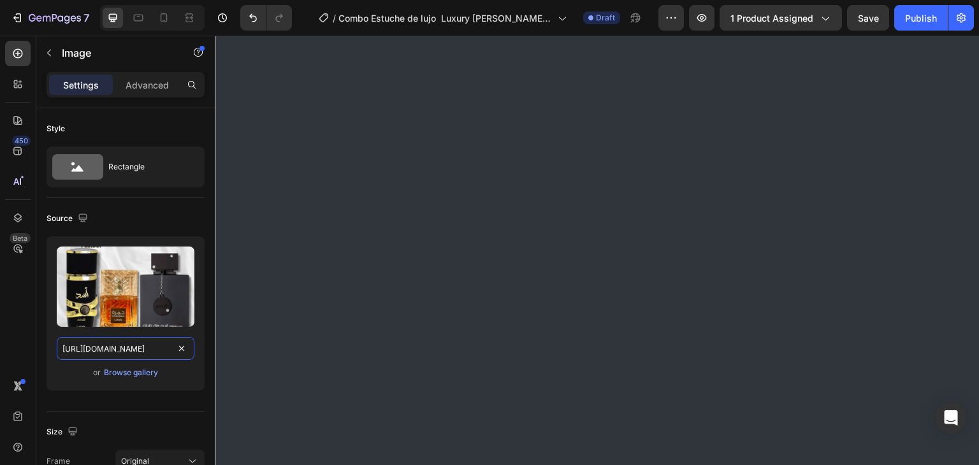
scroll to position [2230, 0]
paste input "dcfecd66-2e37-433f-a5cb-f1b9a6b247d2"
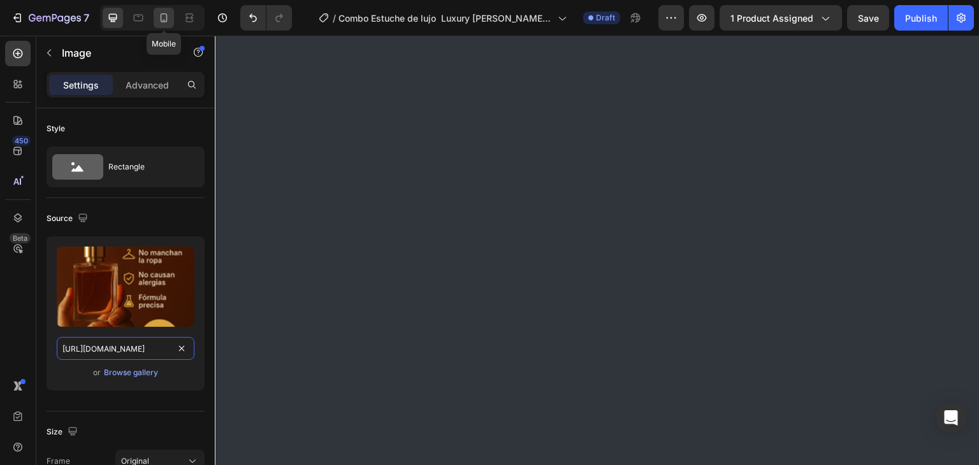
type input "https://cdn.shopify.com/s/files/1/0685/2241/0223/files/gempages_497888878590428…"
click at [159, 16] on icon at bounding box center [163, 17] width 13 height 13
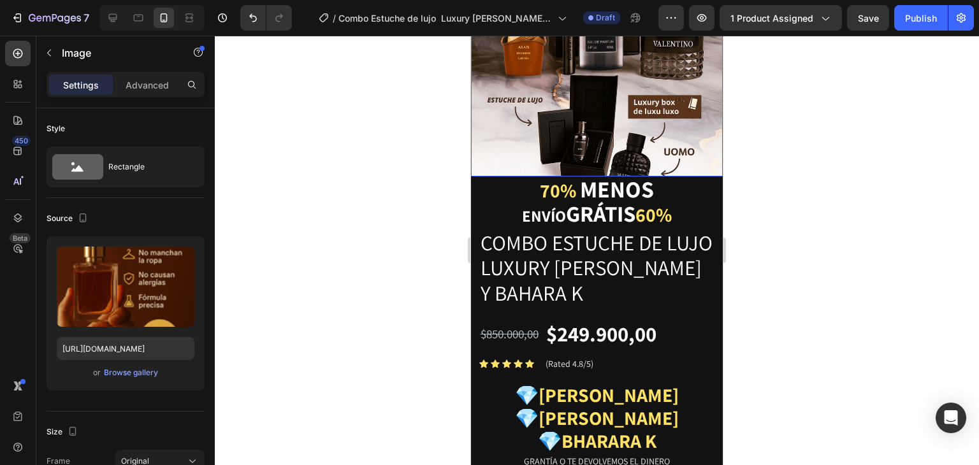
scroll to position [599, 0]
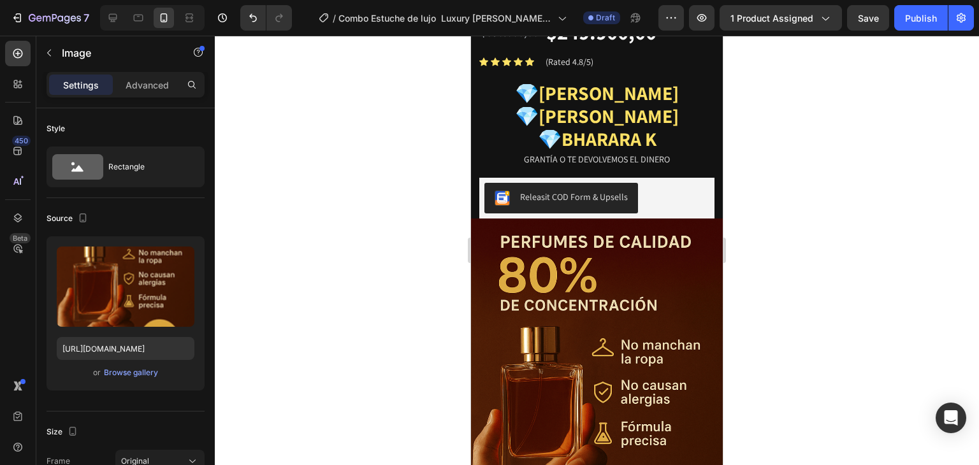
click at [566, 234] on img at bounding box center [597, 408] width 252 height 378
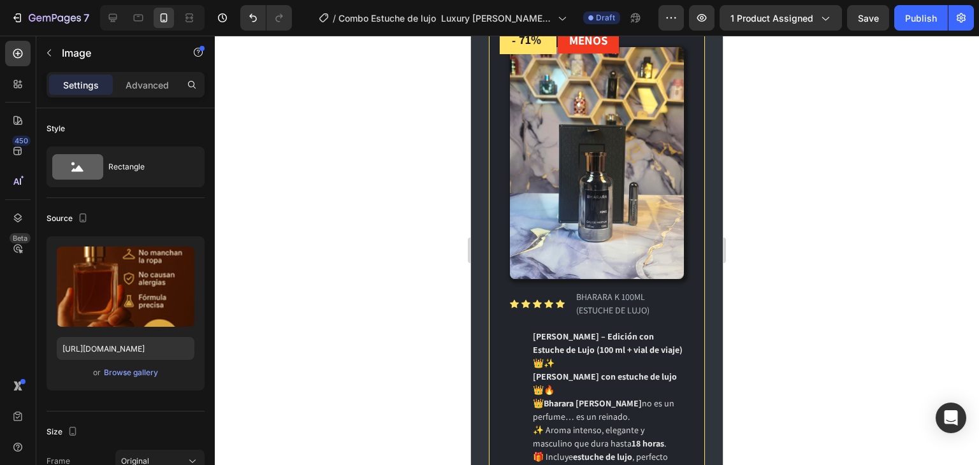
scroll to position [1338, 0]
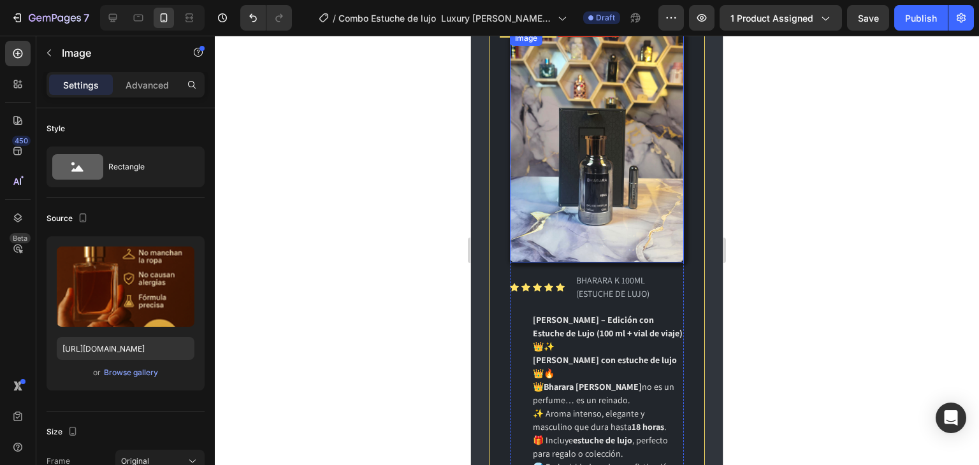
click at [576, 177] on img at bounding box center [597, 147] width 174 height 232
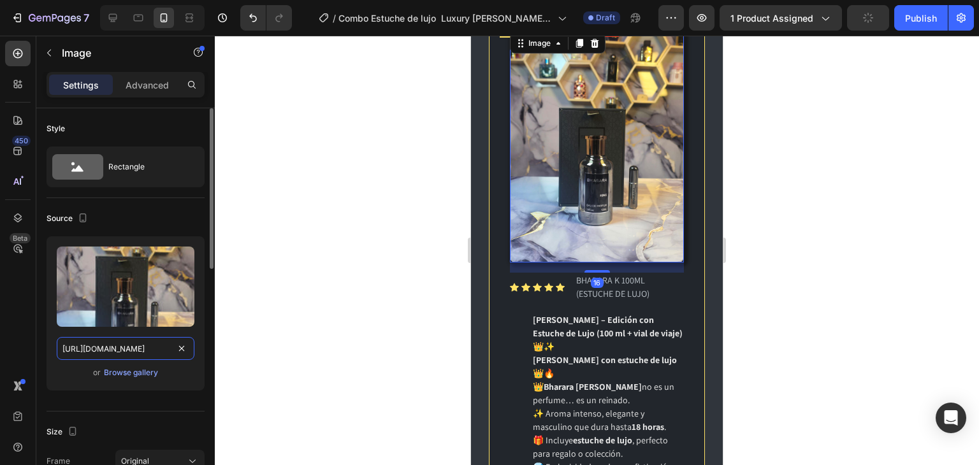
click at [144, 345] on input "[URL][DOMAIN_NAME]" at bounding box center [126, 348] width 138 height 23
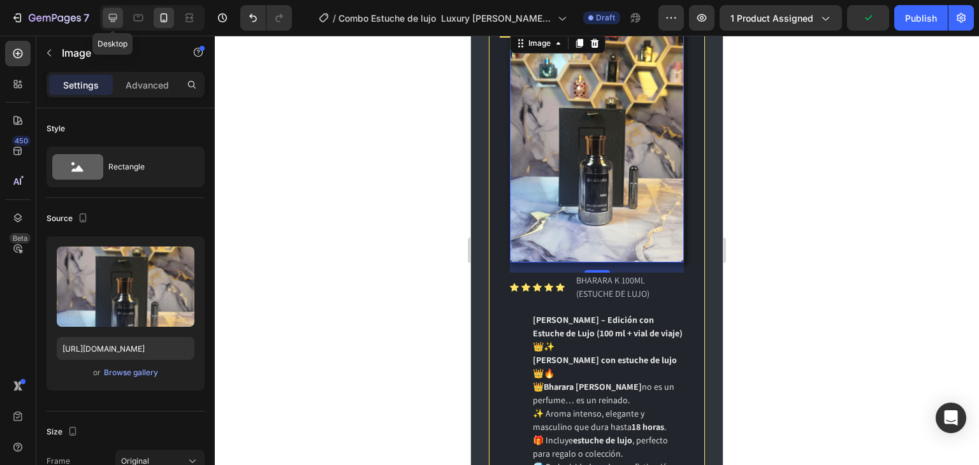
click at [111, 17] on icon at bounding box center [112, 17] width 13 height 13
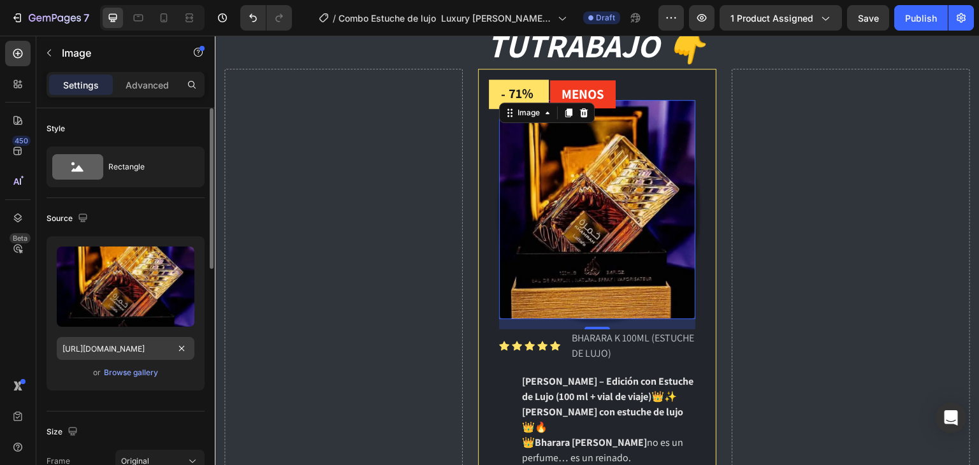
scroll to position [1570, 0]
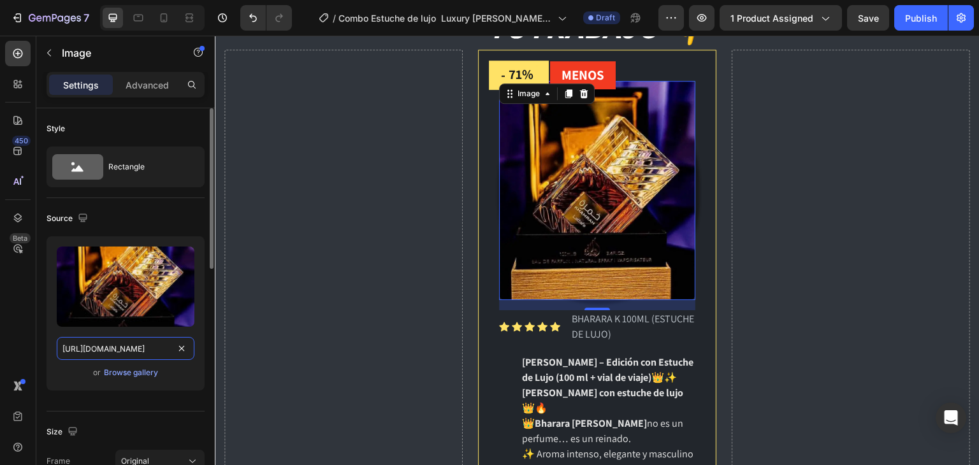
click at [111, 347] on input "[URL][DOMAIN_NAME]" at bounding box center [126, 348] width 138 height 23
paste input "8d500ecc-03bb-4e56-8eff-5005d474569b.jpg"
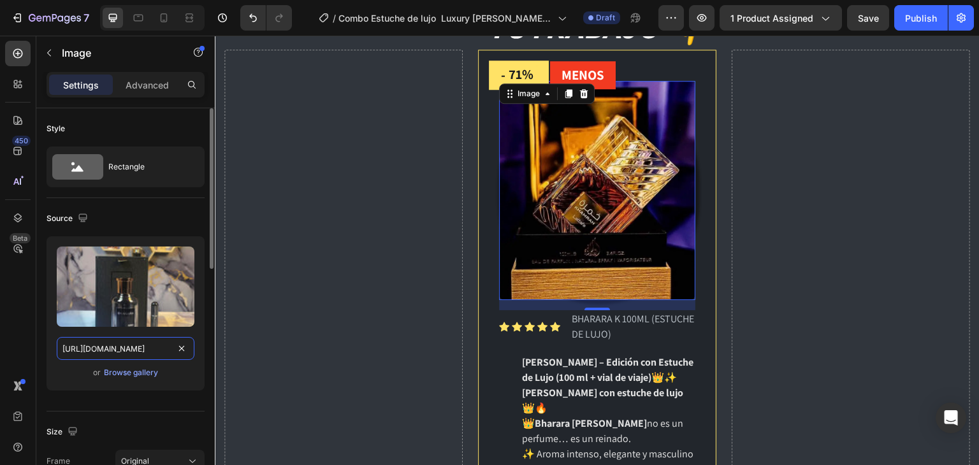
scroll to position [0, 393]
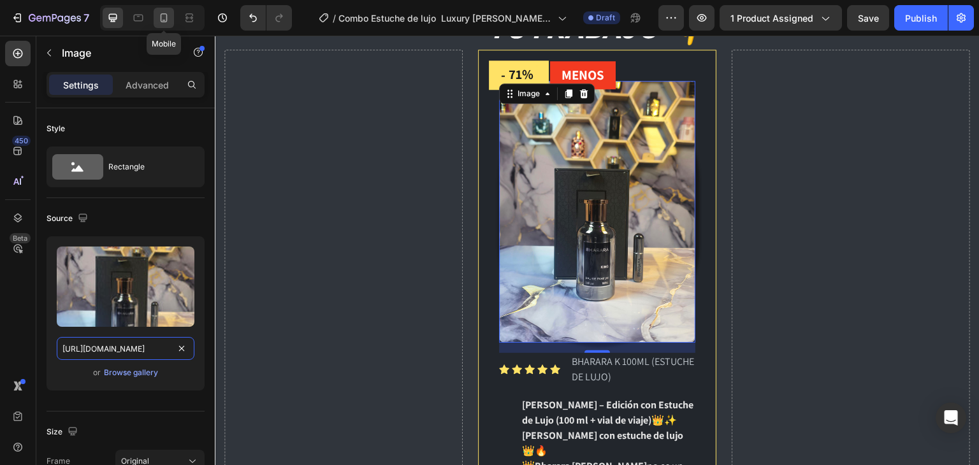
type input "[URL][DOMAIN_NAME]"
click at [163, 13] on icon at bounding box center [163, 17] width 13 height 13
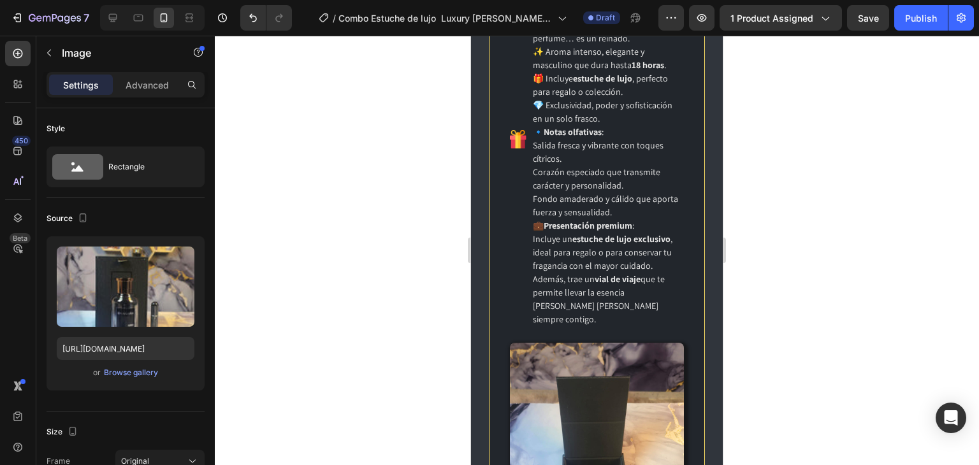
scroll to position [1733, 0]
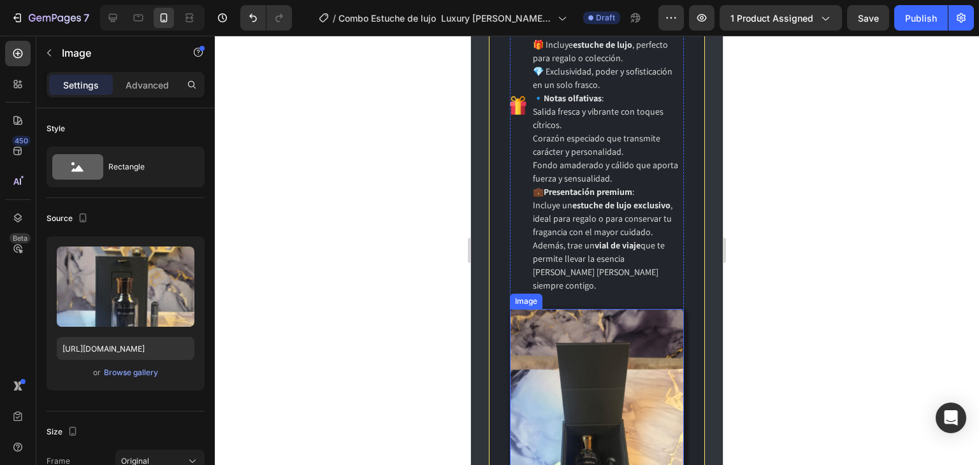
drag, startPoint x: 570, startPoint y: 306, endPoint x: 485, endPoint y: 302, distance: 85.5
click at [570, 309] on img at bounding box center [597, 425] width 174 height 232
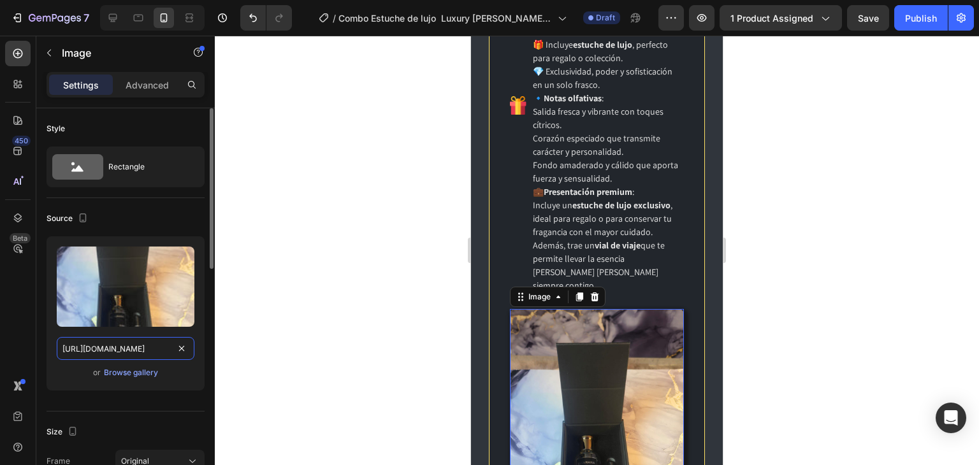
click at [102, 355] on input "[URL][DOMAIN_NAME]" at bounding box center [126, 348] width 138 height 23
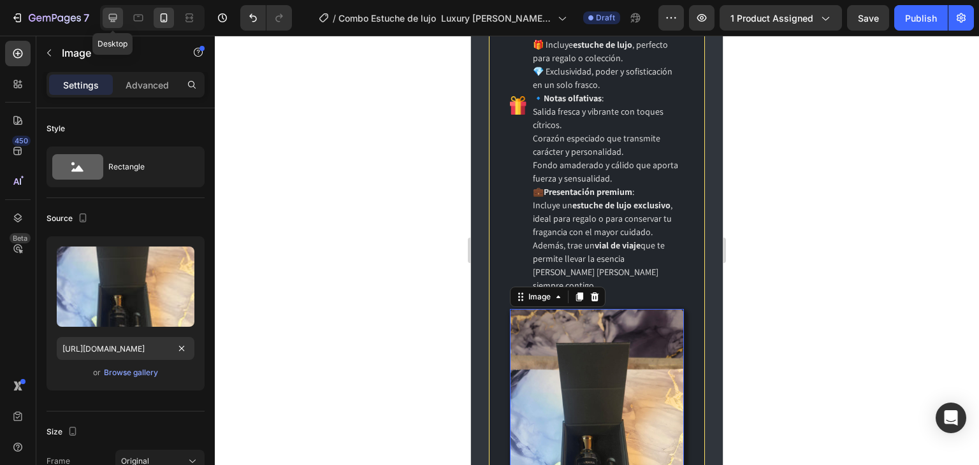
click at [108, 15] on icon at bounding box center [112, 17] width 13 height 13
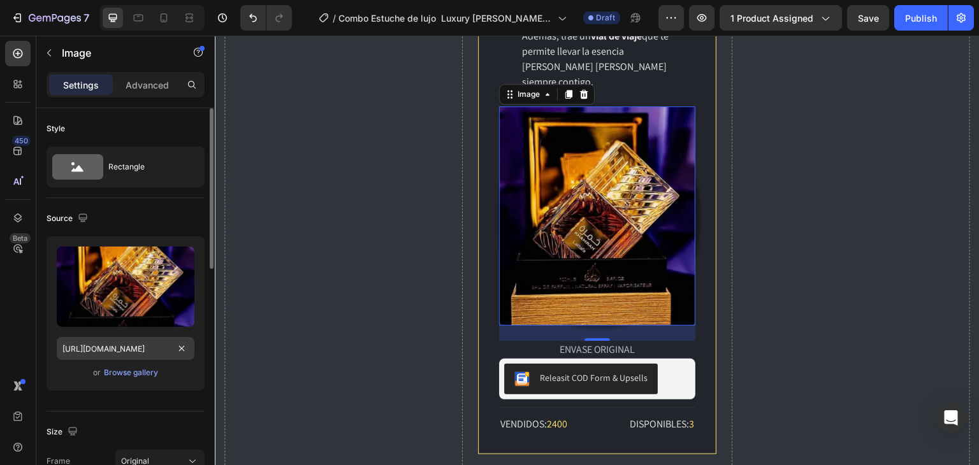
scroll to position [2297, 0]
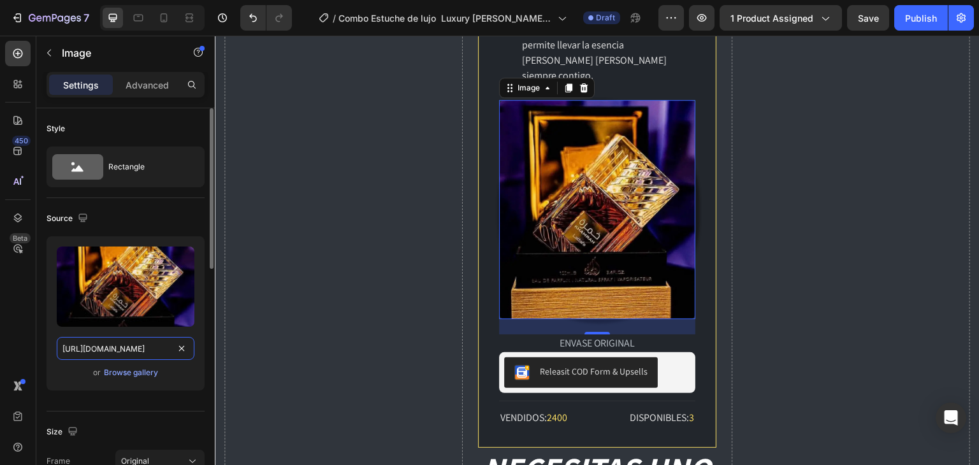
click at [114, 352] on input "[URL][DOMAIN_NAME]" at bounding box center [126, 348] width 138 height 23
paste input "35301fed-57a8-4bd0-8216-a070c4919512.jpg"
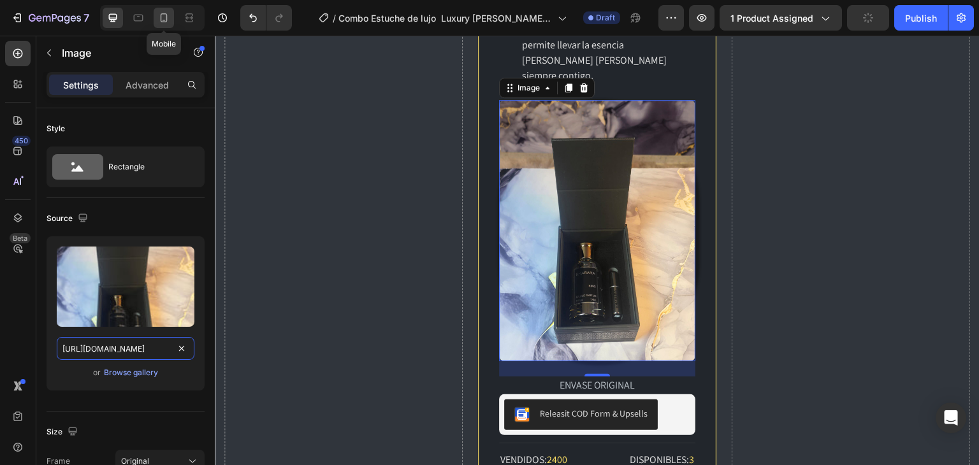
type input "[URL][DOMAIN_NAME]"
click at [157, 13] on icon at bounding box center [163, 17] width 13 height 13
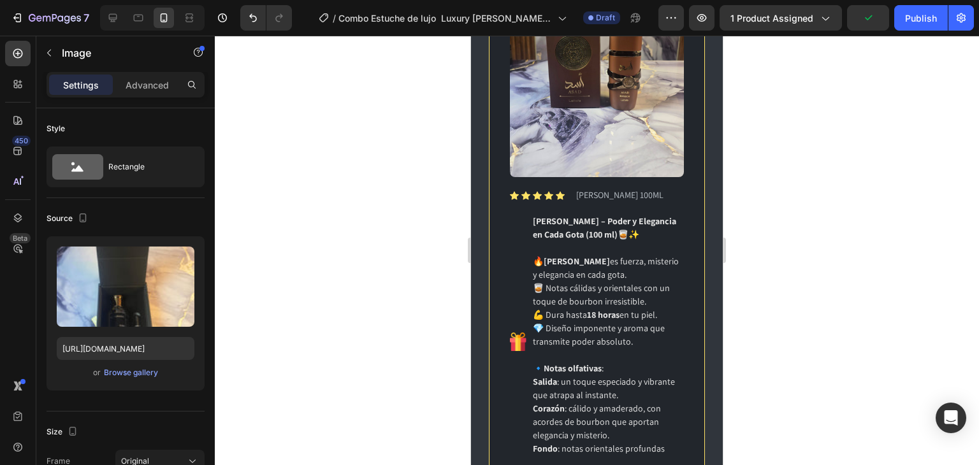
scroll to position [2530, 0]
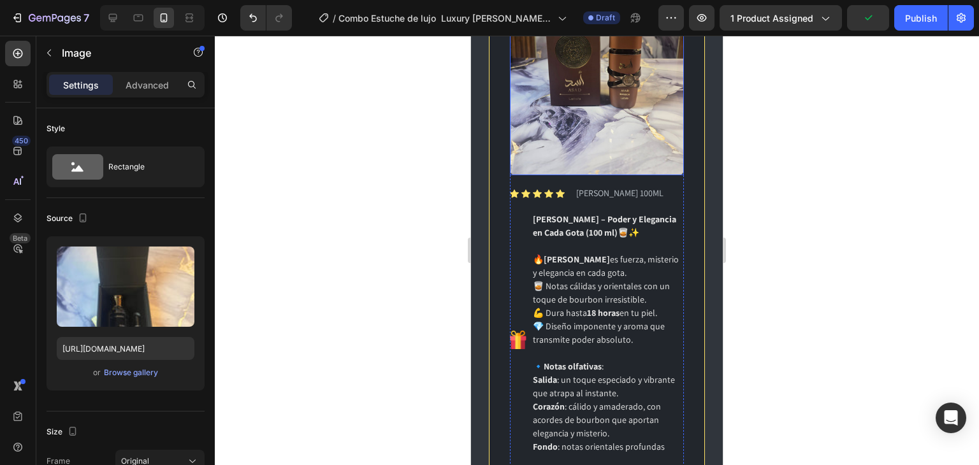
click at [580, 94] on img at bounding box center [597, 59] width 174 height 232
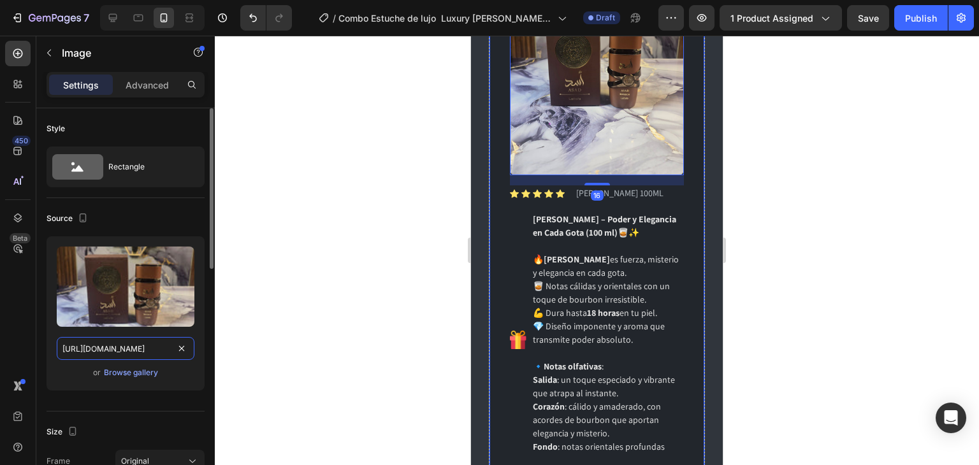
click at [129, 350] on input "[URL][DOMAIN_NAME]" at bounding box center [126, 348] width 138 height 23
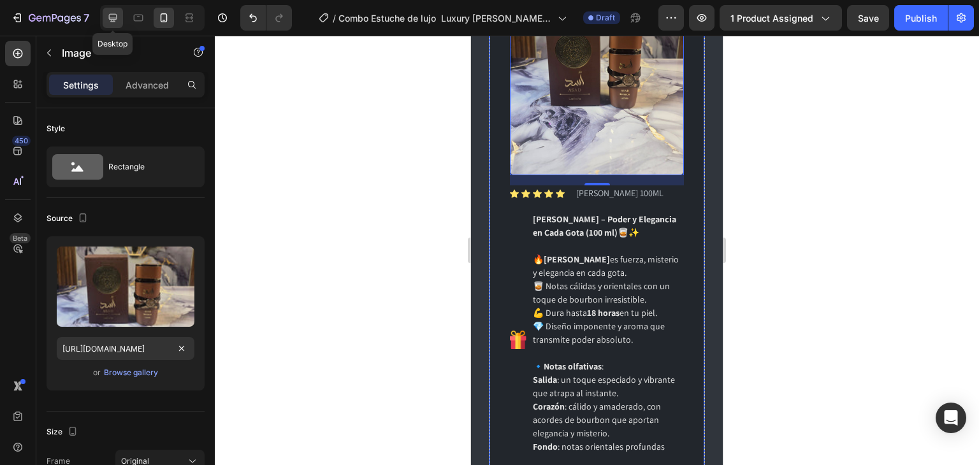
click at [106, 16] on icon at bounding box center [112, 17] width 13 height 13
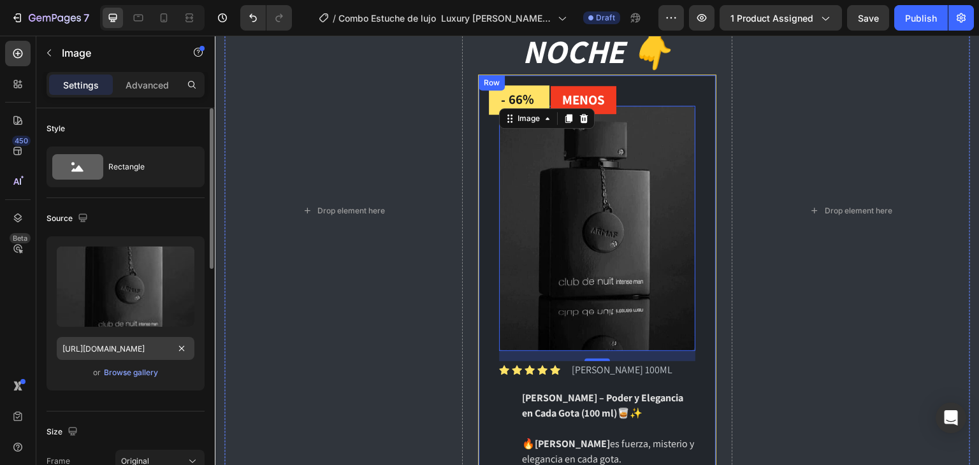
scroll to position [2915, 0]
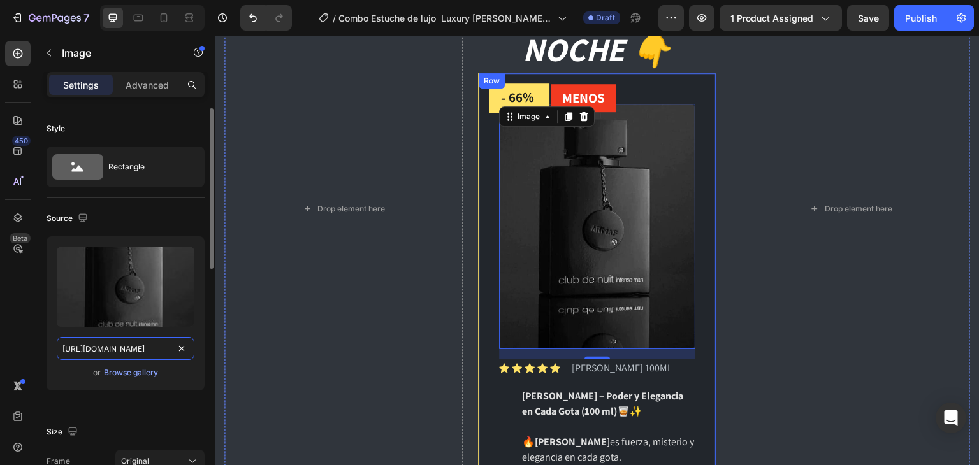
click at [131, 344] on input "[URL][DOMAIN_NAME]" at bounding box center [126, 348] width 138 height 23
paste input "9459e8ad-14bd-4666-9fcf-a10e4a08b676.jpg"
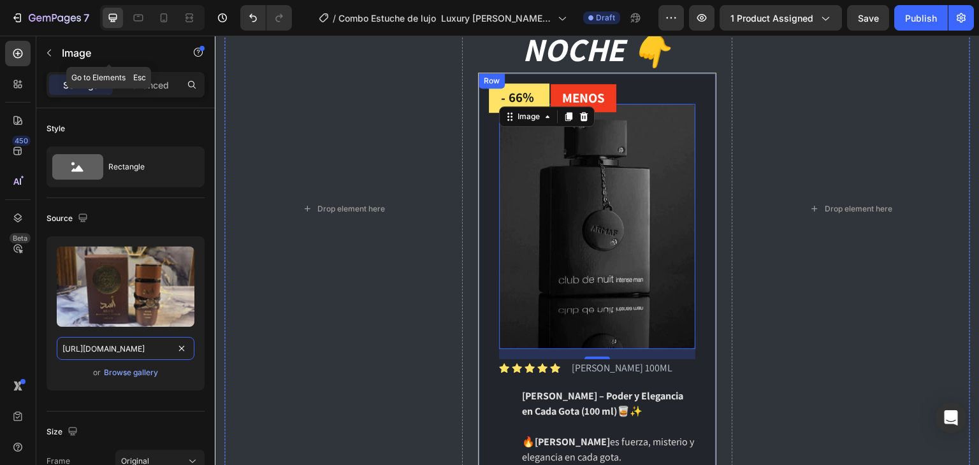
scroll to position [2923, 0]
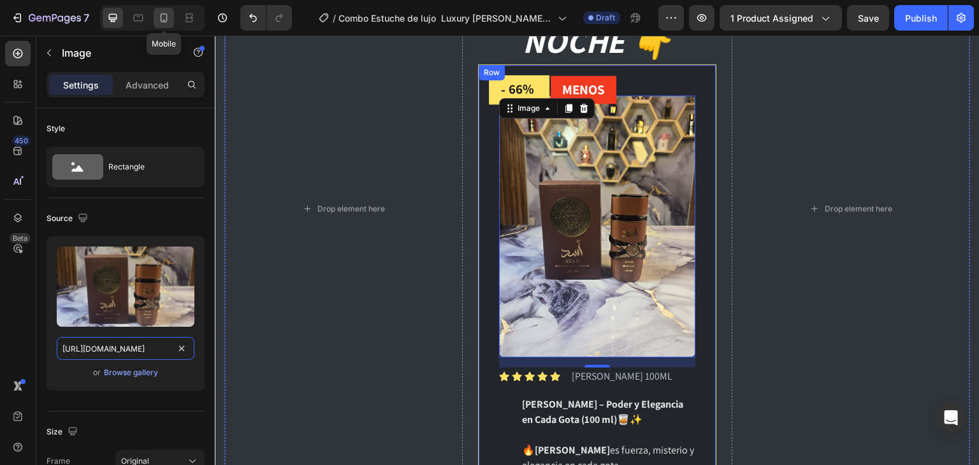
type input "[URL][DOMAIN_NAME]"
click at [167, 15] on icon at bounding box center [163, 17] width 13 height 13
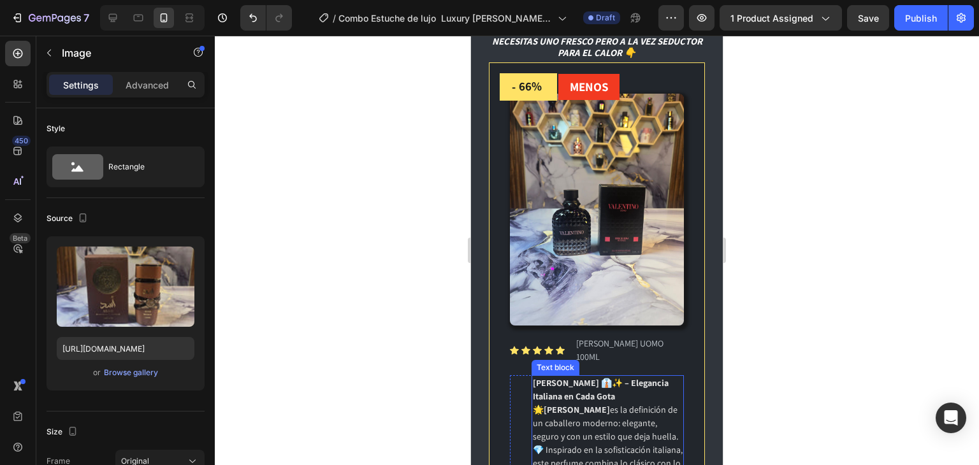
scroll to position [3246, 0]
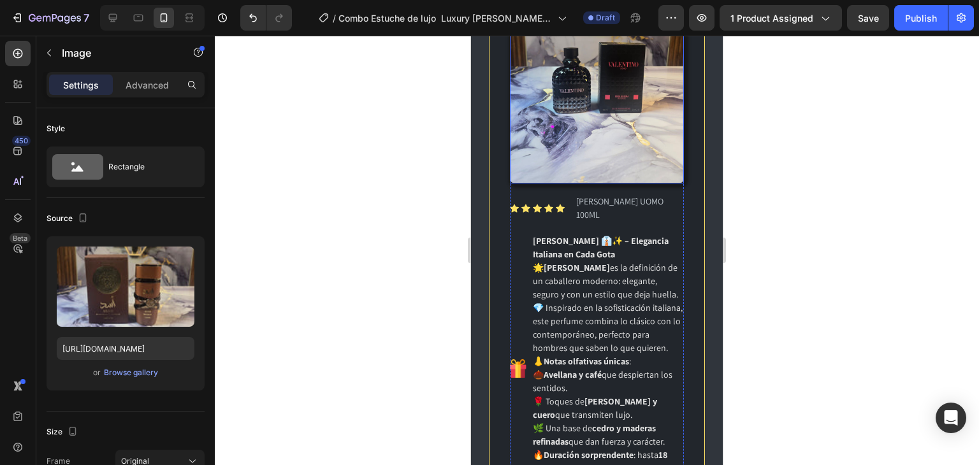
click at [557, 52] on img at bounding box center [597, 68] width 174 height 232
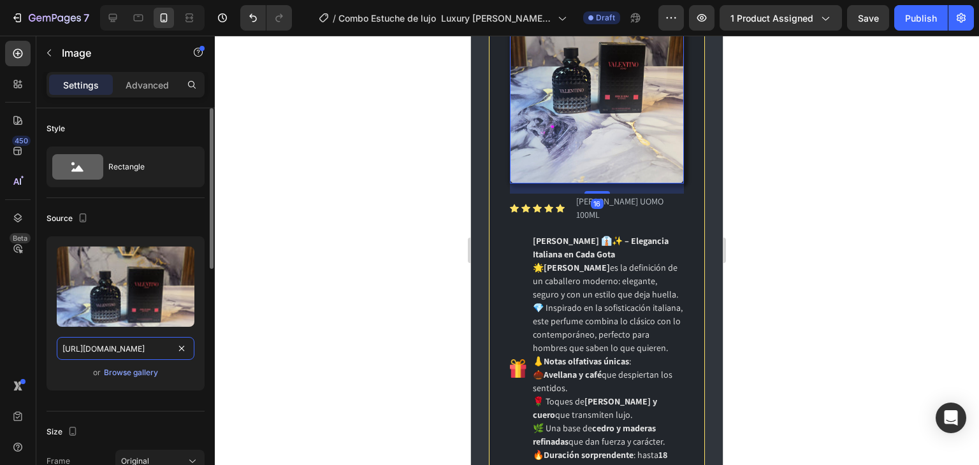
click at [117, 350] on input "[URL][DOMAIN_NAME]" at bounding box center [126, 348] width 138 height 23
click at [106, 11] on div at bounding box center [113, 18] width 20 height 20
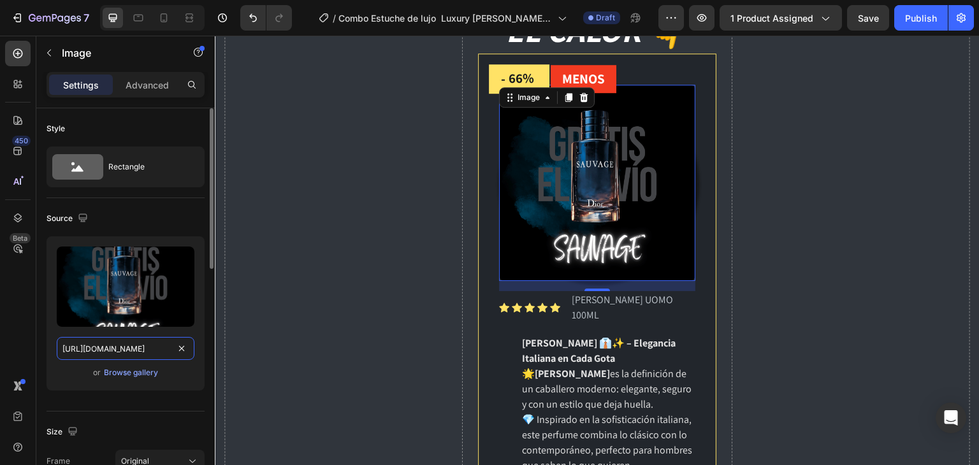
click at [126, 351] on input "https://cdn.shopify.com/s/files/1/0685/2241/0223/files/gempages_497888878590428…" at bounding box center [126, 348] width 138 height 23
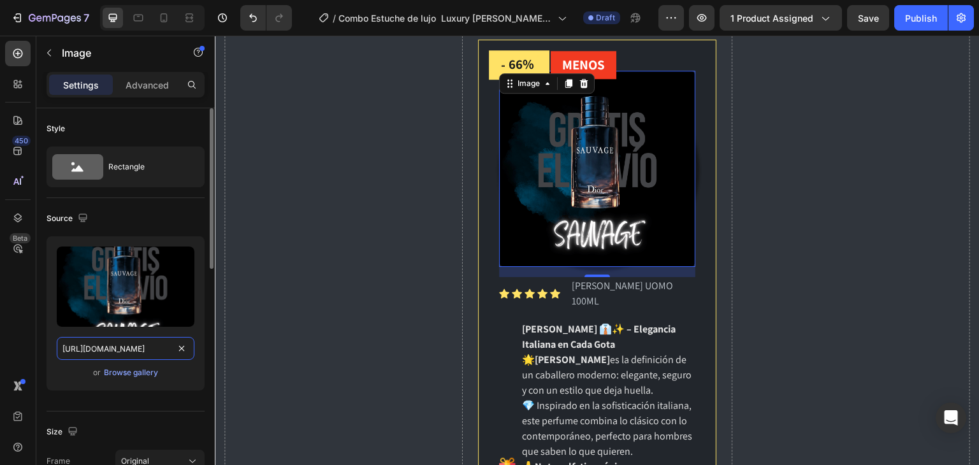
scroll to position [3901, 0]
paste input "2a17704d-5394-41c5-8aab-93fb96a9a77b.jp"
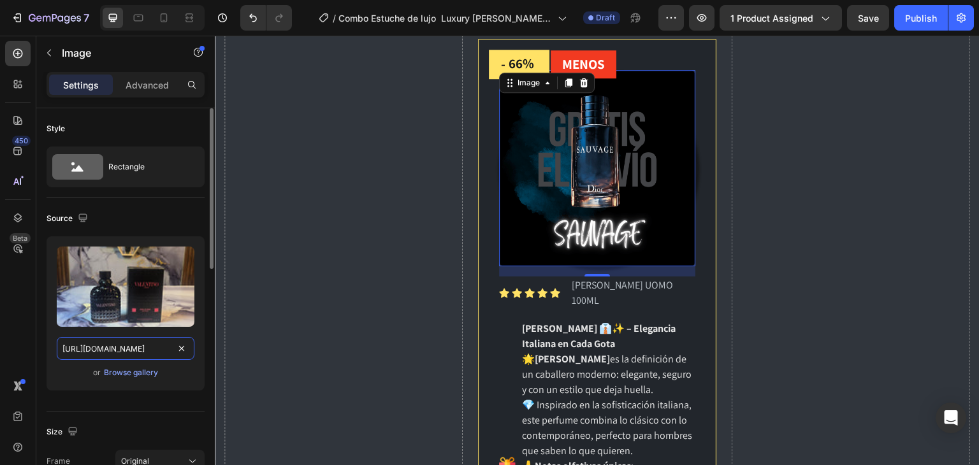
scroll to position [0, 390]
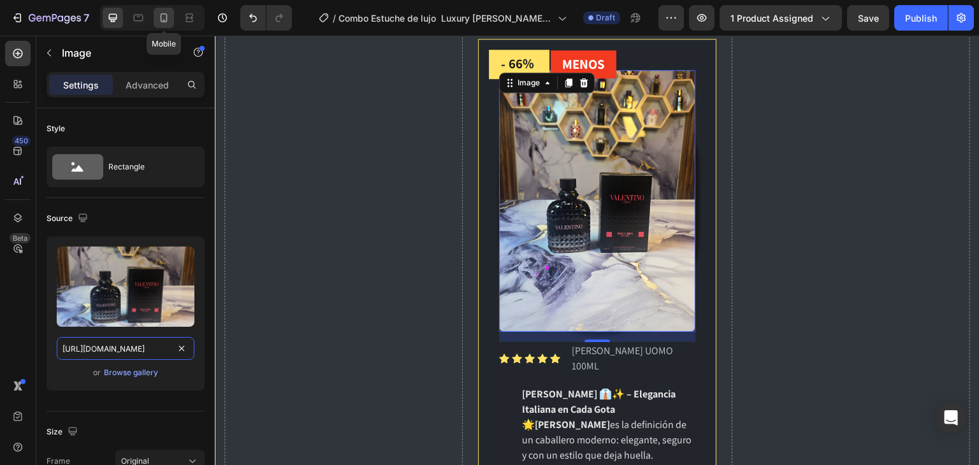
type input "[URL][DOMAIN_NAME]"
click at [162, 18] on icon at bounding box center [163, 17] width 13 height 13
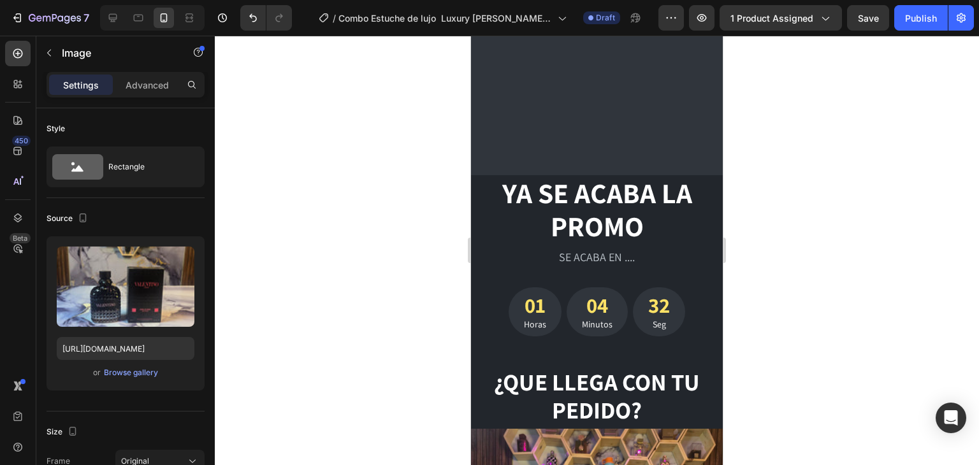
scroll to position [4024, 0]
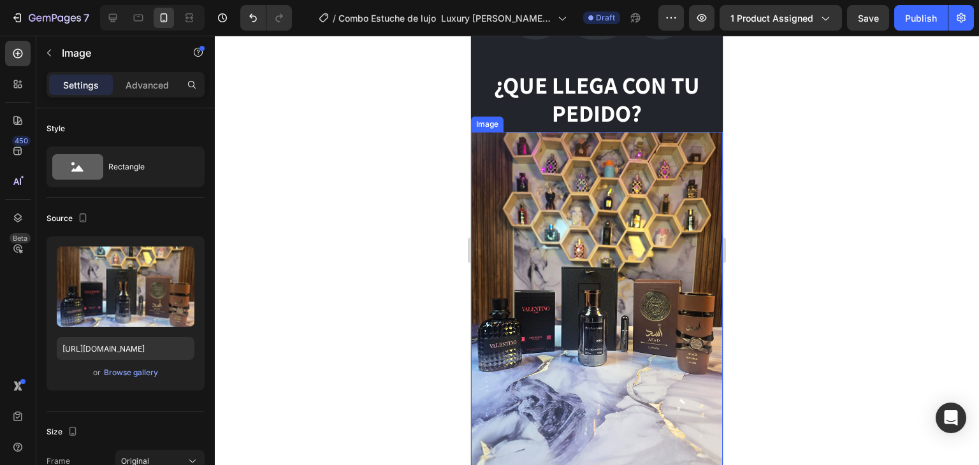
click at [585, 273] on img at bounding box center [597, 300] width 252 height 336
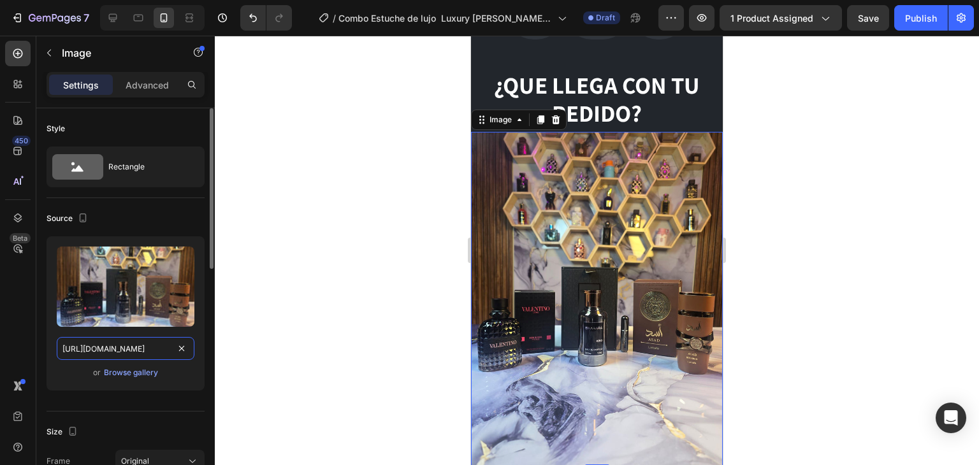
click at [125, 355] on input "[URL][DOMAIN_NAME]" at bounding box center [126, 348] width 138 height 23
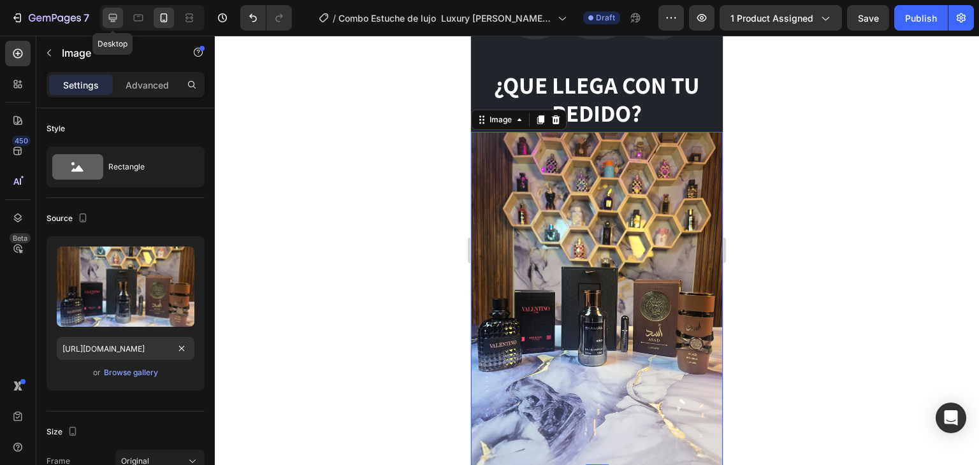
click at [112, 12] on icon at bounding box center [112, 17] width 13 height 13
click at [127, 349] on input "[URL][DOMAIN_NAME]" at bounding box center [126, 348] width 138 height 23
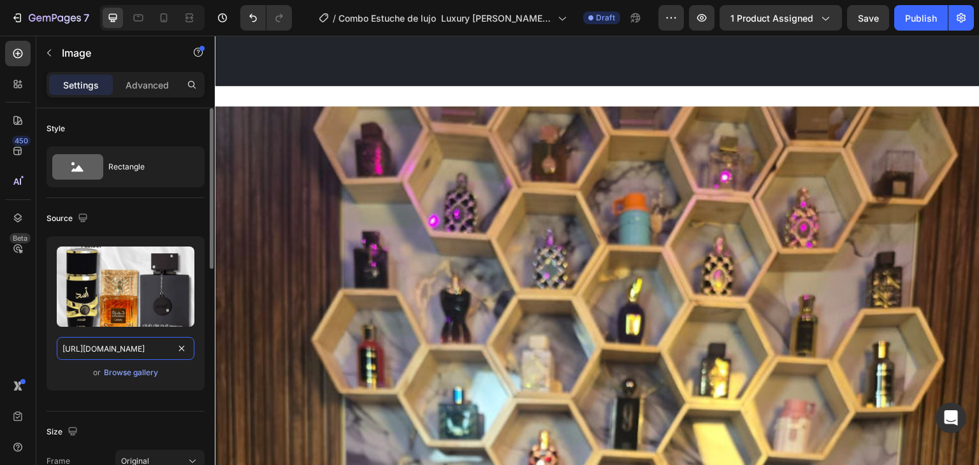
paste input "8d732061-0122-451f-91fc-123b7ee0c9bd.jp"
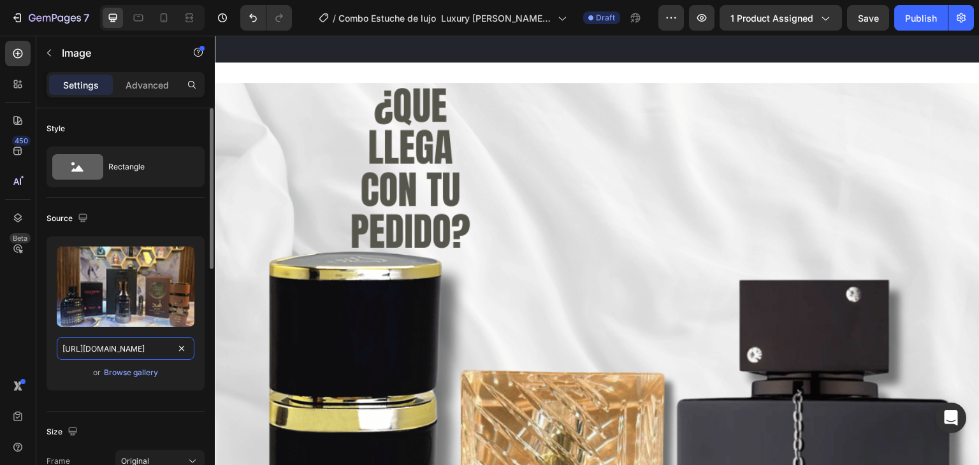
scroll to position [0, 385]
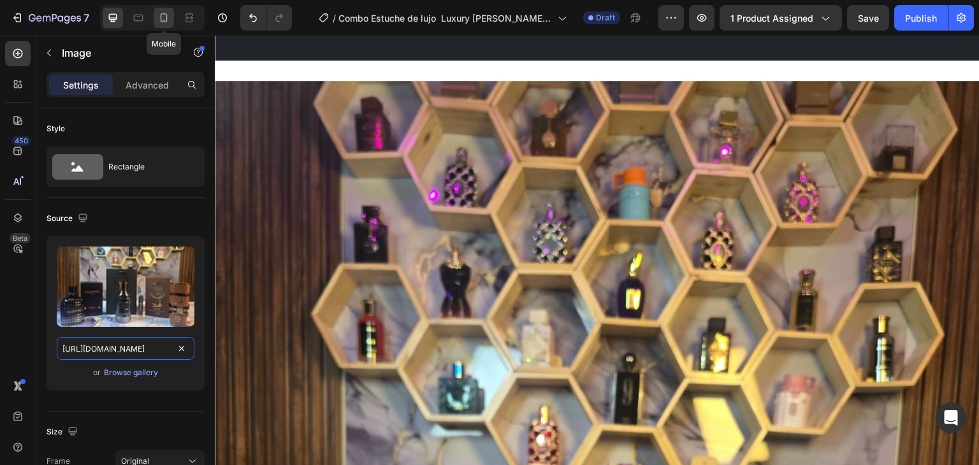
type input "[URL][DOMAIN_NAME]"
click at [166, 16] on icon at bounding box center [164, 17] width 7 height 9
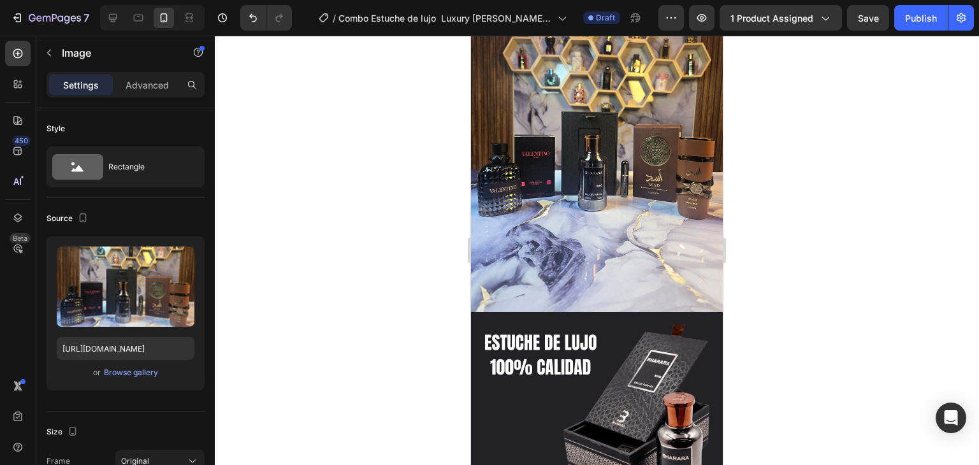
scroll to position [4963, 0]
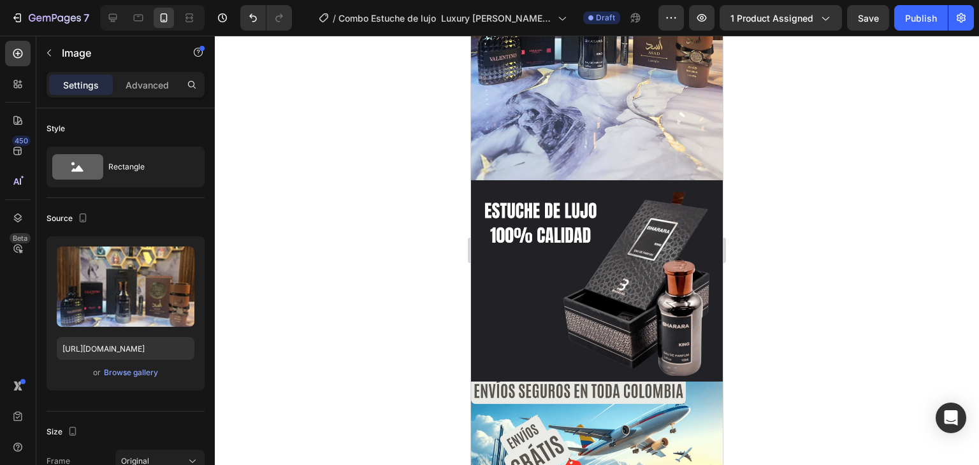
click at [553, 241] on img at bounding box center [597, 280] width 252 height 201
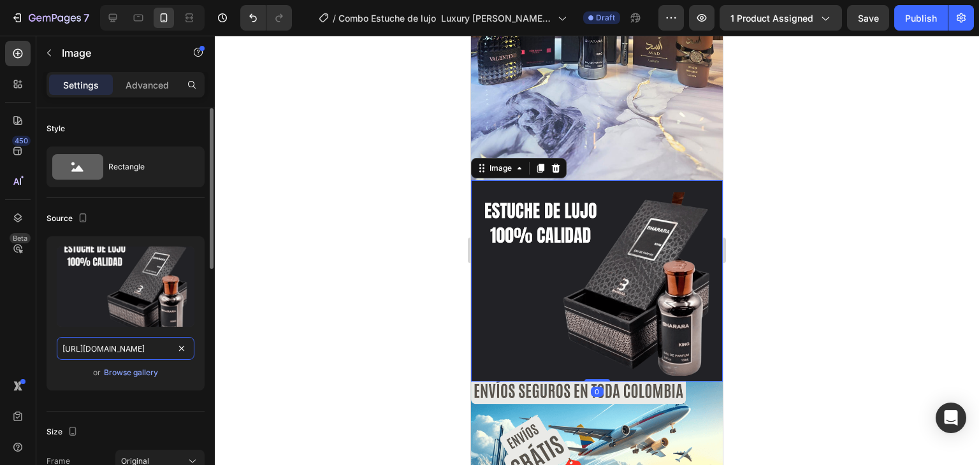
click at [127, 350] on input "[URL][DOMAIN_NAME]" at bounding box center [126, 348] width 138 height 23
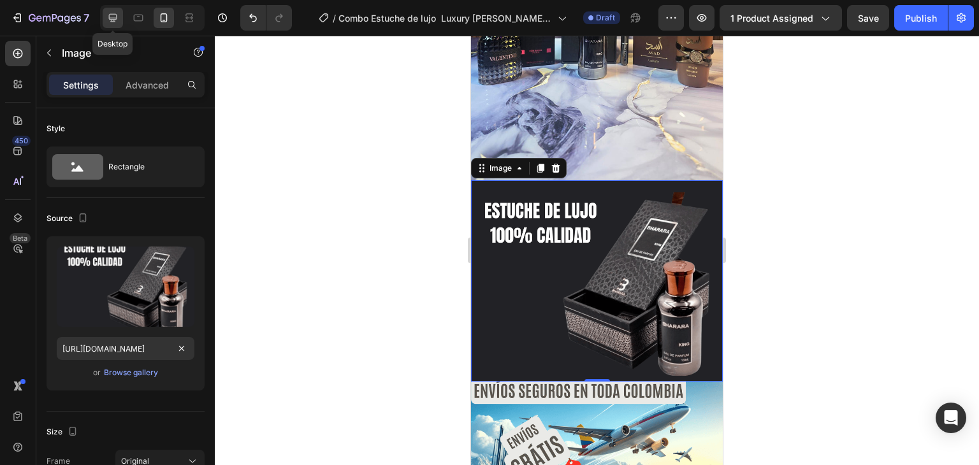
click at [117, 20] on icon at bounding box center [112, 17] width 13 height 13
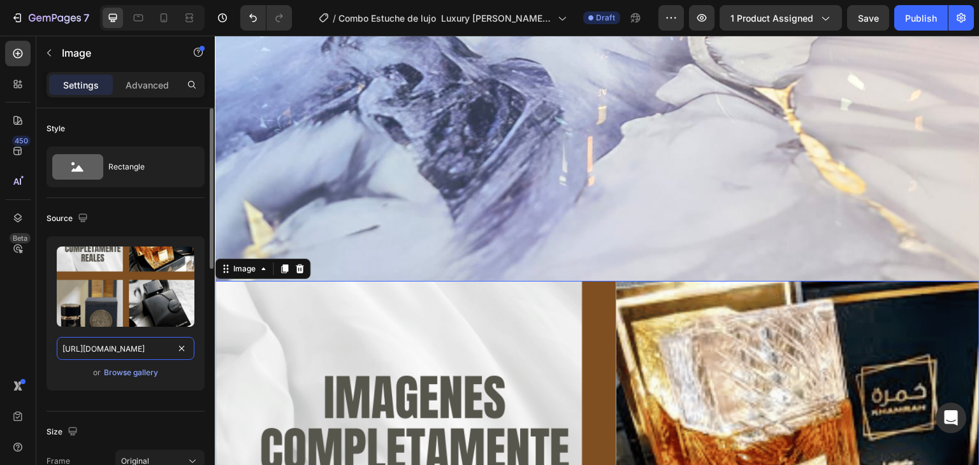
click at [131, 340] on input "[URL][DOMAIN_NAME]" at bounding box center [126, 348] width 138 height 23
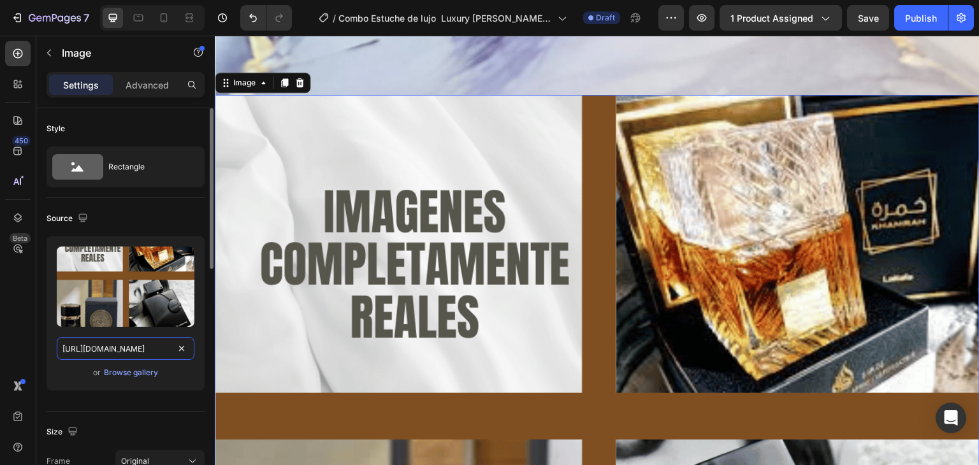
scroll to position [6036, 0]
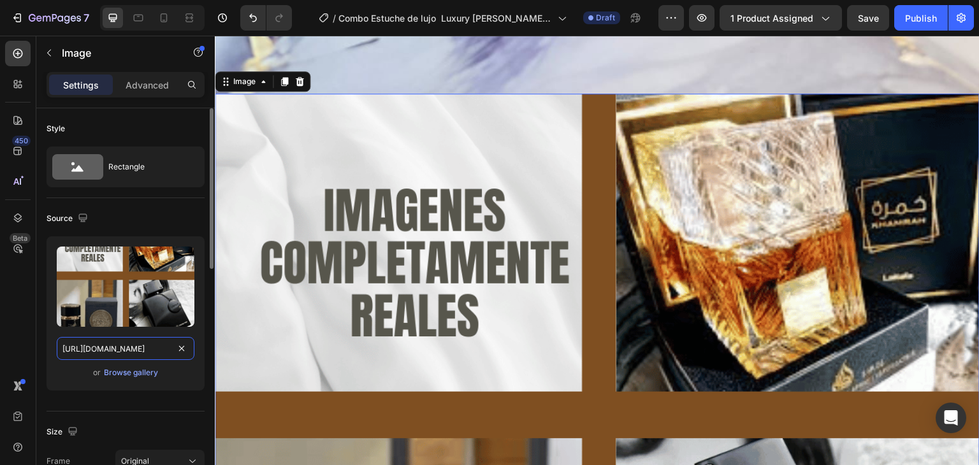
paste input "7eb5fa58-fef8-49e1-853f-7b3d25e8533"
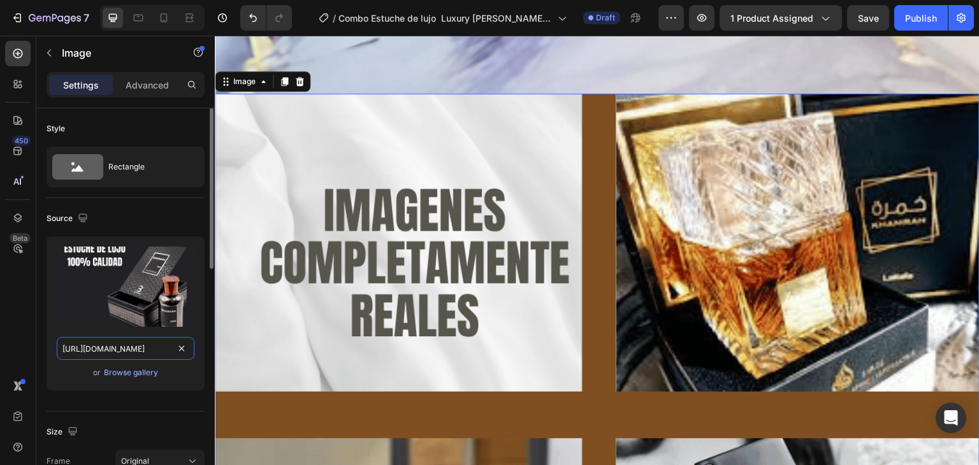
scroll to position [0, 388]
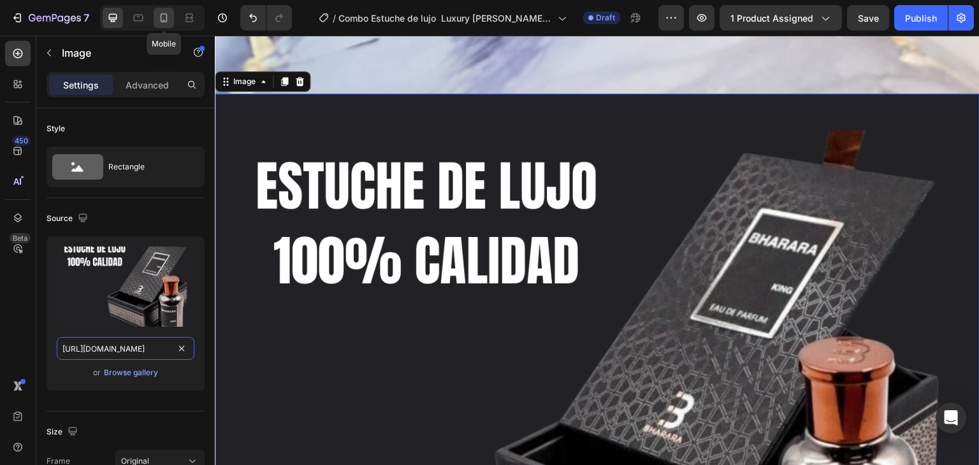
type input "[URL][DOMAIN_NAME]"
click at [163, 17] on icon at bounding box center [163, 17] width 13 height 13
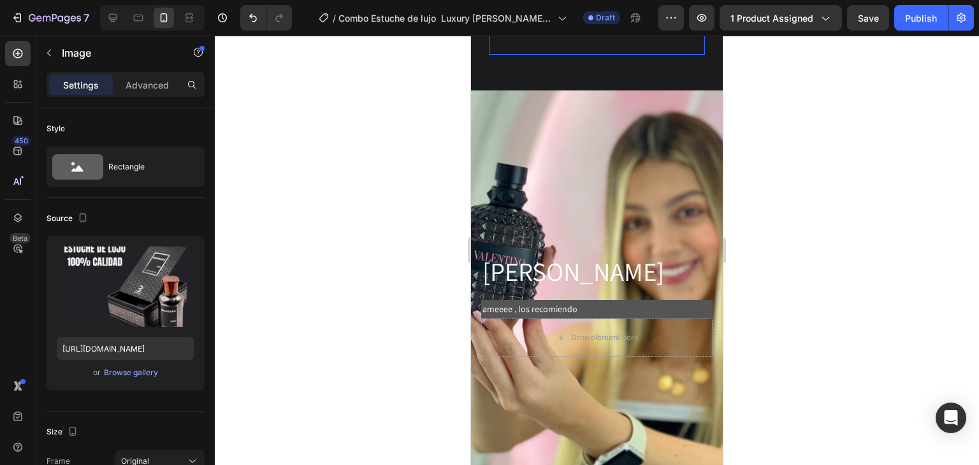
scroll to position [5971, 0]
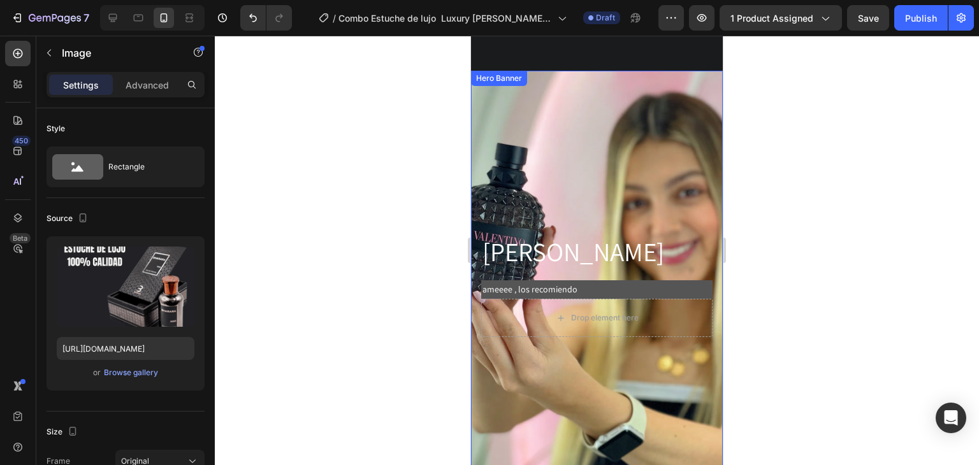
click at [584, 147] on div "Background Image" at bounding box center [597, 285] width 252 height 429
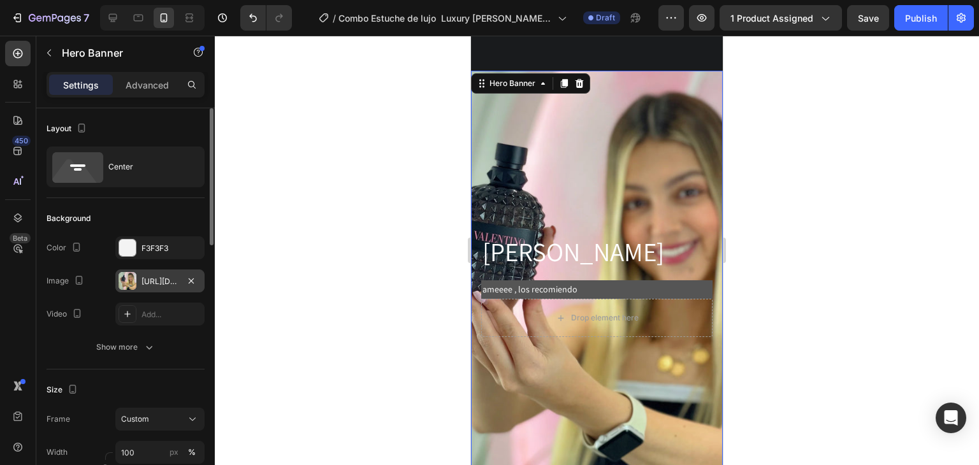
click at [154, 284] on div "[URL][DOMAIN_NAME]" at bounding box center [159, 281] width 37 height 11
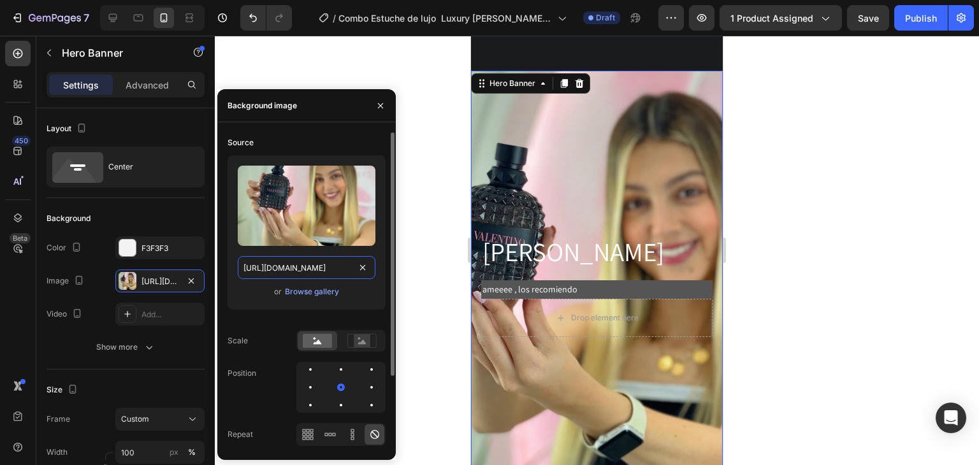
click at [275, 264] on input "[URL][DOMAIN_NAME]" at bounding box center [307, 267] width 138 height 23
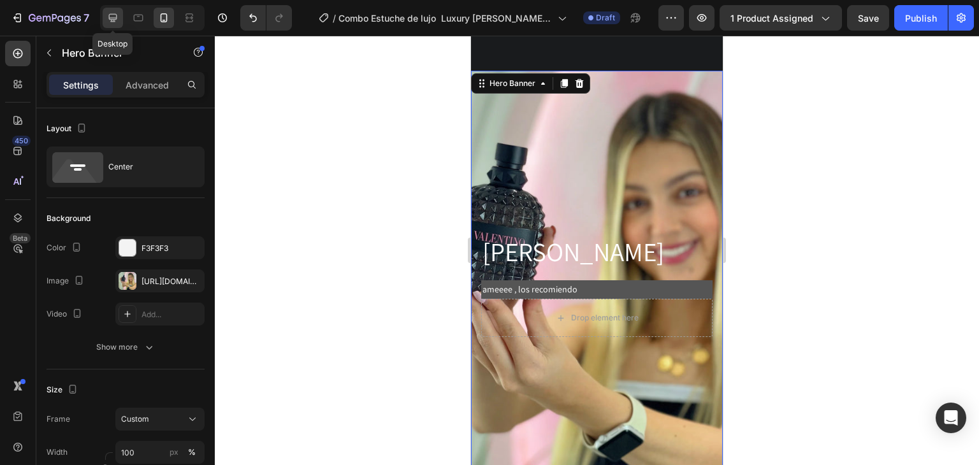
click at [115, 18] on icon at bounding box center [113, 18] width 8 height 8
type input "1200"
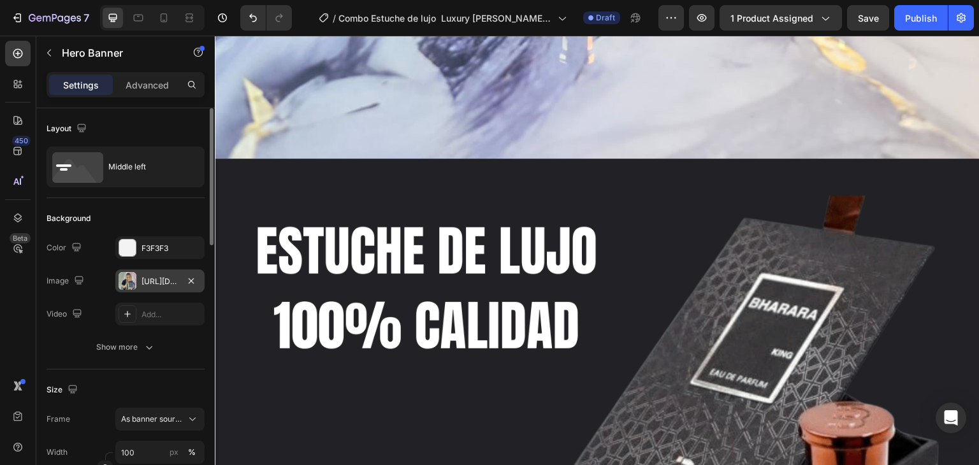
click at [170, 279] on div "[URL][DOMAIN_NAME]" at bounding box center [159, 281] width 37 height 11
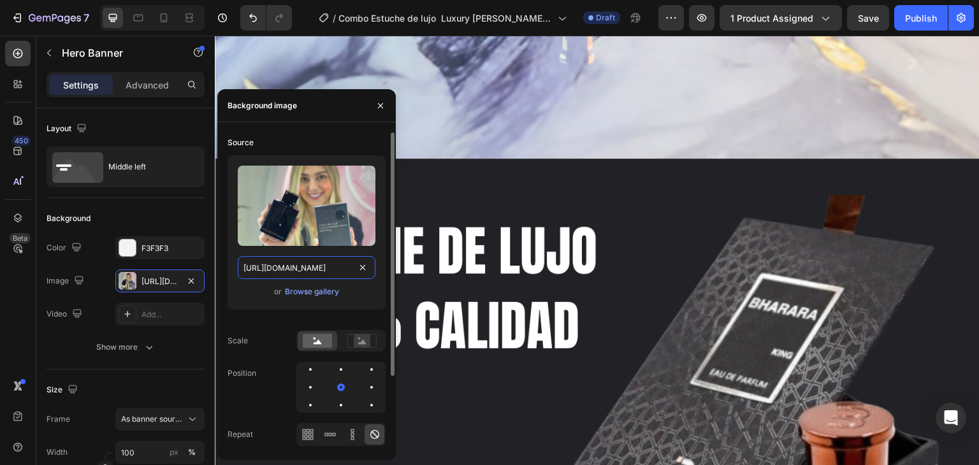
click at [280, 268] on input "[URL][DOMAIN_NAME]" at bounding box center [307, 267] width 138 height 23
paste input "66851585-8de8-46a5-8130-419a4ec41e1a"
type input "[URL][DOMAIN_NAME]"
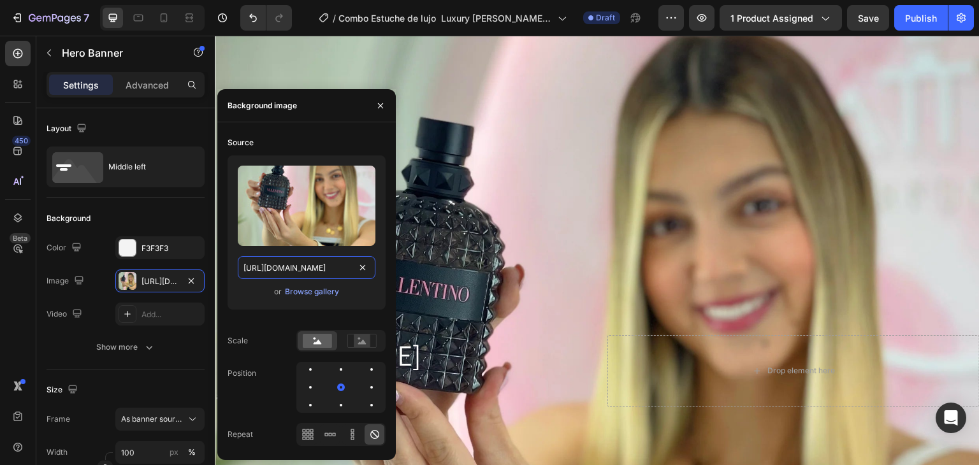
scroll to position [8051, 0]
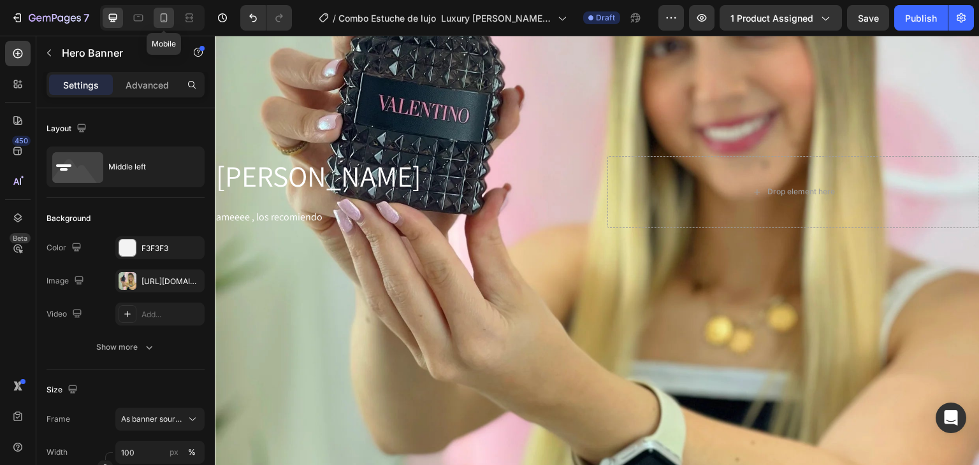
click at [166, 15] on icon at bounding box center [164, 17] width 7 height 9
type input "100 vh"
type input "100%"
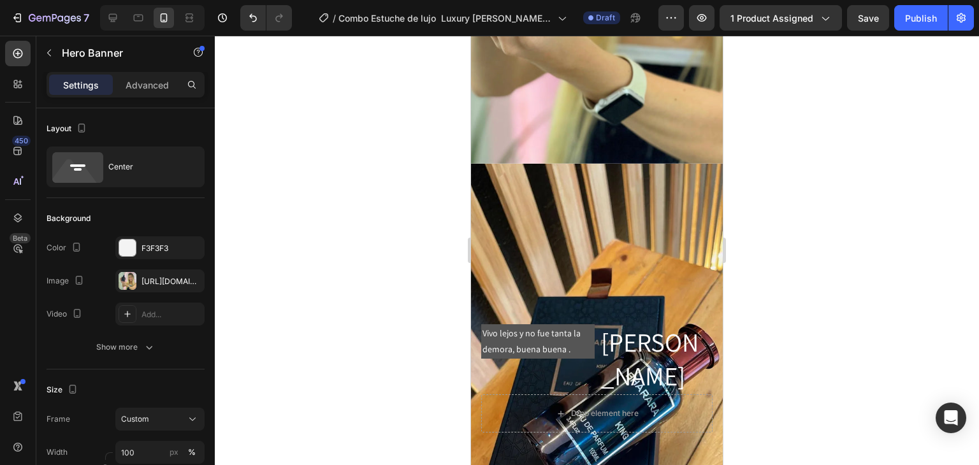
scroll to position [7856, 0]
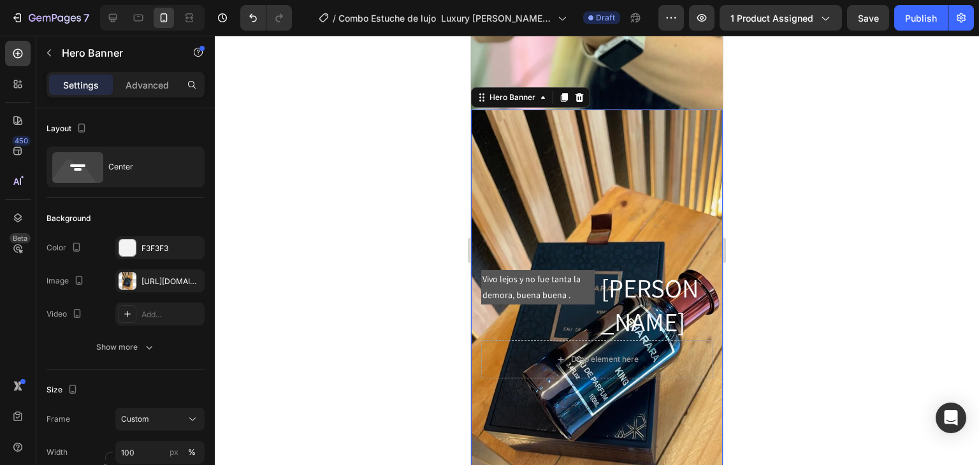
click at [571, 199] on div "Background Image" at bounding box center [597, 324] width 252 height 429
click at [159, 276] on div "[URL][DOMAIN_NAME]" at bounding box center [159, 281] width 37 height 11
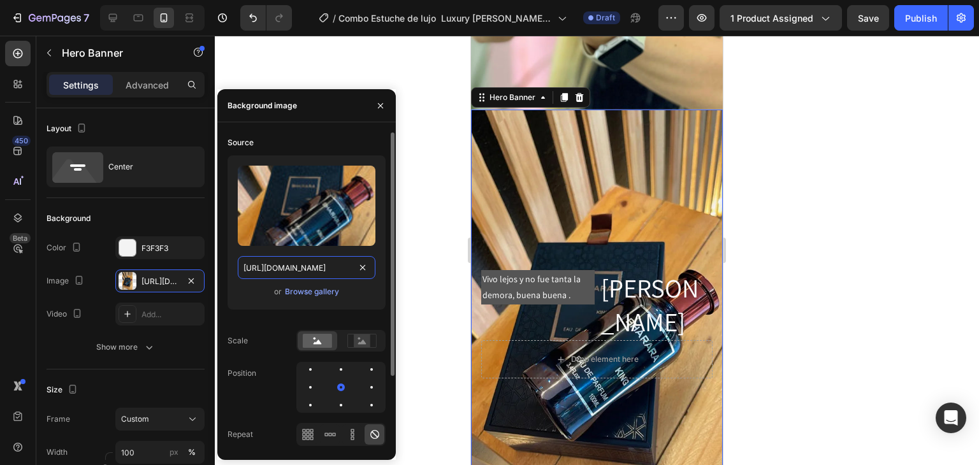
click at [285, 266] on input "[URL][DOMAIN_NAME]" at bounding box center [307, 267] width 138 height 23
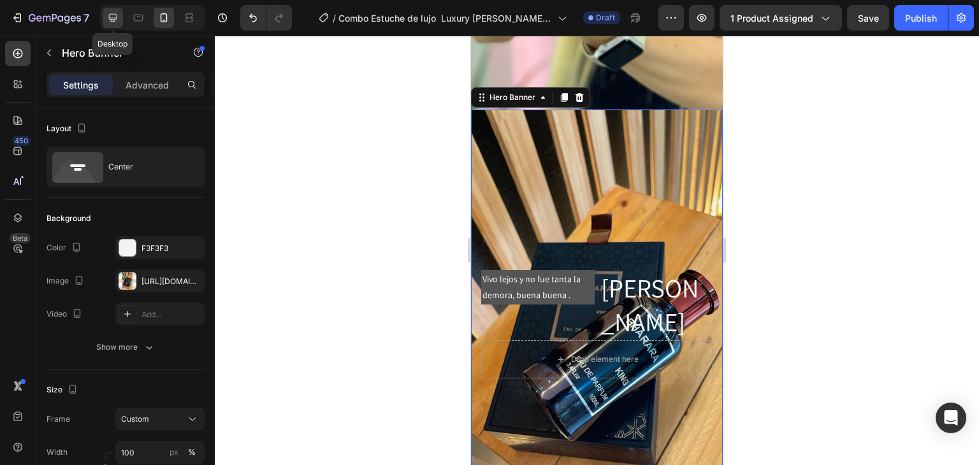
click at [118, 20] on icon at bounding box center [112, 17] width 13 height 13
type input "1200"
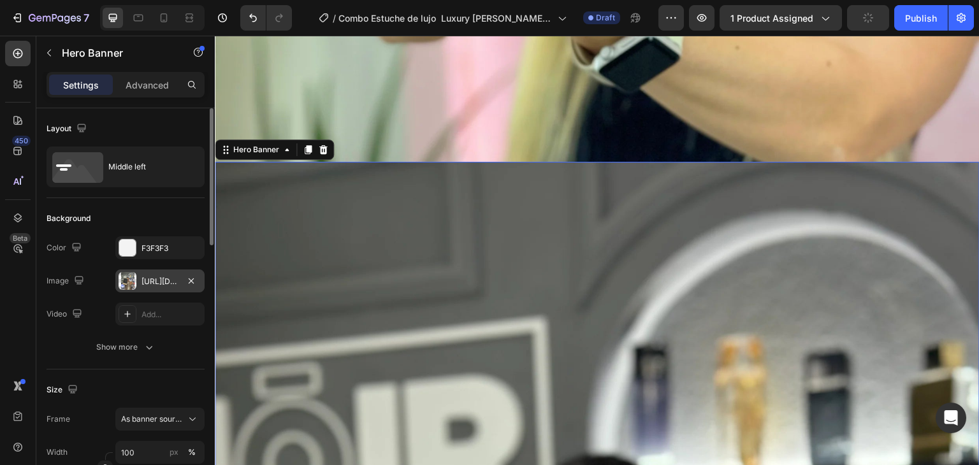
click at [157, 276] on div "[URL][DOMAIN_NAME]" at bounding box center [159, 281] width 37 height 11
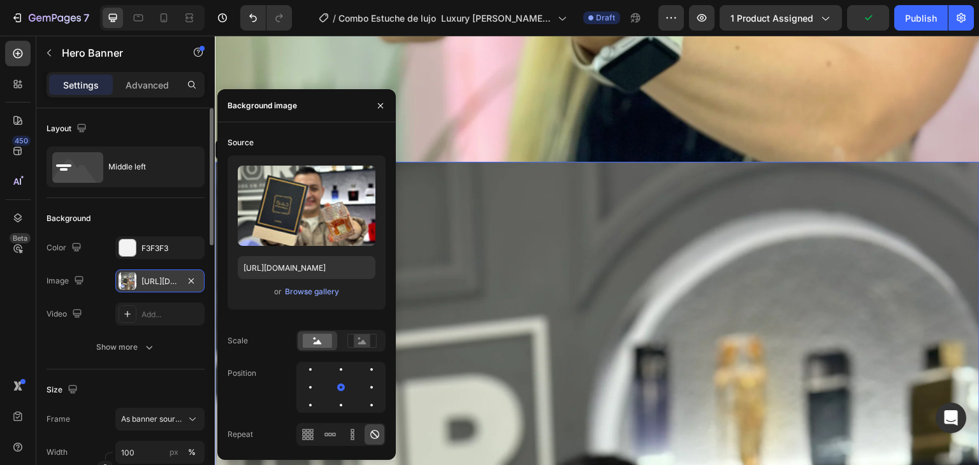
scroll to position [8535, 0]
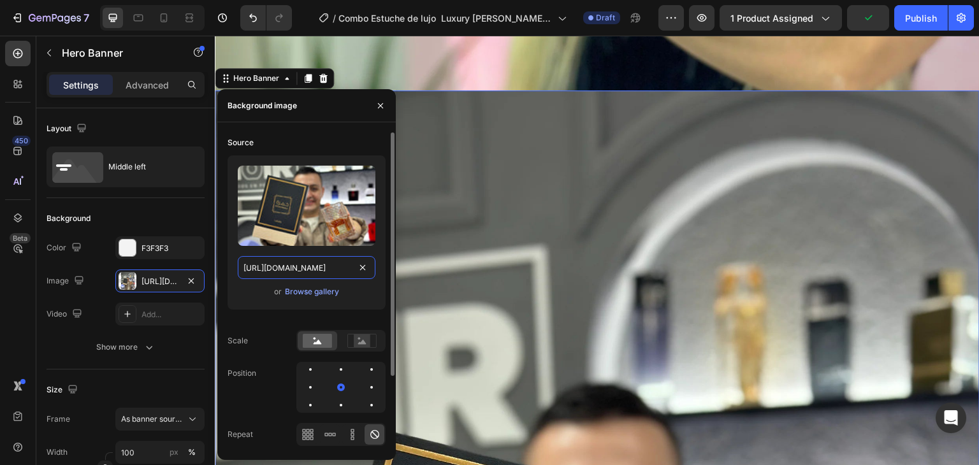
click at [262, 269] on input "[URL][DOMAIN_NAME]" at bounding box center [307, 267] width 138 height 23
paste input "94f34627-8911-4209-96be-25951bcd29c1"
type input "[URL][DOMAIN_NAME]"
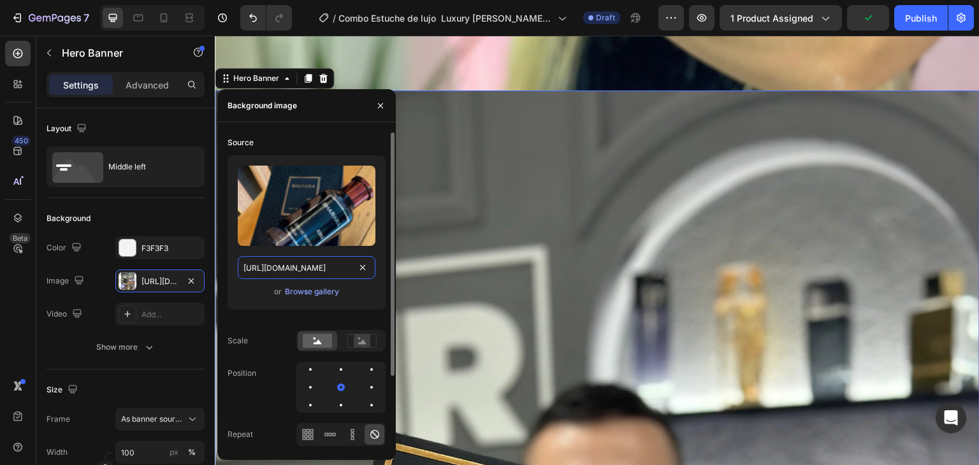
scroll to position [0, 398]
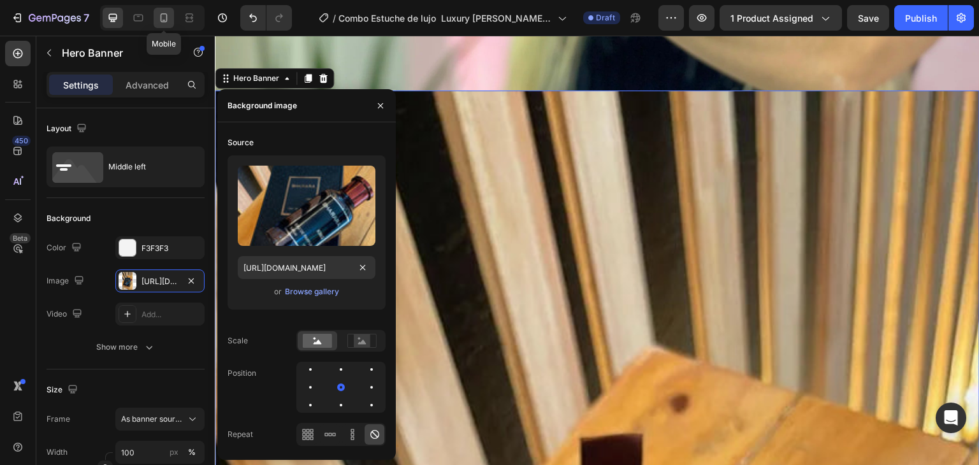
click at [157, 22] on icon at bounding box center [163, 17] width 13 height 13
type input "100 vh"
type input "100%"
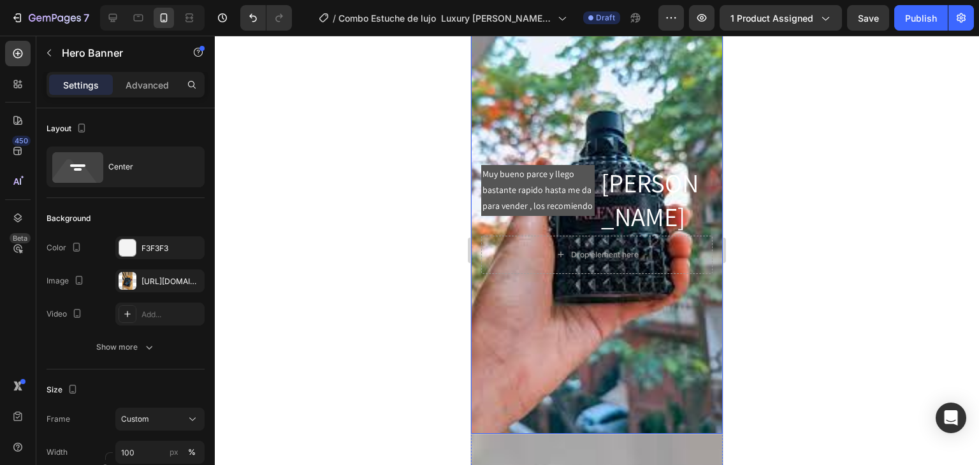
scroll to position [8435, 0]
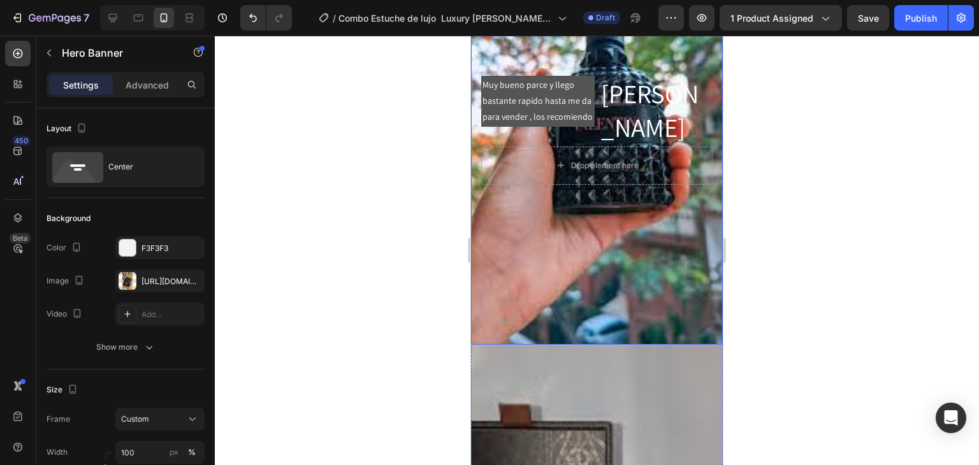
click at [592, 234] on div "Background Image" at bounding box center [597, 129] width 252 height 429
click at [167, 282] on div "[URL][DOMAIN_NAME]" at bounding box center [159, 281] width 37 height 11
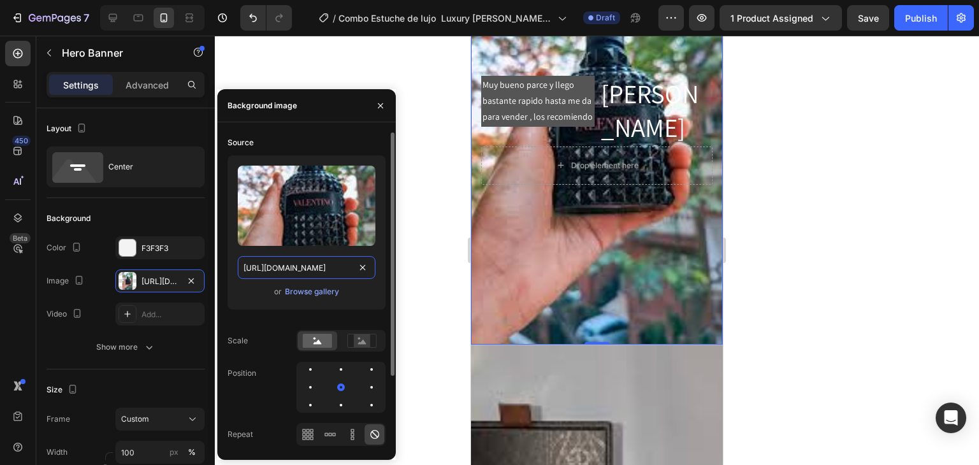
click at [278, 266] on input "[URL][DOMAIN_NAME]" at bounding box center [307, 267] width 138 height 23
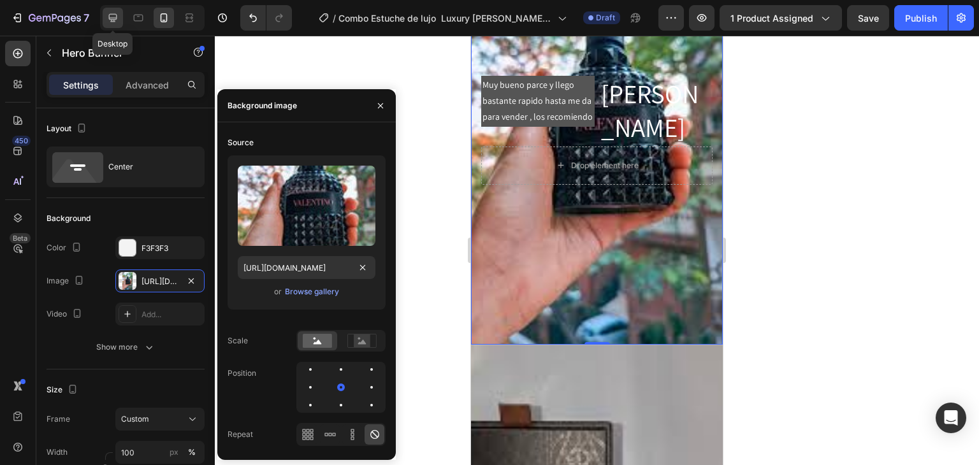
click at [110, 18] on icon at bounding box center [113, 18] width 8 height 8
type input "1200"
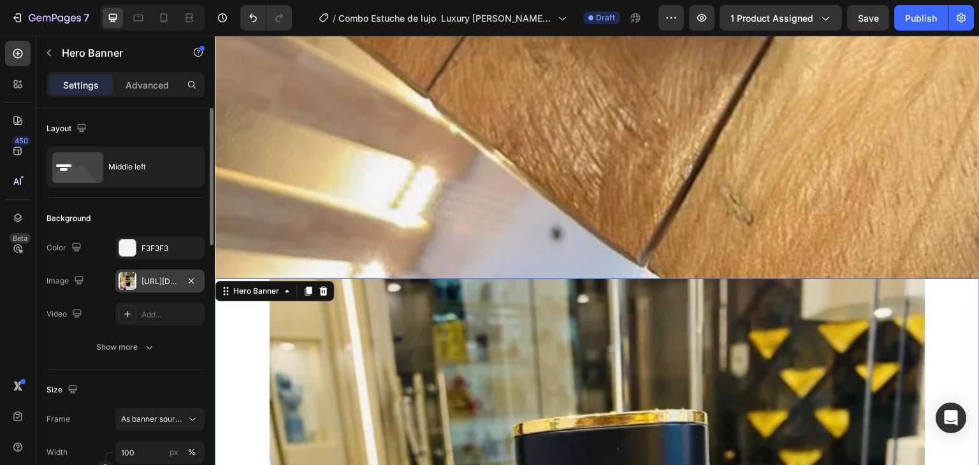
click at [168, 282] on div "[URL][DOMAIN_NAME]" at bounding box center [159, 281] width 37 height 11
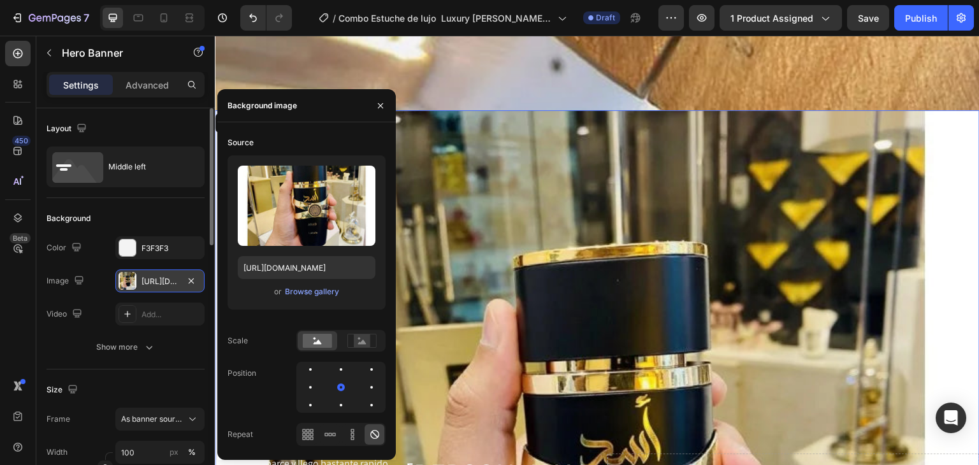
scroll to position [9876, 0]
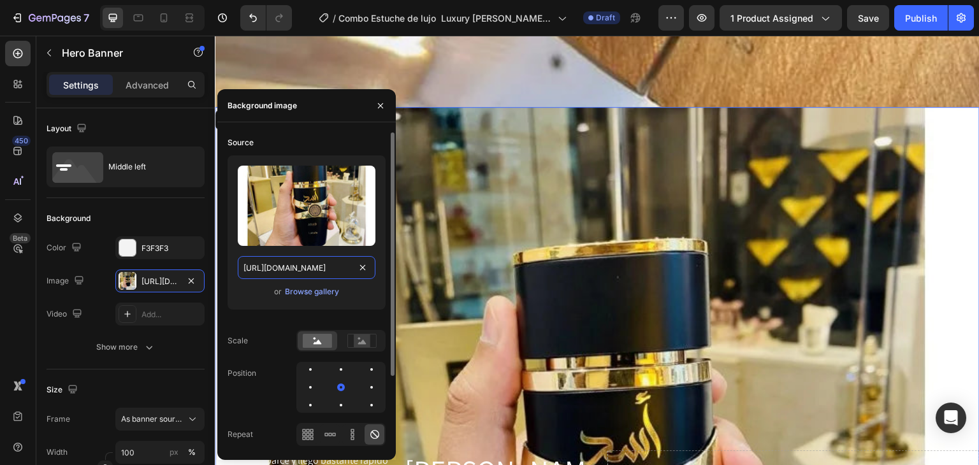
click at [275, 268] on input "[URL][DOMAIN_NAME]" at bounding box center [307, 267] width 138 height 23
paste input "e3566a2-cf16-4949-a55d-44549984e440.jpg"
type input "[URL][DOMAIN_NAME]"
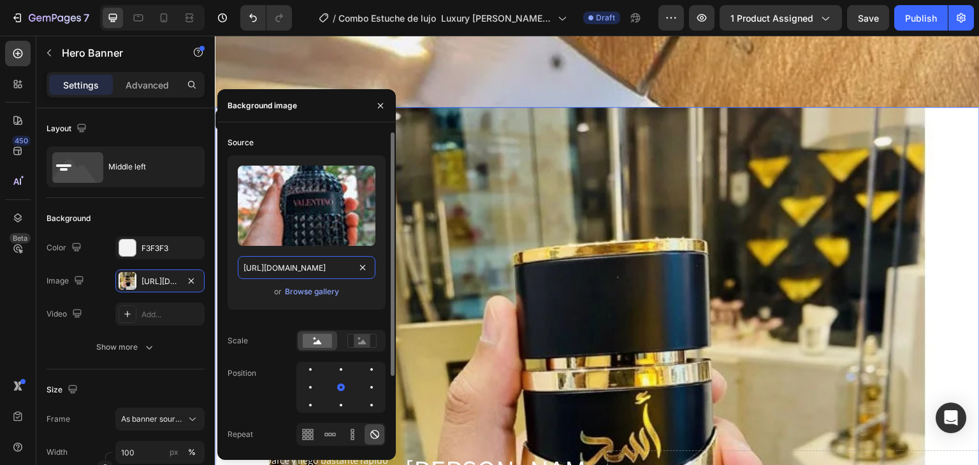
scroll to position [0, 396]
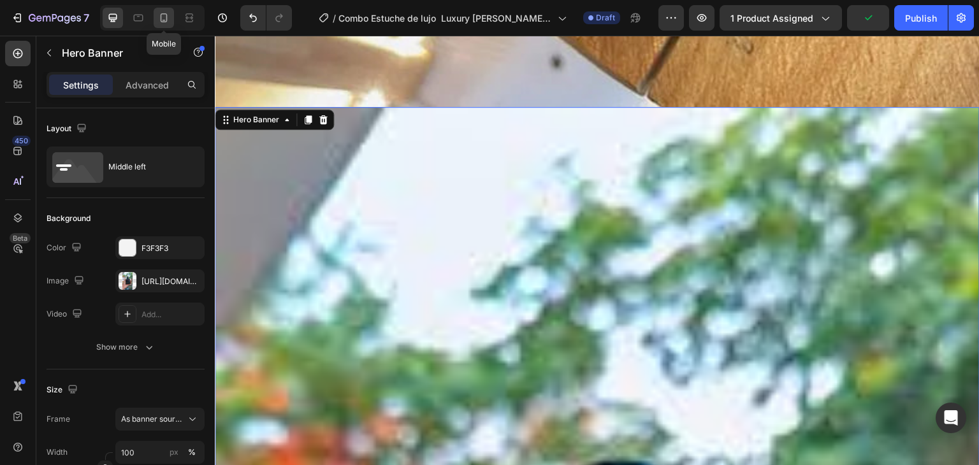
drag, startPoint x: 166, startPoint y: 25, endPoint x: 26, endPoint y: 27, distance: 139.5
click at [166, 25] on div at bounding box center [164, 18] width 20 height 20
type input "100 vh"
type input "100%"
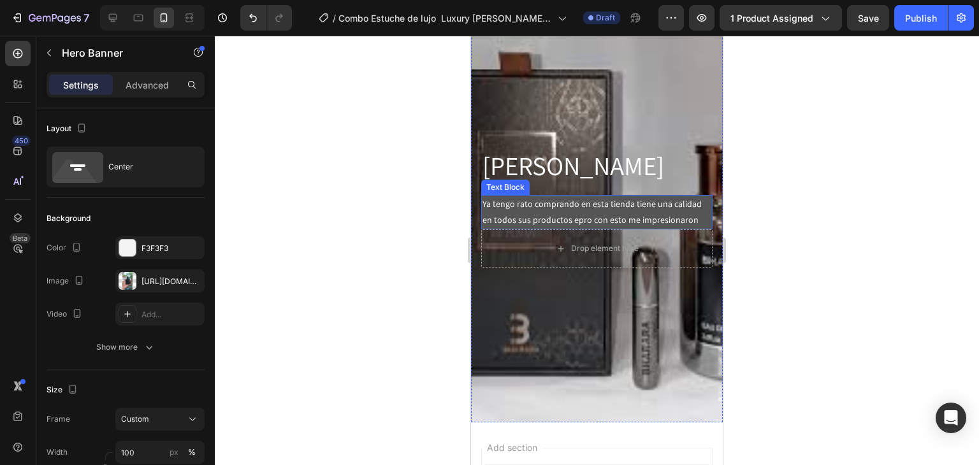
scroll to position [8863, 0]
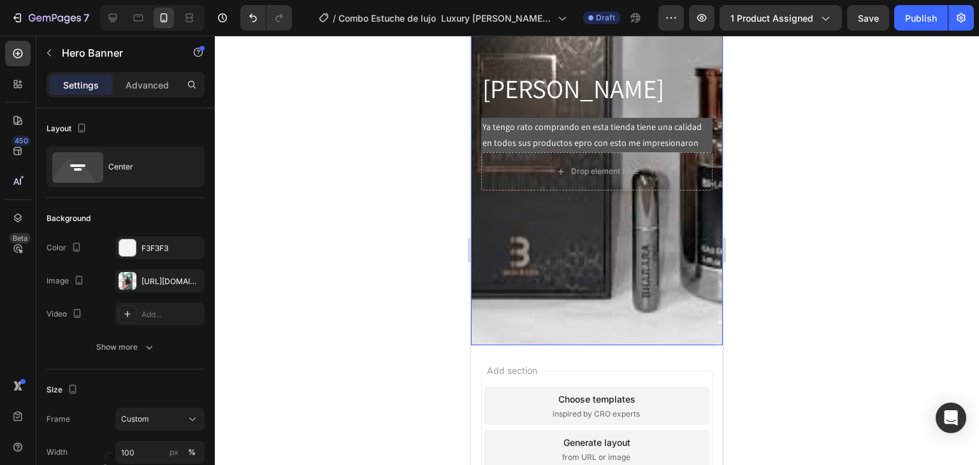
click at [567, 254] on div "Background Image" at bounding box center [597, 130] width 252 height 429
click at [166, 283] on div "https://cdn.shopify.com/s/files/1/0685/2241/0223/files/gempages_497888878590428…" at bounding box center [159, 281] width 37 height 11
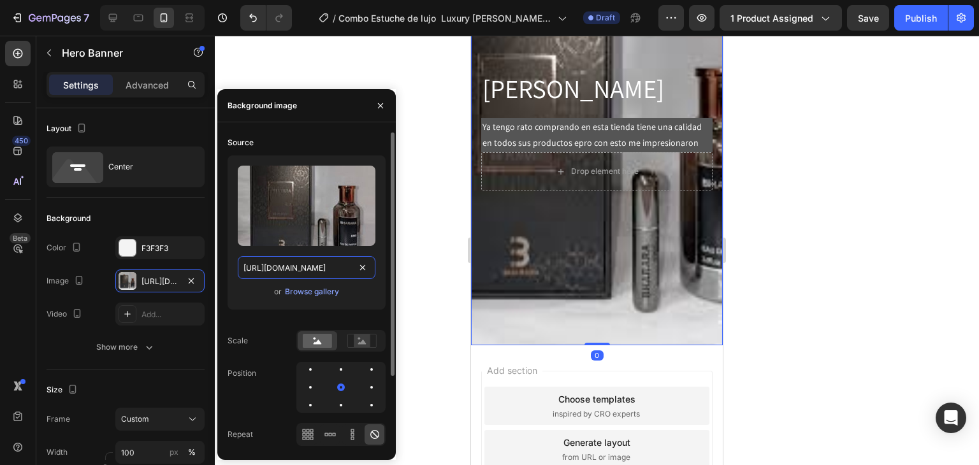
click at [283, 267] on input "https://cdn.shopify.com/s/files/1/0685/2241/0223/files/gempages_497888878590428…" at bounding box center [307, 267] width 138 height 23
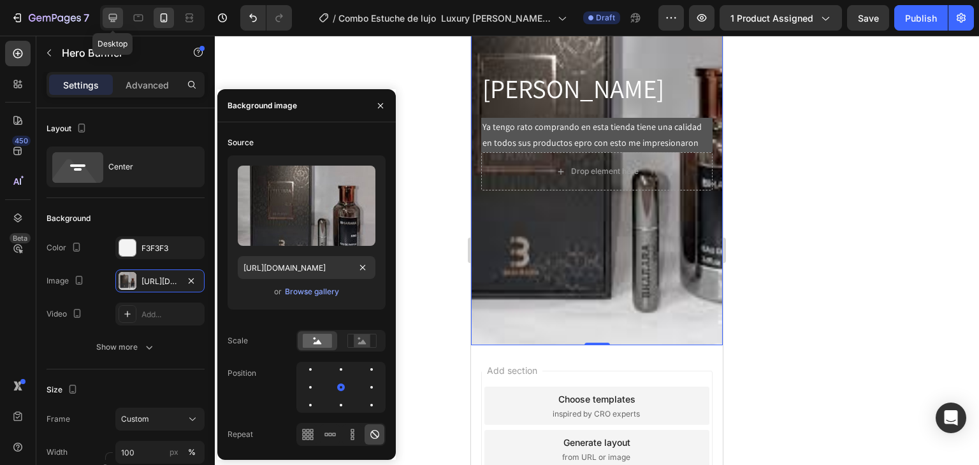
click at [109, 15] on icon at bounding box center [113, 18] width 8 height 8
type input "1200"
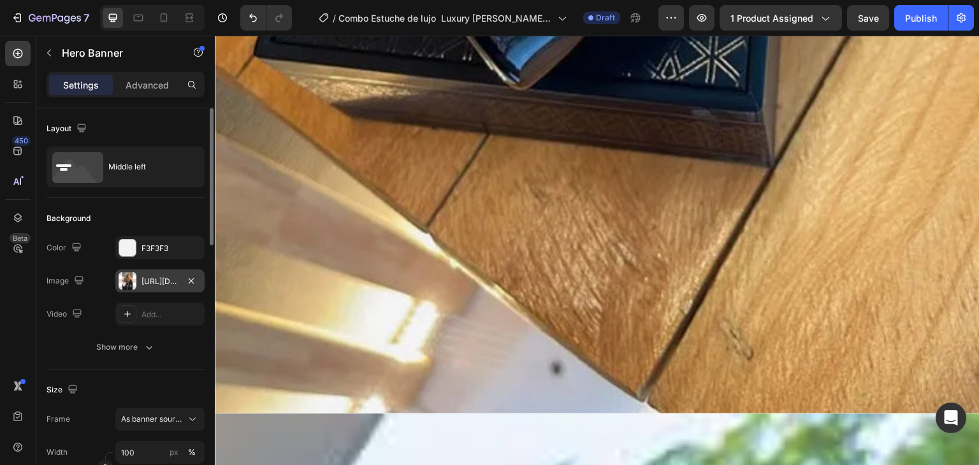
click at [161, 276] on div "[URL][DOMAIN_NAME]" at bounding box center [159, 281] width 37 height 11
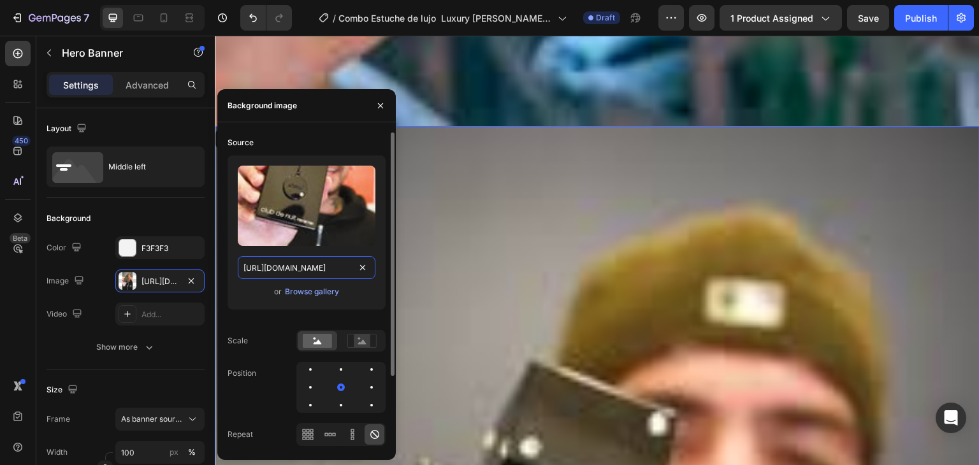
scroll to position [11224, 0]
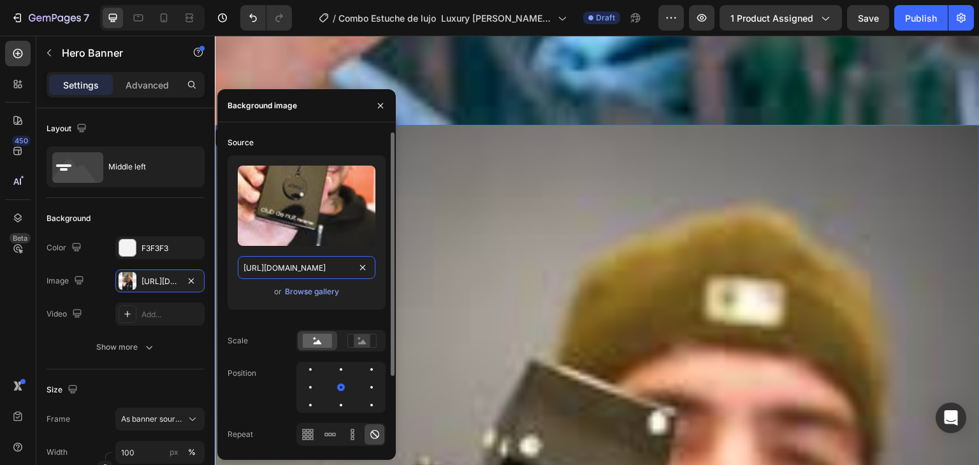
click at [276, 266] on input "[URL][DOMAIN_NAME]" at bounding box center [307, 267] width 138 height 23
paste input "dd55ae2d-c0c6-4a57-bccc-09063ad6e14f"
type input "https://cdn.shopify.com/s/files/1/0685/2241/0223/files/gempages_497888878590428…"
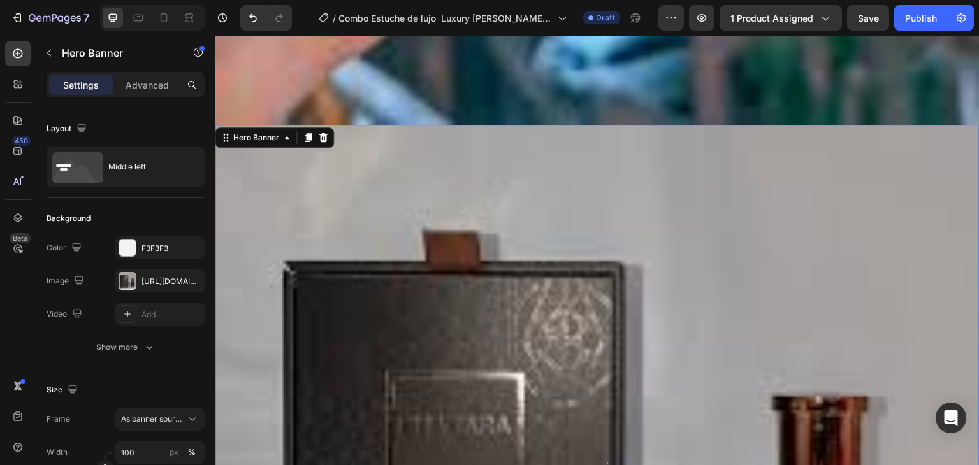
scroll to position [0, 0]
drag, startPoint x: 166, startPoint y: 18, endPoint x: 203, endPoint y: 26, distance: 37.2
click at [166, 17] on icon at bounding box center [164, 17] width 7 height 9
type input "100 vh"
type input "100%"
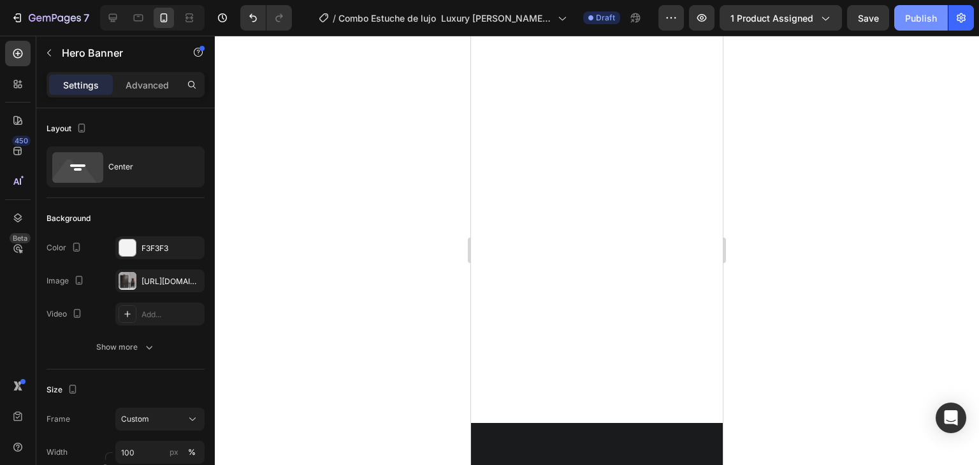
scroll to position [691, 0]
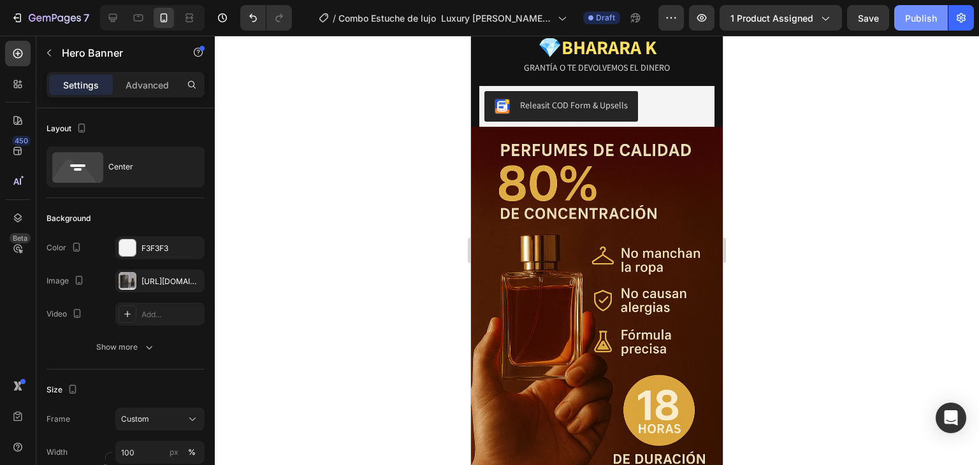
click at [921, 17] on div "Publish" at bounding box center [921, 17] width 32 height 13
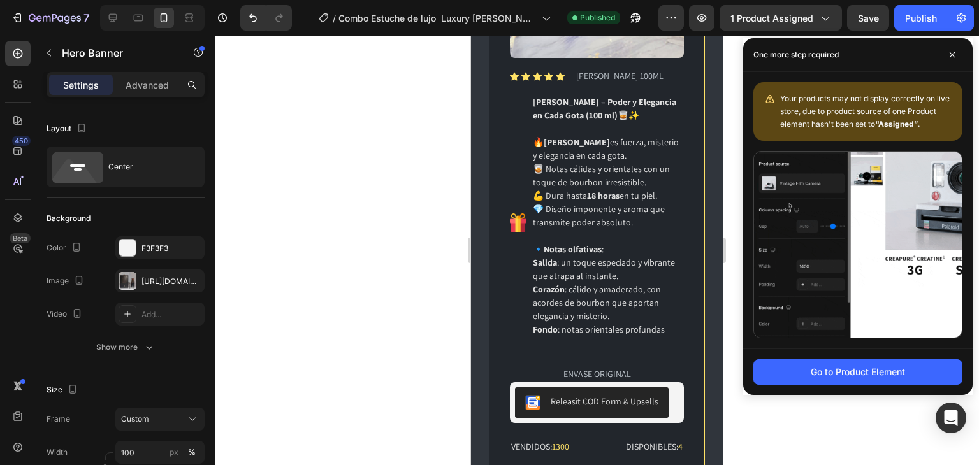
scroll to position [2772, 0]
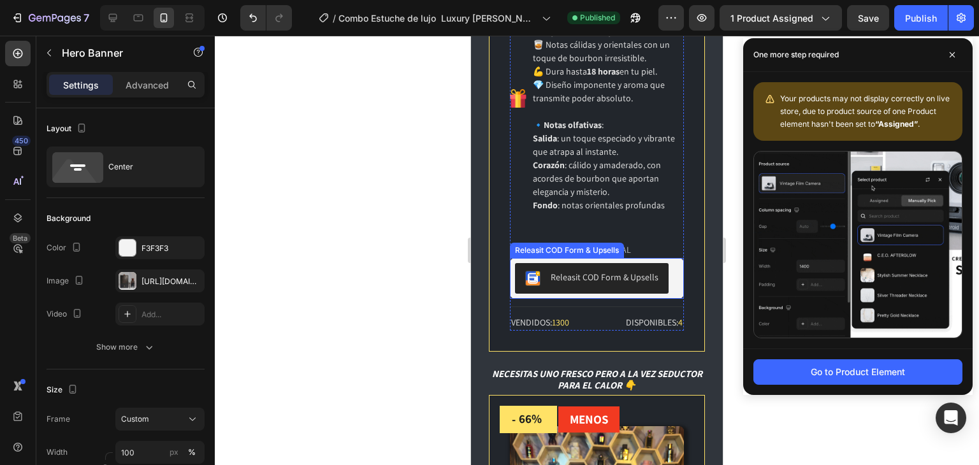
click at [600, 271] on div "Releasit COD Form & Upsells" at bounding box center [604, 277] width 108 height 13
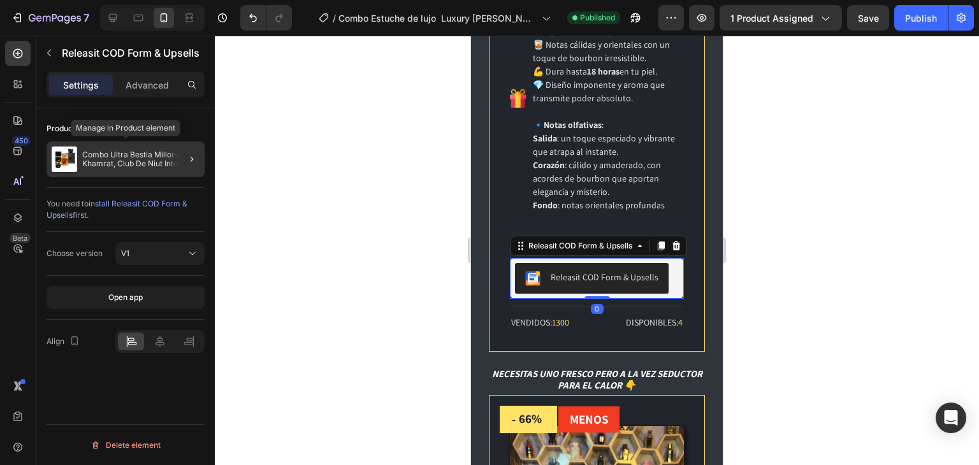
click at [159, 162] on p "Combo Ultra Bestia Millonaria, Khamrat, Club De Niut Intense y [PERSON_NAME]" at bounding box center [140, 159] width 117 height 18
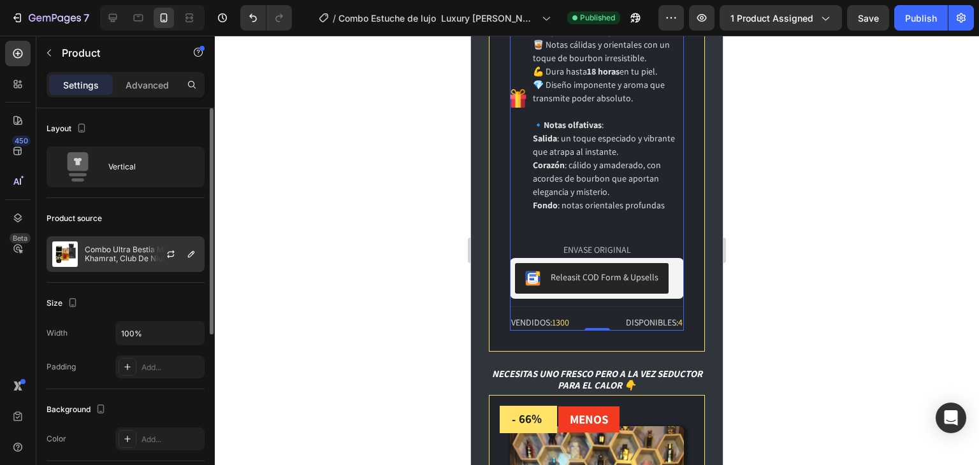
click at [127, 252] on p "Combo Ultra Bestia Millonaria, Khamrat, Club De Niut Intense y [PERSON_NAME]" at bounding box center [142, 254] width 114 height 18
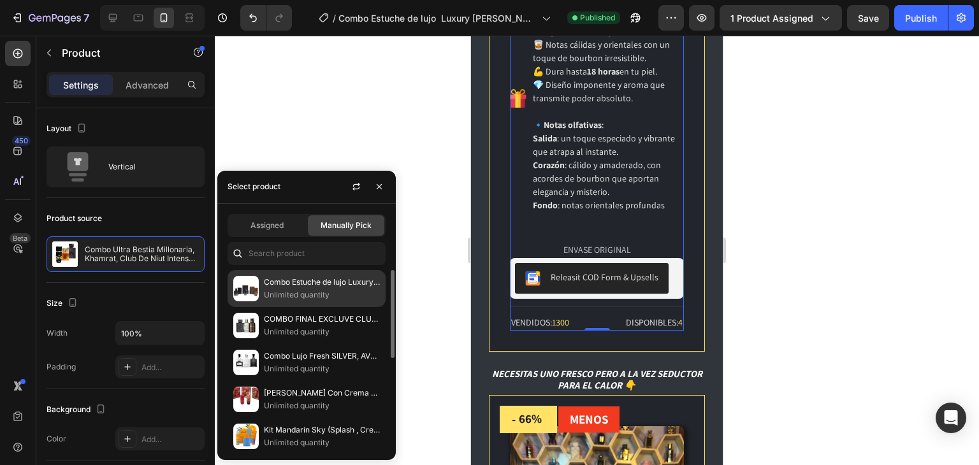
click at [298, 294] on p "Unlimited quantity" at bounding box center [322, 295] width 116 height 13
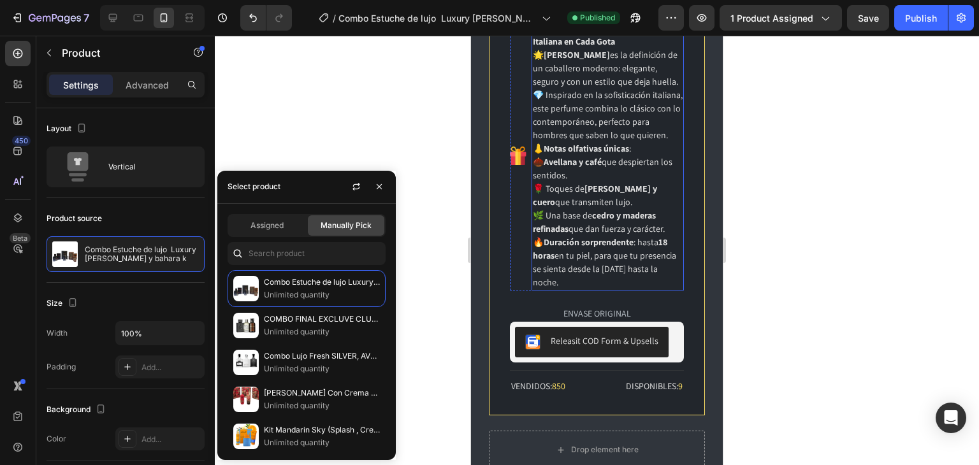
scroll to position [3515, 0]
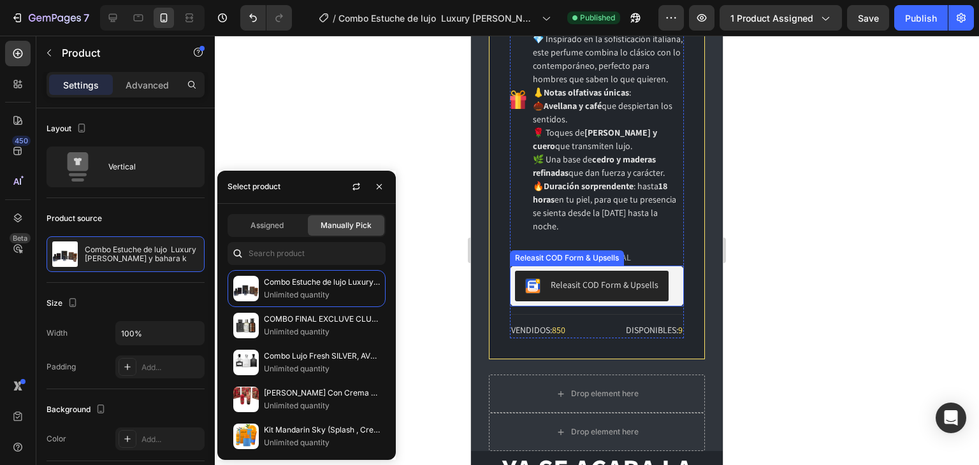
click at [604, 278] on div "Releasit COD Form & Upsells" at bounding box center [591, 285] width 133 height 15
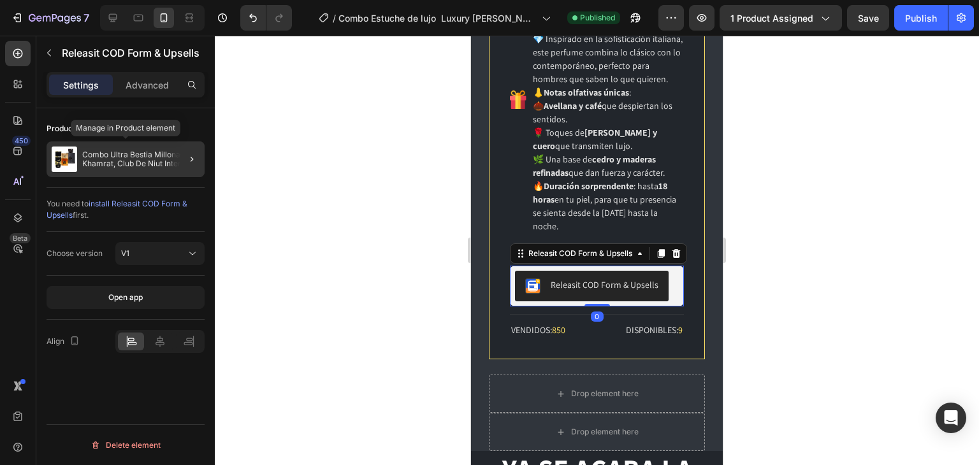
click at [111, 159] on p "Combo Ultra Bestia Millonaria, Khamrat, Club De Niut Intense y [PERSON_NAME]" at bounding box center [140, 159] width 117 height 18
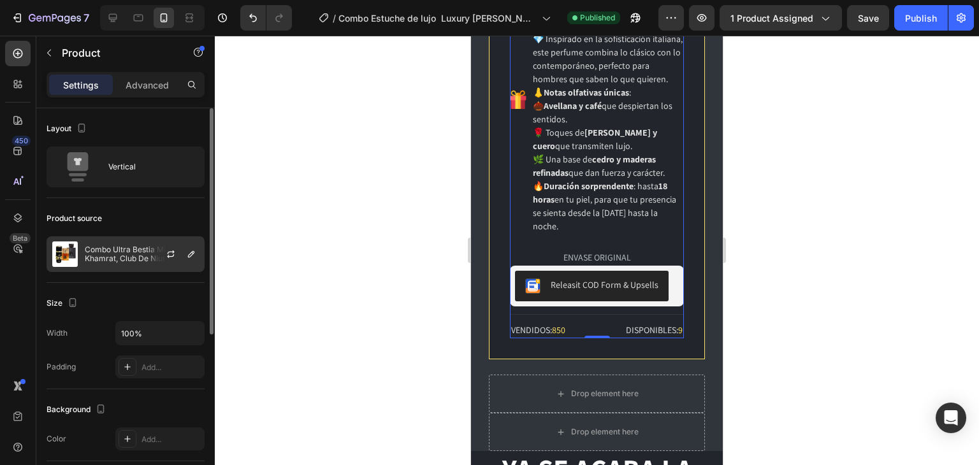
click at [137, 243] on div "Combo Ultra Bestia Millonaria, Khamrat, Club De Niut Intense y [PERSON_NAME]" at bounding box center [126, 254] width 158 height 36
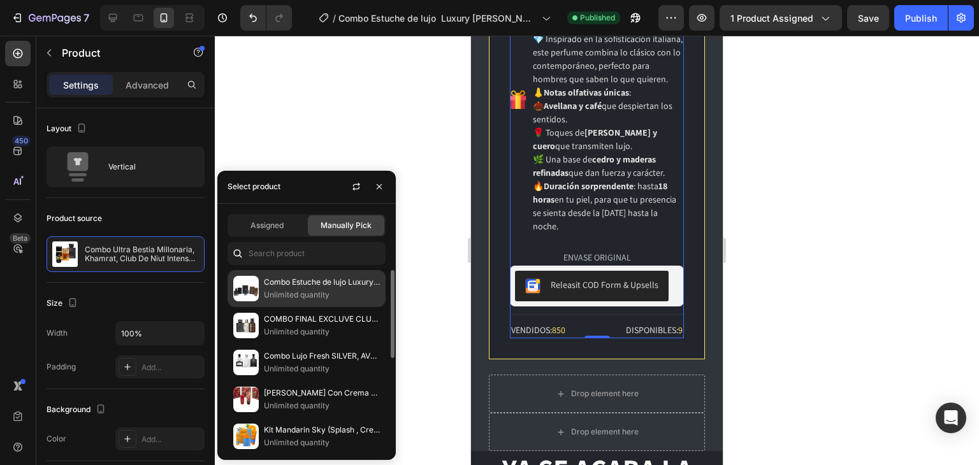
click at [289, 294] on p "Unlimited quantity" at bounding box center [322, 295] width 116 height 13
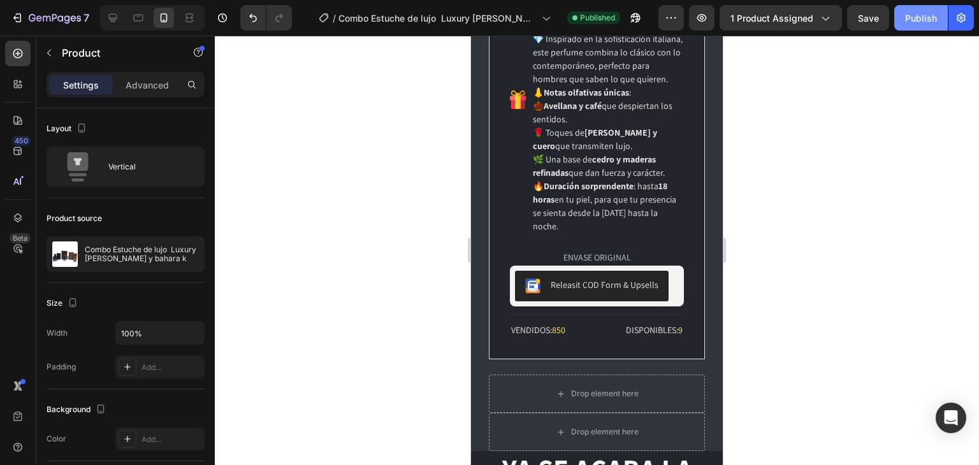
click at [922, 19] on div "Publish" at bounding box center [921, 17] width 32 height 13
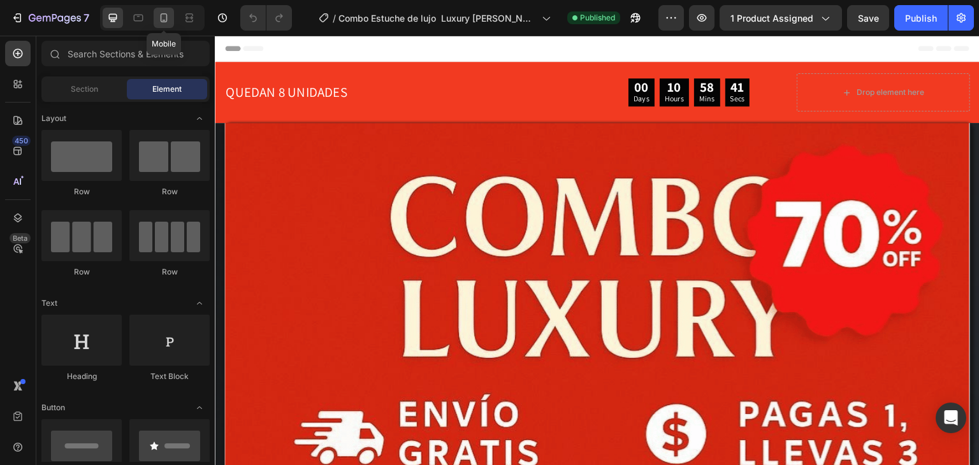
click at [163, 15] on icon at bounding box center [163, 17] width 13 height 13
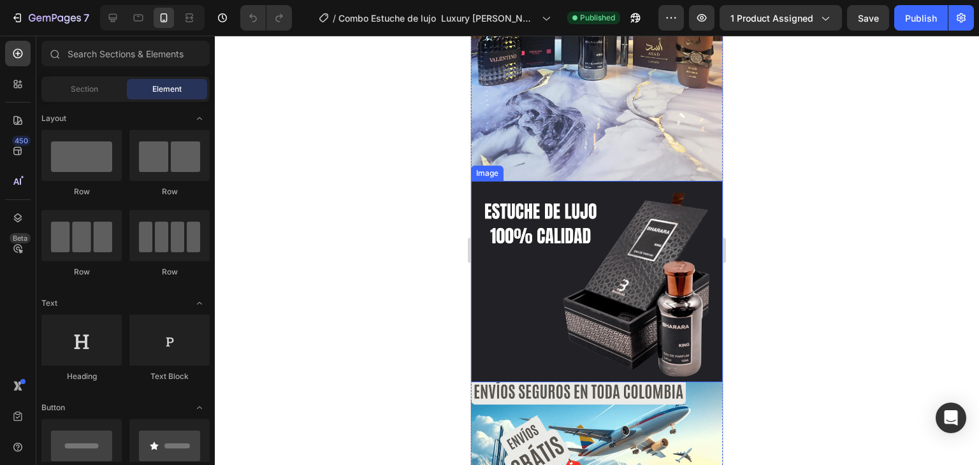
scroll to position [4162, 0]
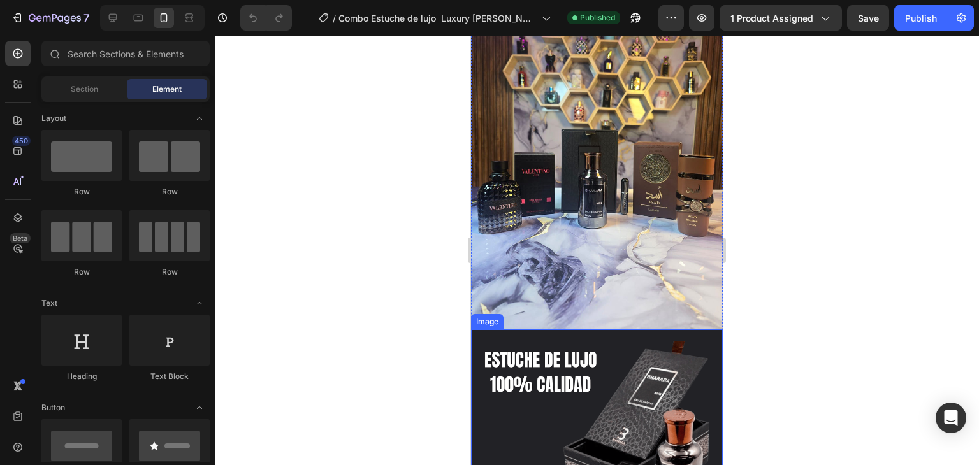
click at [597, 226] on img at bounding box center [597, 162] width 252 height 336
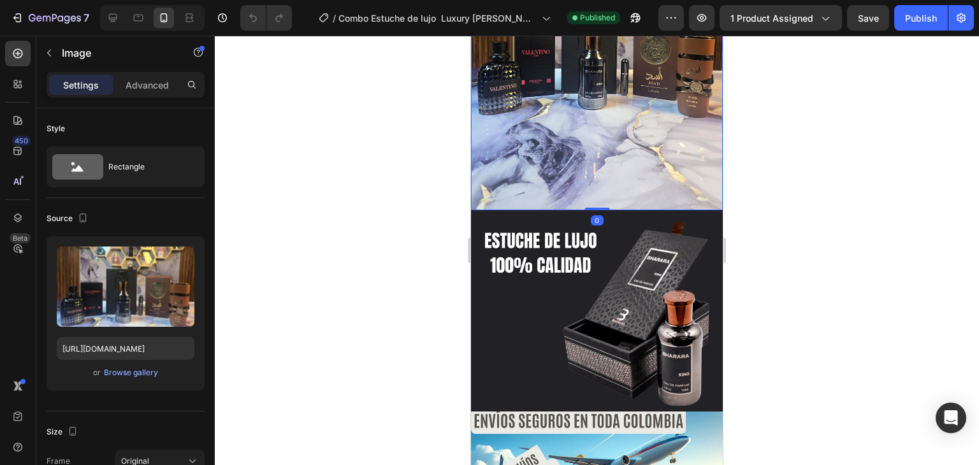
scroll to position [4310, 0]
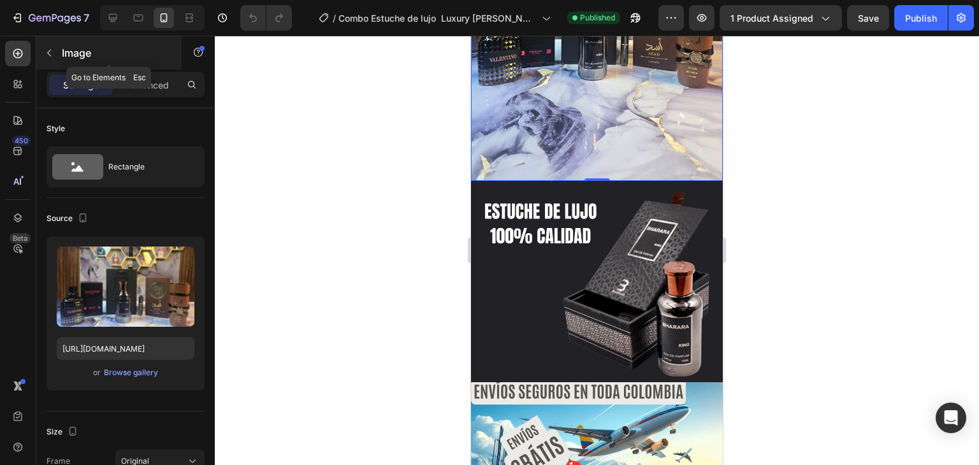
click at [50, 54] on icon "button" at bounding box center [49, 53] width 10 height 10
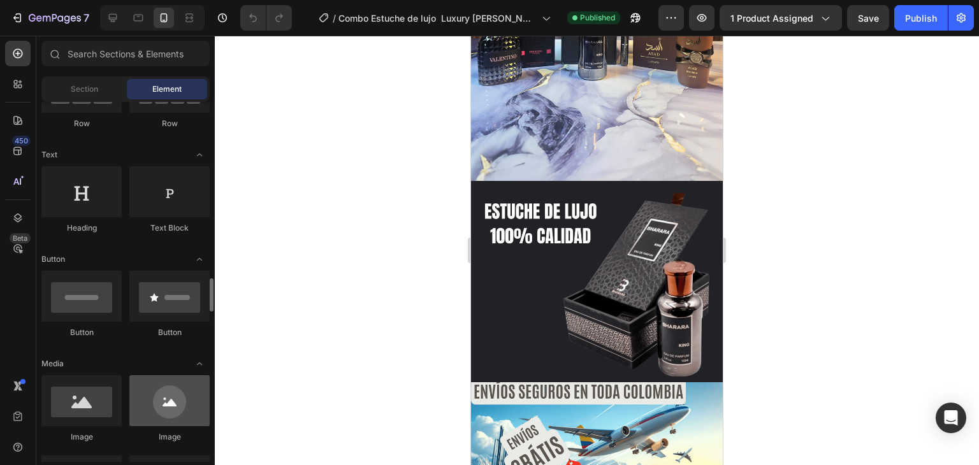
scroll to position [298, 0]
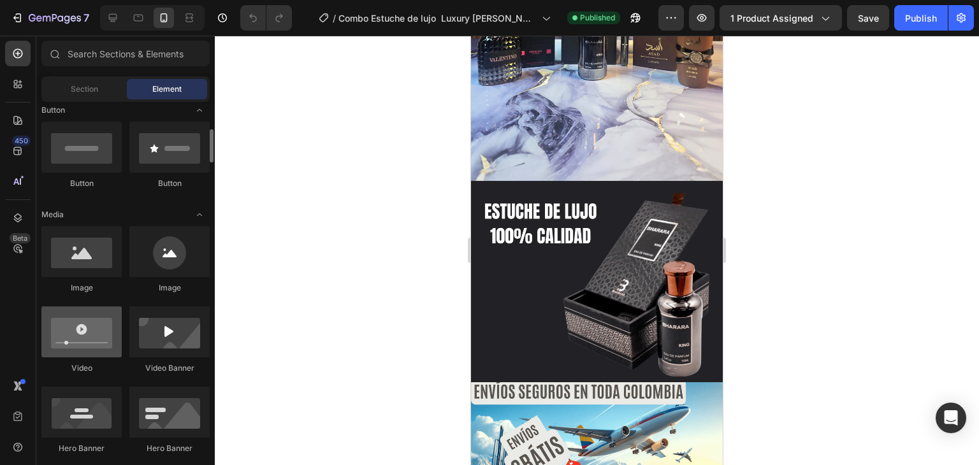
click at [93, 336] on div at bounding box center [81, 331] width 80 height 51
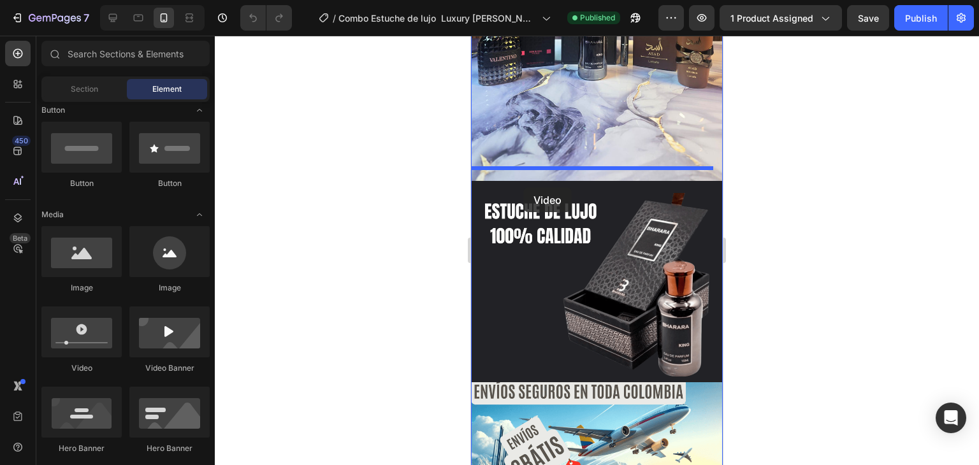
drag, startPoint x: 553, startPoint y: 377, endPoint x: 523, endPoint y: 187, distance: 191.6
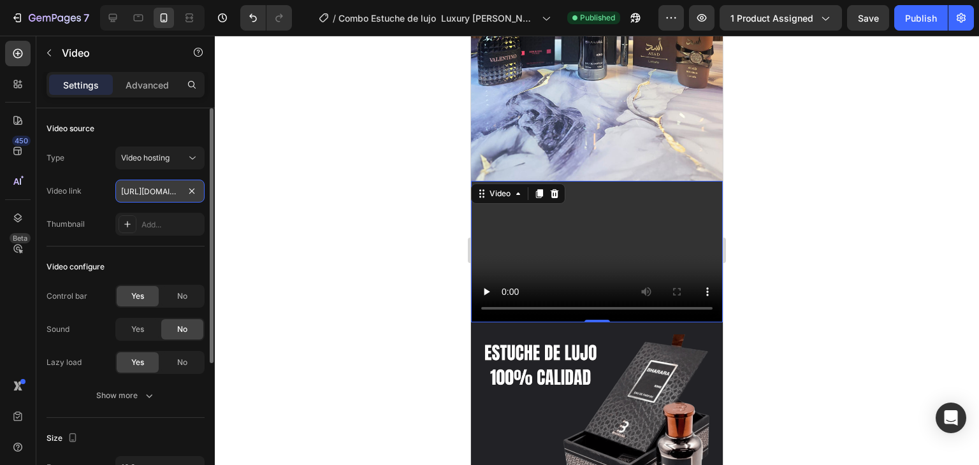
click at [146, 194] on input "https://cdn.shopify.com/videos/c/o/v/2cd3deb506b54b009063f7270ab5cf2e.mp4" at bounding box center [159, 191] width 89 height 23
paste input "064105e1de9e4d0f880aabe0c1a374e8"
type input "https://cdn.shopify.com/videos/c/o/v/064105e1de9e4d0f880aabe0c1a374e8.mp4"
click at [178, 294] on span "No" at bounding box center [182, 296] width 10 height 11
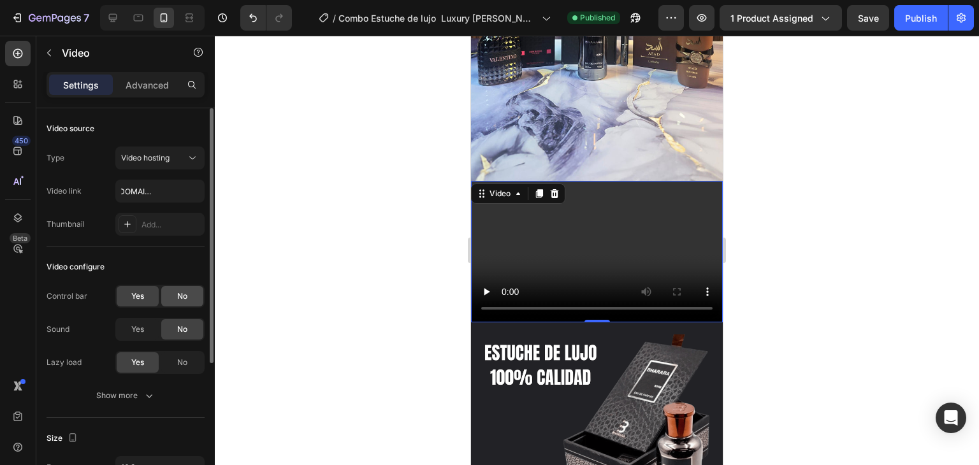
scroll to position [0, 0]
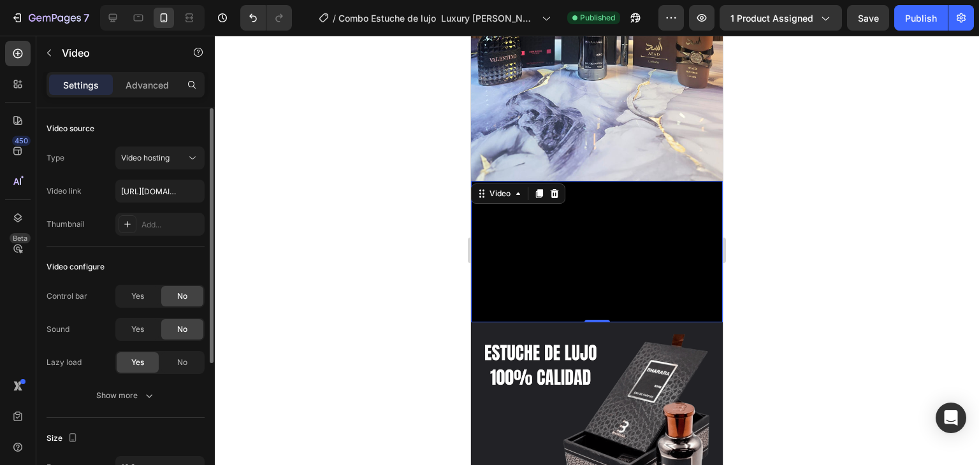
click at [182, 329] on span "No" at bounding box center [182, 329] width 10 height 11
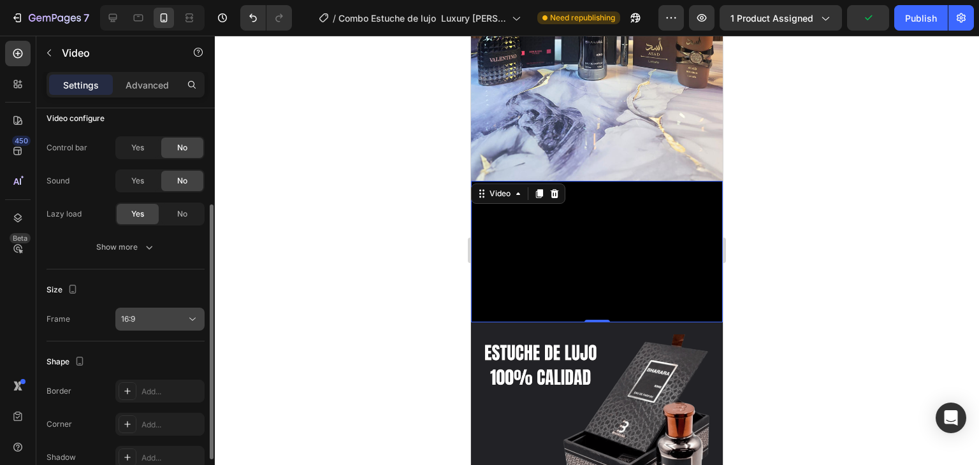
click at [157, 319] on div "16:9" at bounding box center [153, 318] width 65 height 11
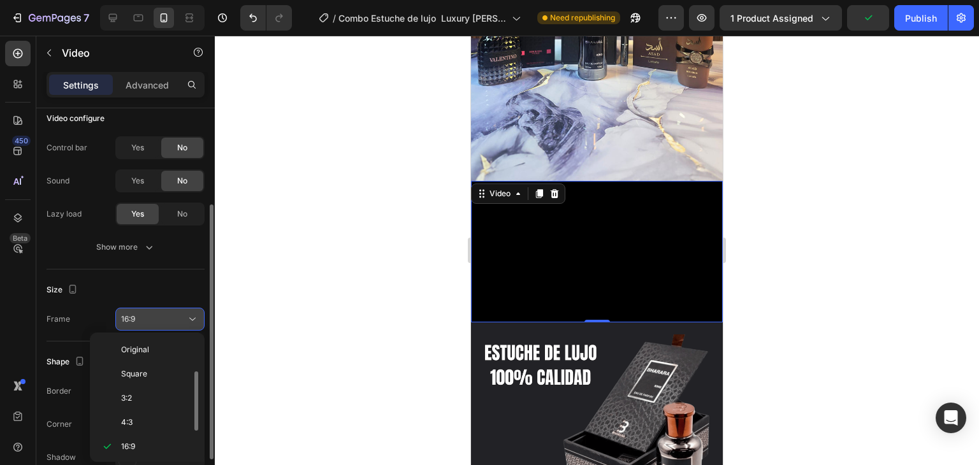
scroll to position [23, 0]
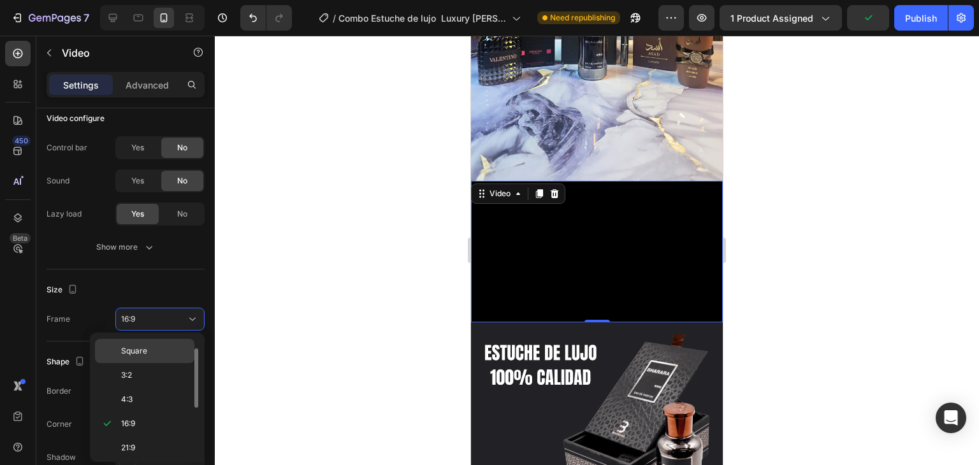
click at [148, 348] on p "Square" at bounding box center [155, 350] width 68 height 11
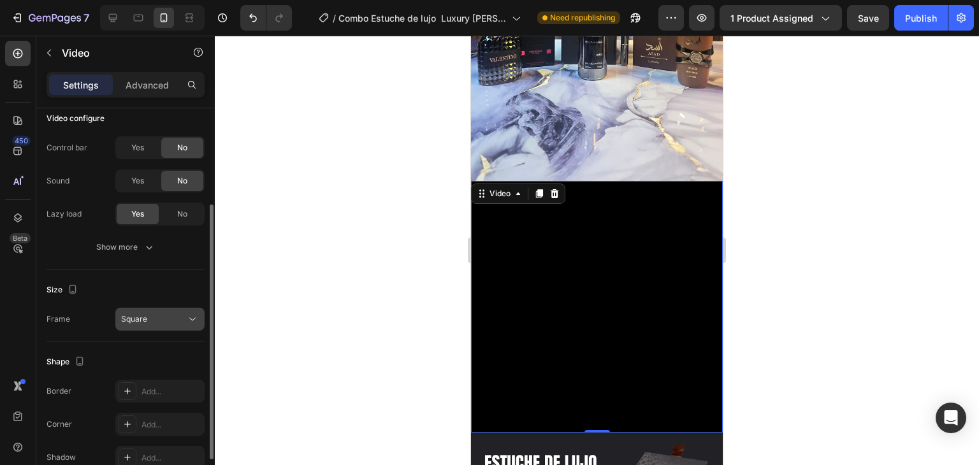
click at [155, 319] on div "Square" at bounding box center [153, 318] width 65 height 11
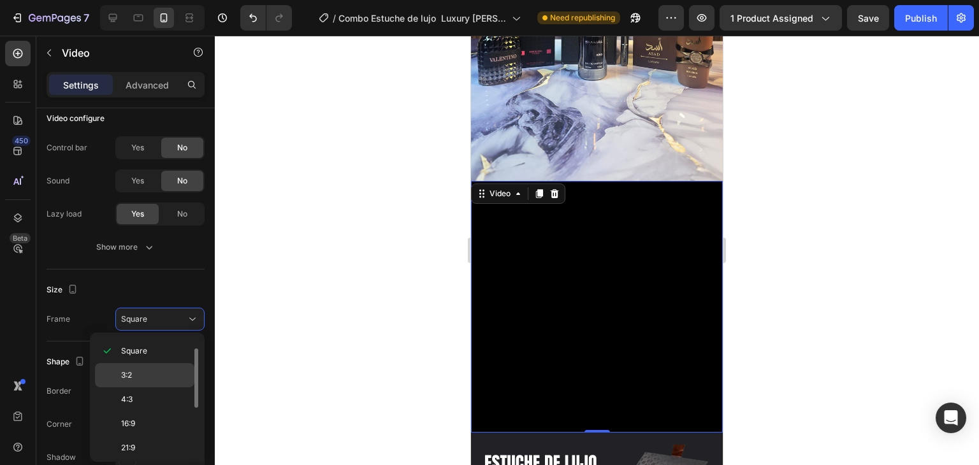
click at [144, 387] on div "3:2" at bounding box center [144, 399] width 99 height 24
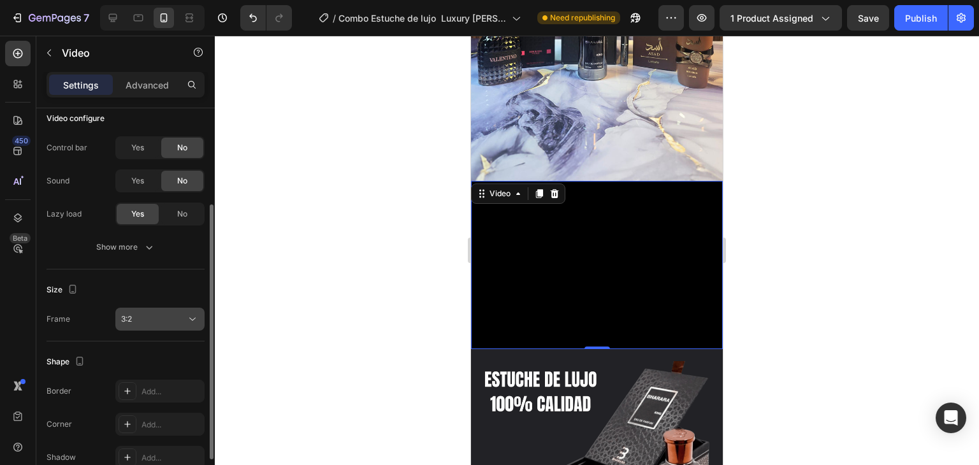
click at [157, 324] on div "3:2" at bounding box center [153, 318] width 65 height 11
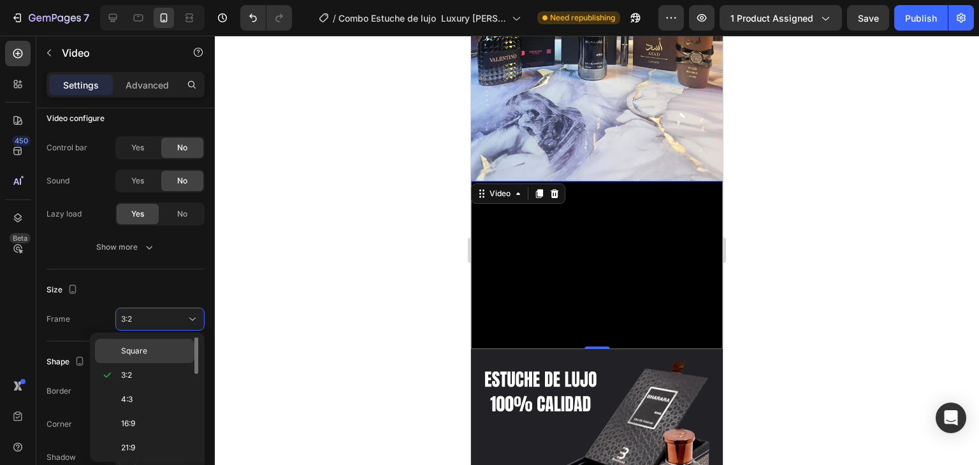
scroll to position [0, 0]
click at [153, 348] on p "Original" at bounding box center [155, 349] width 68 height 11
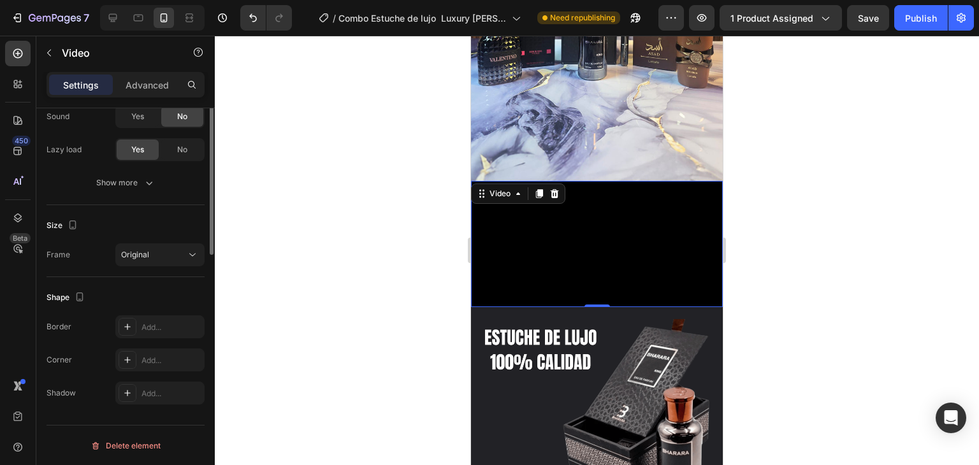
scroll to position [64, 0]
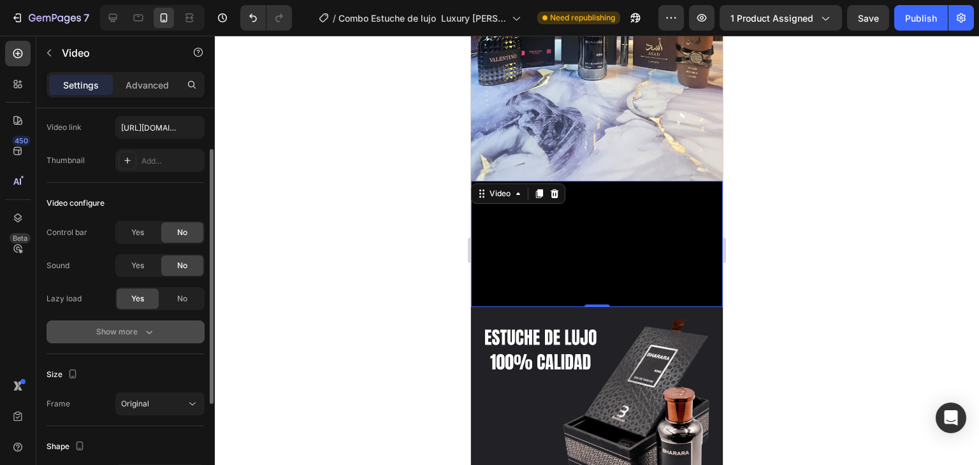
click at [139, 326] on div "Show more" at bounding box center [125, 332] width 59 height 13
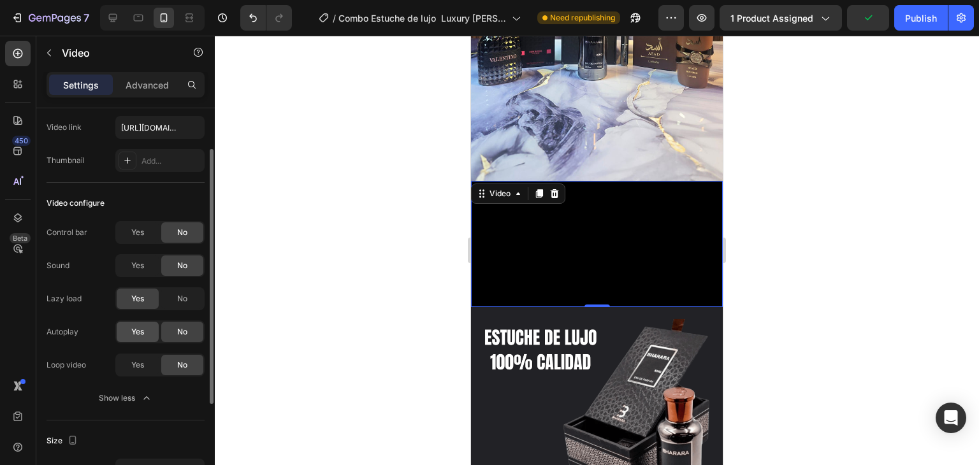
click at [144, 332] on span "Yes" at bounding box center [137, 331] width 13 height 11
click at [141, 361] on span "Yes" at bounding box center [137, 364] width 13 height 11
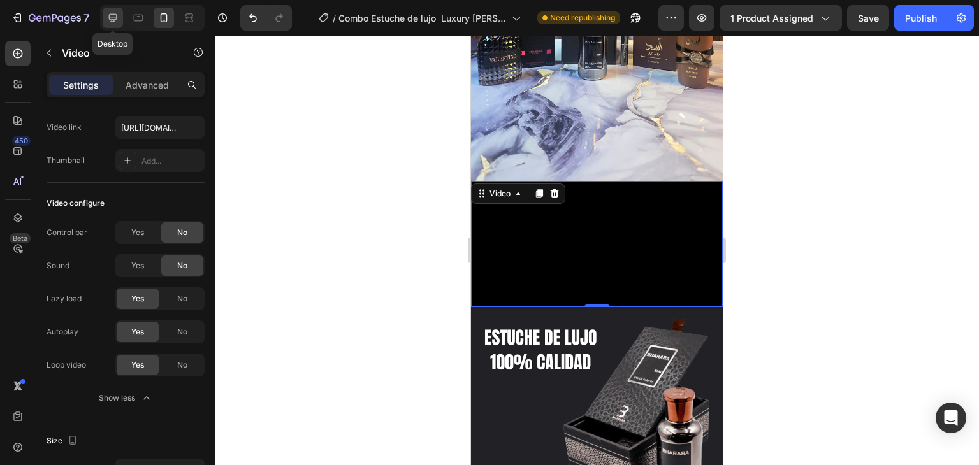
click at [112, 13] on icon at bounding box center [112, 17] width 13 height 13
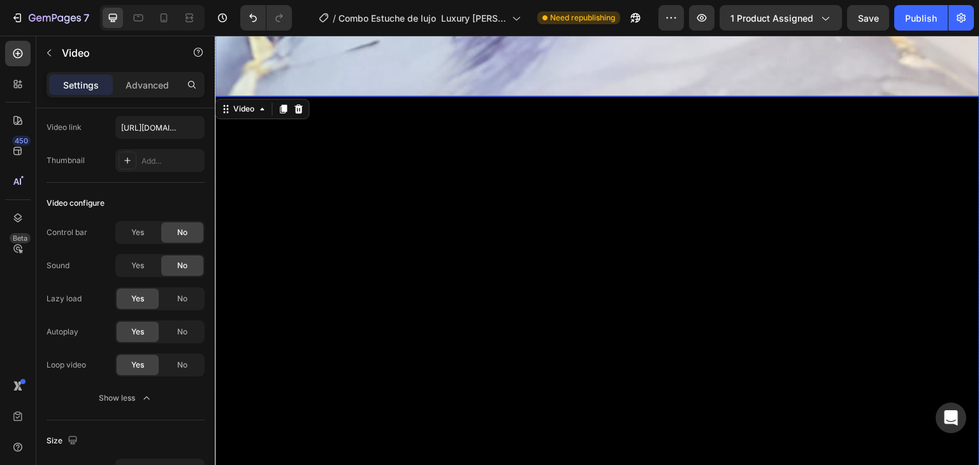
scroll to position [5383, 0]
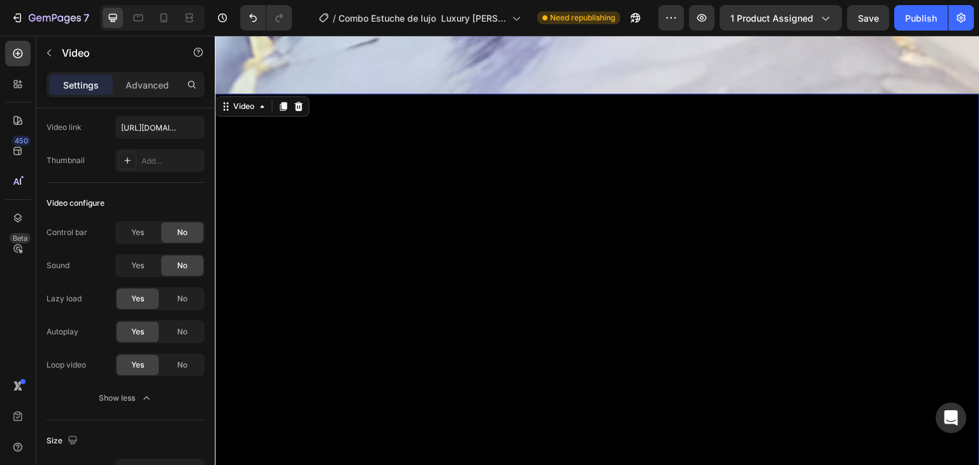
click at [471, 247] on video at bounding box center [597, 309] width 764 height 430
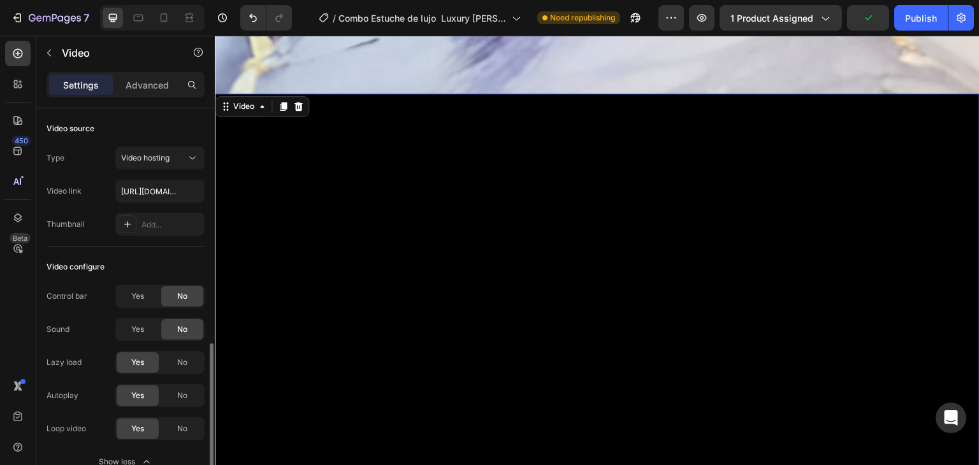
scroll to position [148, 0]
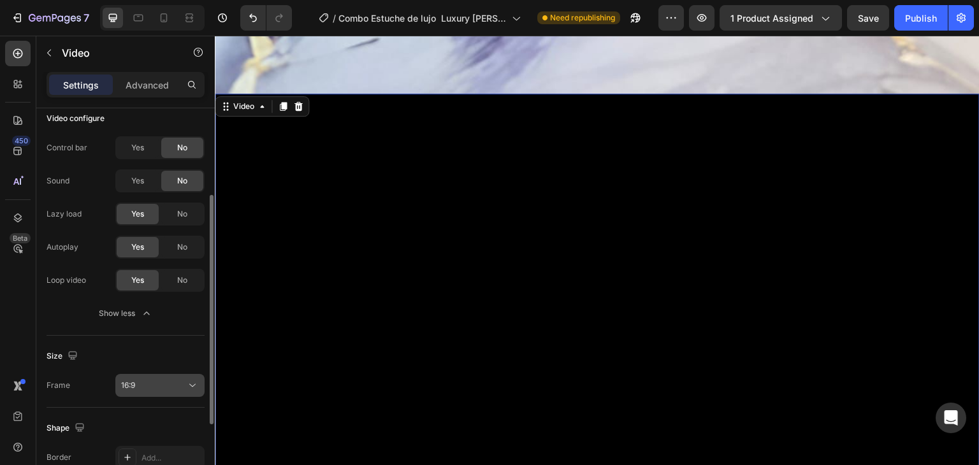
click at [166, 385] on div "16:9" at bounding box center [153, 385] width 65 height 11
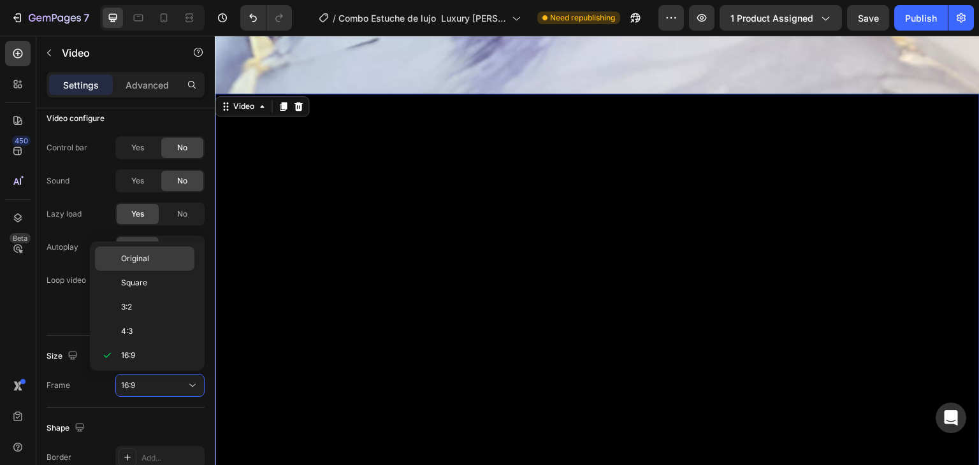
click at [164, 255] on p "Original" at bounding box center [155, 258] width 68 height 11
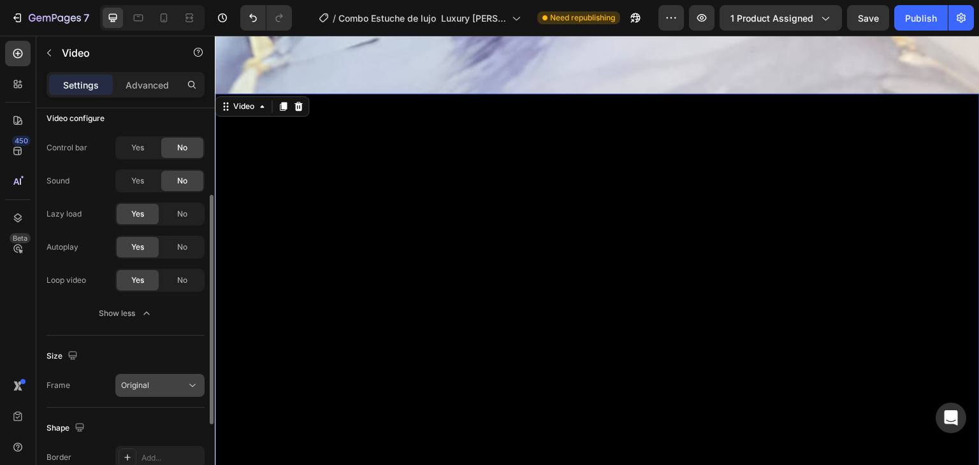
click at [161, 387] on div "Original" at bounding box center [153, 385] width 65 height 11
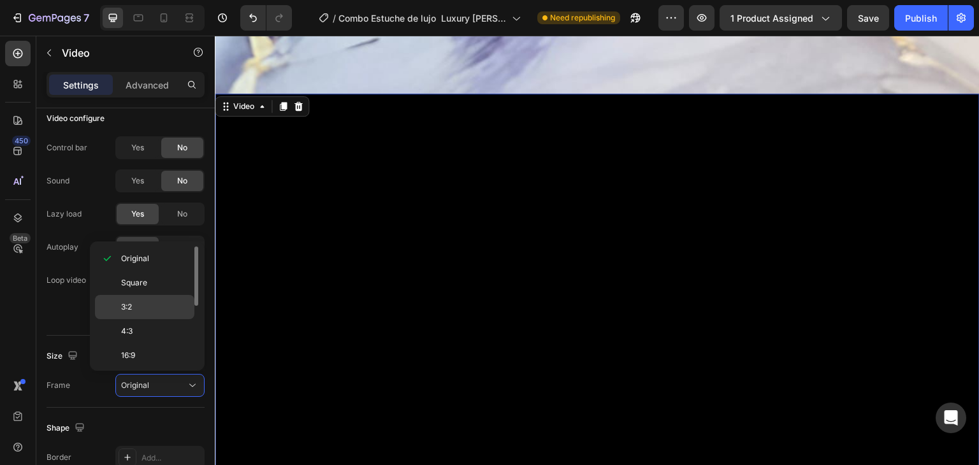
click at [148, 301] on p "3:2" at bounding box center [155, 306] width 68 height 11
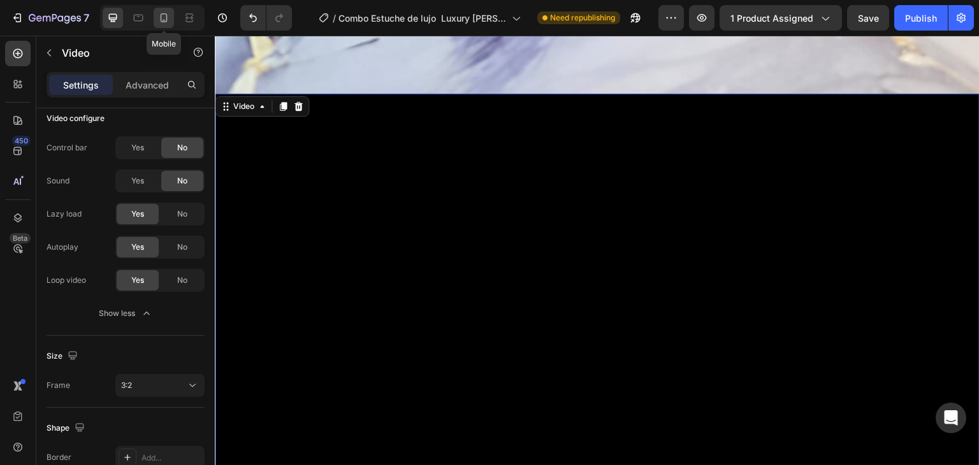
click at [165, 21] on icon at bounding box center [163, 17] width 13 height 13
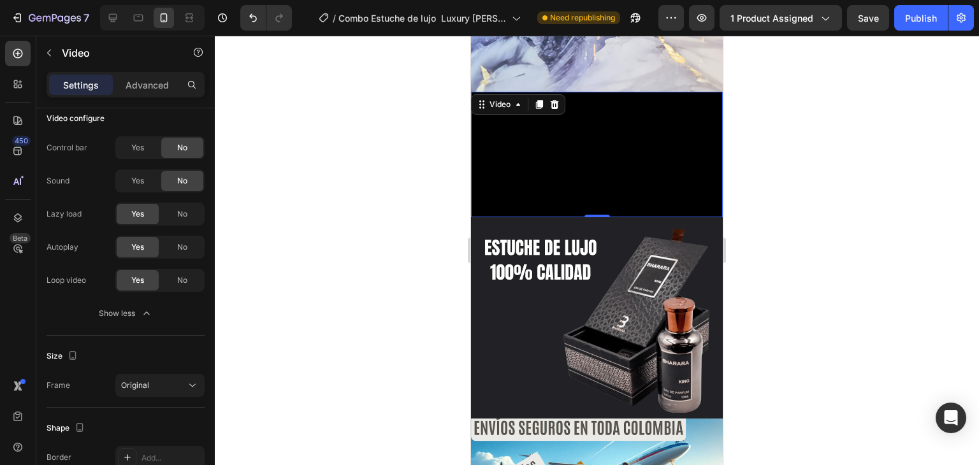
scroll to position [4361, 0]
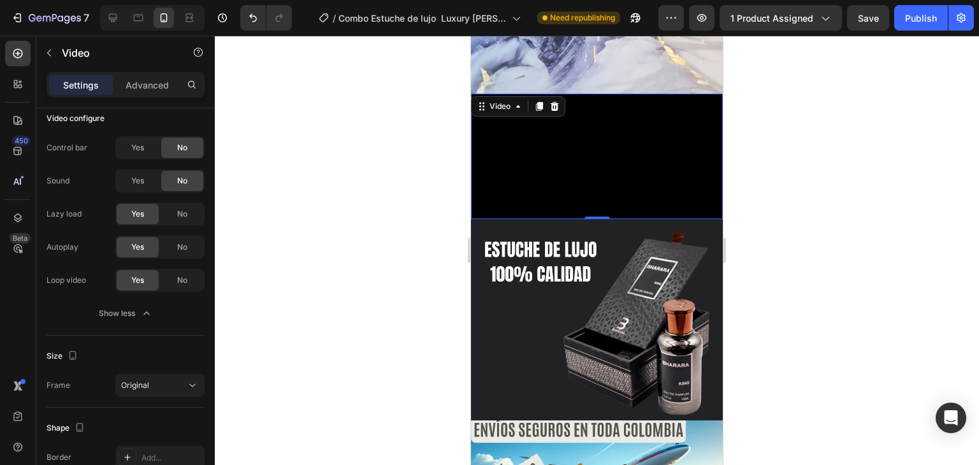
click at [540, 220] on video at bounding box center [597, 157] width 252 height 126
click at [912, 19] on div "Publish" at bounding box center [921, 17] width 32 height 13
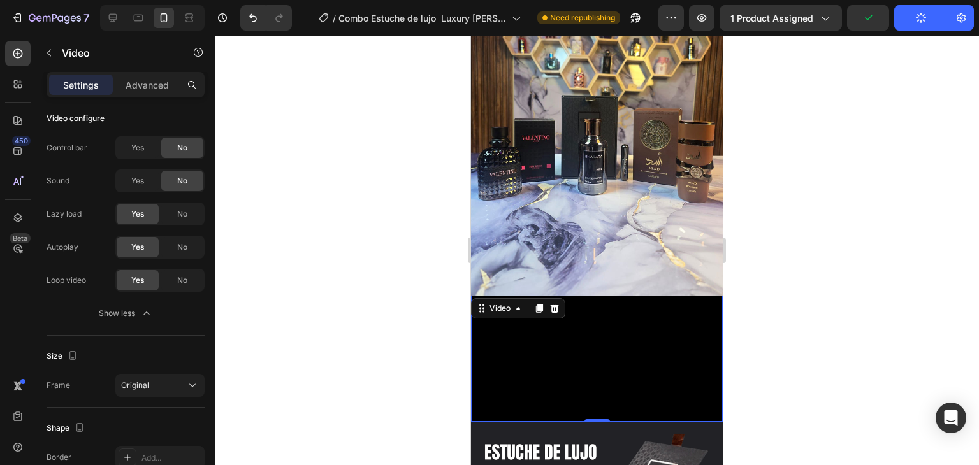
scroll to position [4212, 0]
